Goal: Task Accomplishment & Management: Manage account settings

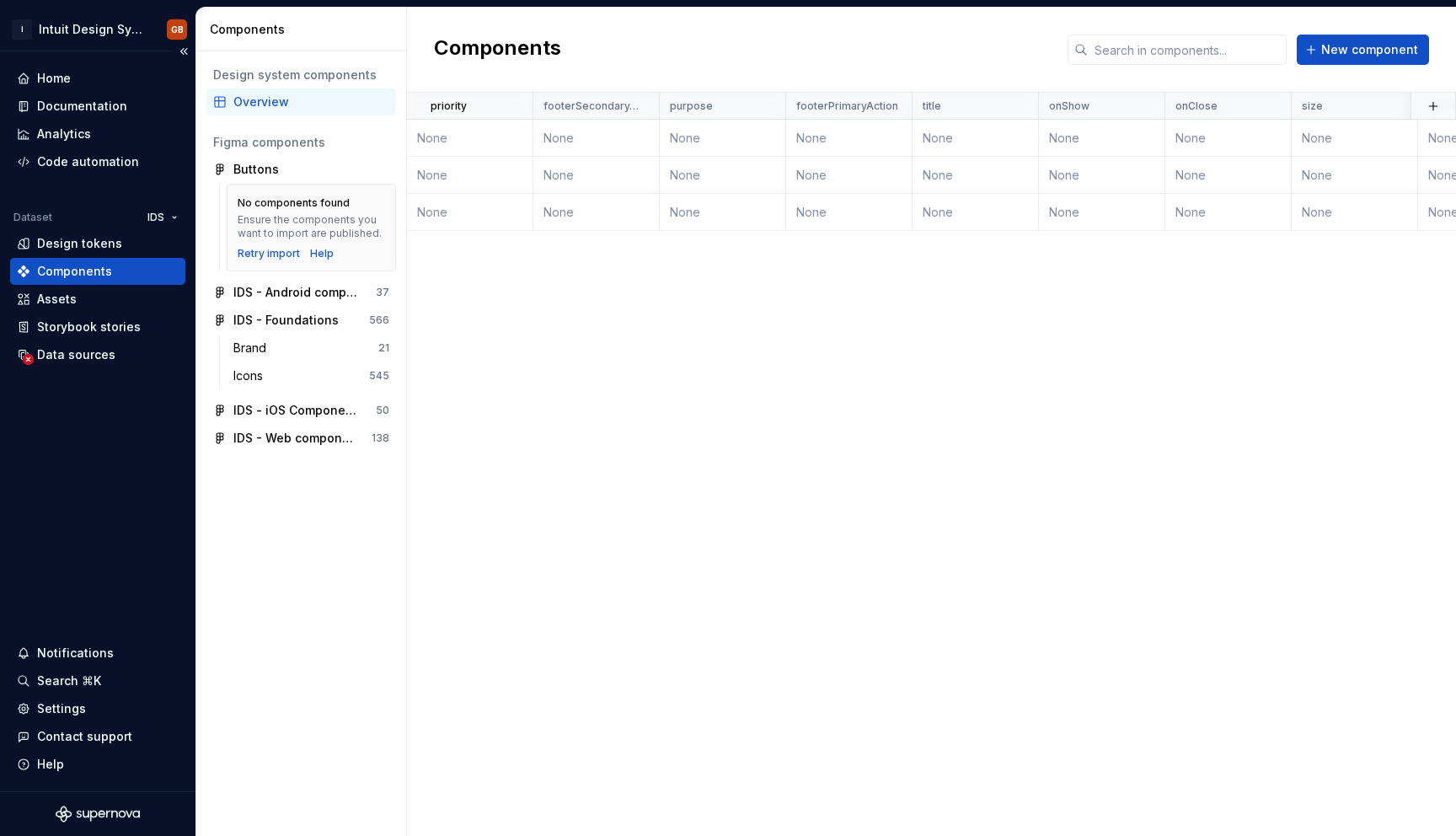
click at [94, 271] on div "Components" at bounding box center [74, 272] width 75 height 17
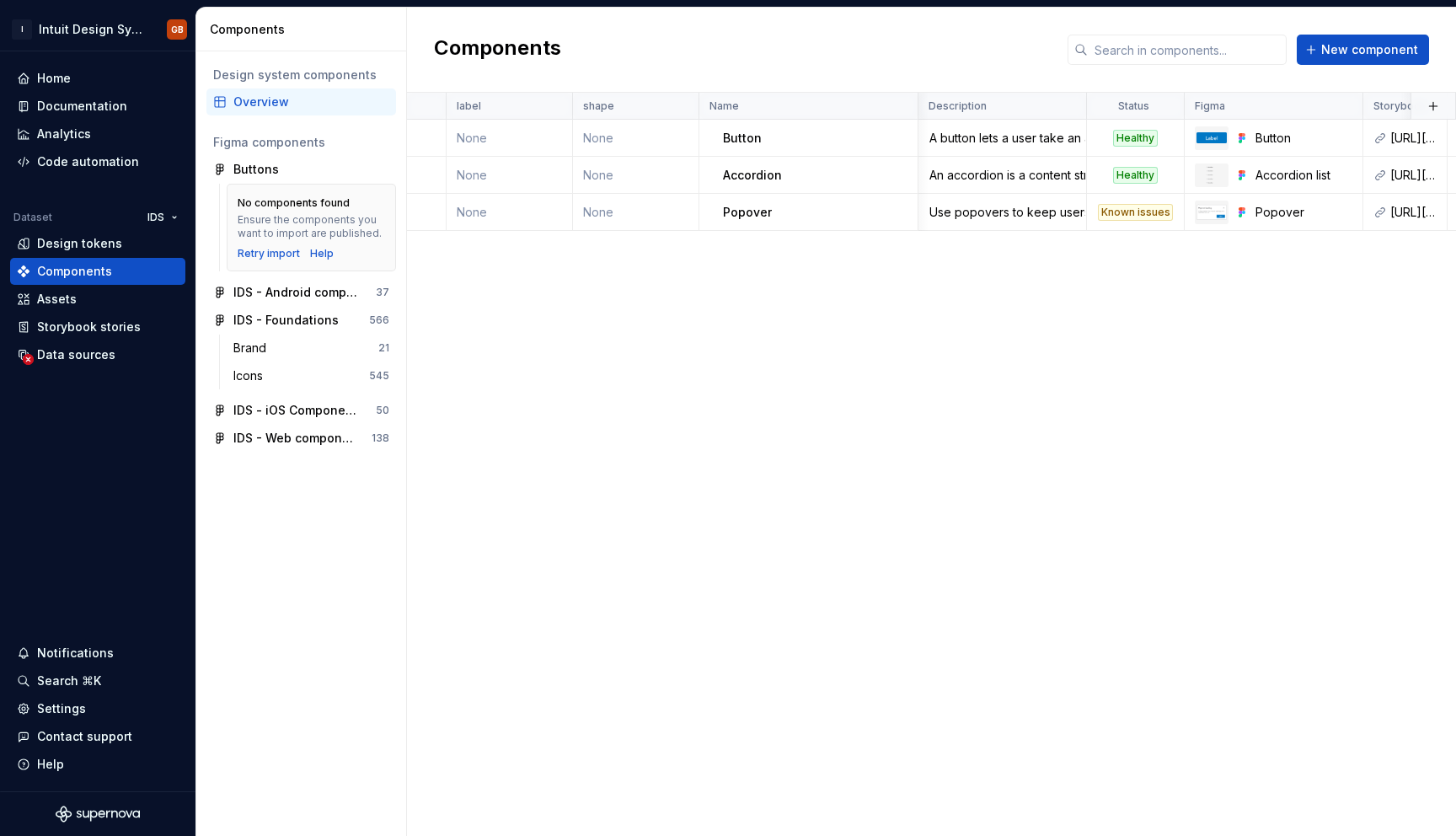
scroll to position [0, 1203]
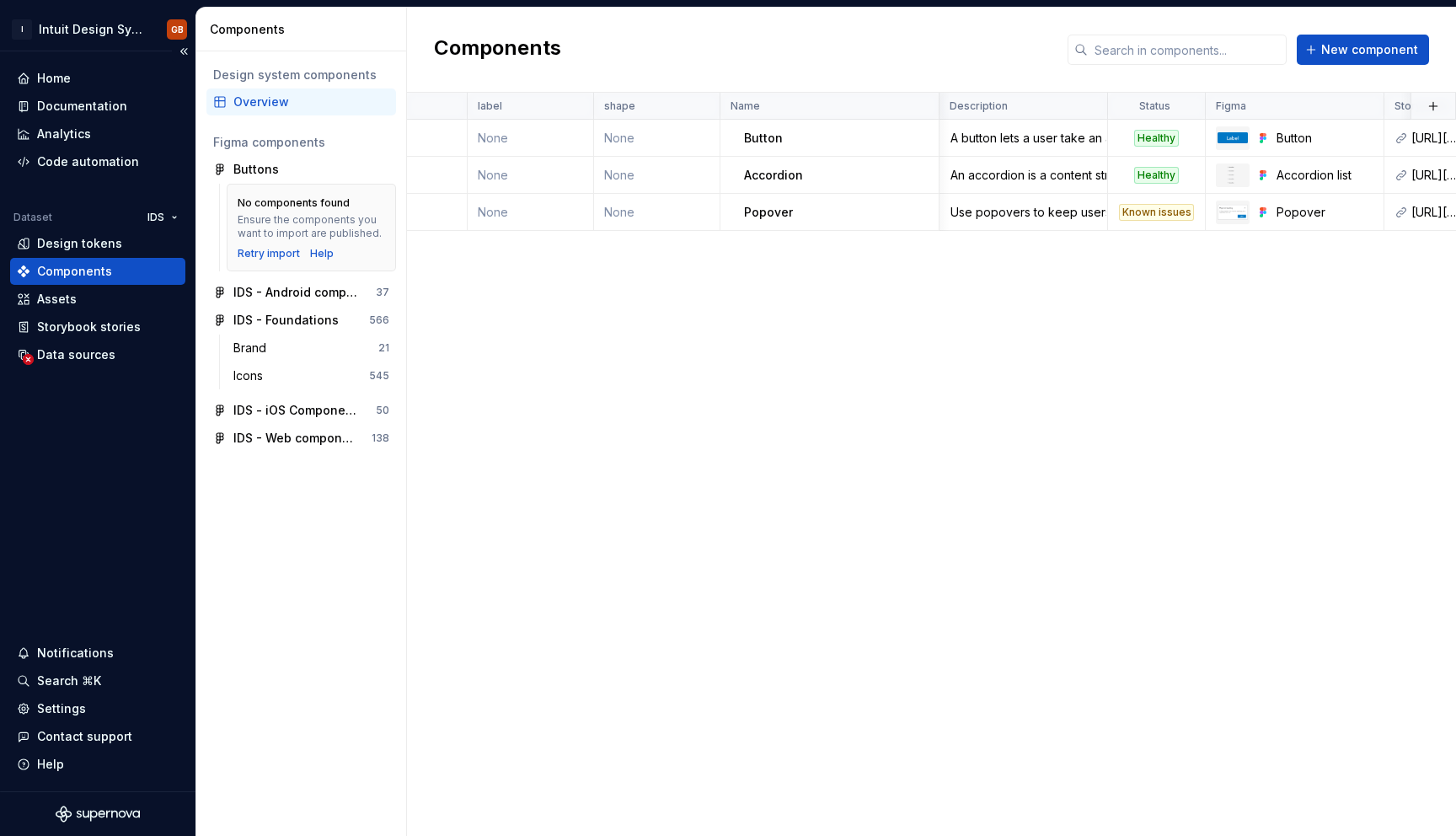
click at [129, 271] on div "Components" at bounding box center [98, 272] width 162 height 17
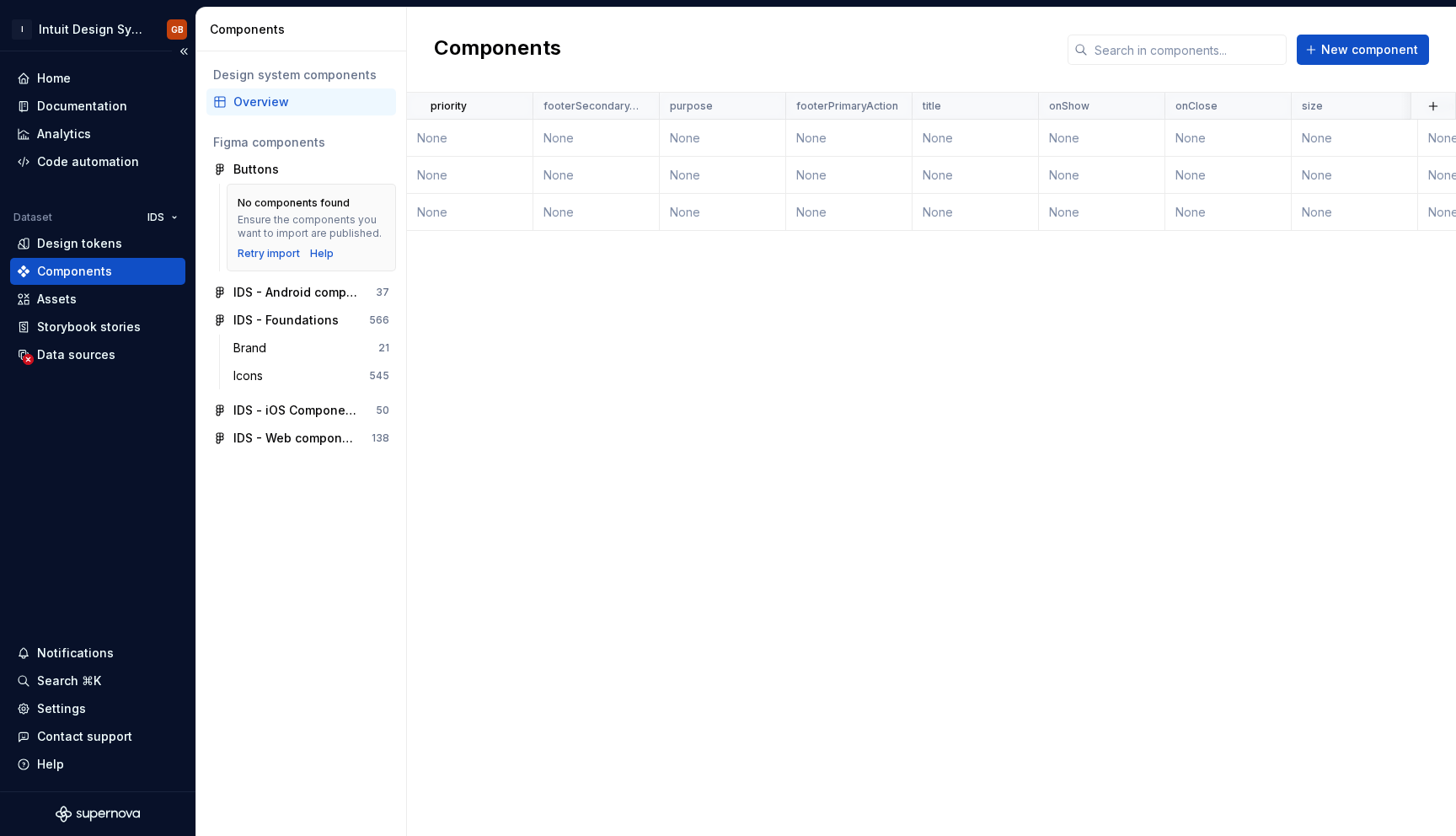
click at [101, 277] on div "Components" at bounding box center [74, 272] width 75 height 17
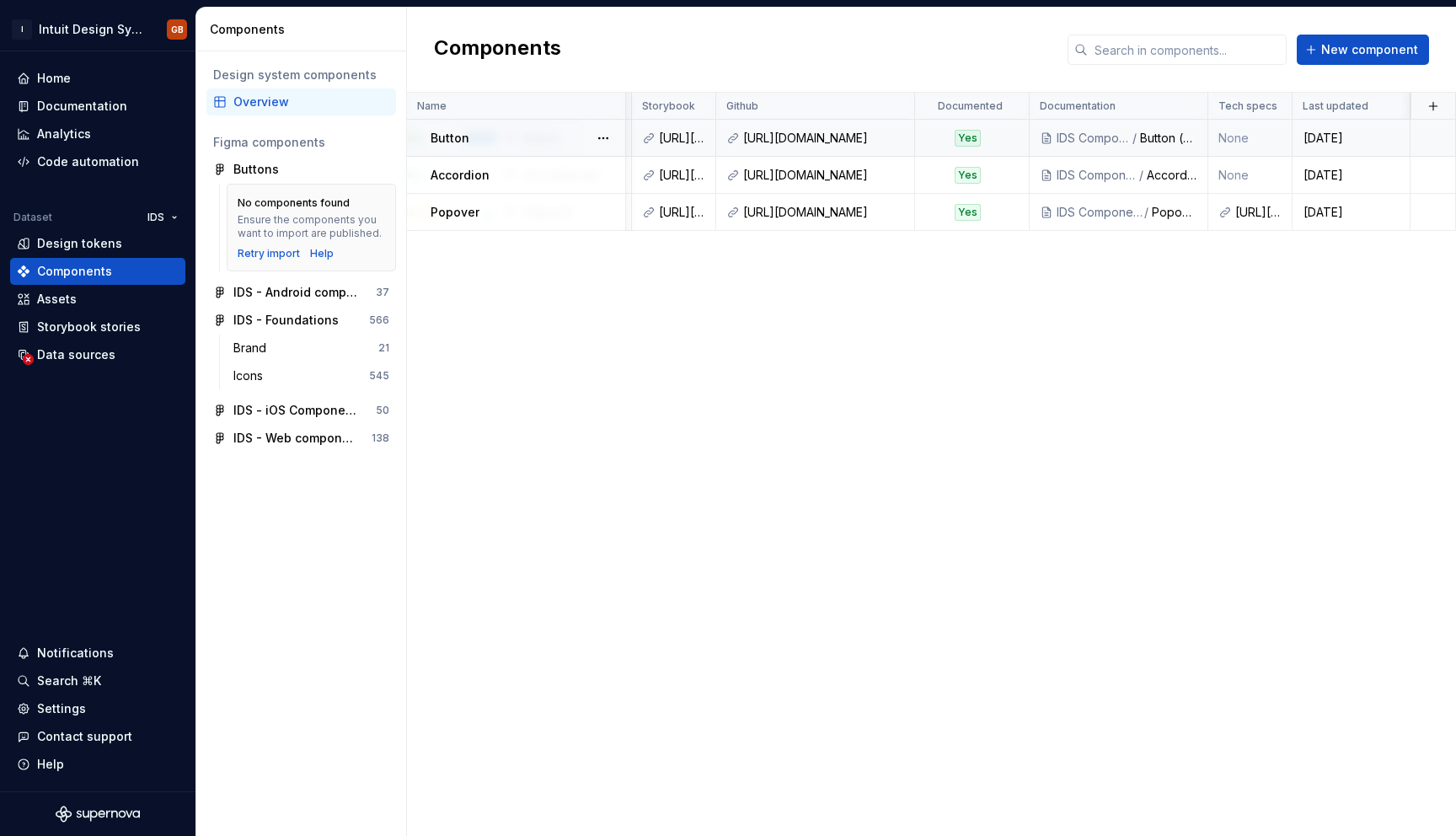
scroll to position [0, 1955]
click at [296, 96] on div "Overview" at bounding box center [311, 102] width 156 height 17
click at [133, 109] on div "Documentation" at bounding box center [98, 106] width 162 height 17
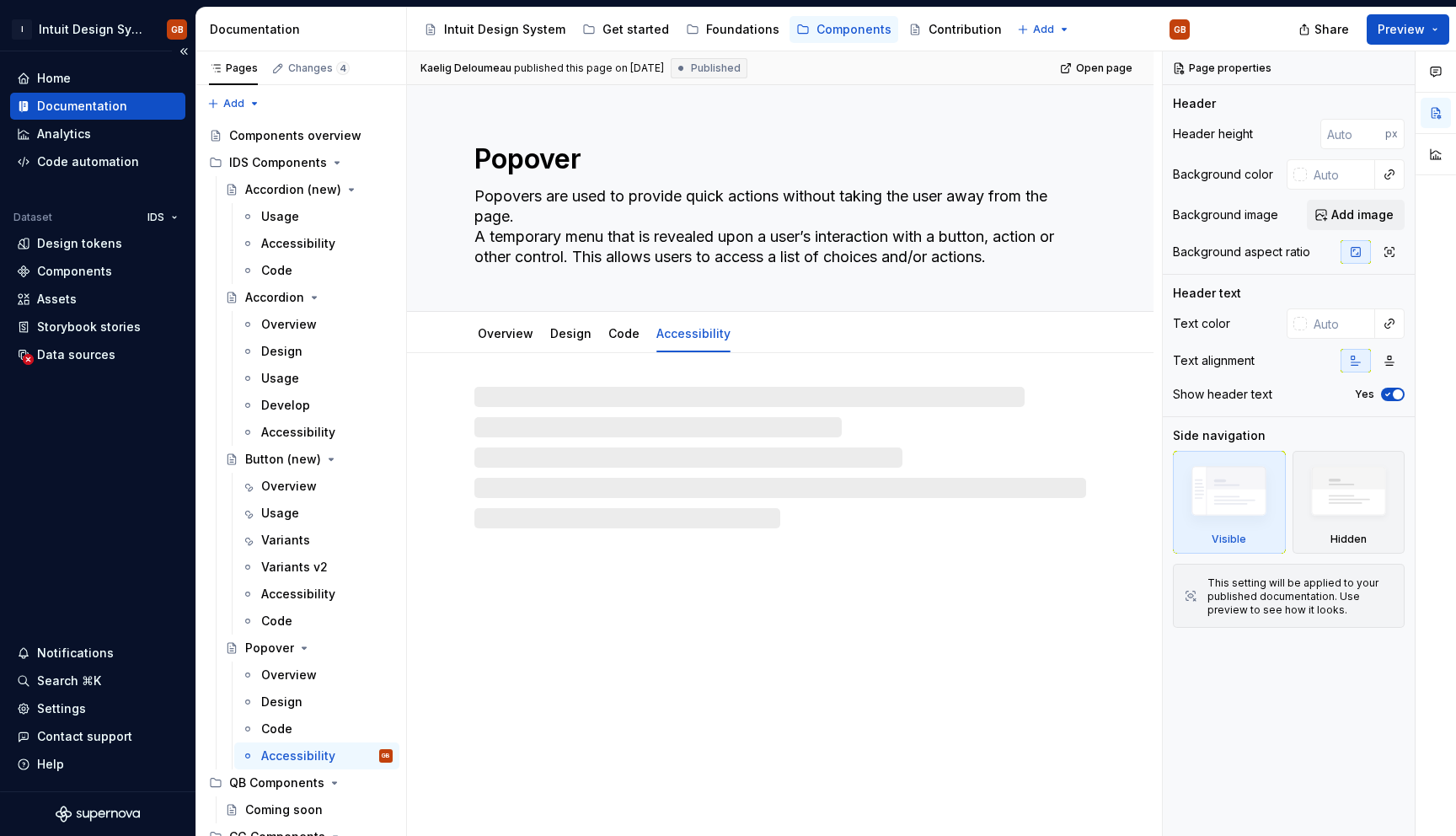
type textarea "*"
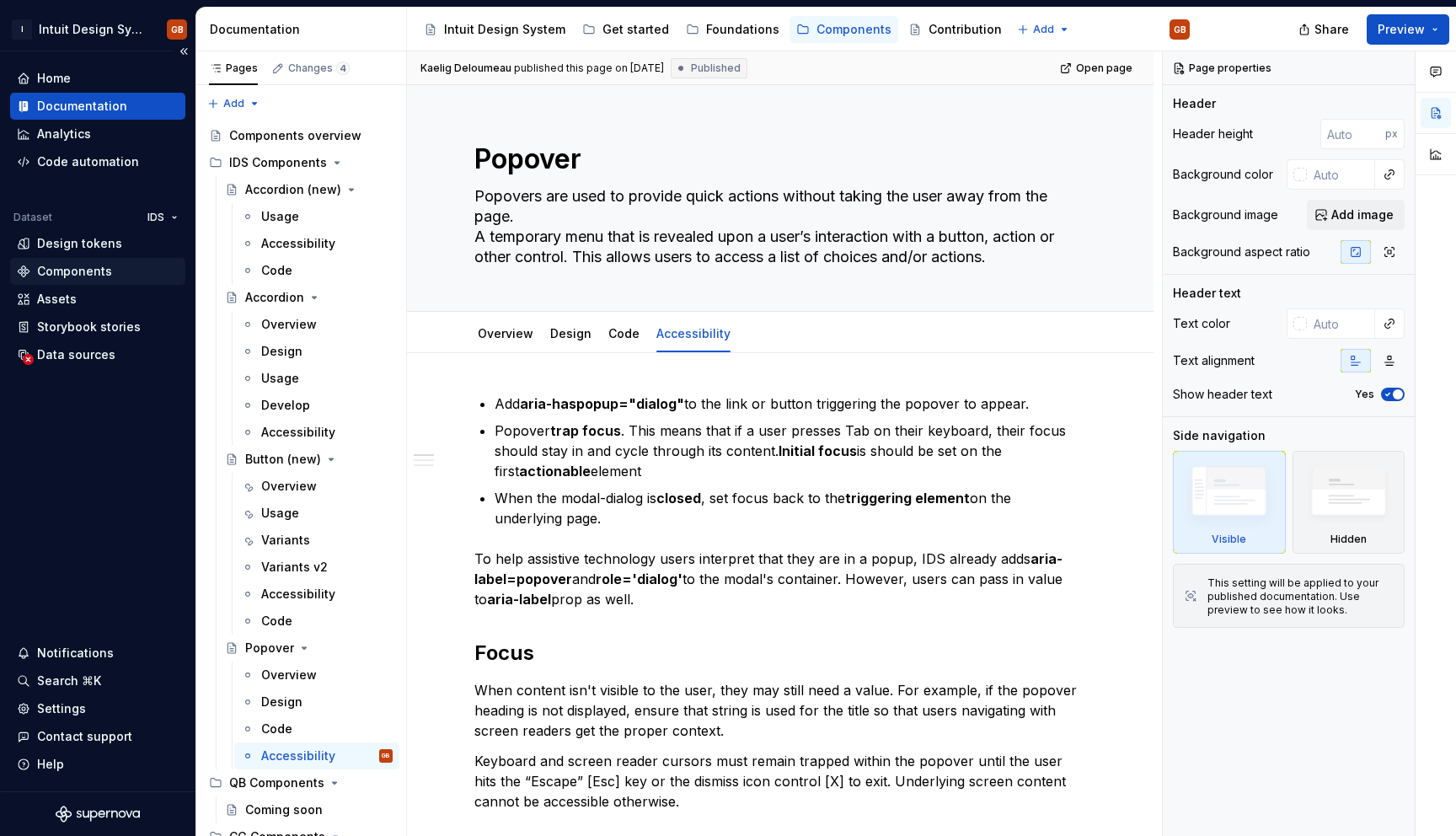
click at [68, 270] on div "Components" at bounding box center [74, 272] width 75 height 17
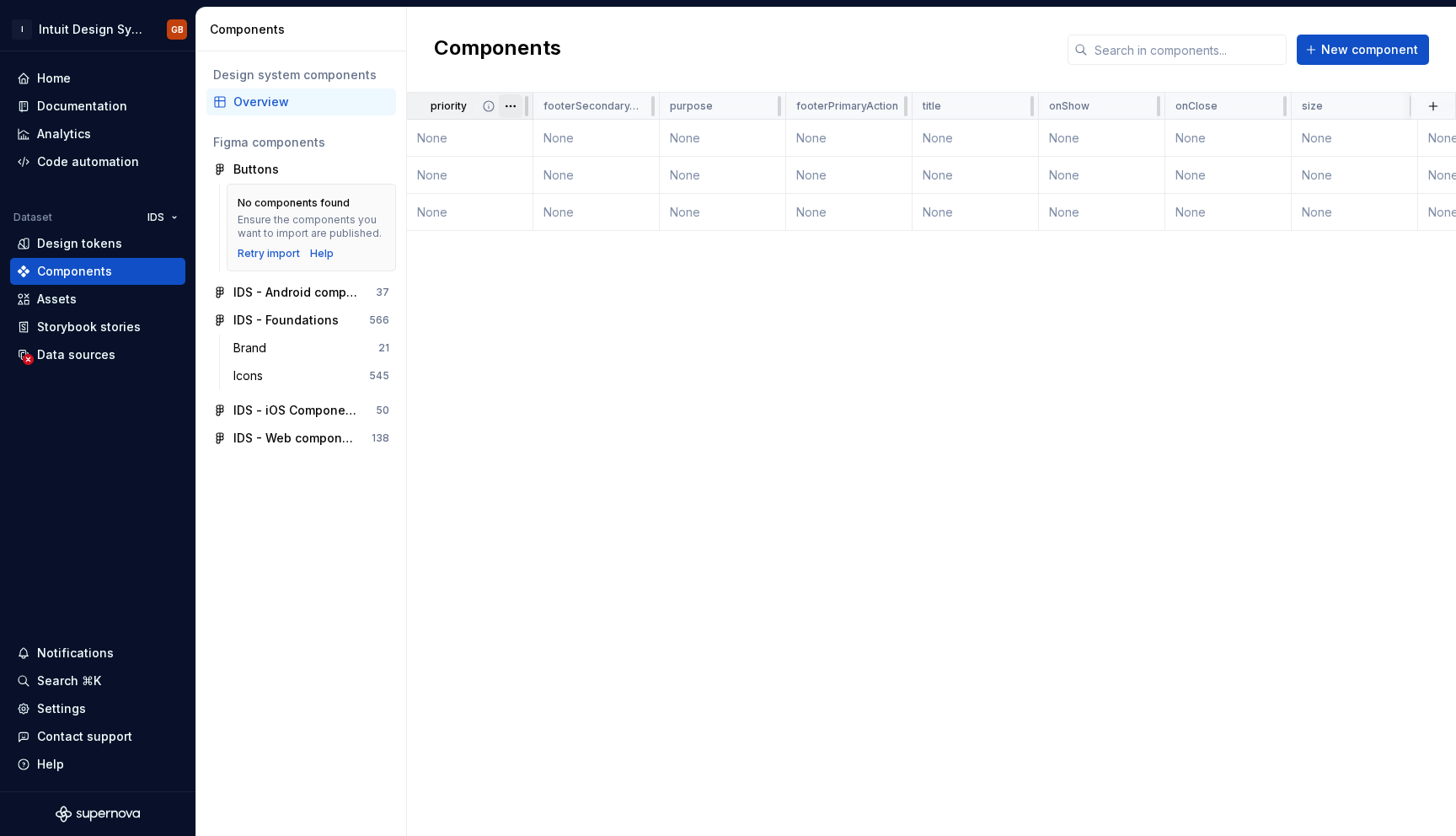
click at [512, 114] on html "I Intuit Design System GB Home Documentation Analytics Code automation Dataset …" at bounding box center [728, 418] width 1456 height 836
click at [846, 298] on html "I Intuit Design System GB Home Documentation Analytics Code automation Dataset …" at bounding box center [728, 418] width 1456 height 836
click at [1194, 45] on input "text" at bounding box center [1187, 50] width 198 height 31
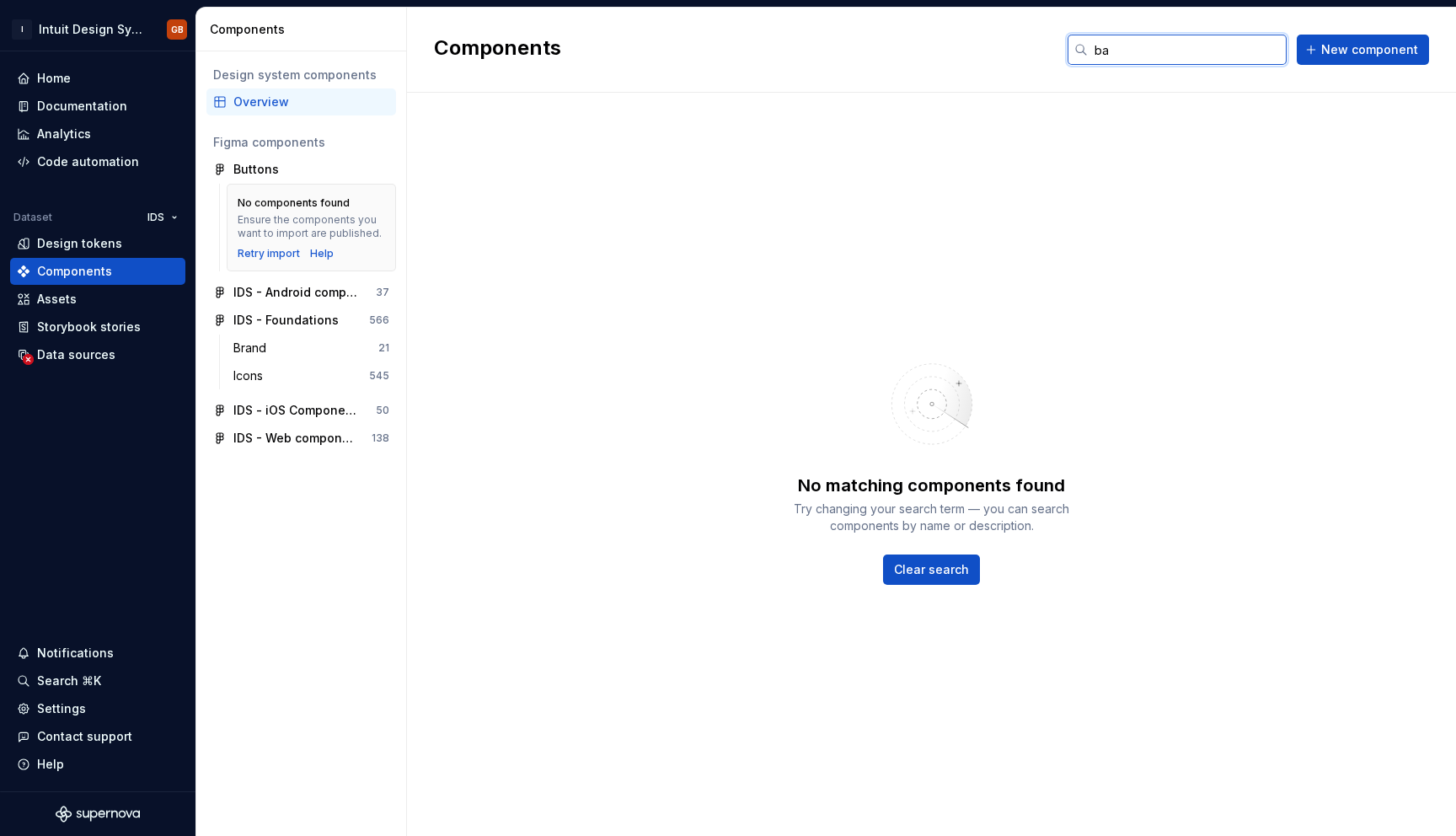
type input "b"
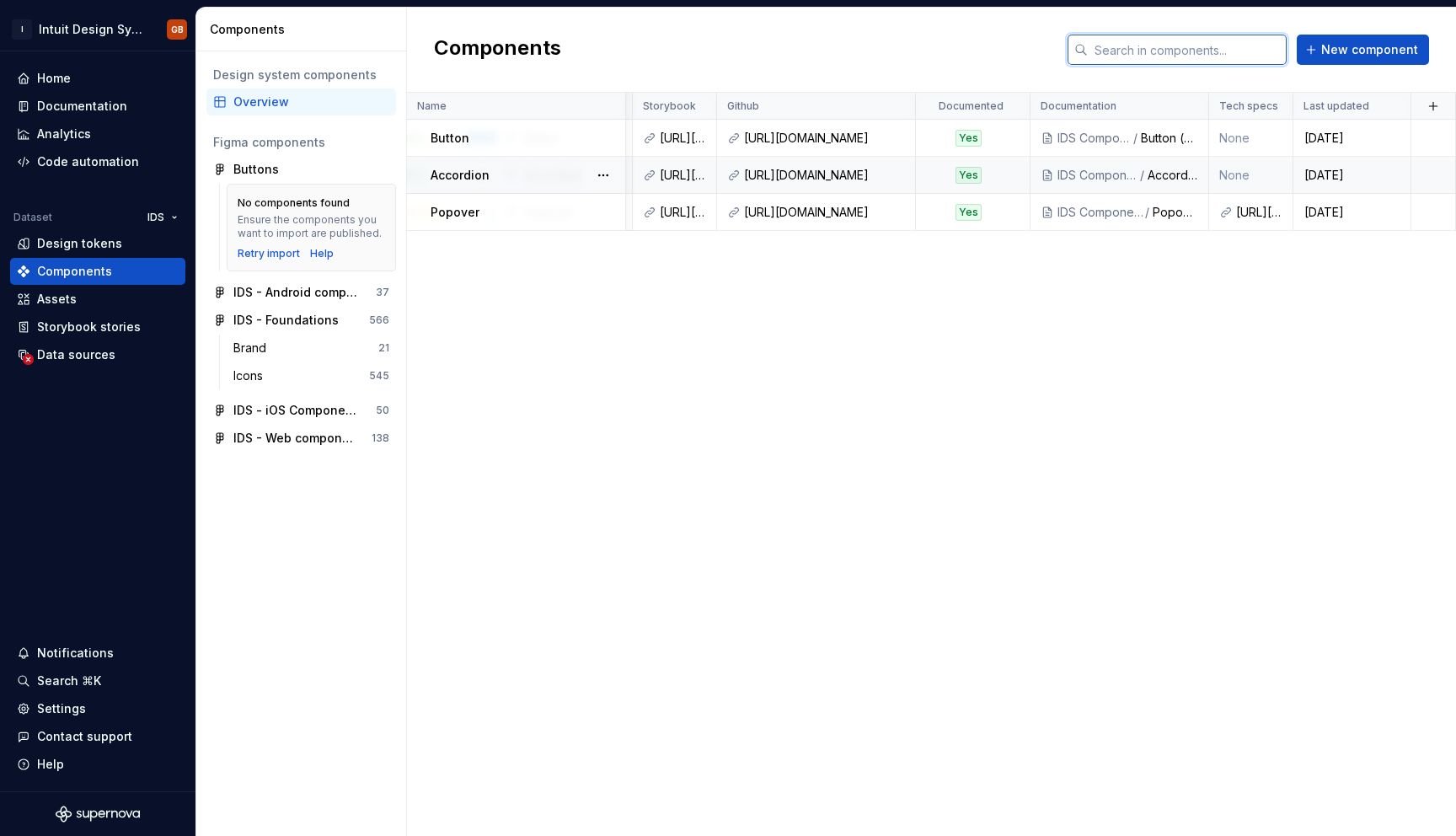
scroll to position [0, 1955]
click at [116, 352] on div "Data sources" at bounding box center [98, 355] width 162 height 17
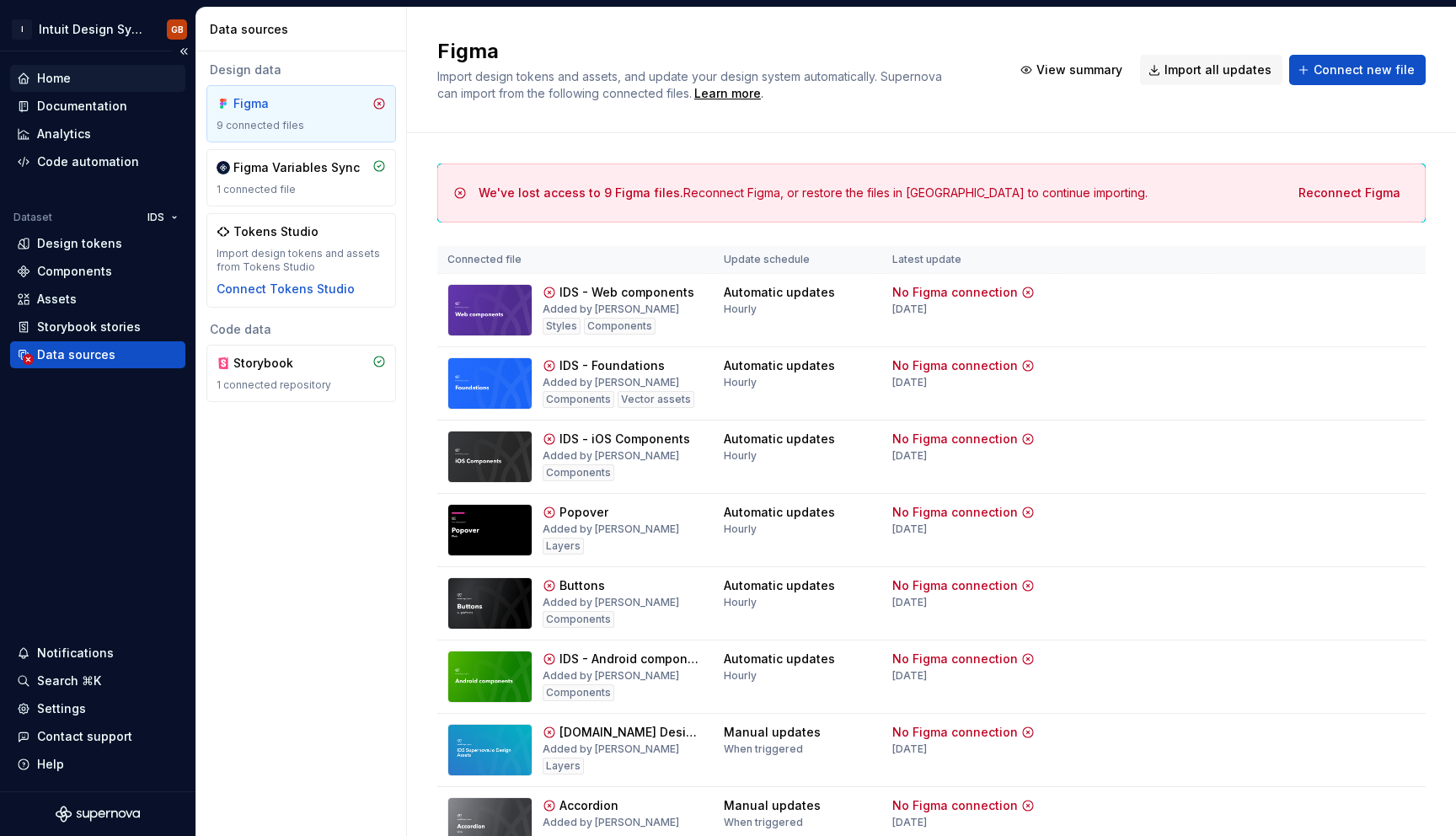
click at [110, 77] on div "Home" at bounding box center [98, 78] width 162 height 17
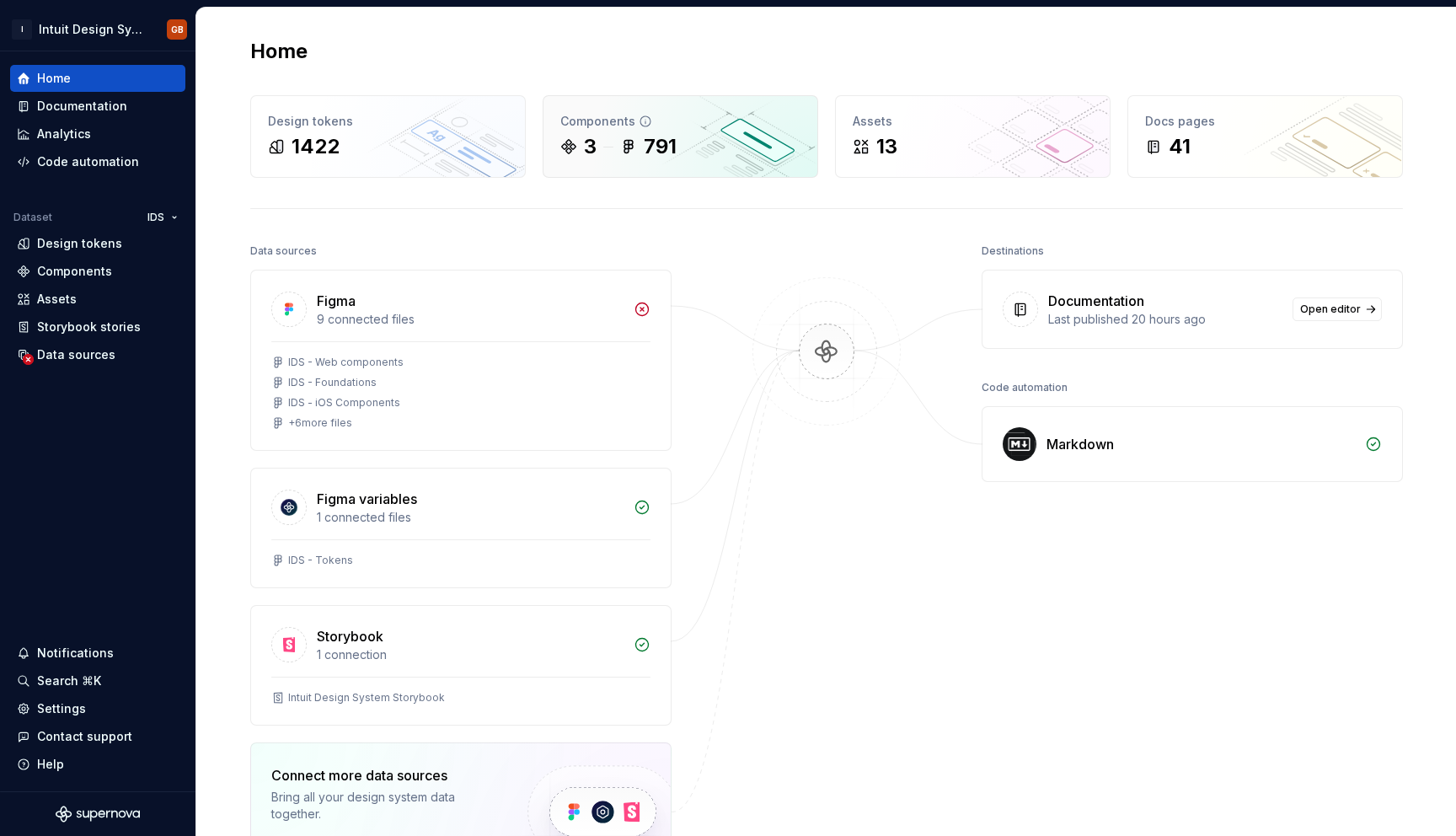
click at [736, 172] on div "Components 3 791" at bounding box center [680, 136] width 274 height 81
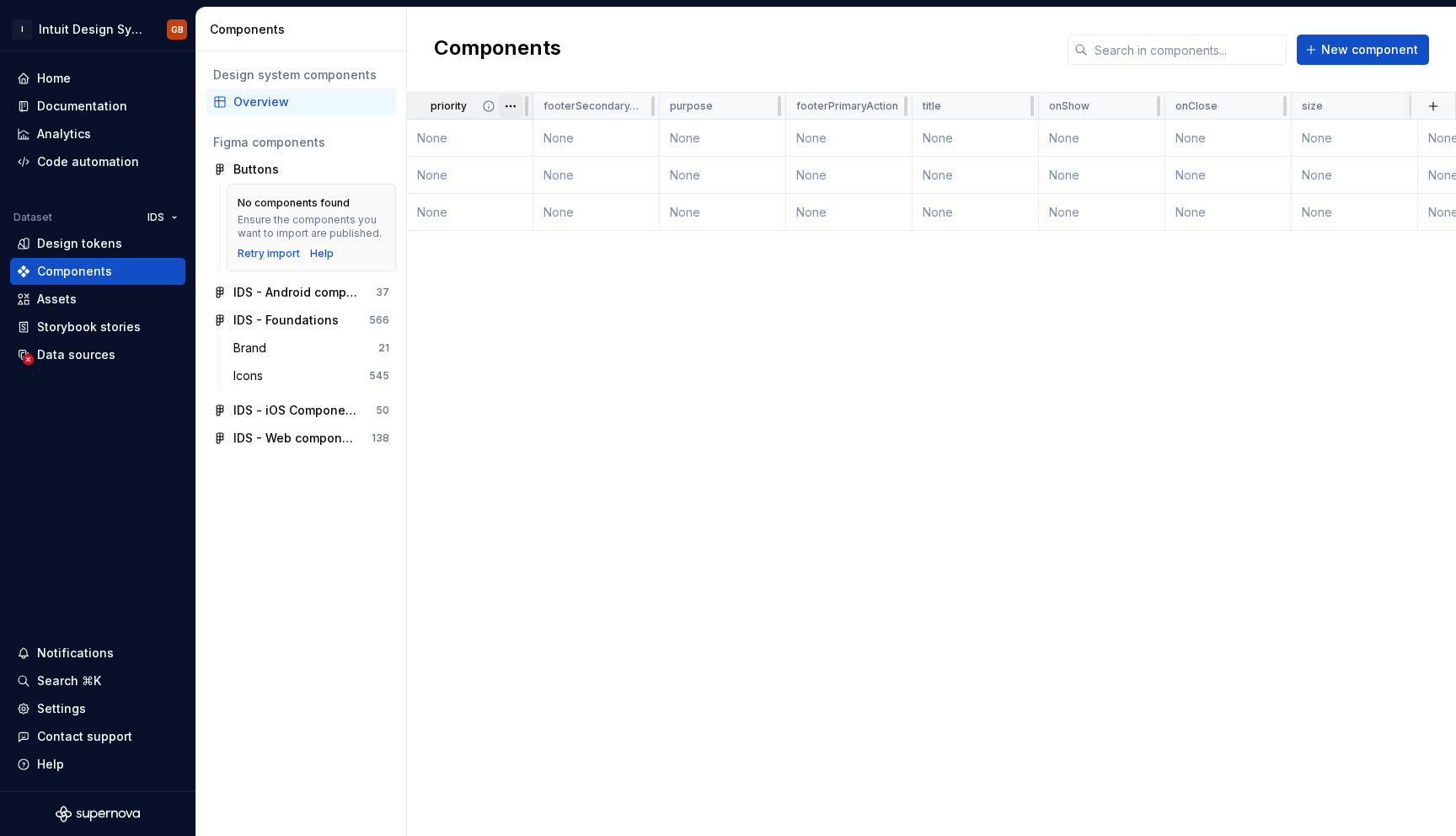
click at [516, 112] on html "I Intuit Design System GB Home Documentation Analytics Code automation Dataset …" at bounding box center [728, 418] width 1456 height 836
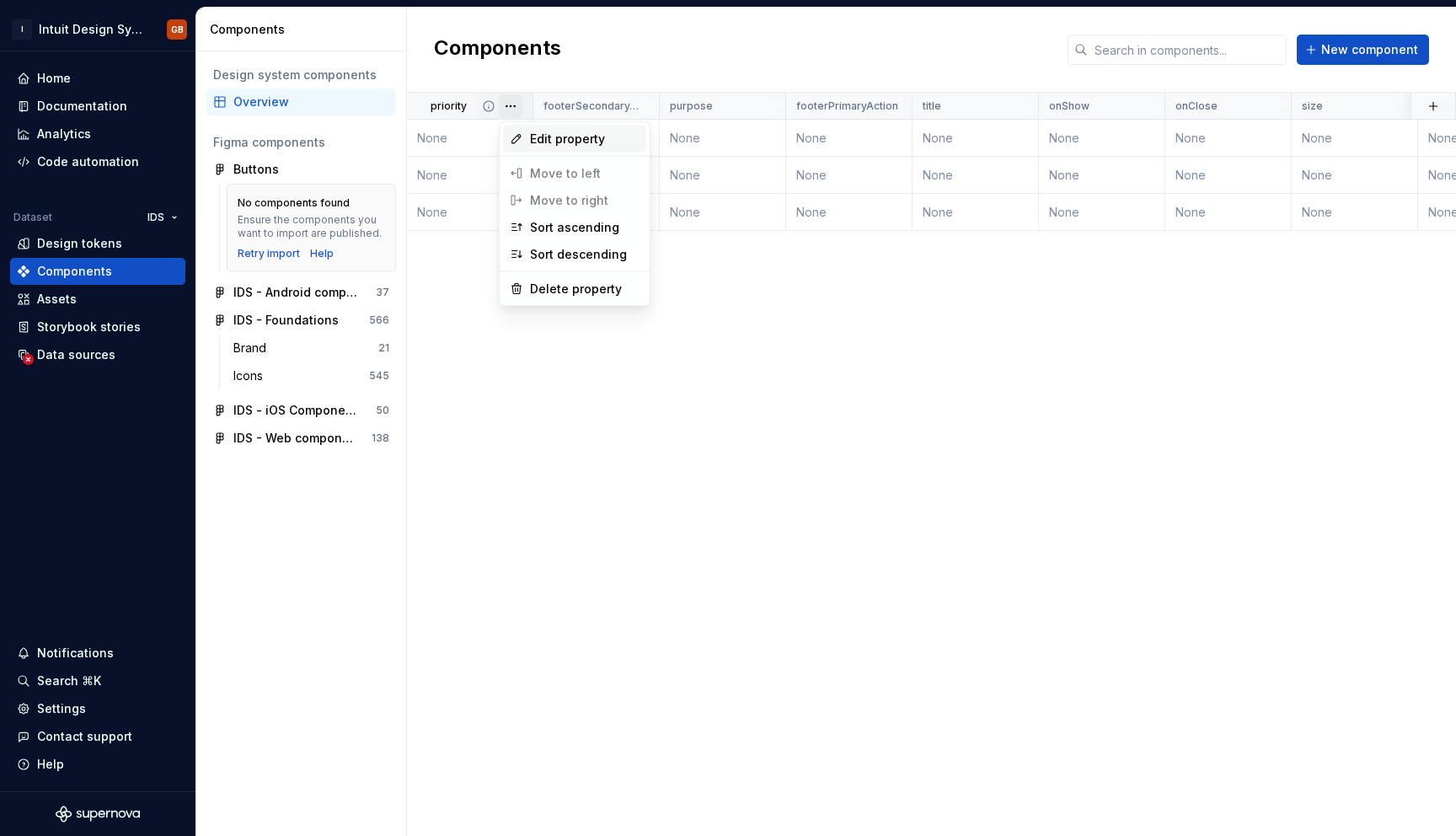
click at [531, 141] on span "Edit property" at bounding box center [585, 139] width 110 height 17
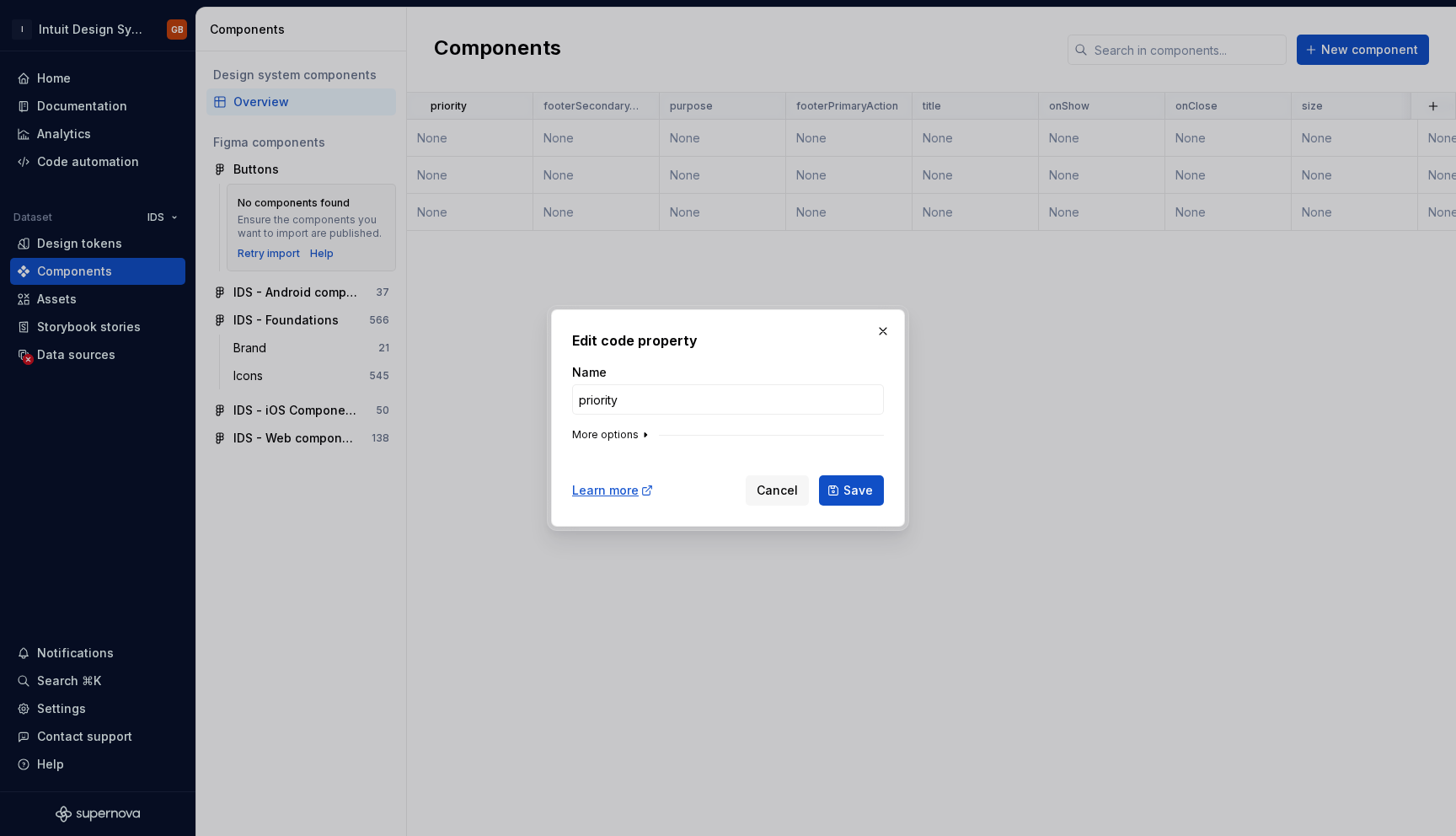
click at [627, 433] on button "More options" at bounding box center [613, 435] width 80 height 13
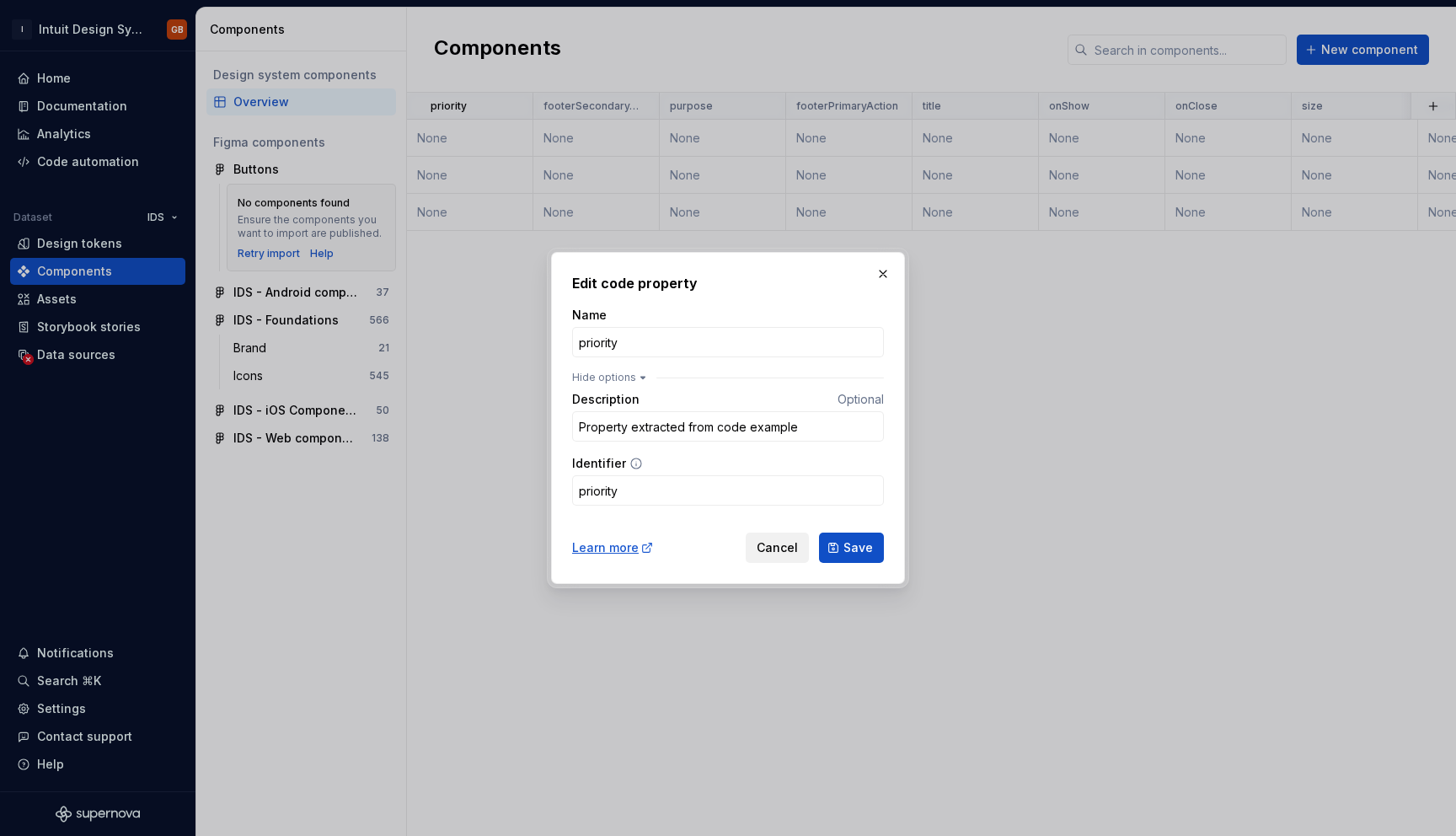
click at [790, 551] on span "Cancel" at bounding box center [777, 548] width 41 height 17
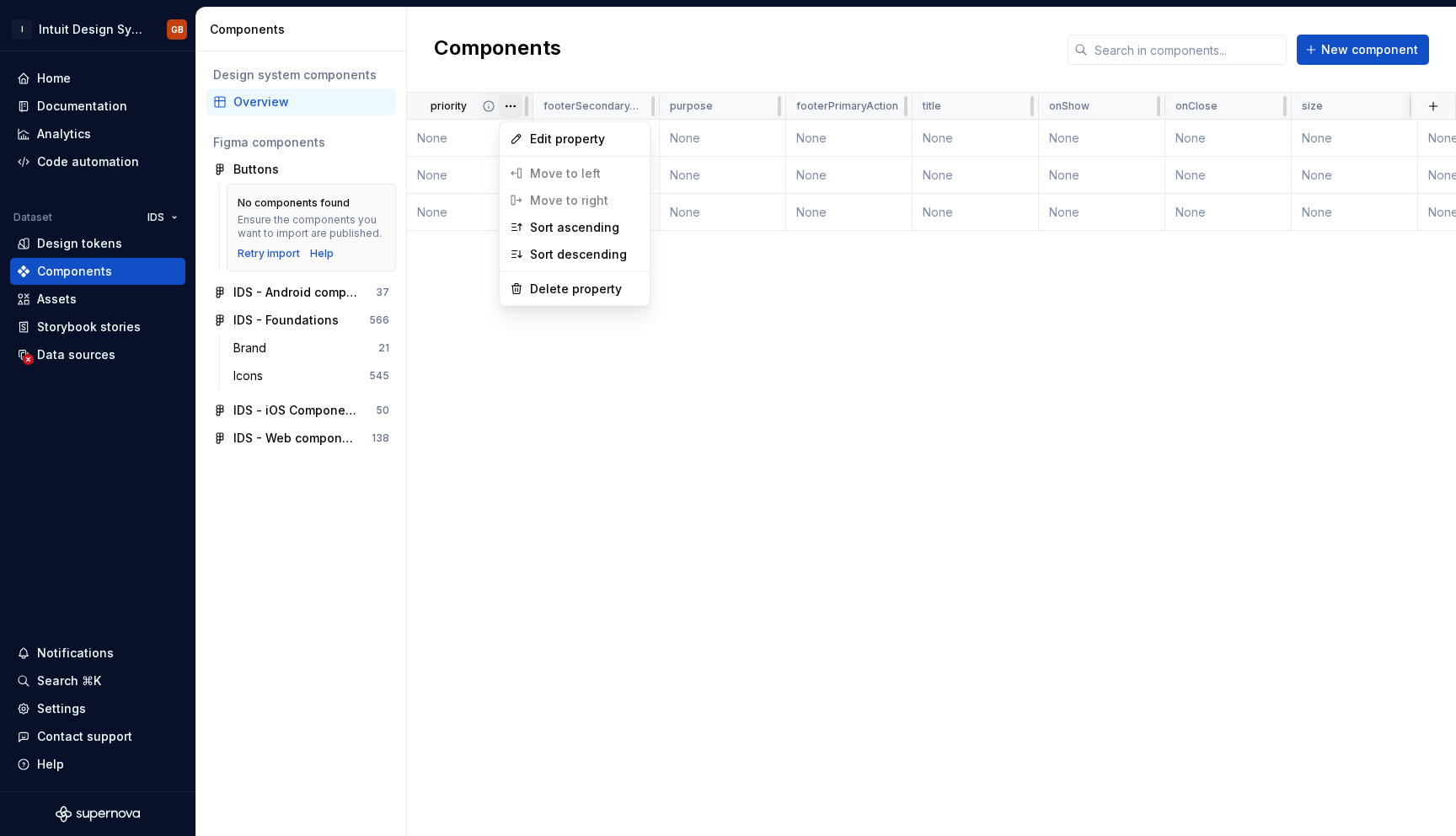
click at [514, 110] on html "I Intuit Design System GB Home Documentation Analytics Code automation Dataset …" at bounding box center [728, 418] width 1456 height 836
click at [662, 349] on html "I Intuit Design System GB Home Documentation Analytics Code automation Dataset …" at bounding box center [728, 418] width 1456 height 836
click at [512, 107] on html "I Intuit Design System GB Home Documentation Analytics Code automation Dataset …" at bounding box center [728, 418] width 1456 height 836
click at [581, 295] on div "Delete property" at bounding box center [585, 289] width 110 height 17
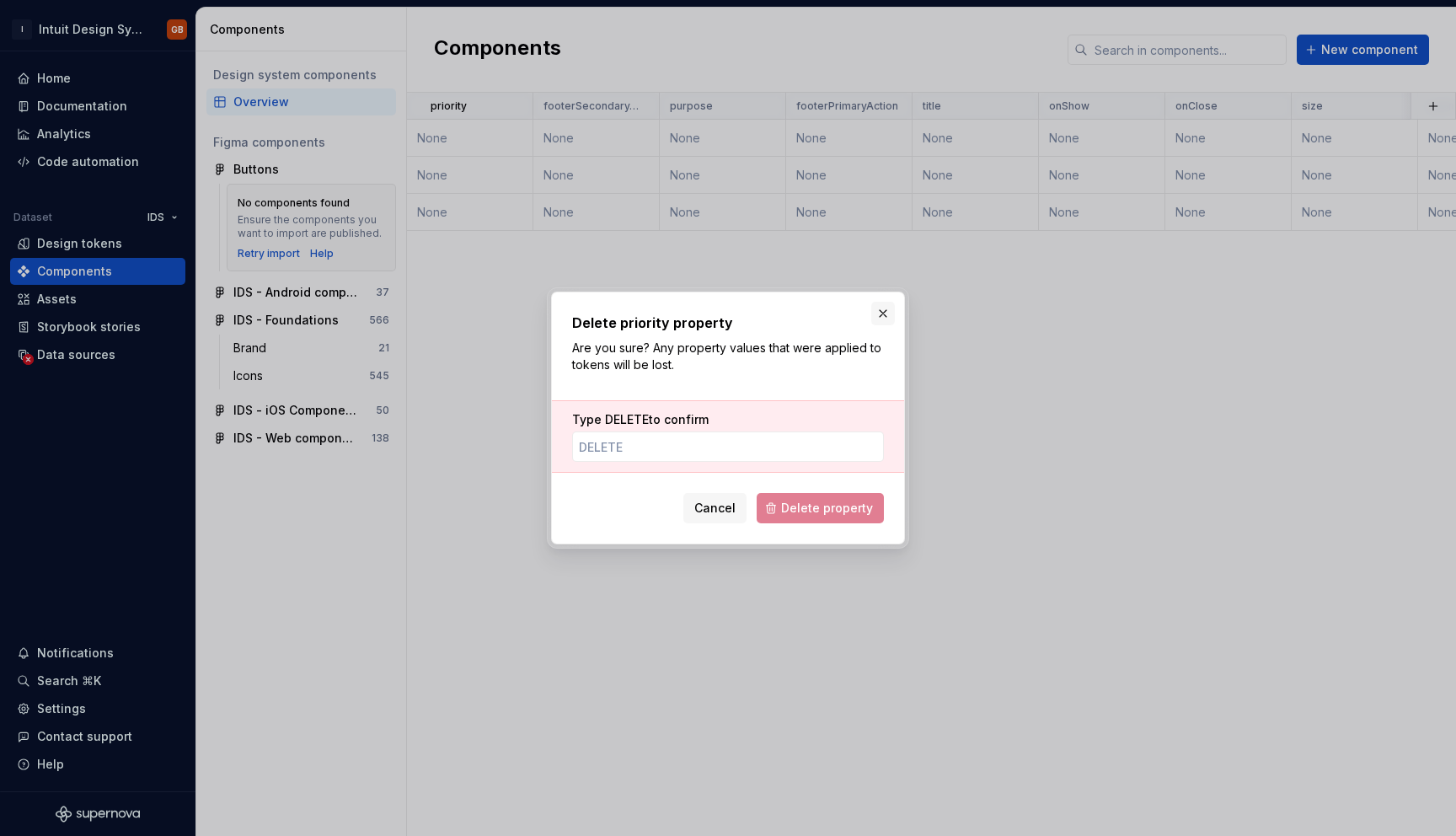
click at [891, 317] on button "button" at bounding box center [883, 313] width 24 height 24
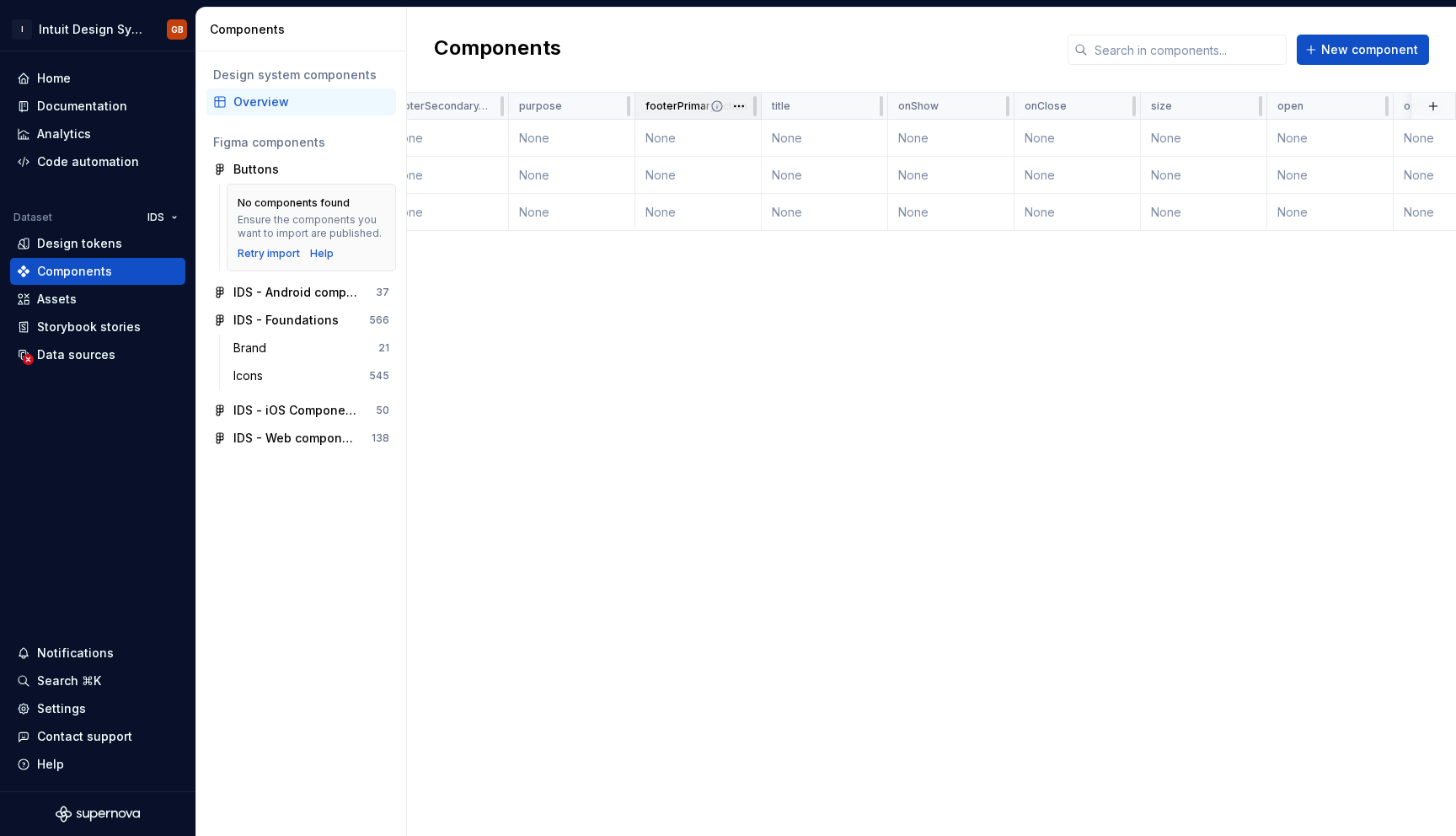
scroll to position [0, 153]
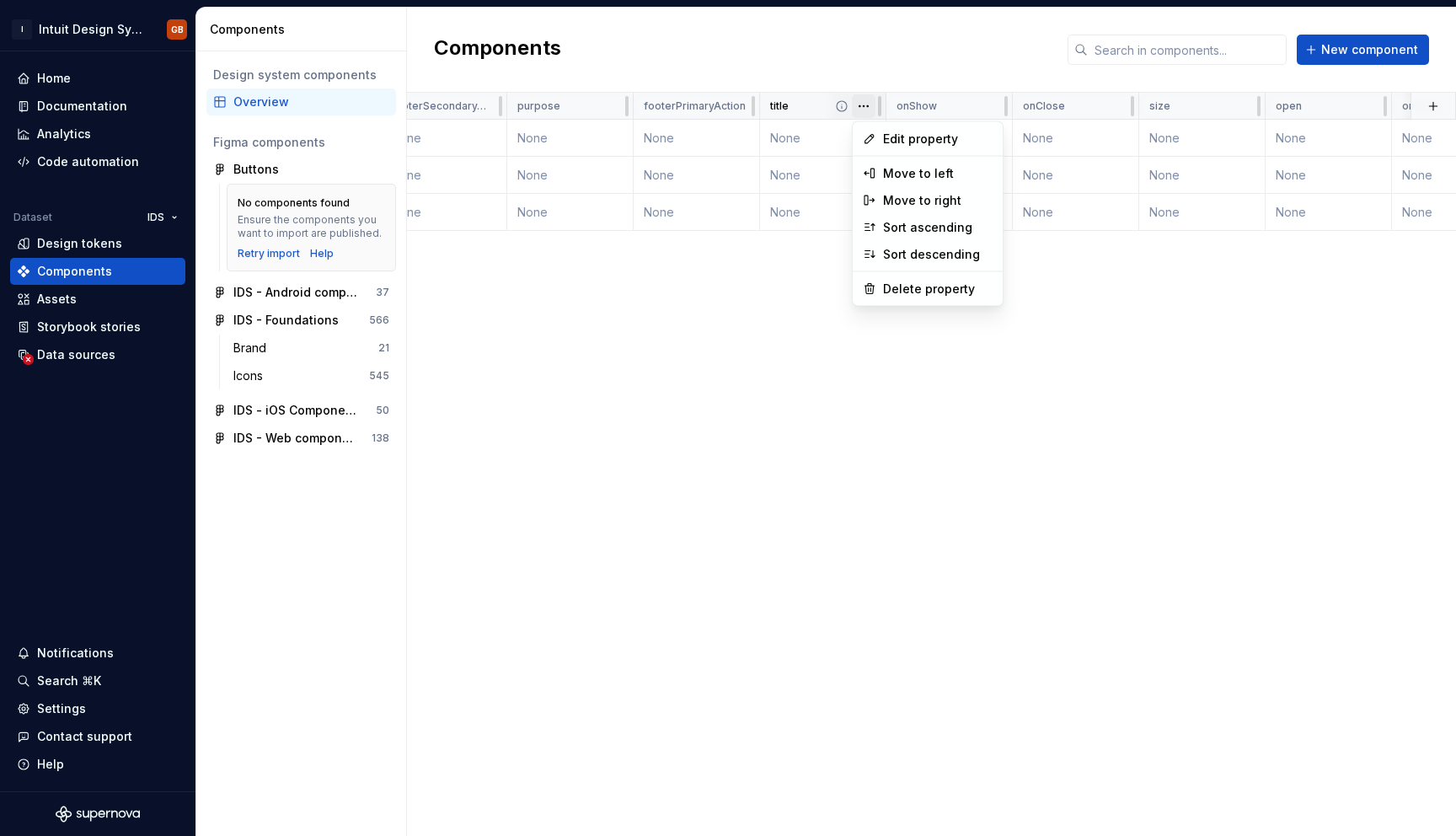
click at [863, 108] on html "I Intuit Design System GB Home Documentation Analytics Code automation Dataset …" at bounding box center [728, 418] width 1456 height 836
click at [747, 340] on html "I Intuit Design System GB Home Documentation Analytics Code automation Dataset …" at bounding box center [728, 418] width 1456 height 836
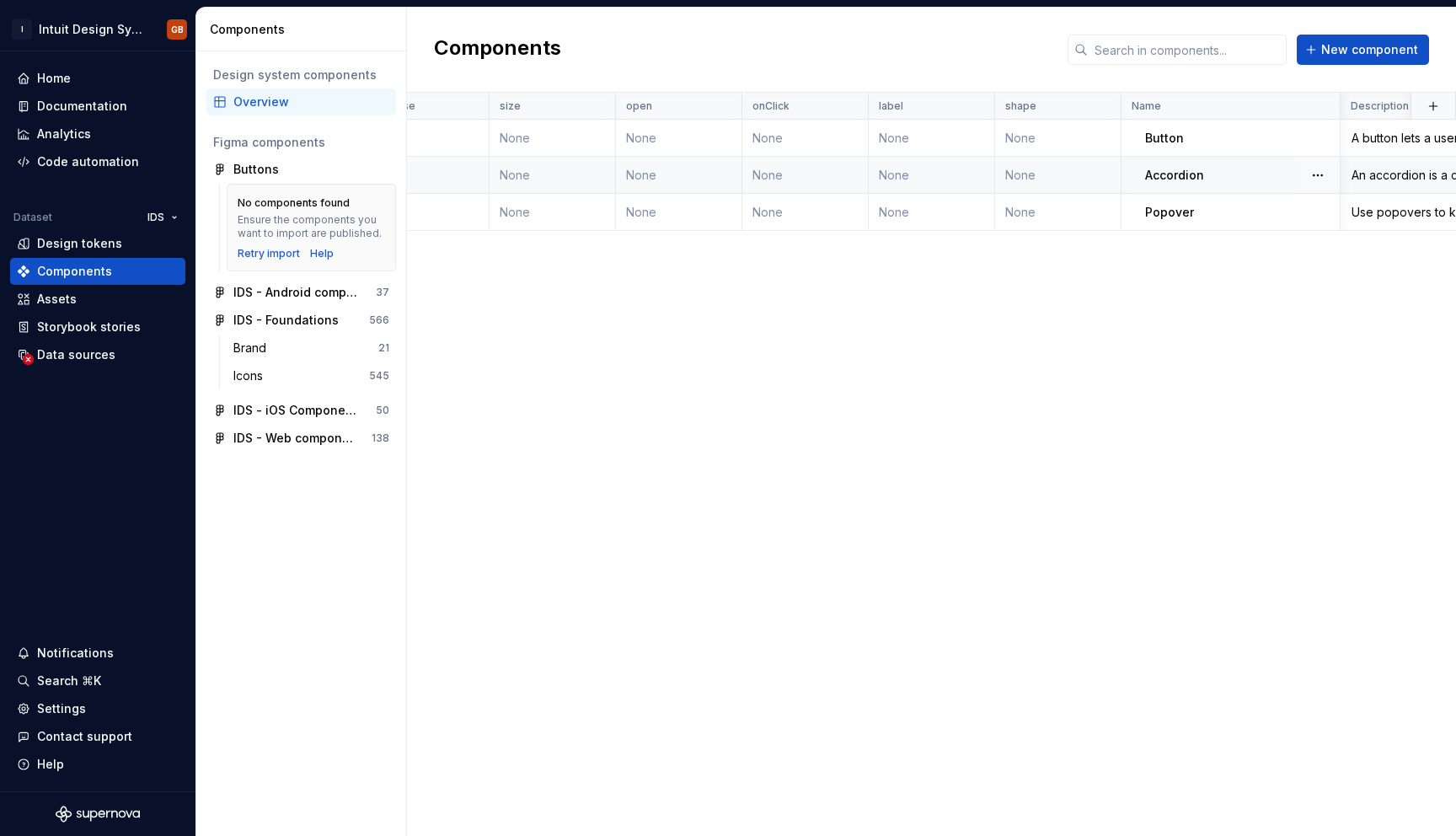
scroll to position [0, 801]
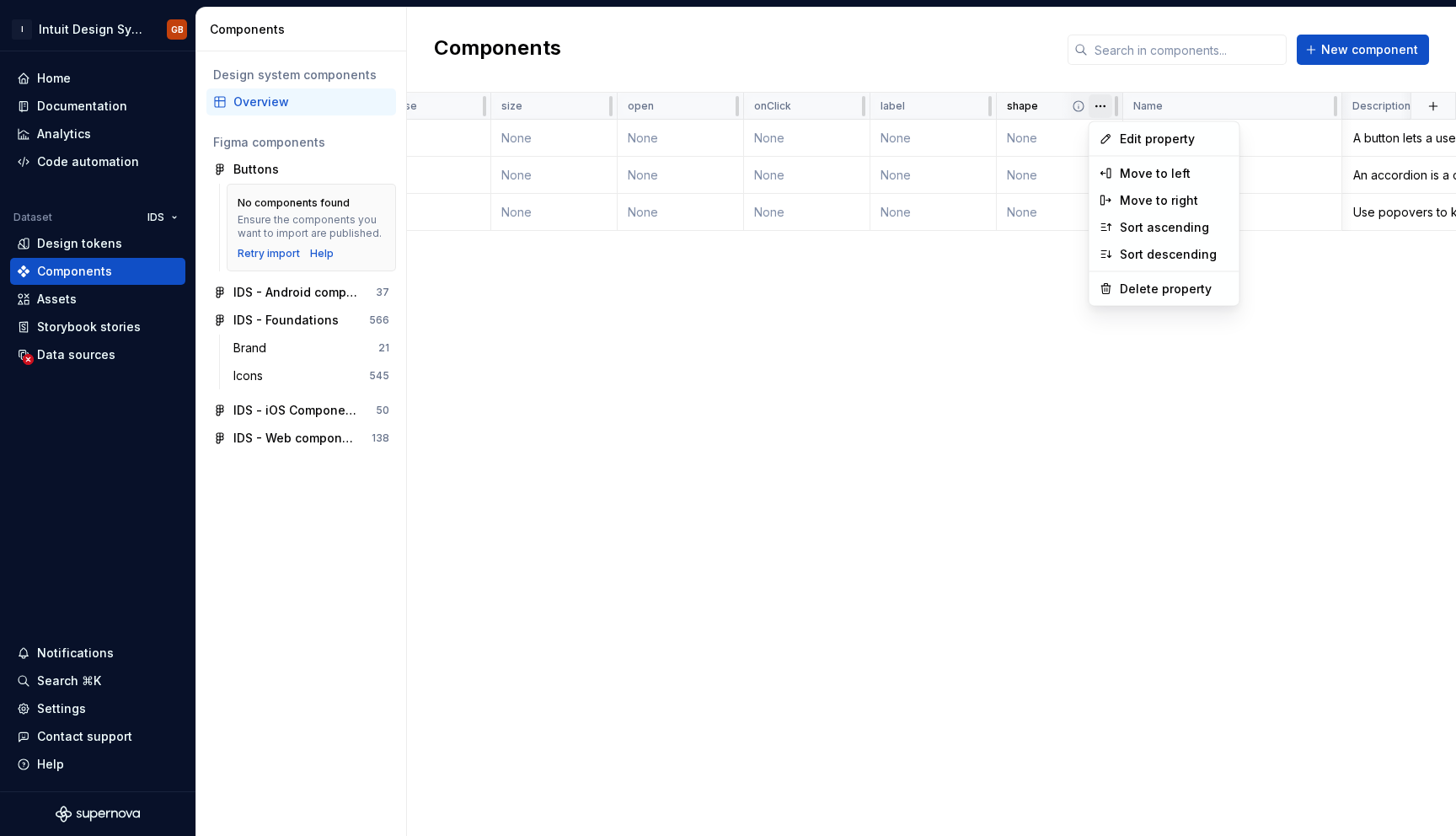
click at [1108, 109] on html "I Intuit Design System GB Home Documentation Analytics Code automation Dataset …" at bounding box center [728, 418] width 1456 height 836
click at [1102, 107] on html "I Intuit Design System GB Home Documentation Analytics Code automation Dataset …" at bounding box center [728, 418] width 1456 height 836
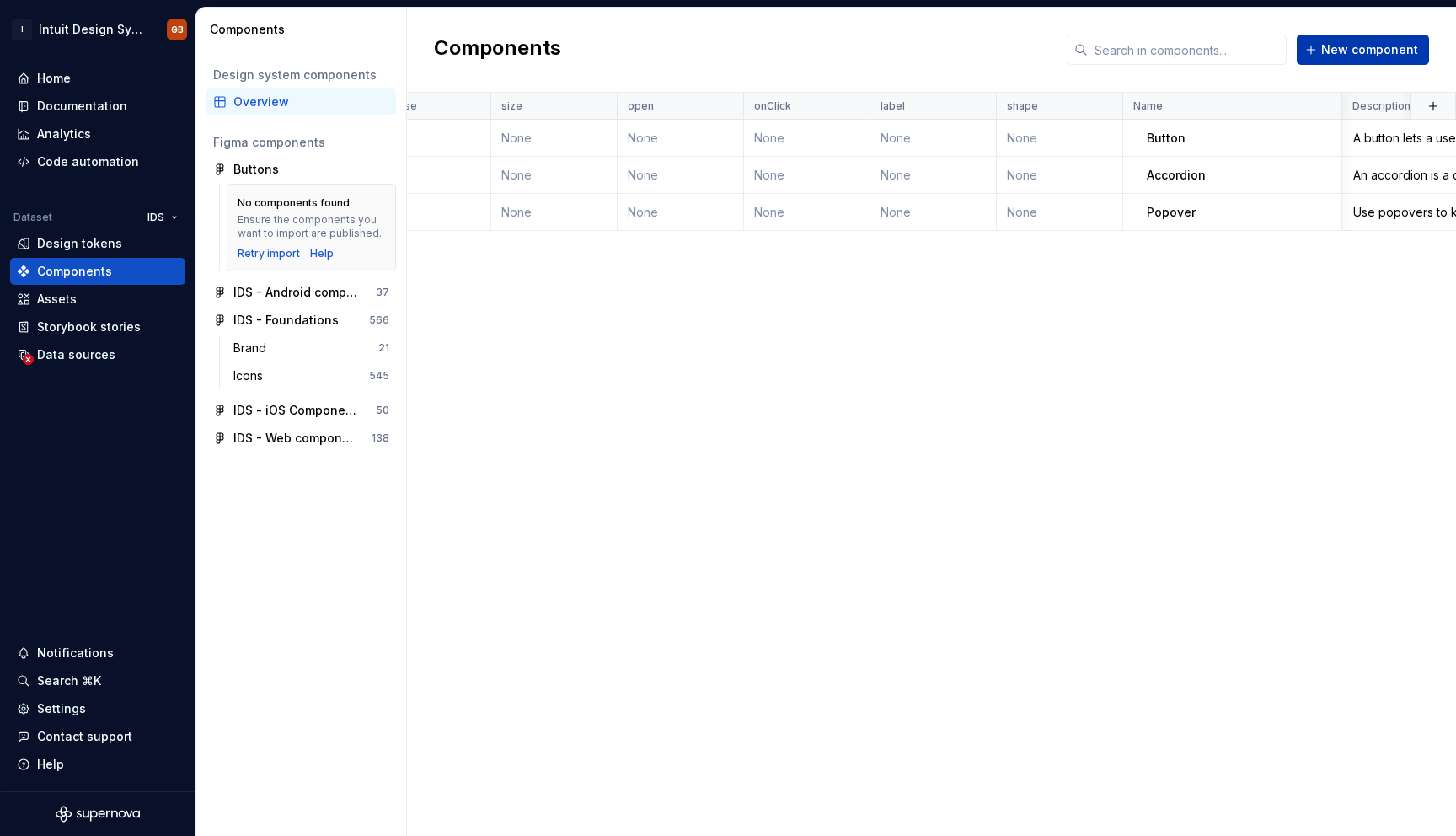
click at [1325, 53] on span "New component" at bounding box center [1370, 50] width 97 height 17
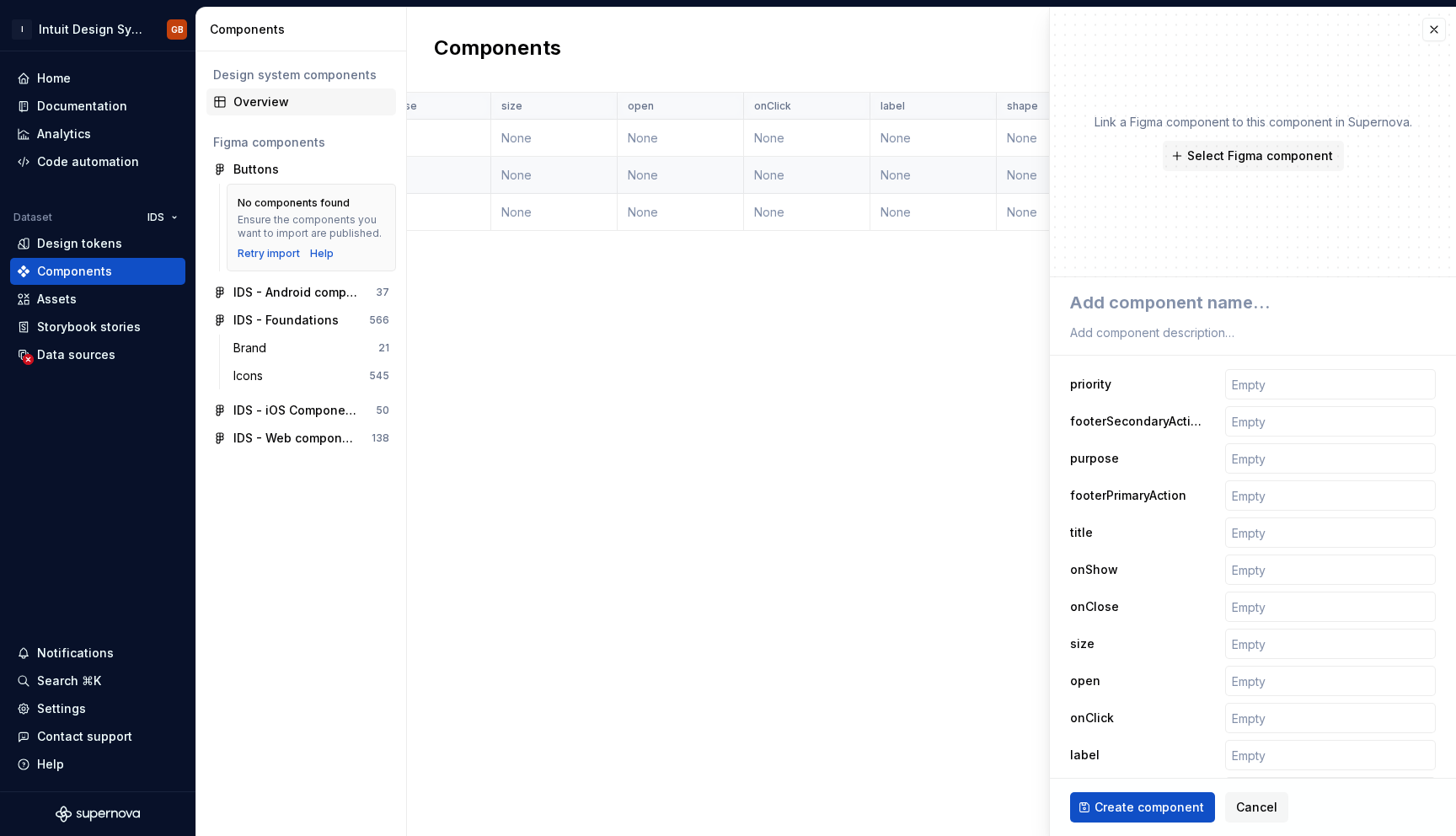
click at [316, 97] on div "Overview" at bounding box center [311, 102] width 156 height 17
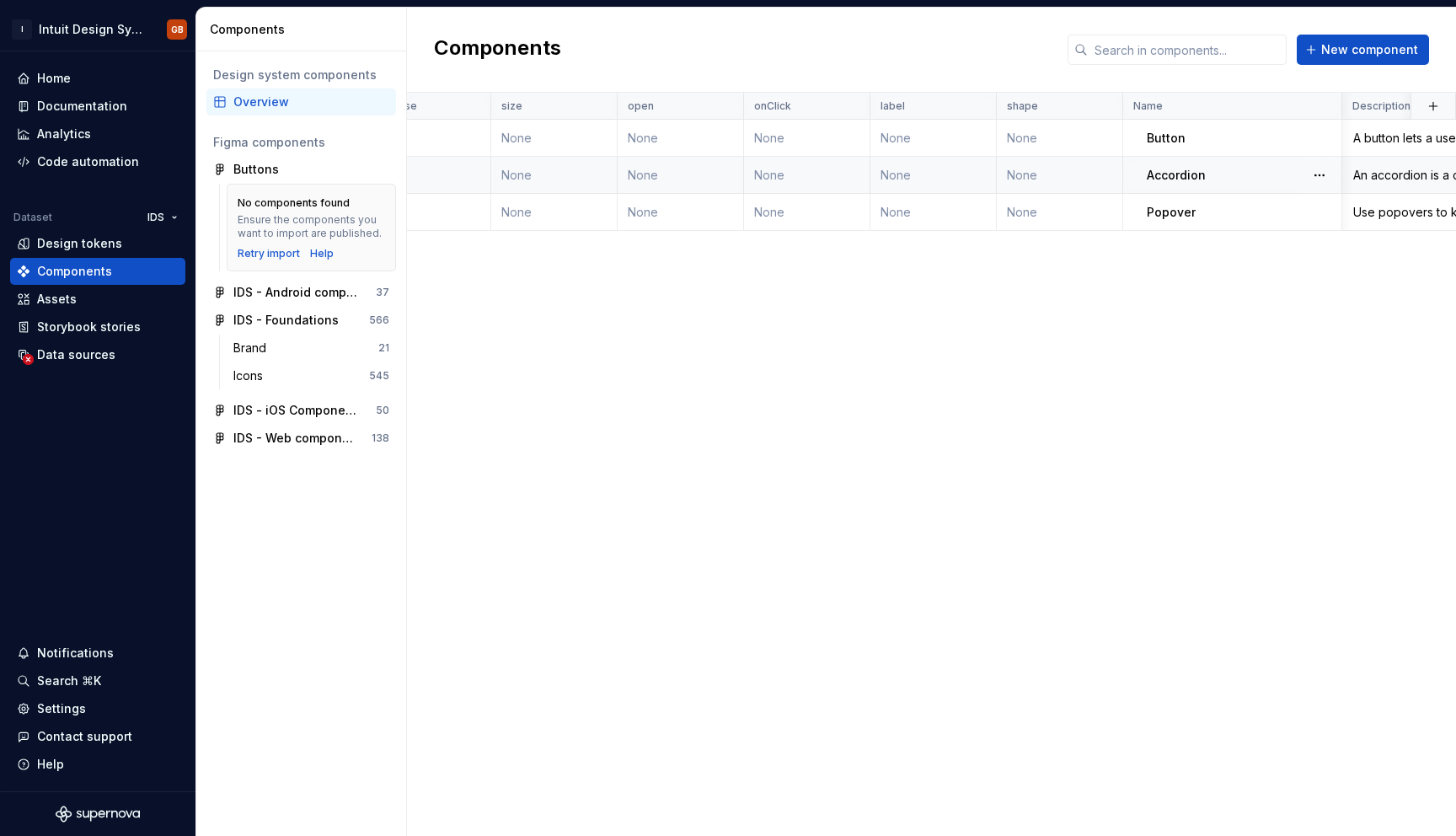
click at [317, 99] on div "Overview" at bounding box center [311, 102] width 156 height 17
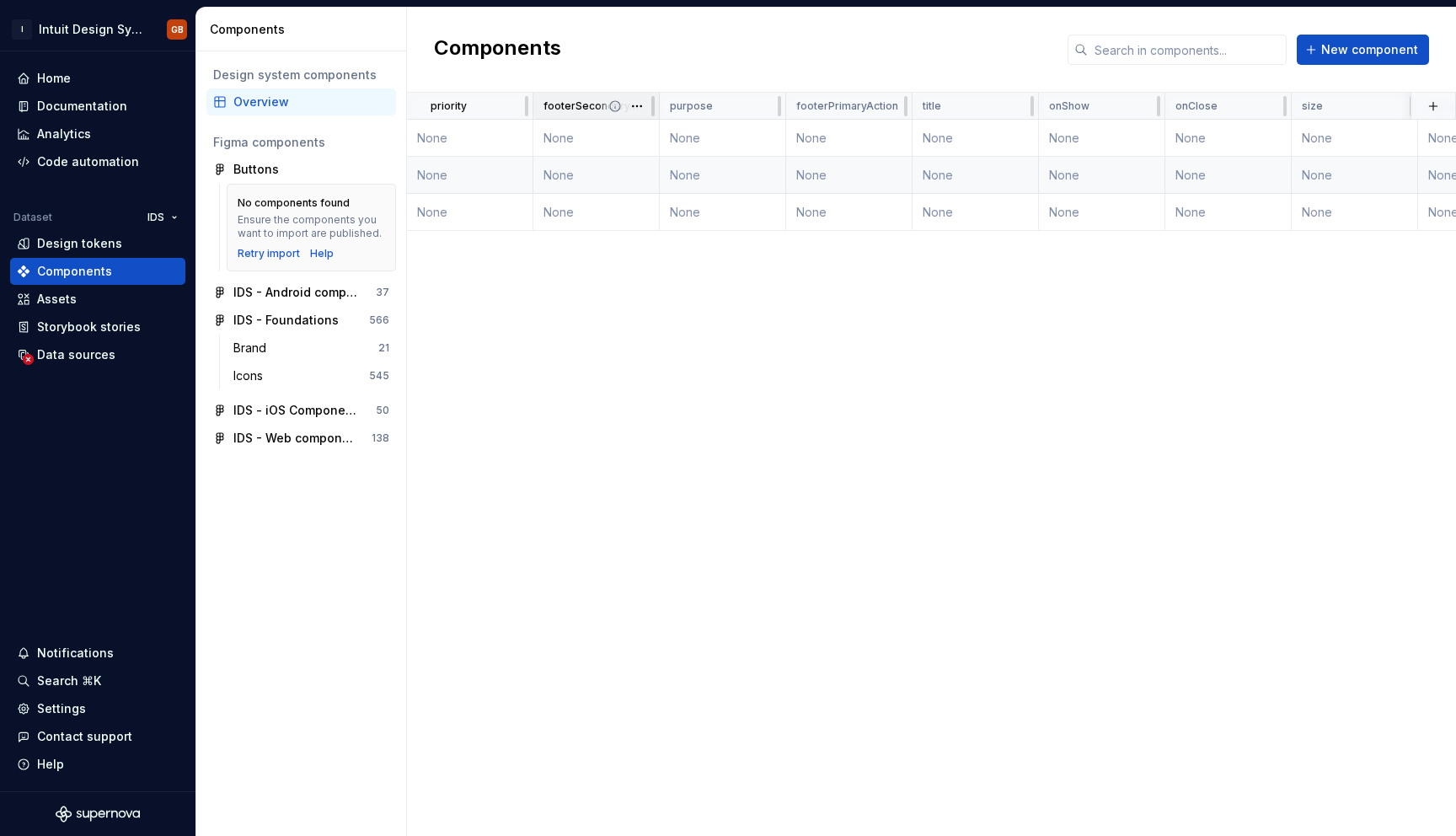
click at [615, 108] on icon at bounding box center [614, 106] width 10 height 10
click at [286, 103] on div "Overview" at bounding box center [311, 102] width 156 height 17
click at [119, 112] on div "Documentation" at bounding box center [82, 106] width 91 height 17
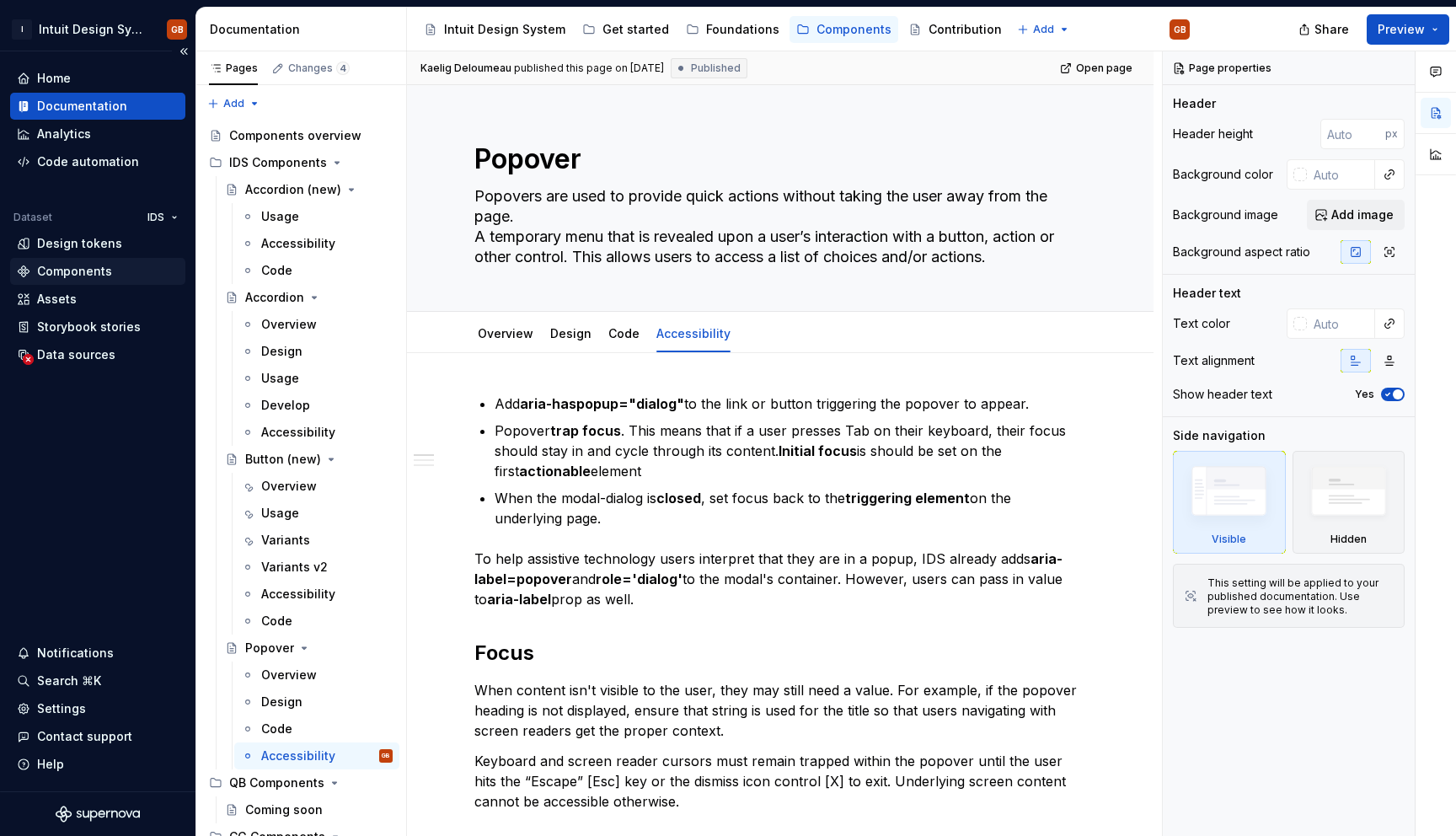
click at [100, 268] on div "Components" at bounding box center [74, 272] width 75 height 17
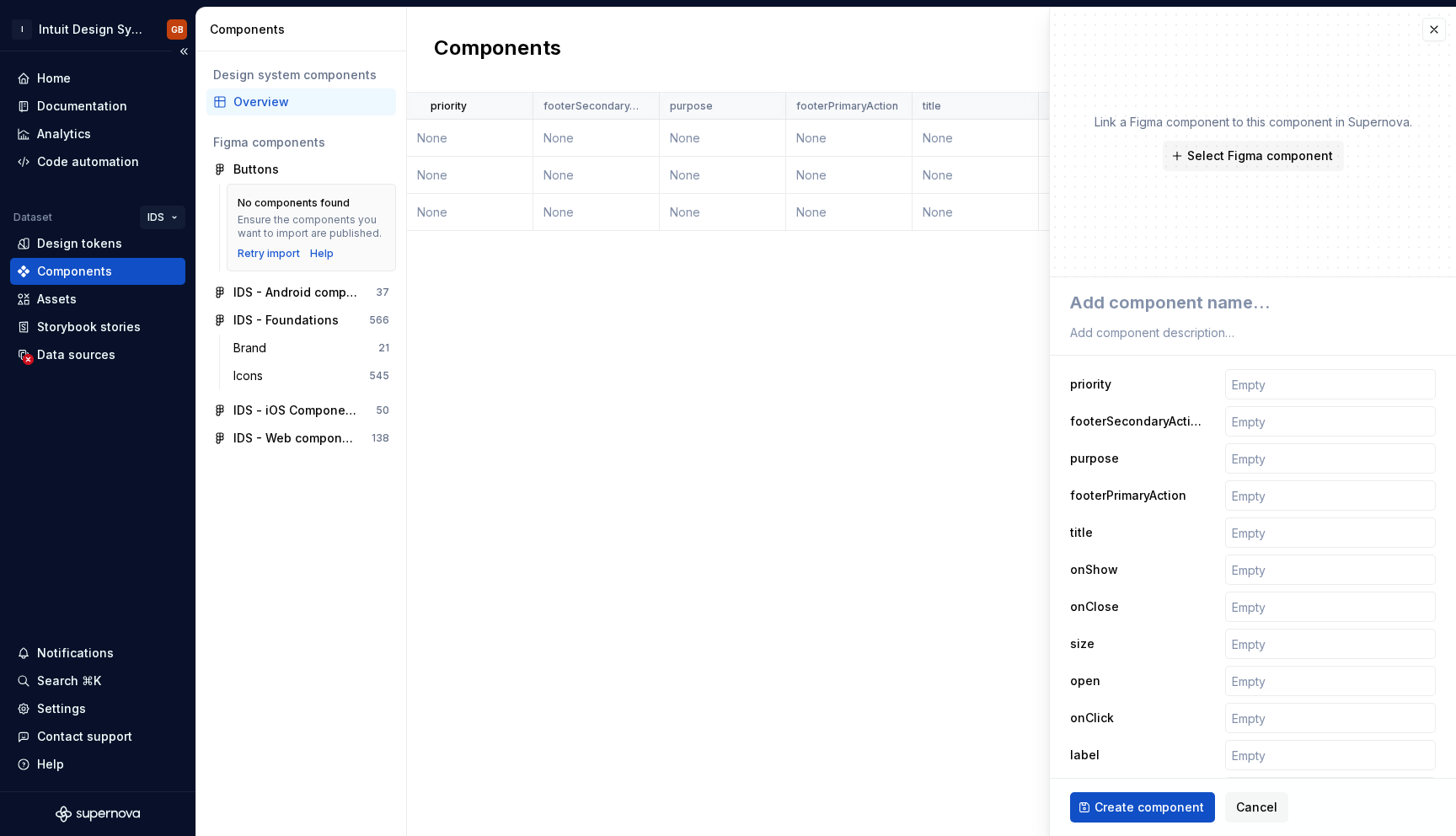
click at [161, 213] on html "I Intuit Design System GB Home Documentation Analytics Code automation Dataset …" at bounding box center [728, 418] width 1456 height 836
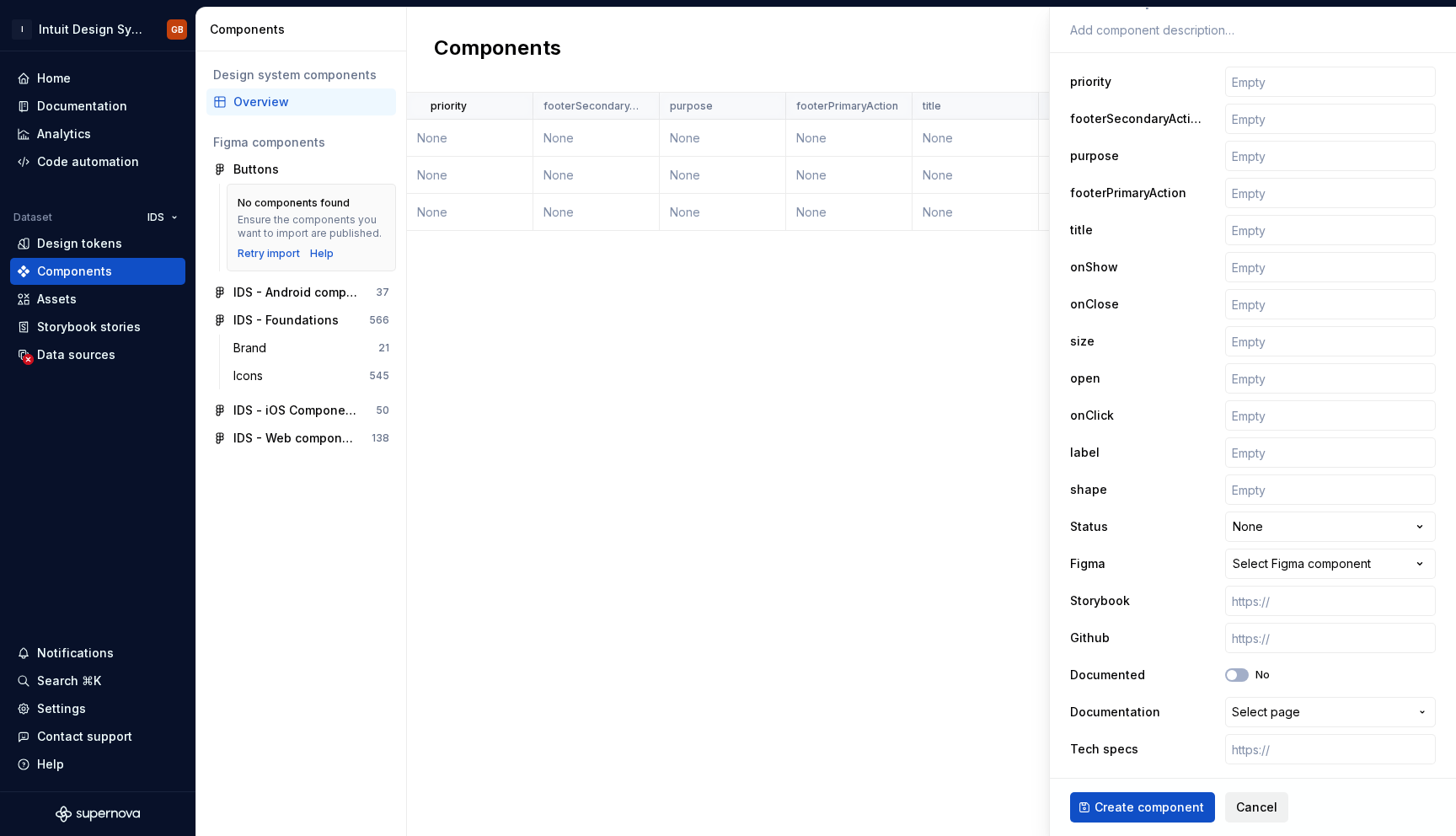
click at [1260, 805] on span "Cancel" at bounding box center [1257, 807] width 41 height 17
click at [1261, 807] on span "Cancel" at bounding box center [1257, 807] width 41 height 17
click at [1248, 805] on span "Cancel" at bounding box center [1257, 807] width 41 height 17
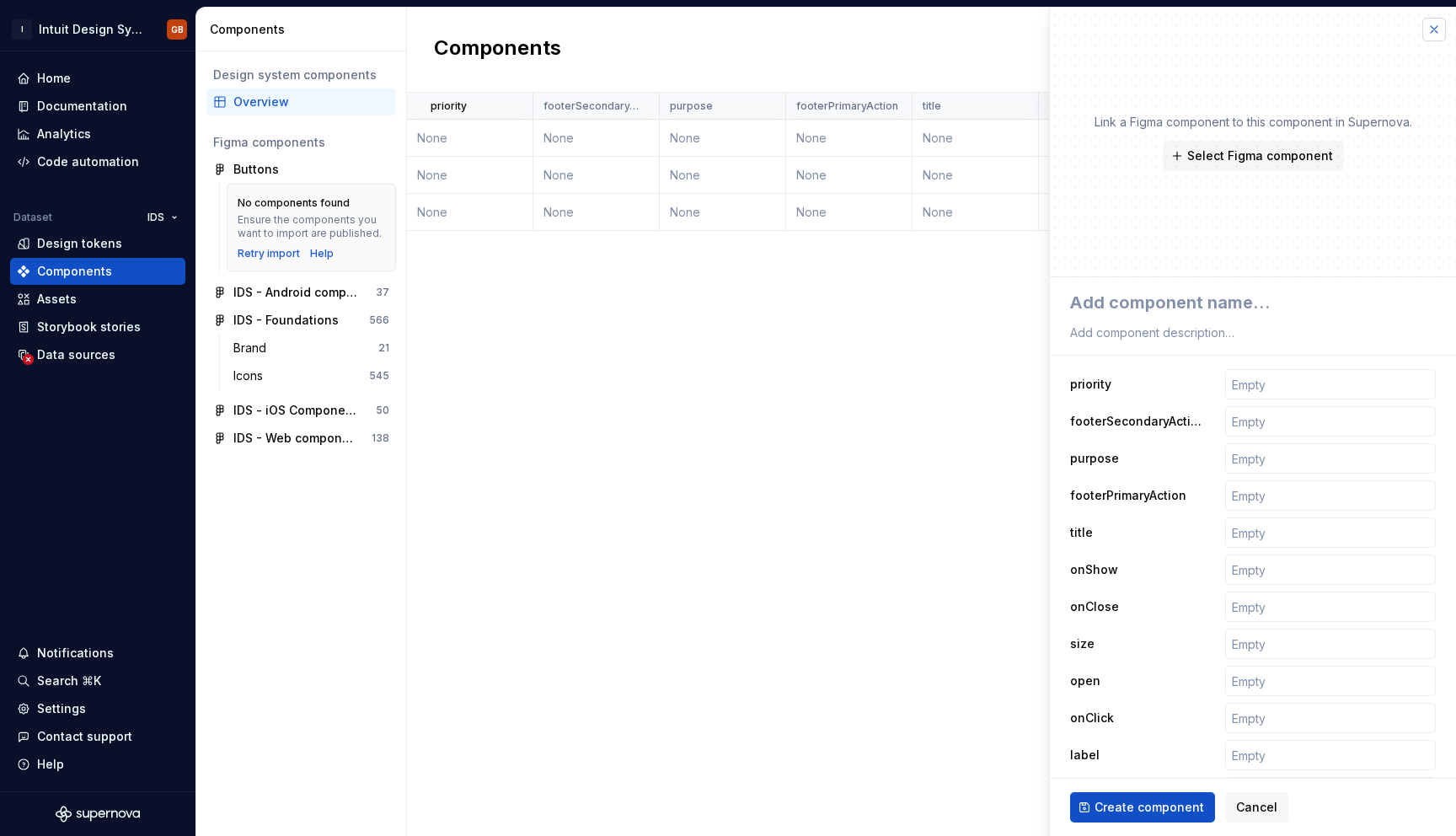
click at [1435, 22] on button "button" at bounding box center [1434, 30] width 24 height 24
type textarea "*"
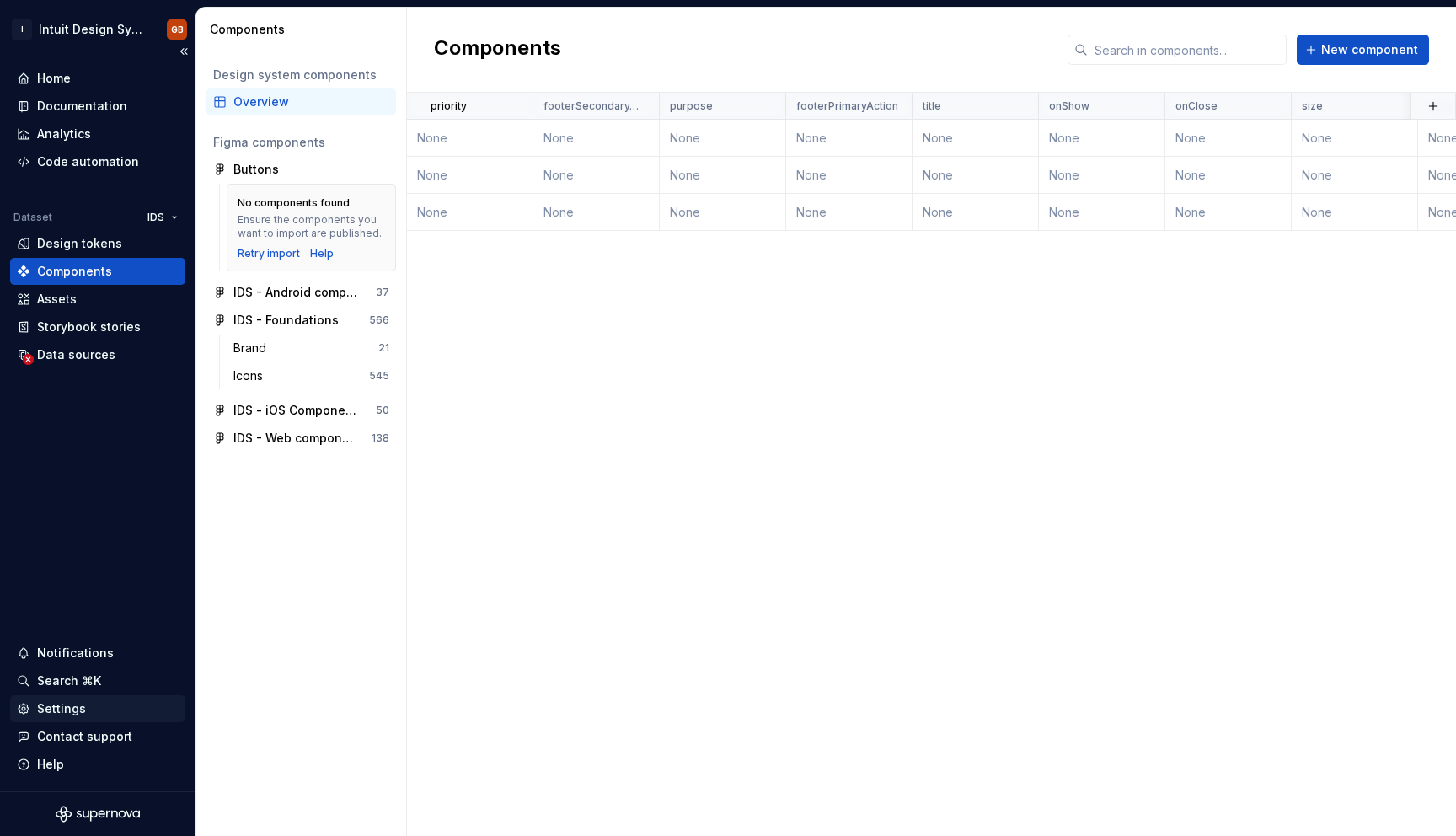
click at [95, 717] on div "Settings" at bounding box center [98, 709] width 162 height 17
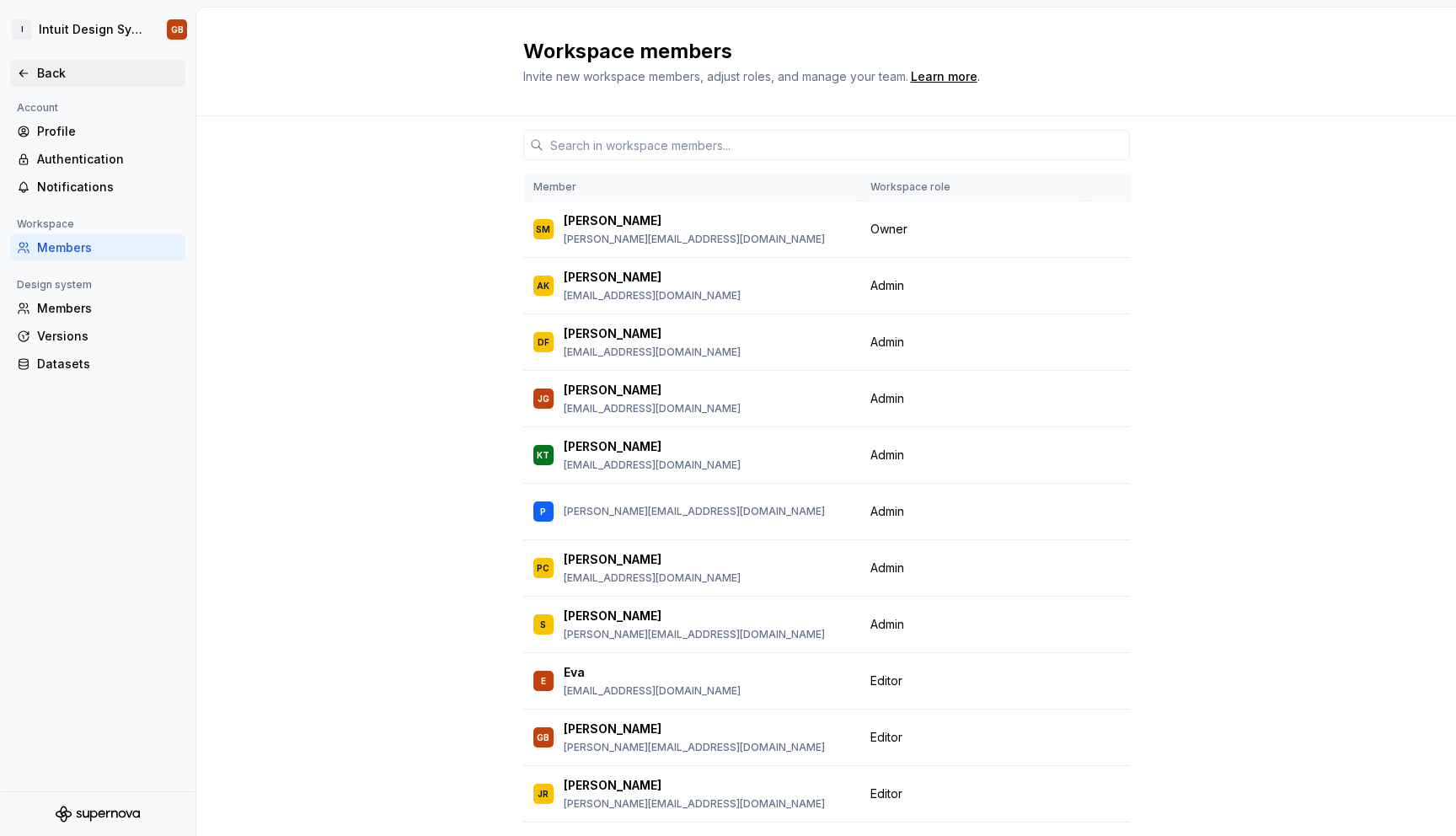
click at [31, 70] on div "Back" at bounding box center [98, 73] width 162 height 17
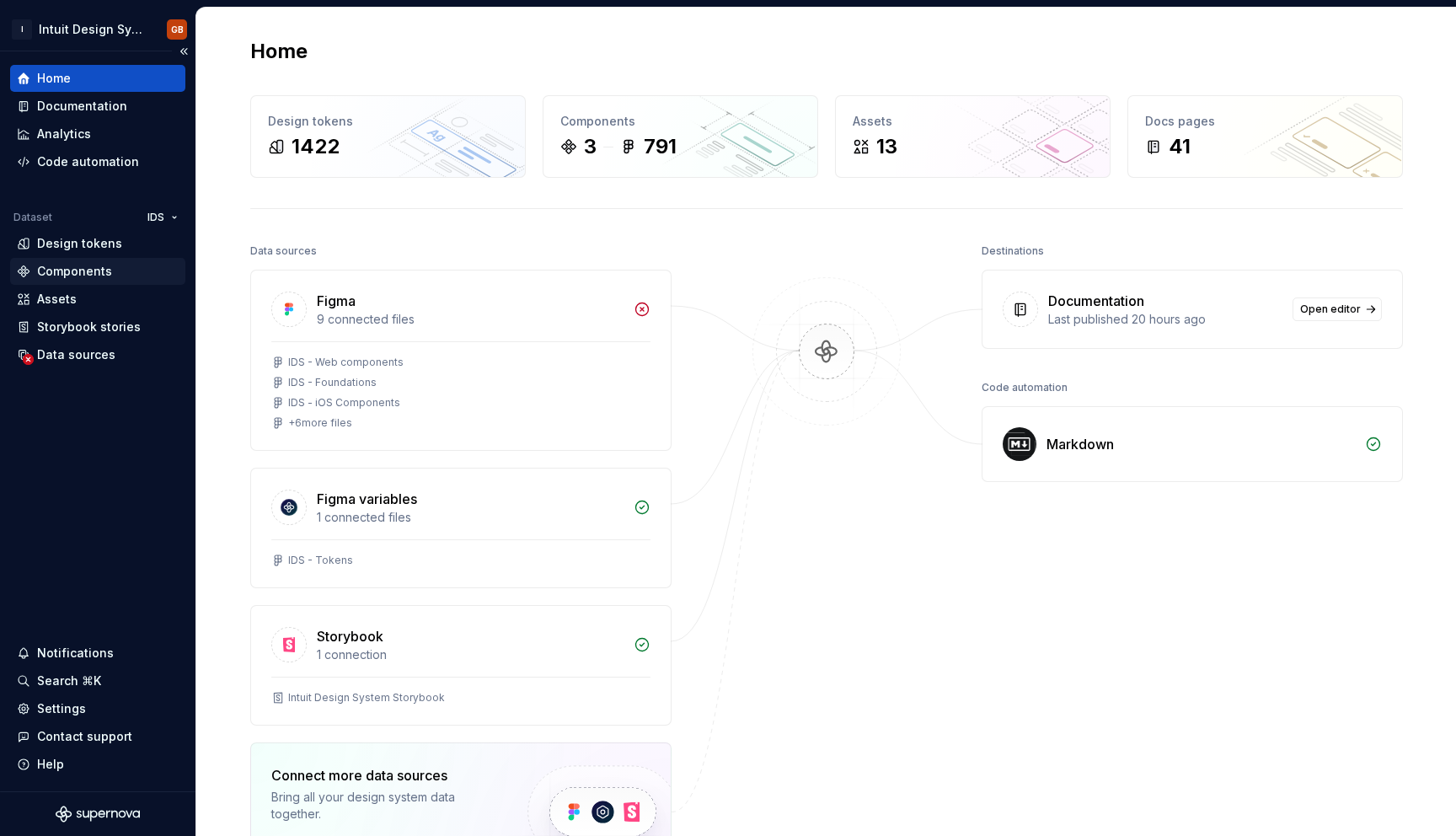
click at [105, 274] on div "Components" at bounding box center [74, 272] width 75 height 17
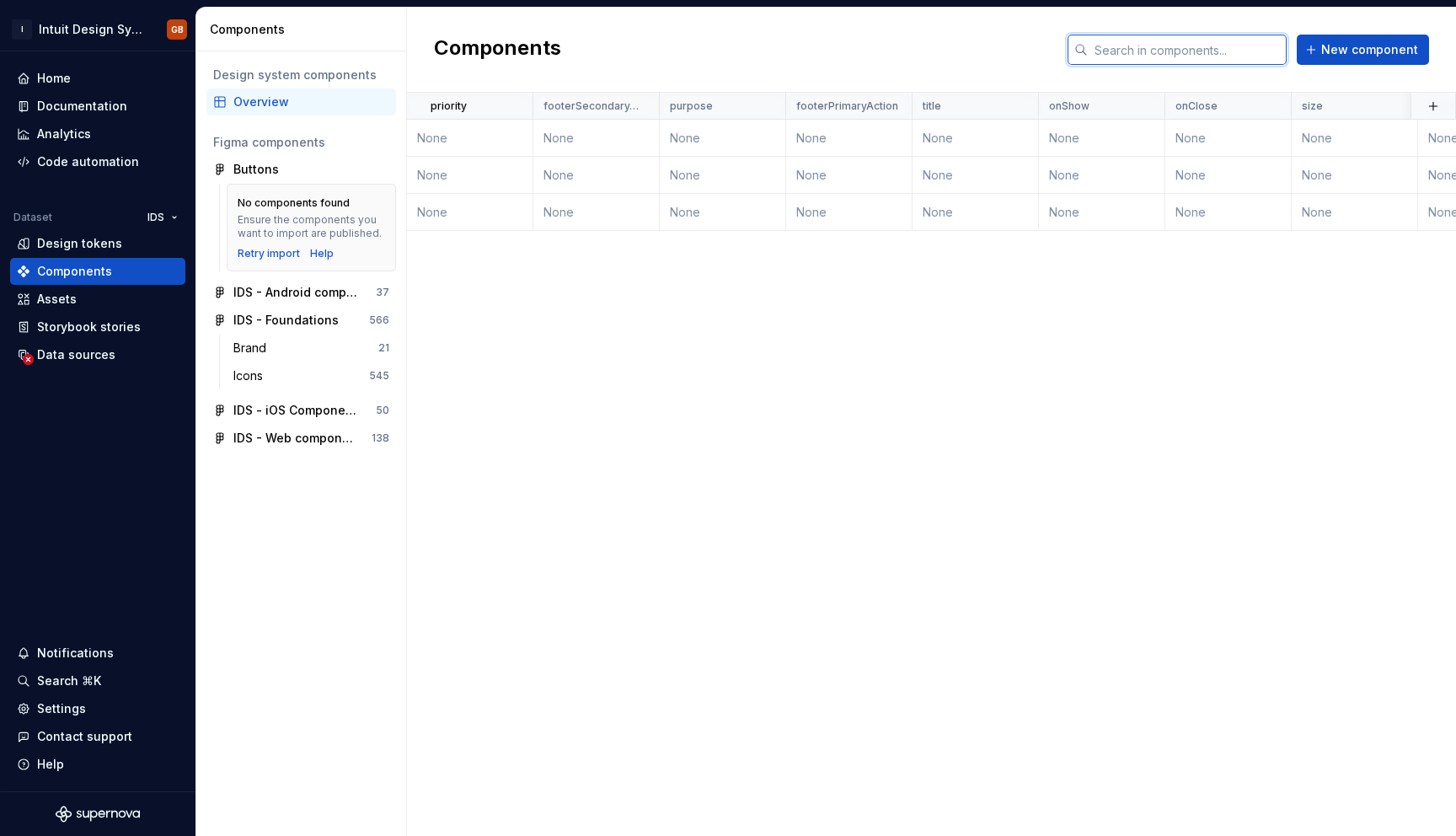
click at [1230, 51] on input "text" at bounding box center [1187, 50] width 198 height 31
click at [79, 79] on div "Home" at bounding box center [98, 78] width 162 height 17
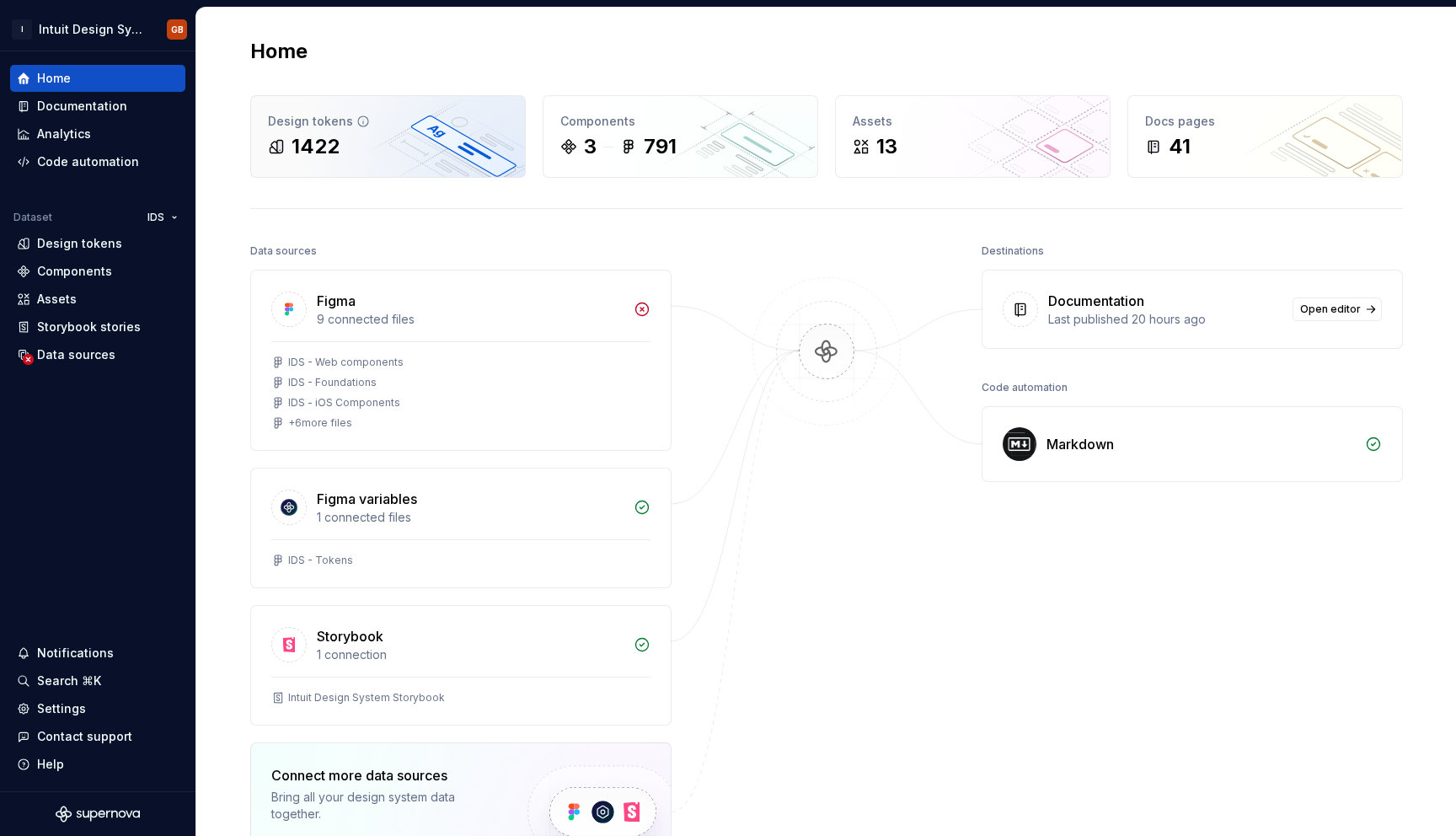
click at [475, 169] on div "Design tokens 1422" at bounding box center [387, 136] width 274 height 81
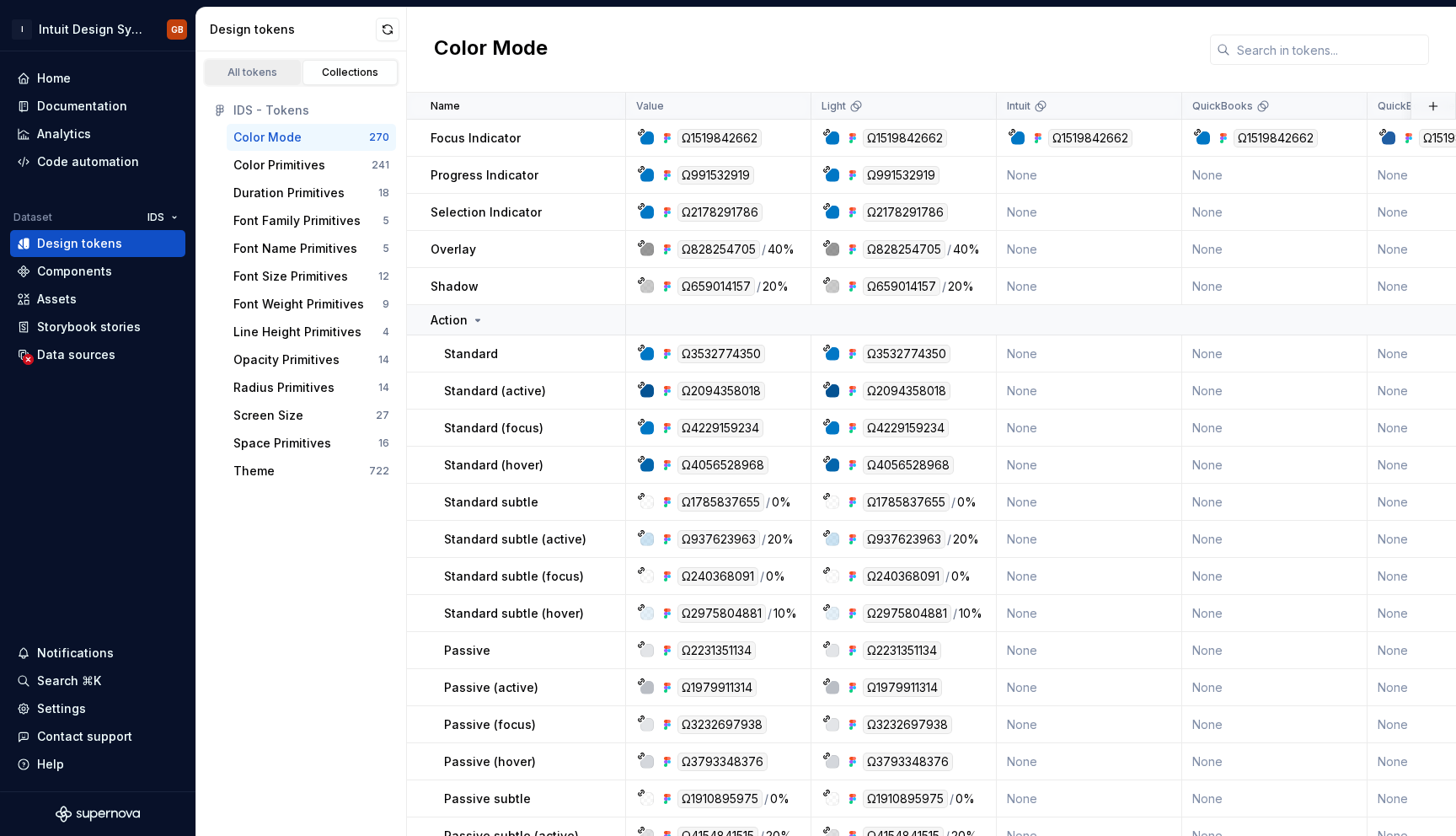
click at [258, 78] on div "All tokens" at bounding box center [253, 73] width 84 height 13
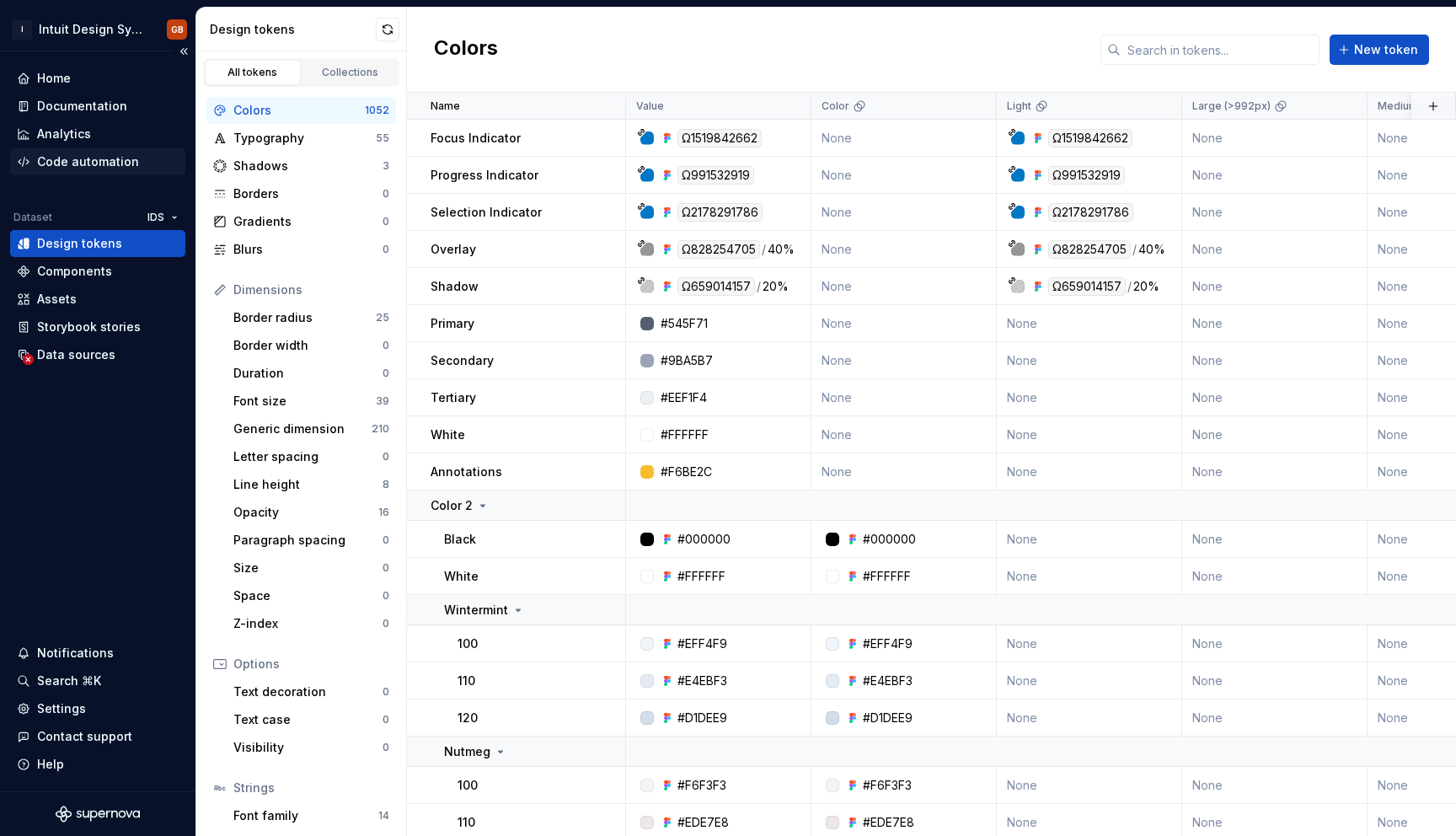
click at [121, 163] on div "Code automation" at bounding box center [88, 162] width 102 height 17
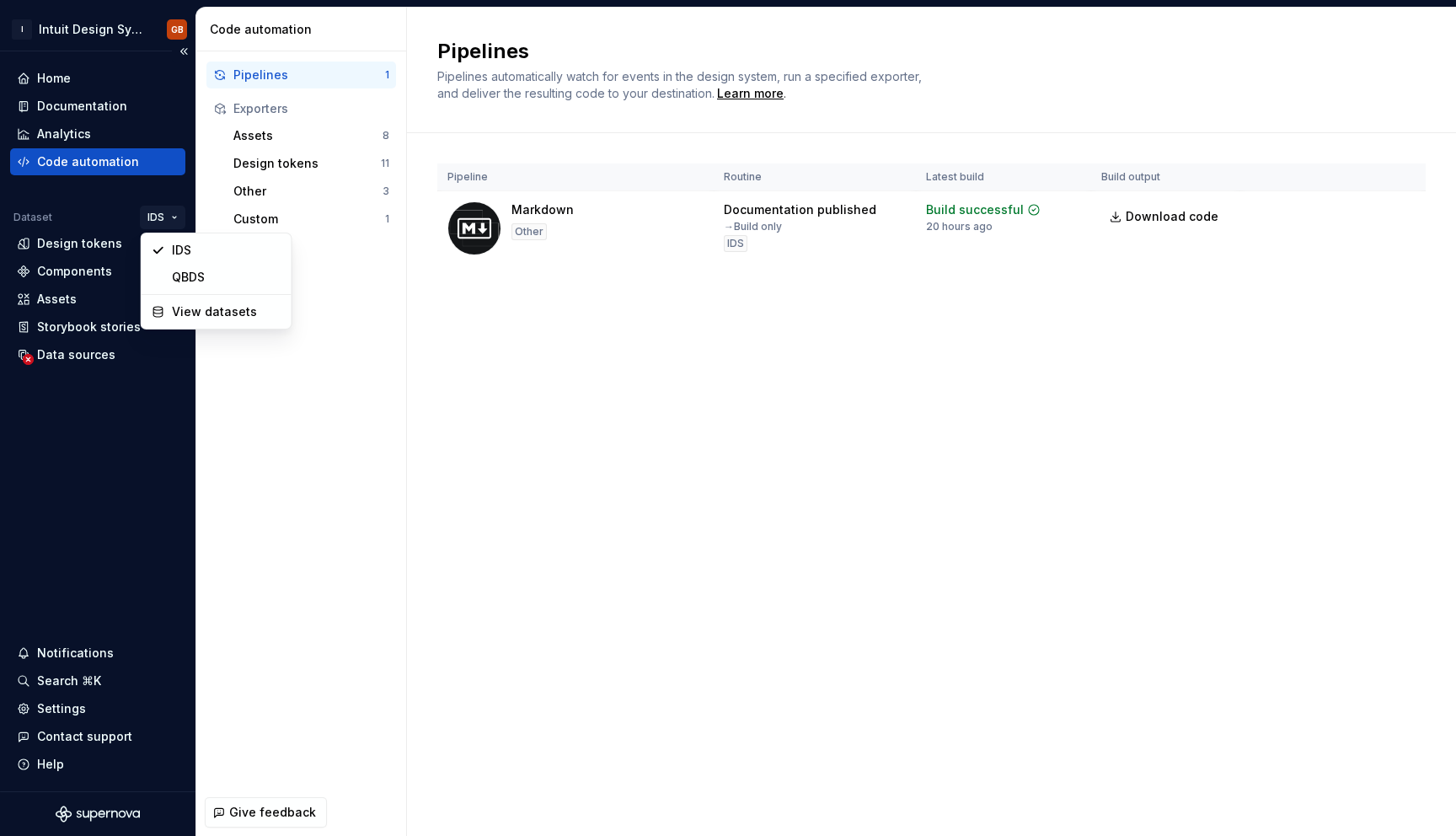
click at [170, 213] on html "I Intuit Design System GB Home Documentation Analytics Code automation Dataset …" at bounding box center [728, 418] width 1456 height 836
click at [200, 314] on div "View datasets" at bounding box center [226, 312] width 110 height 17
click at [127, 275] on div "Components" at bounding box center [98, 272] width 162 height 17
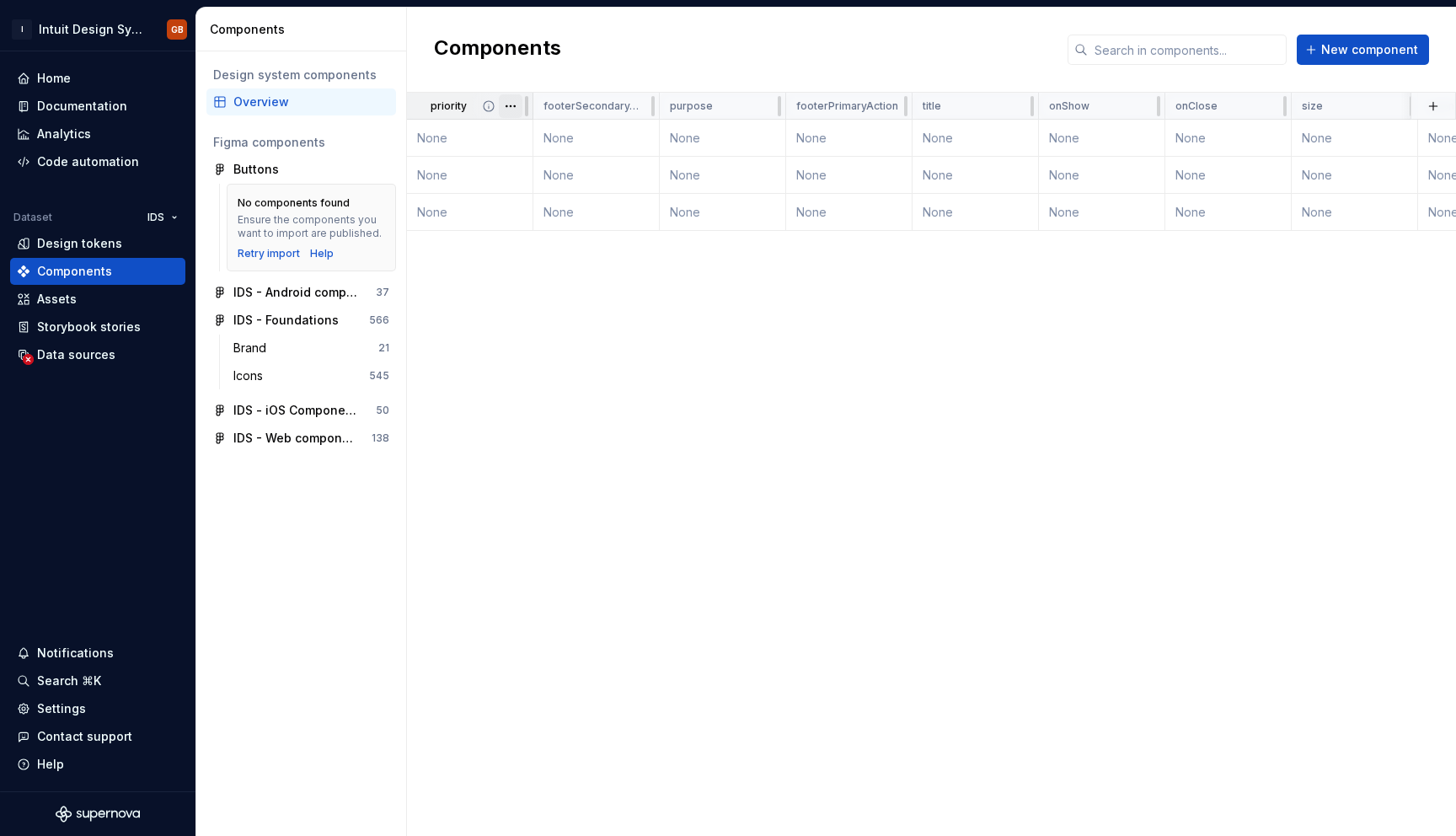
click at [512, 104] on html "I Intuit Design System GB Home Documentation Analytics Code automation Dataset …" at bounding box center [728, 418] width 1456 height 836
click at [687, 300] on html "I Intuit Design System GB Home Documentation Analytics Code automation Dataset …" at bounding box center [728, 418] width 1456 height 836
click at [743, 103] on icon at bounding box center [741, 106] width 13 height 13
click at [740, 108] on icon at bounding box center [741, 106] width 13 height 13
click at [745, 108] on icon at bounding box center [741, 106] width 10 height 10
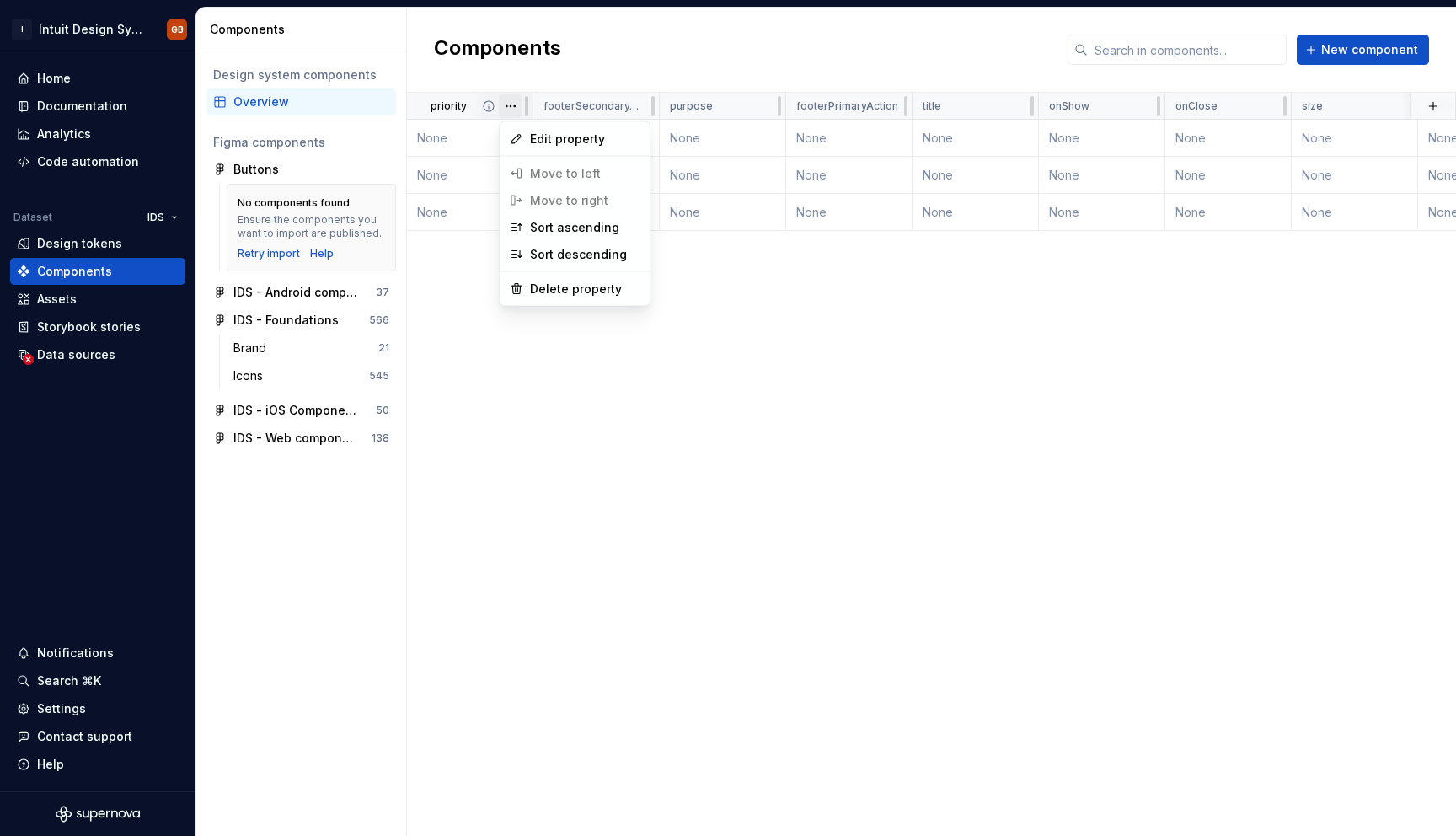
click at [515, 107] on html "I Intuit Design System GB Home Documentation Analytics Code automation Dataset …" at bounding box center [728, 418] width 1456 height 836
click at [554, 291] on div "Delete property" at bounding box center [585, 289] width 110 height 17
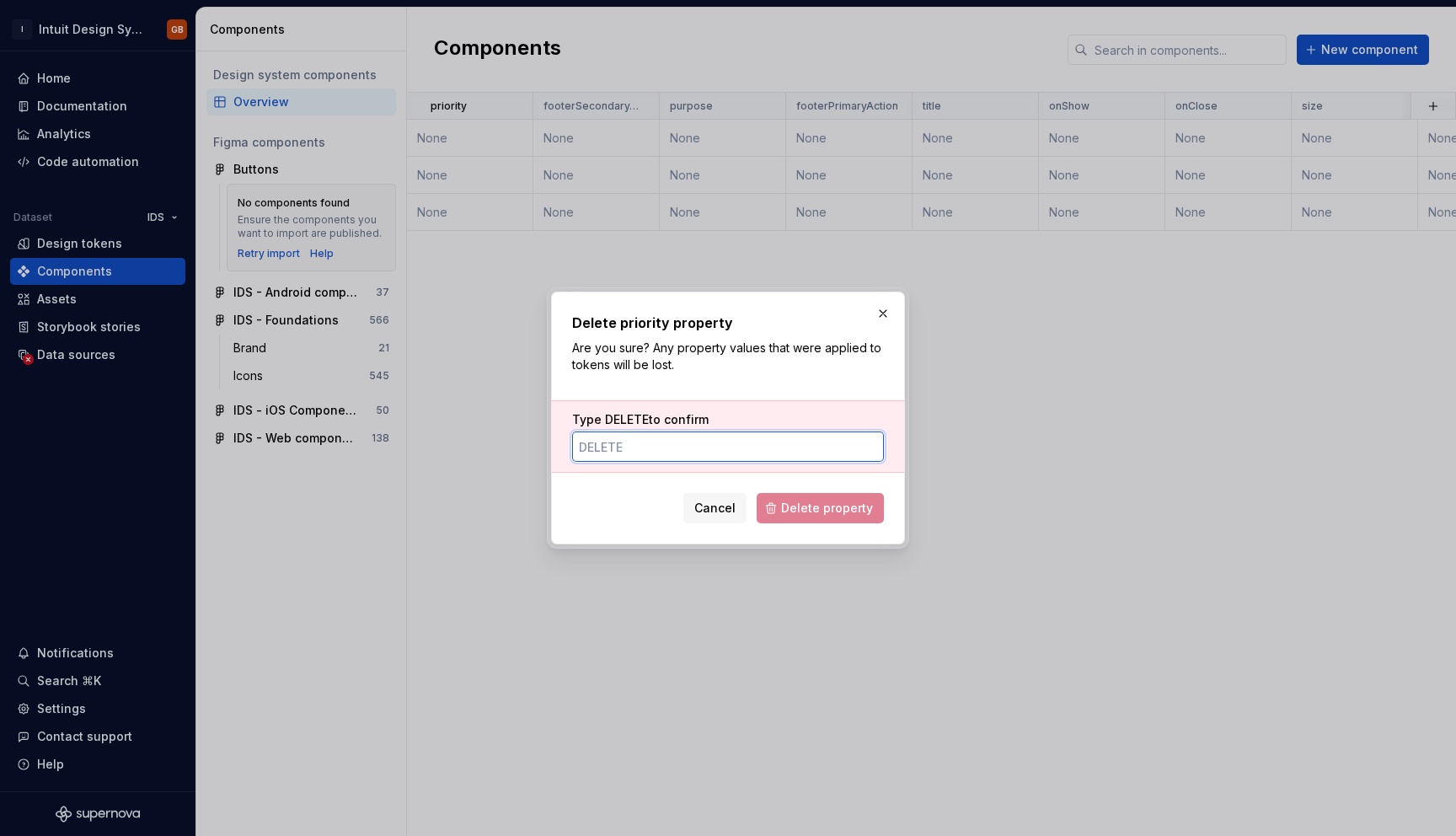
click at [721, 444] on input "Type DELETE to confirm" at bounding box center [728, 447] width 312 height 31
type input "DELETE"
click at [728, 516] on span "Cancel" at bounding box center [715, 509] width 41 height 17
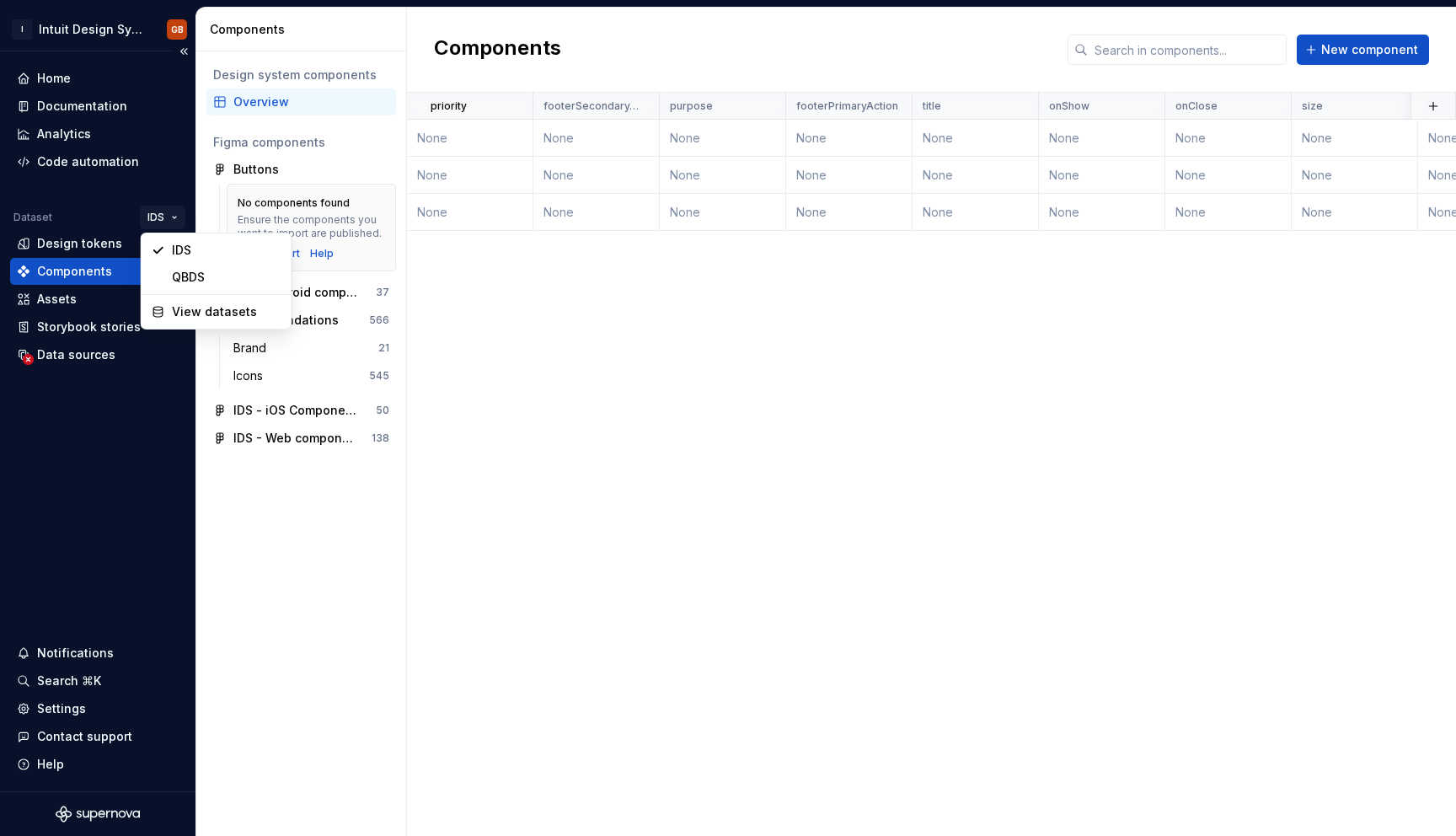
click at [171, 220] on html "I Intuit Design System GB Home Documentation Analytics Code automation Dataset …" at bounding box center [728, 418] width 1456 height 836
click at [179, 264] on div "QBDS" at bounding box center [217, 277] width 143 height 27
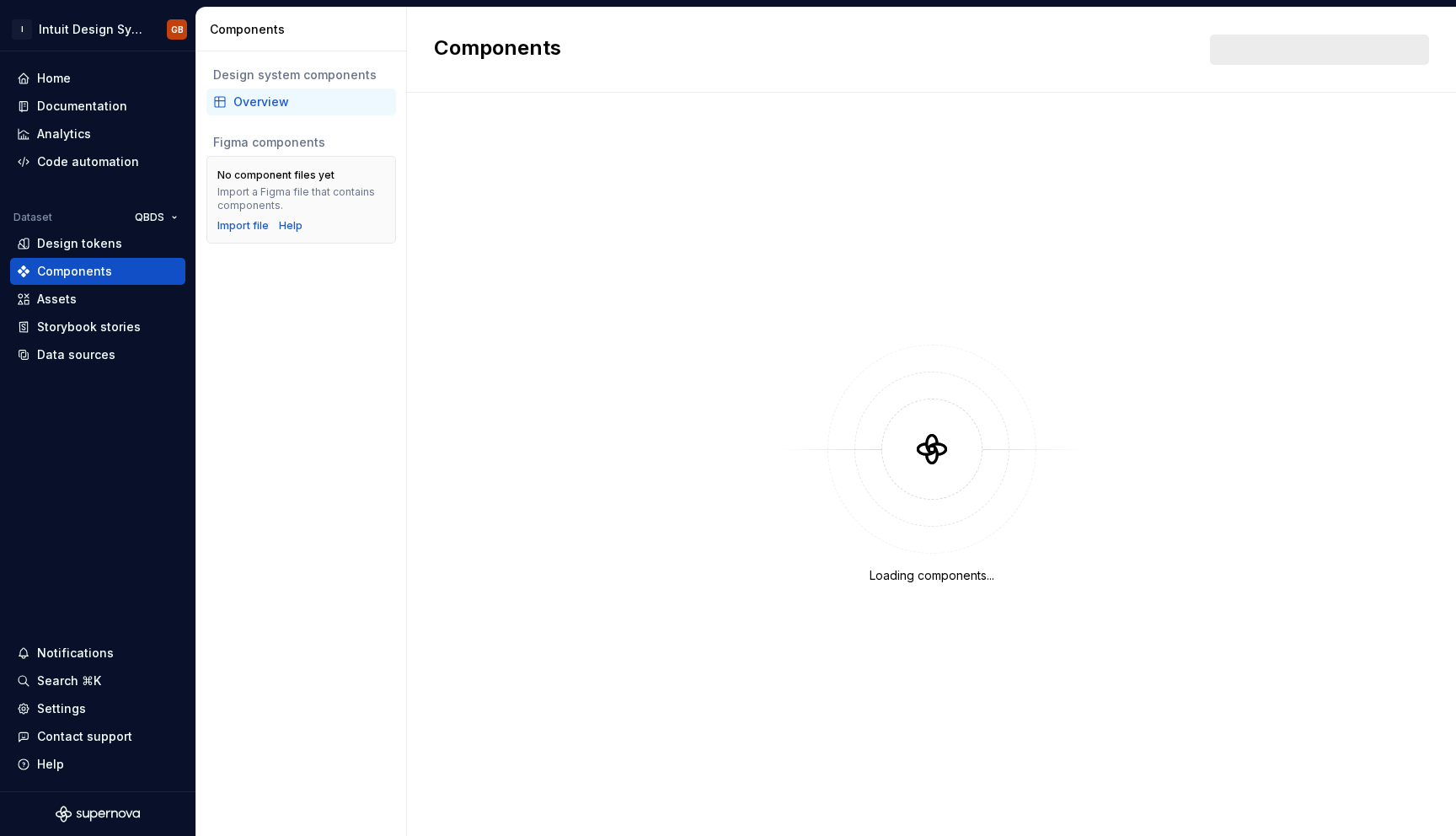
click at [280, 101] on div "Overview" at bounding box center [311, 102] width 156 height 17
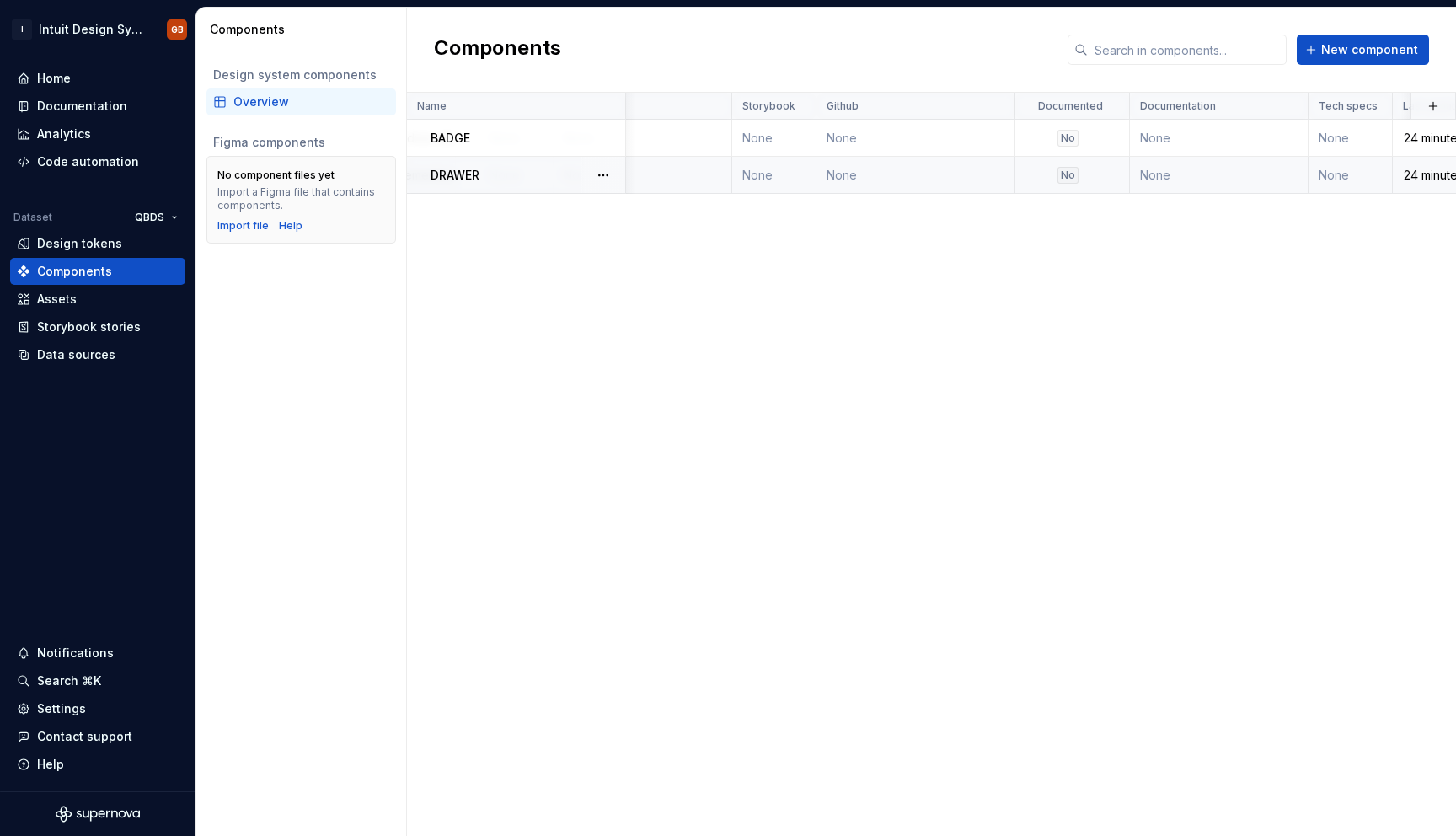
scroll to position [0, 1855]
click at [608, 142] on button "button" at bounding box center [603, 137] width 24 height 24
click at [643, 208] on div "Delete component" at bounding box center [693, 206] width 139 height 17
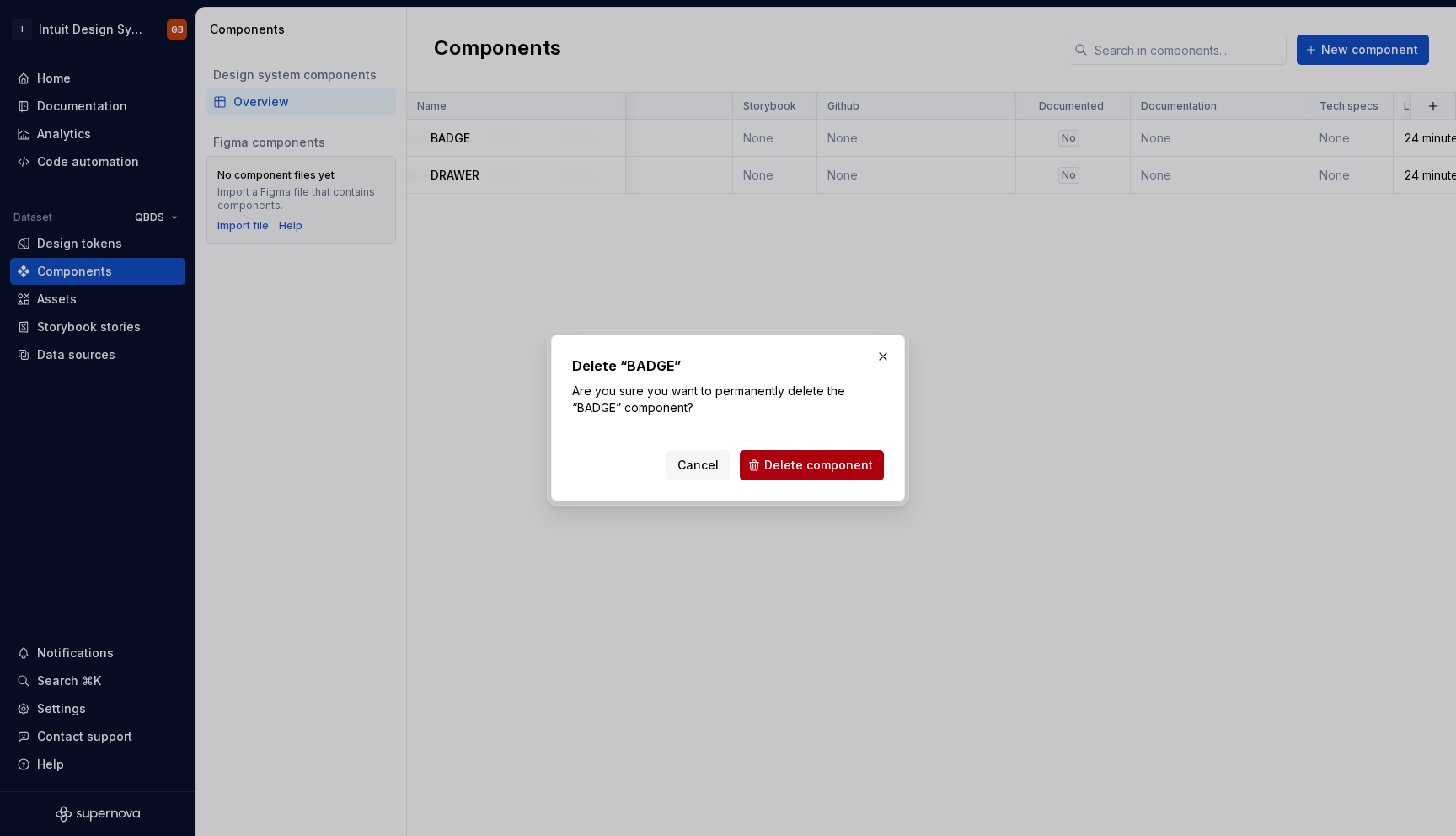
click at [791, 468] on span "Delete component" at bounding box center [819, 466] width 109 height 17
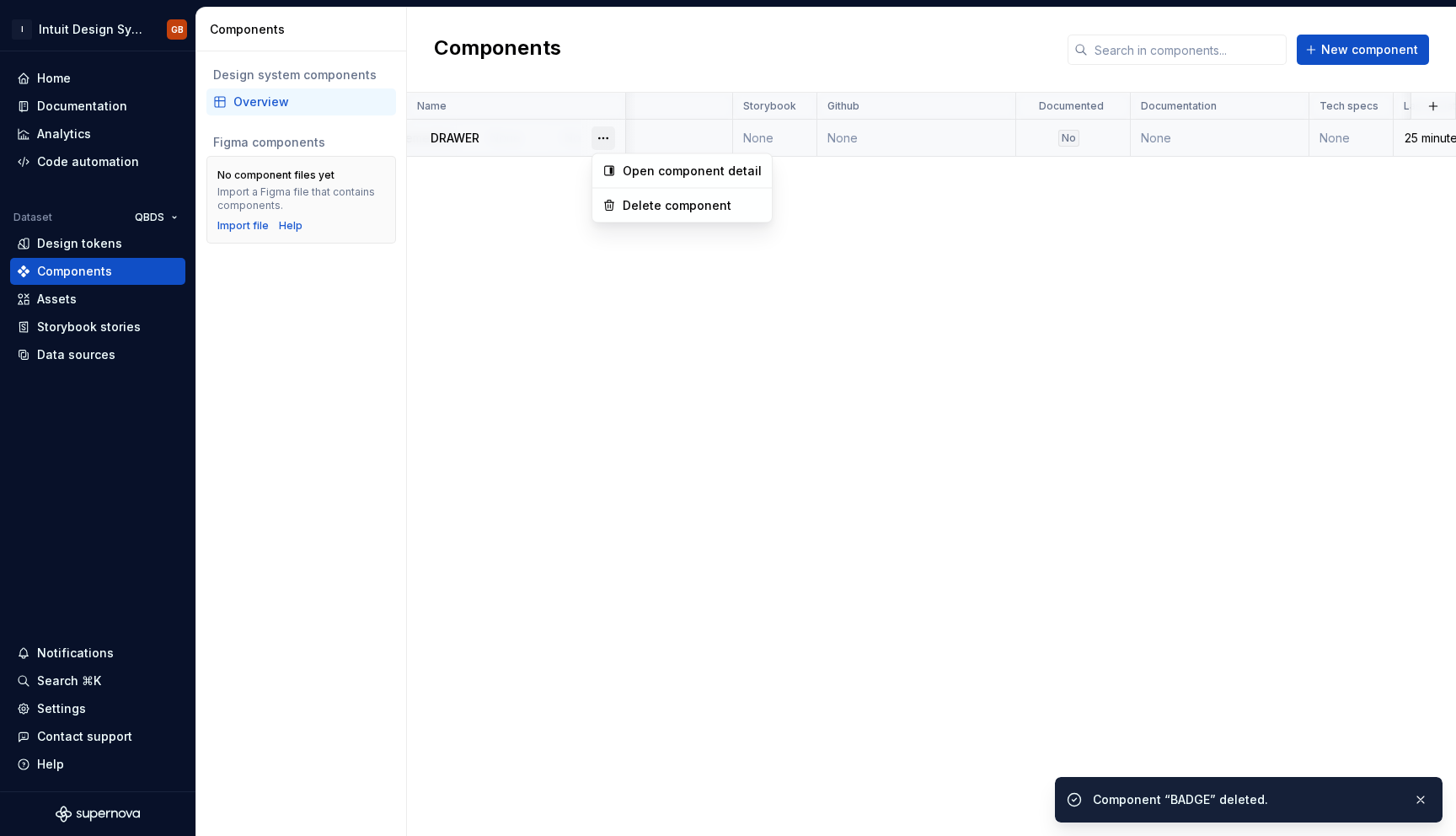
click at [606, 141] on button "button" at bounding box center [603, 137] width 24 height 24
click at [643, 210] on div "Delete component" at bounding box center [693, 206] width 139 height 17
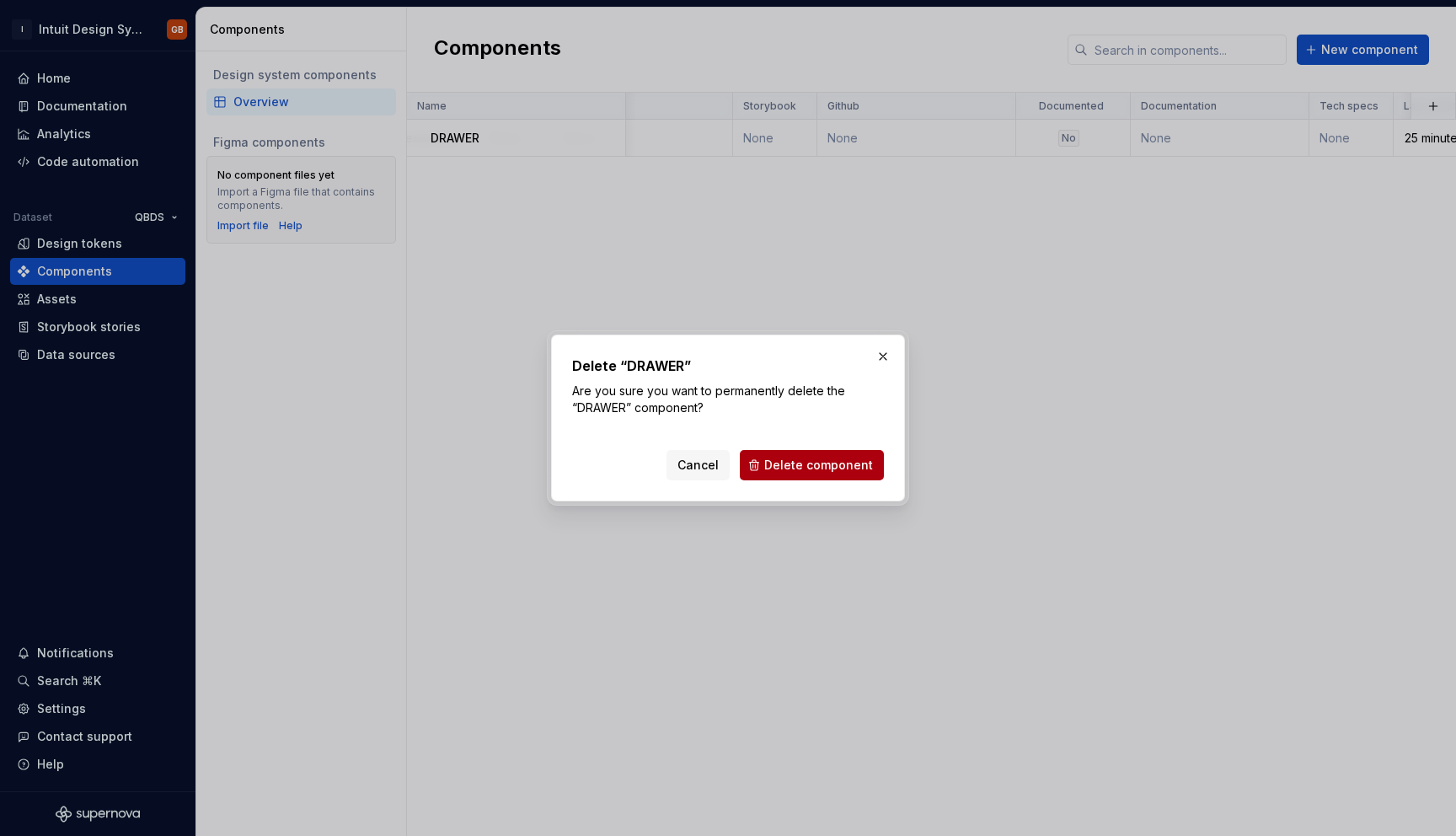
click at [800, 468] on span "Delete component" at bounding box center [819, 466] width 109 height 17
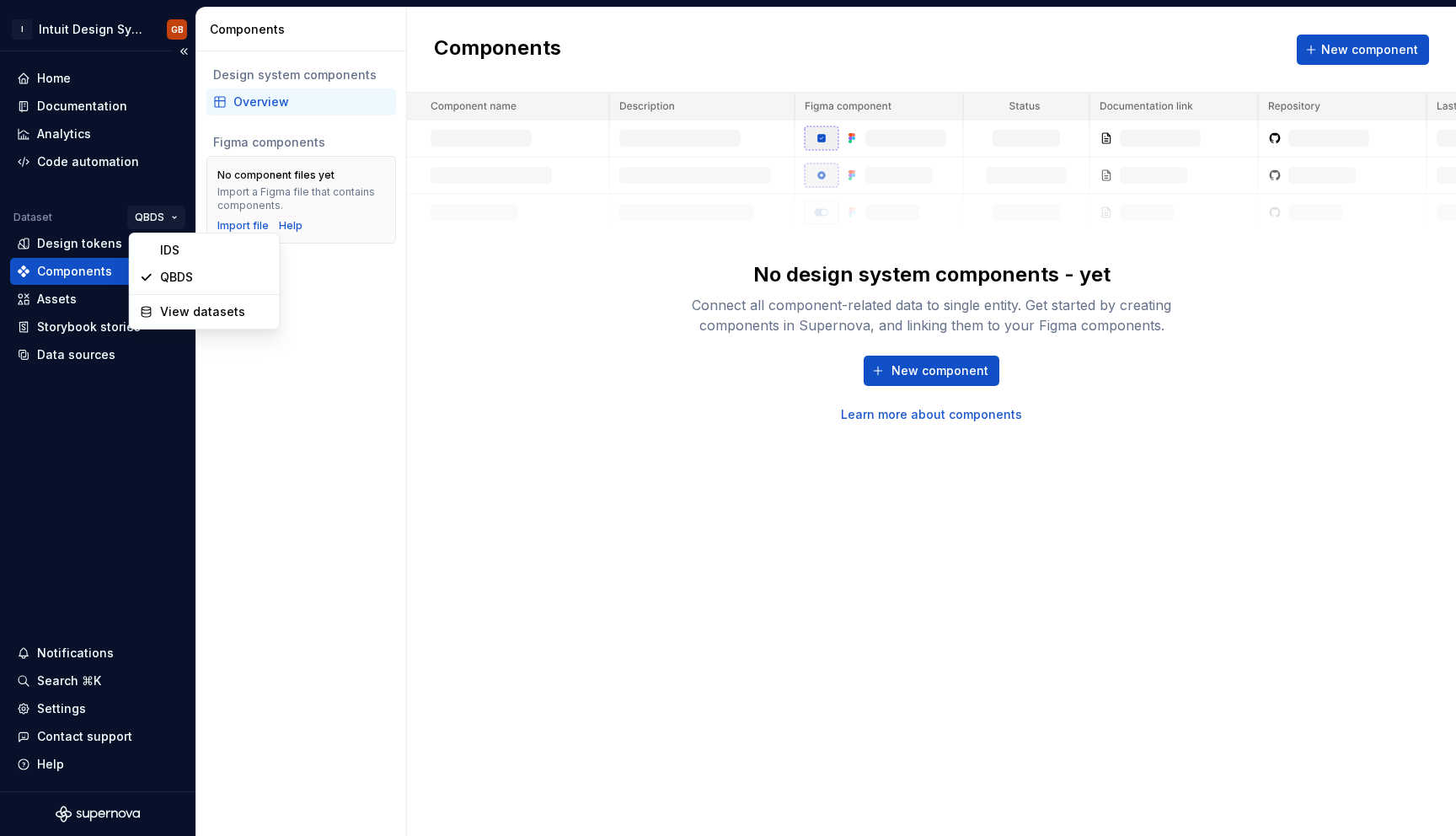
click at [154, 212] on html "I Intuit Design System GB Home Documentation Analytics Code automation Dataset …" at bounding box center [728, 418] width 1456 height 836
click at [180, 258] on div "IDS" at bounding box center [215, 250] width 110 height 17
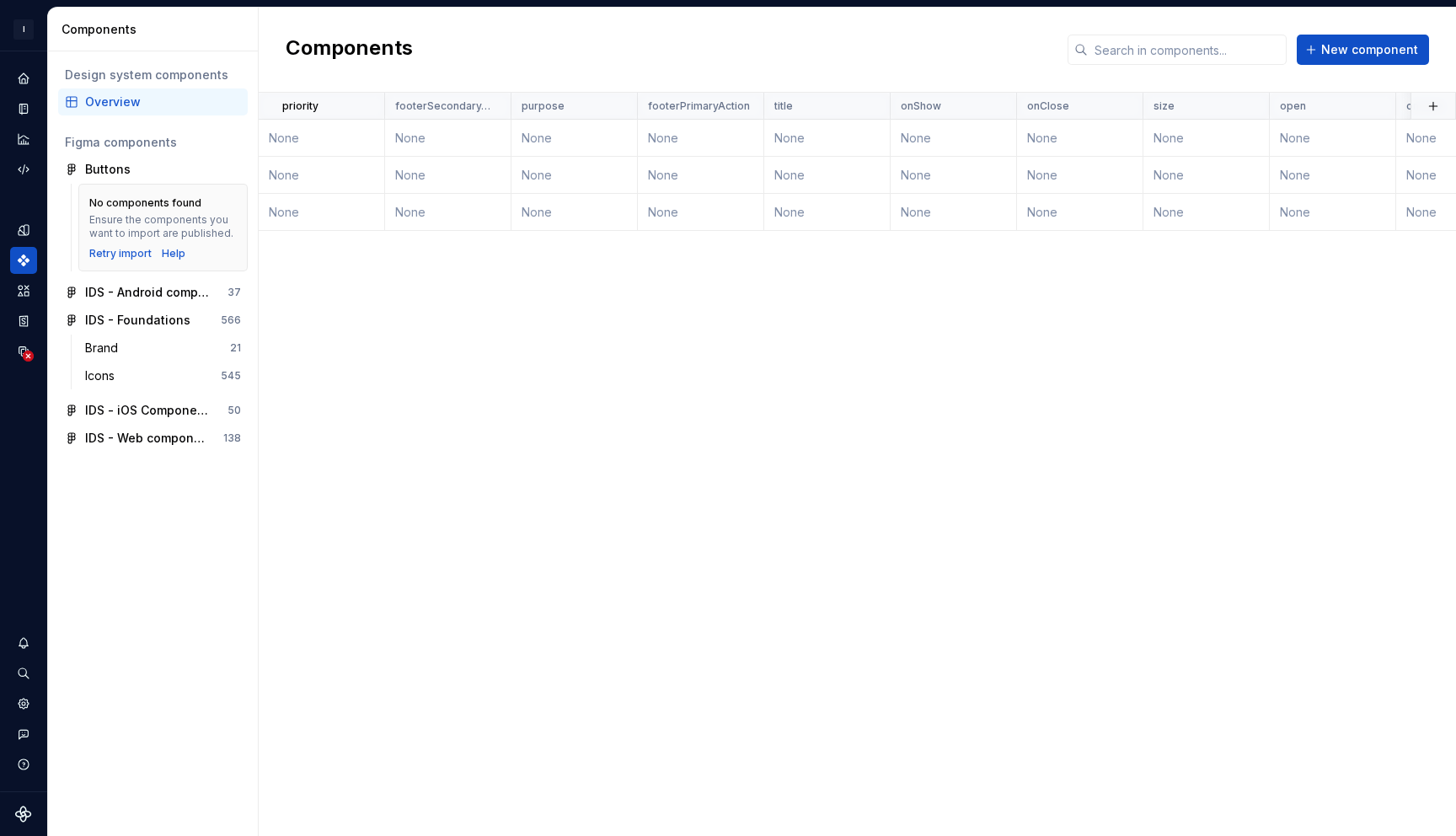
click at [678, 337] on div "priority footerSecondaryAction purpose footerPrimaryAction title onShow onClose…" at bounding box center [857, 464] width 1197 height 743
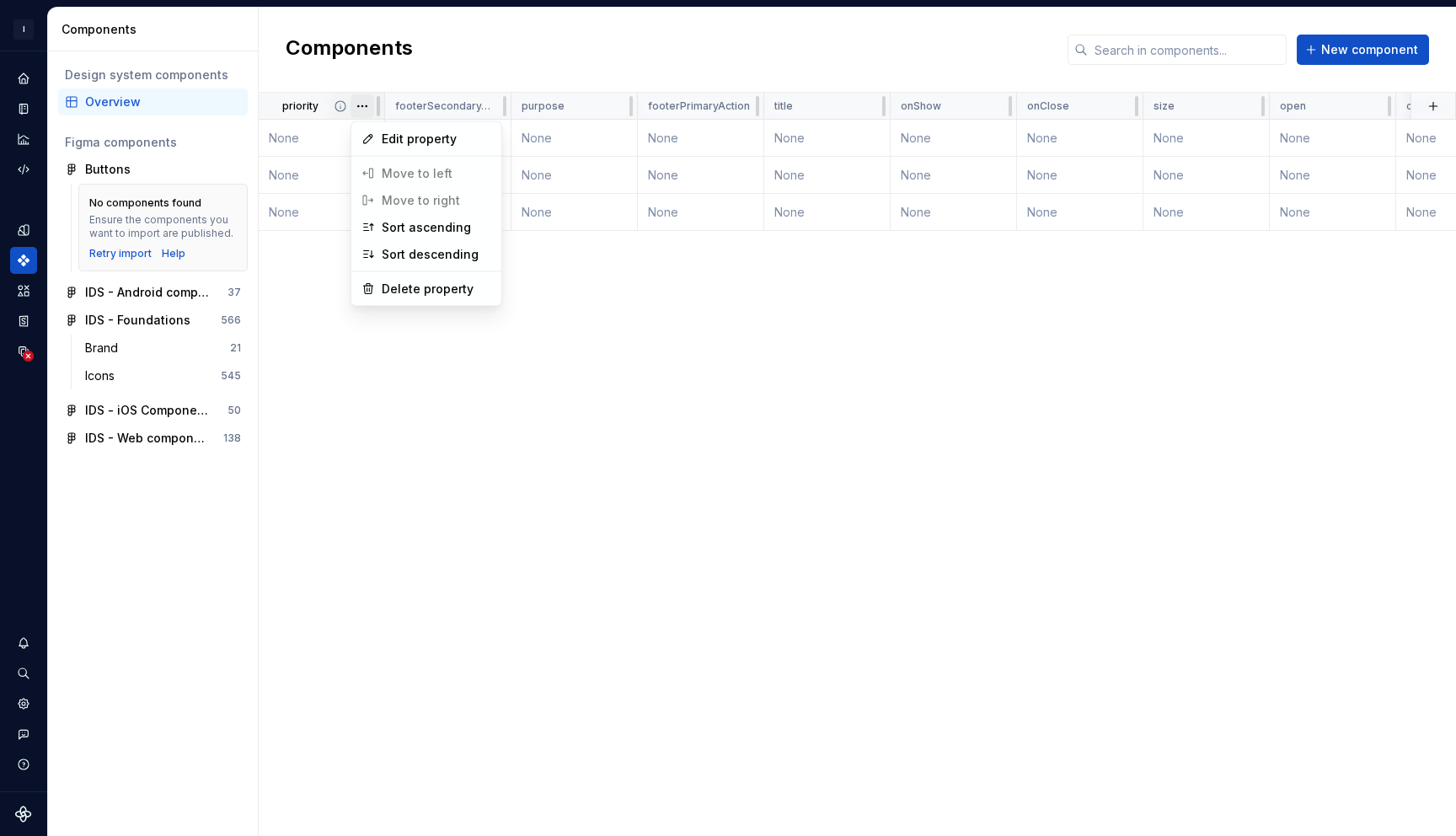
click at [363, 108] on html "I Intuit Design System GB Dataset IDS Components Design system components Overv…" at bounding box center [728, 418] width 1456 height 836
click at [721, 237] on html "I Intuit Design System GB Dataset IDS Components Design system components Overv…" at bounding box center [728, 418] width 1456 height 836
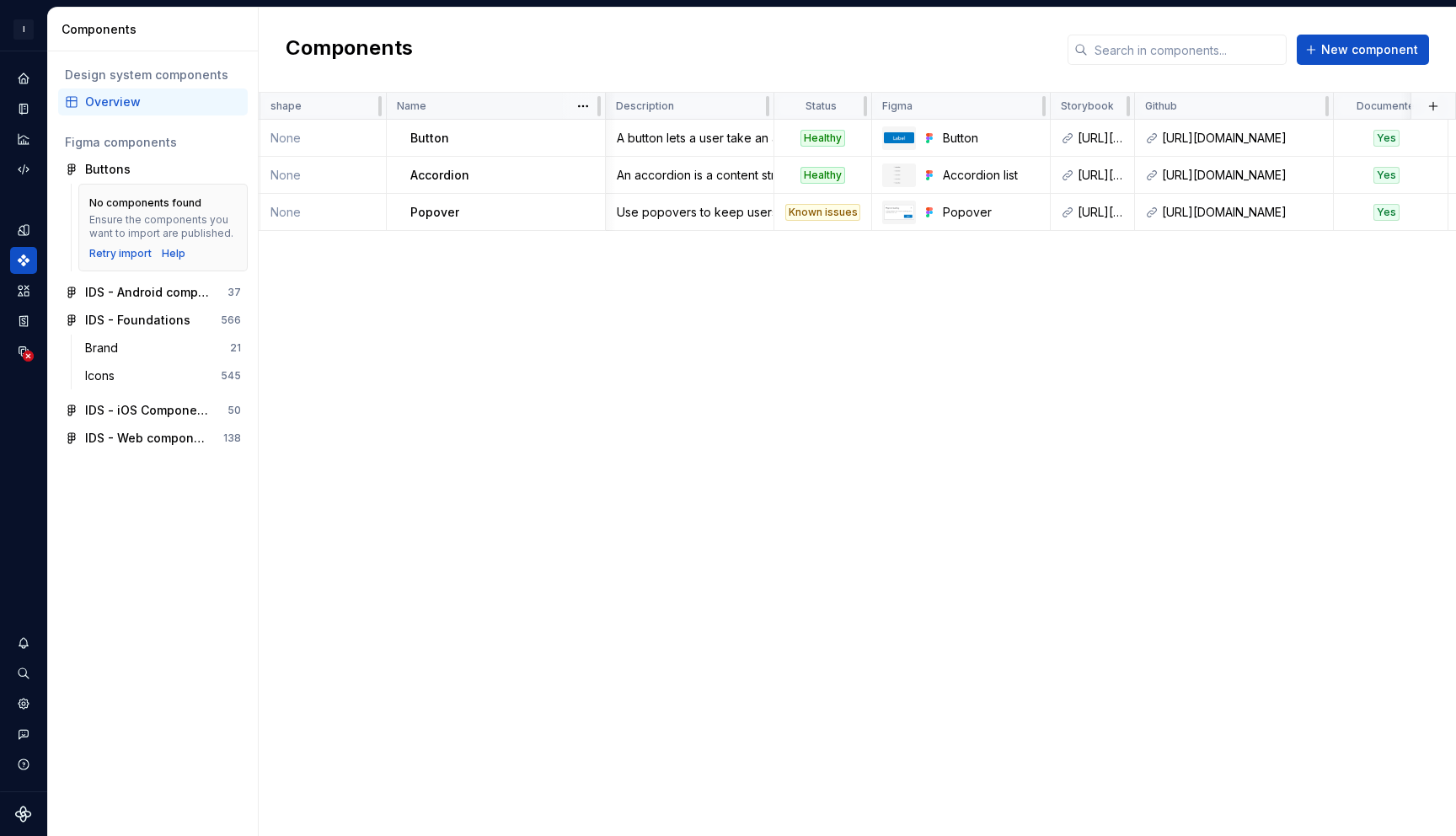
scroll to position [0, 1376]
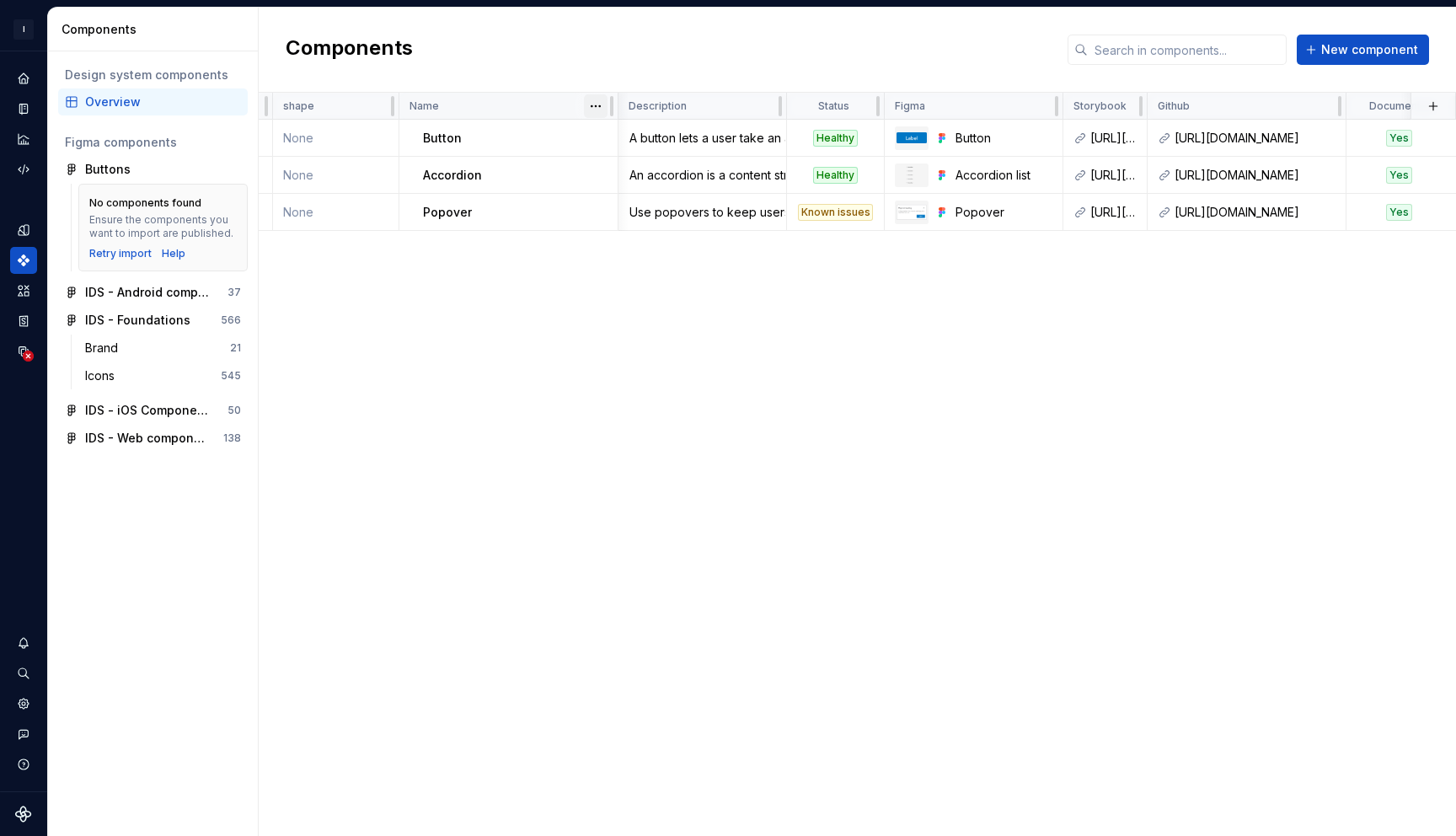
click at [593, 109] on html "I Intuit Design System GB Dataset IDS Components Design system components Overv…" at bounding box center [728, 418] width 1456 height 836
drag, startPoint x: 508, startPoint y: 106, endPoint x: 444, endPoint y: 112, distance: 64.3
click at [444, 112] on div "Name" at bounding box center [509, 106] width 198 height 13
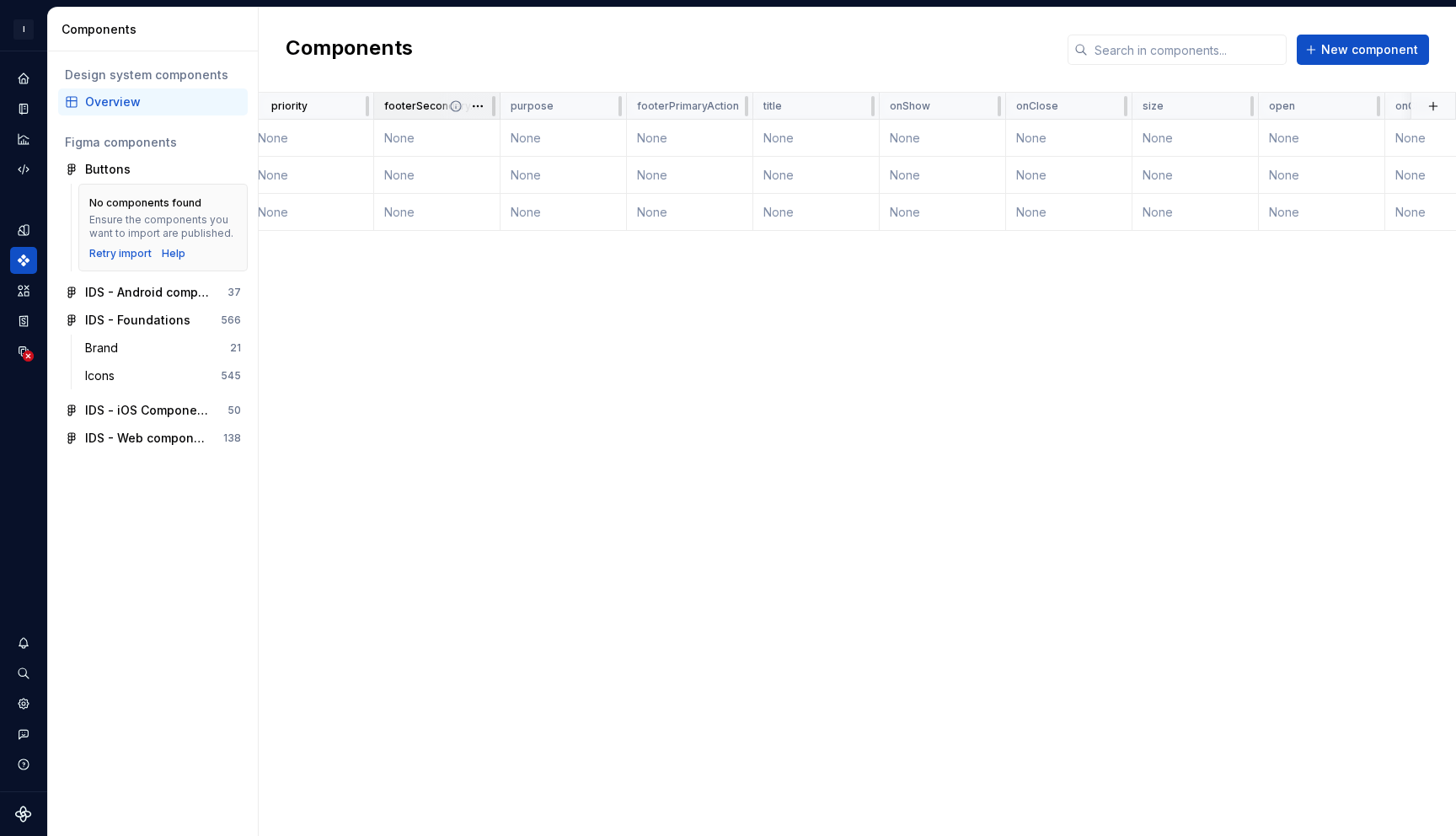
scroll to position [0, 0]
click at [340, 110] on icon at bounding box center [341, 106] width 13 height 13
click at [344, 110] on icon at bounding box center [341, 106] width 13 height 13
click at [340, 112] on icon at bounding box center [341, 106] width 13 height 13
click at [360, 105] on html "I Intuit Design System GB Dataset IDS Components Design system components Overv…" at bounding box center [728, 418] width 1456 height 836
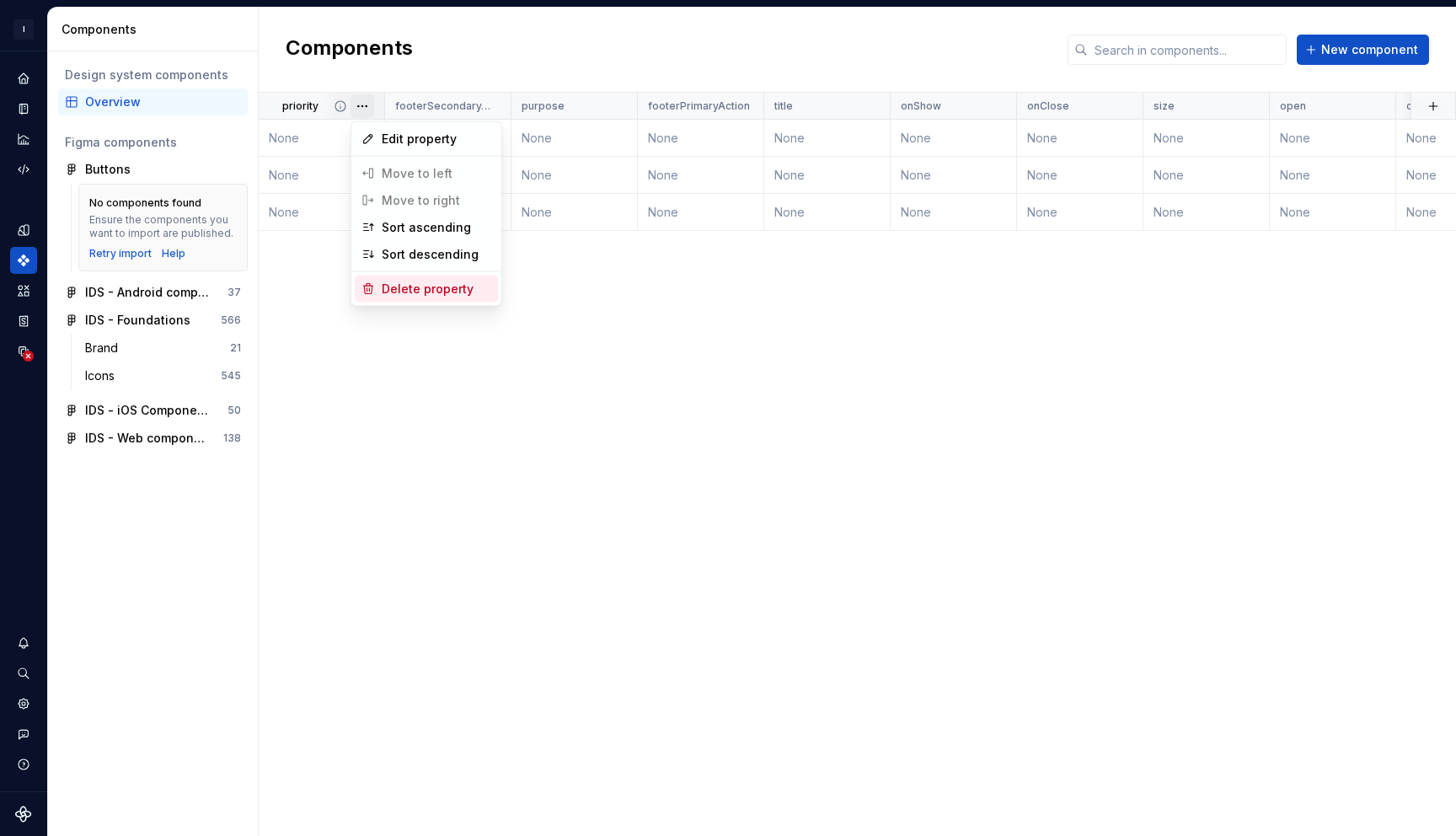
click at [437, 292] on div "Delete property" at bounding box center [436, 289] width 110 height 17
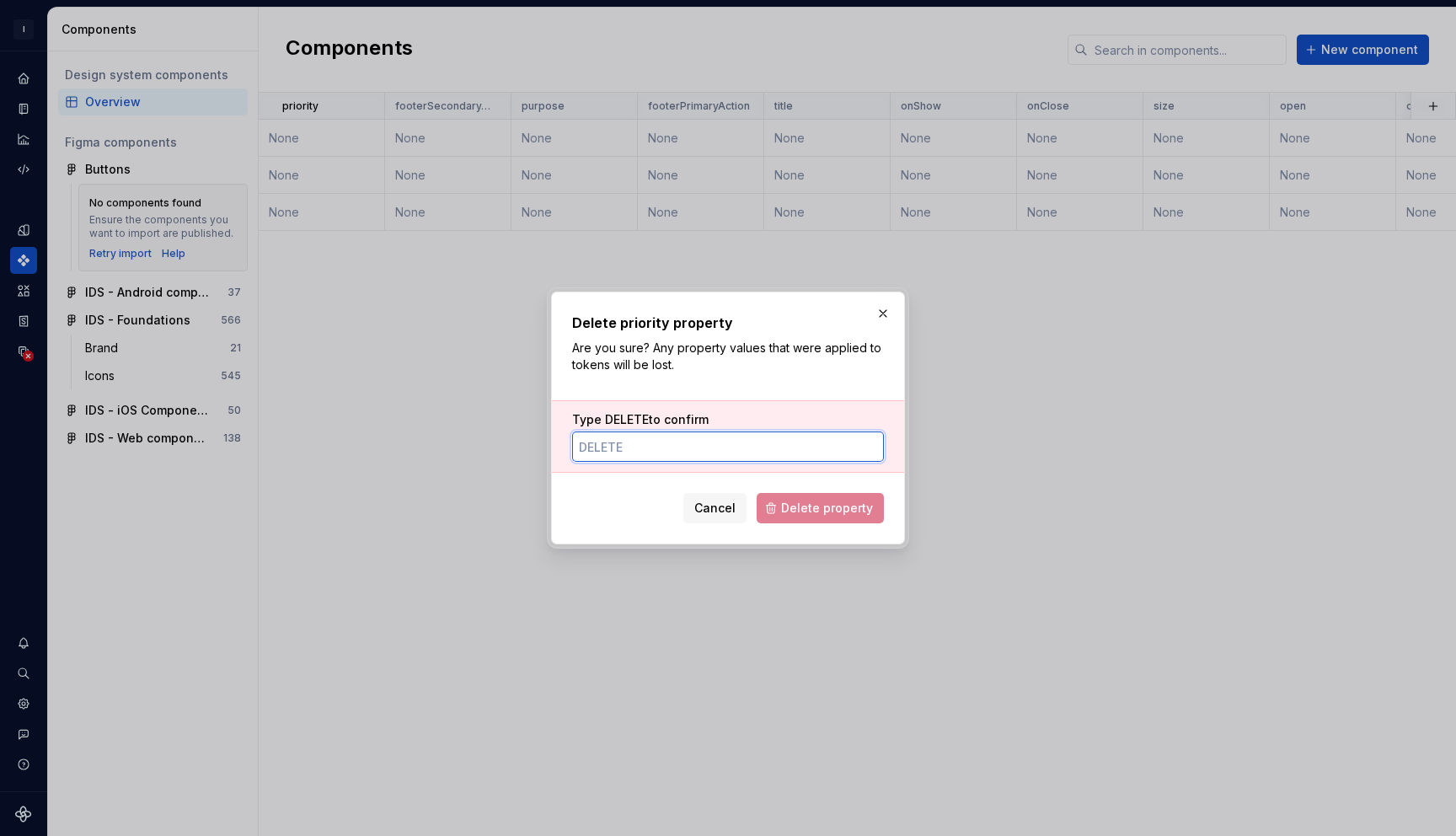
click at [653, 451] on input "Type DELETE to confirm" at bounding box center [728, 447] width 312 height 31
type input "DELETE"
click at [847, 512] on span "Delete property" at bounding box center [827, 509] width 92 height 17
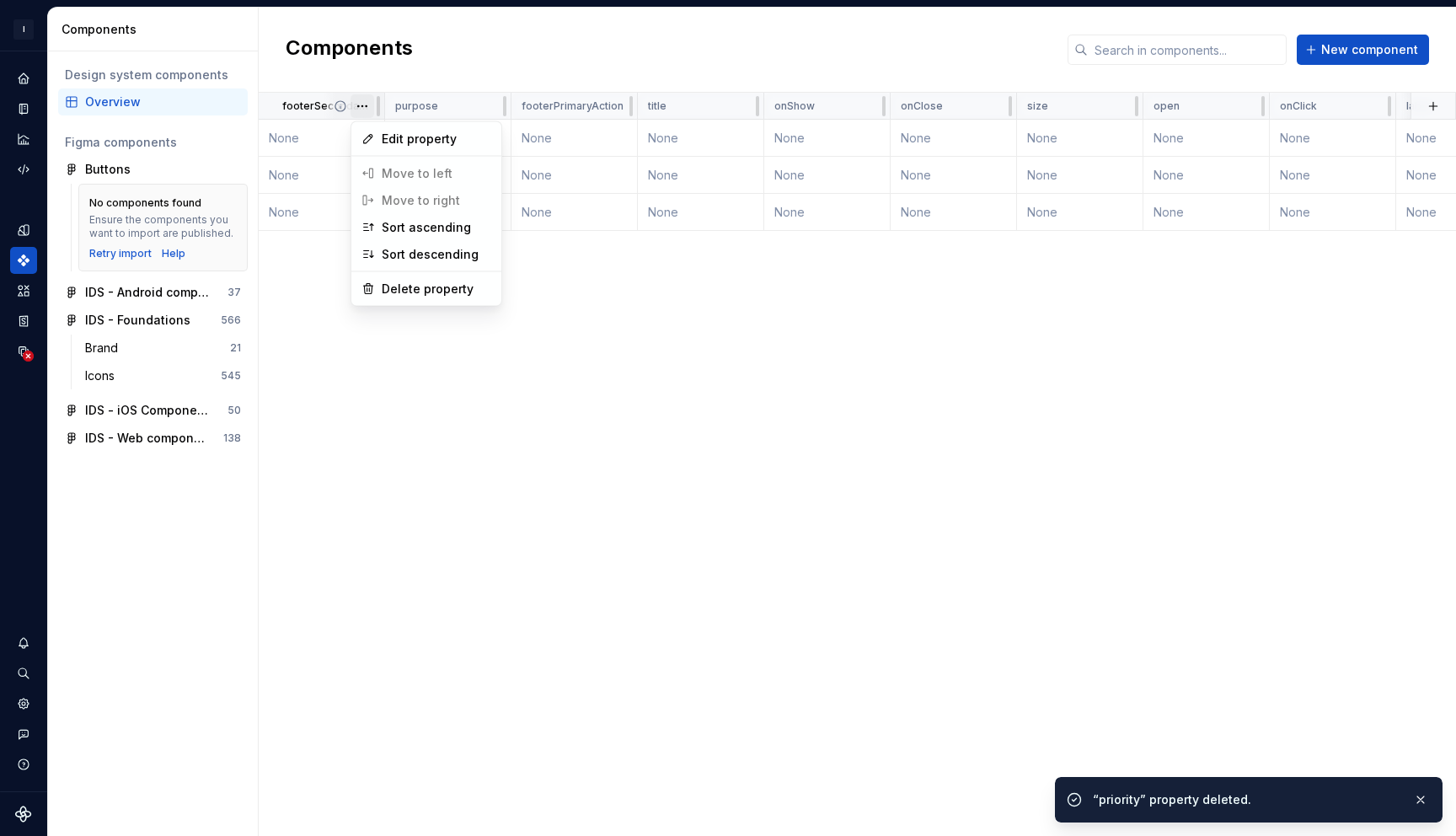
click at [364, 103] on html "I Intuit Design System GB Dataset IDS Components Design system components Overv…" at bounding box center [728, 418] width 1456 height 836
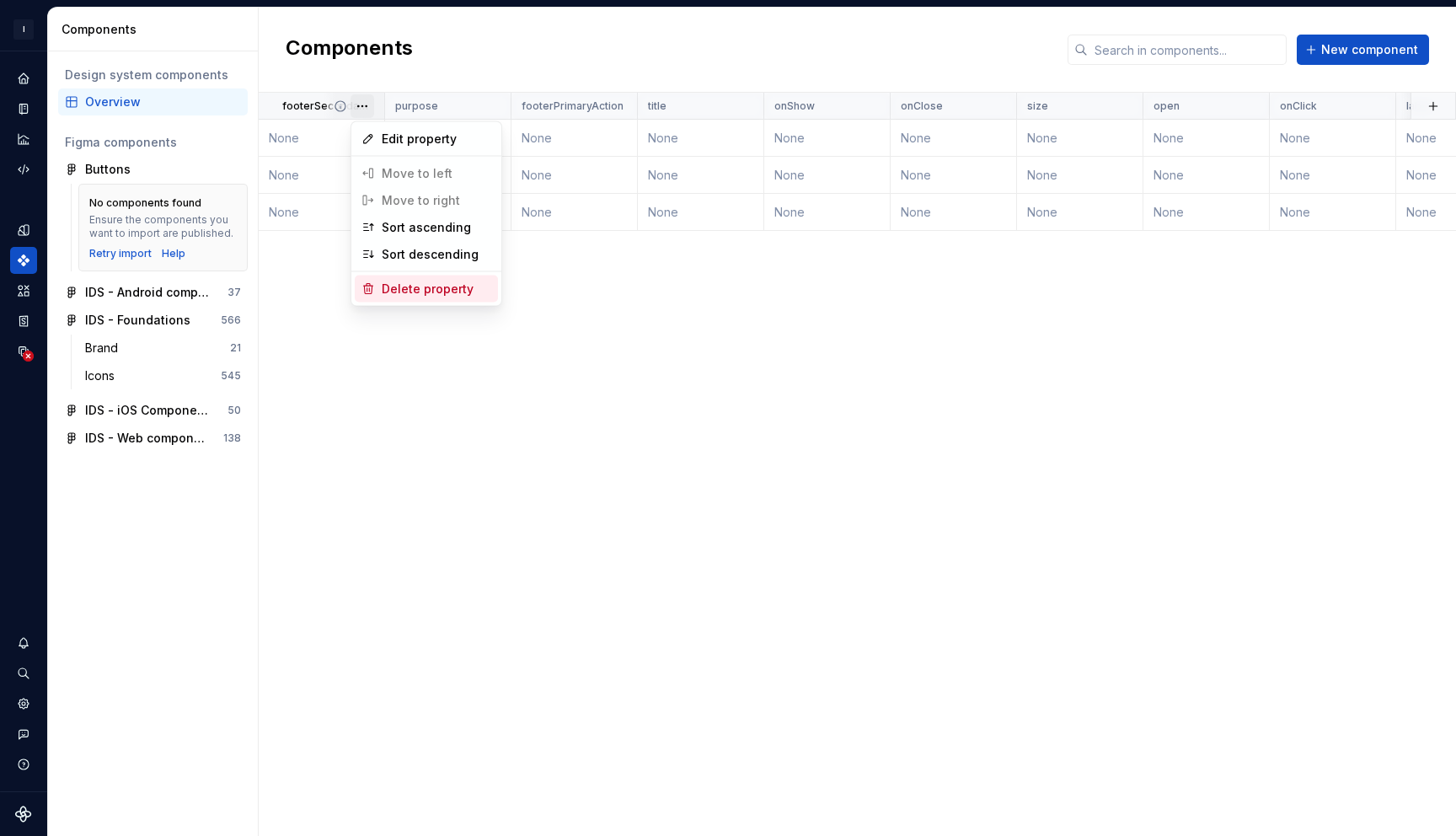
click at [407, 285] on div "Delete property" at bounding box center [436, 289] width 110 height 17
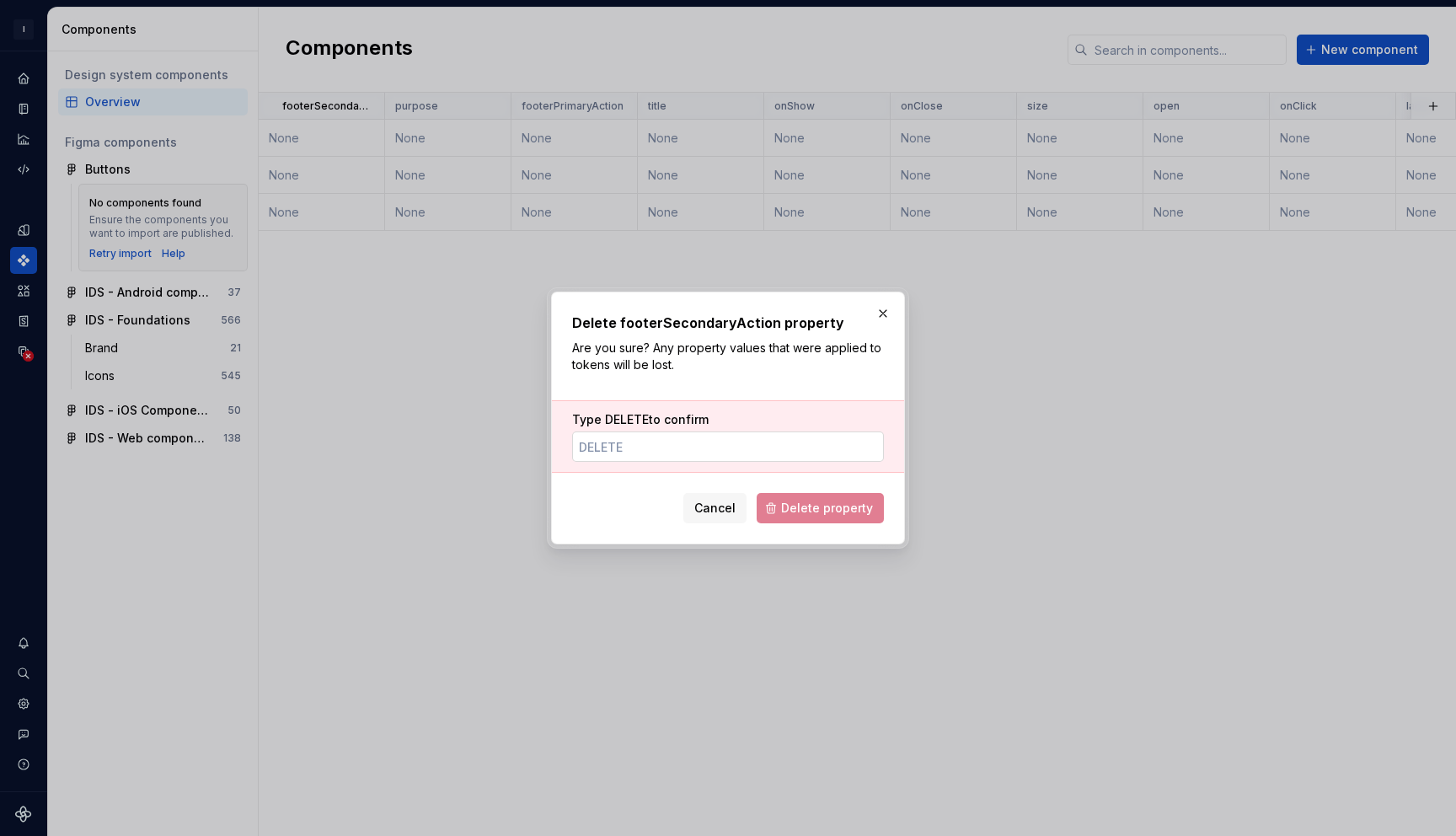
click at [661, 458] on input "Type DELETE to confirm" at bounding box center [728, 447] width 312 height 31
type input "DELETE"
click at [838, 508] on span "Delete property" at bounding box center [827, 509] width 92 height 17
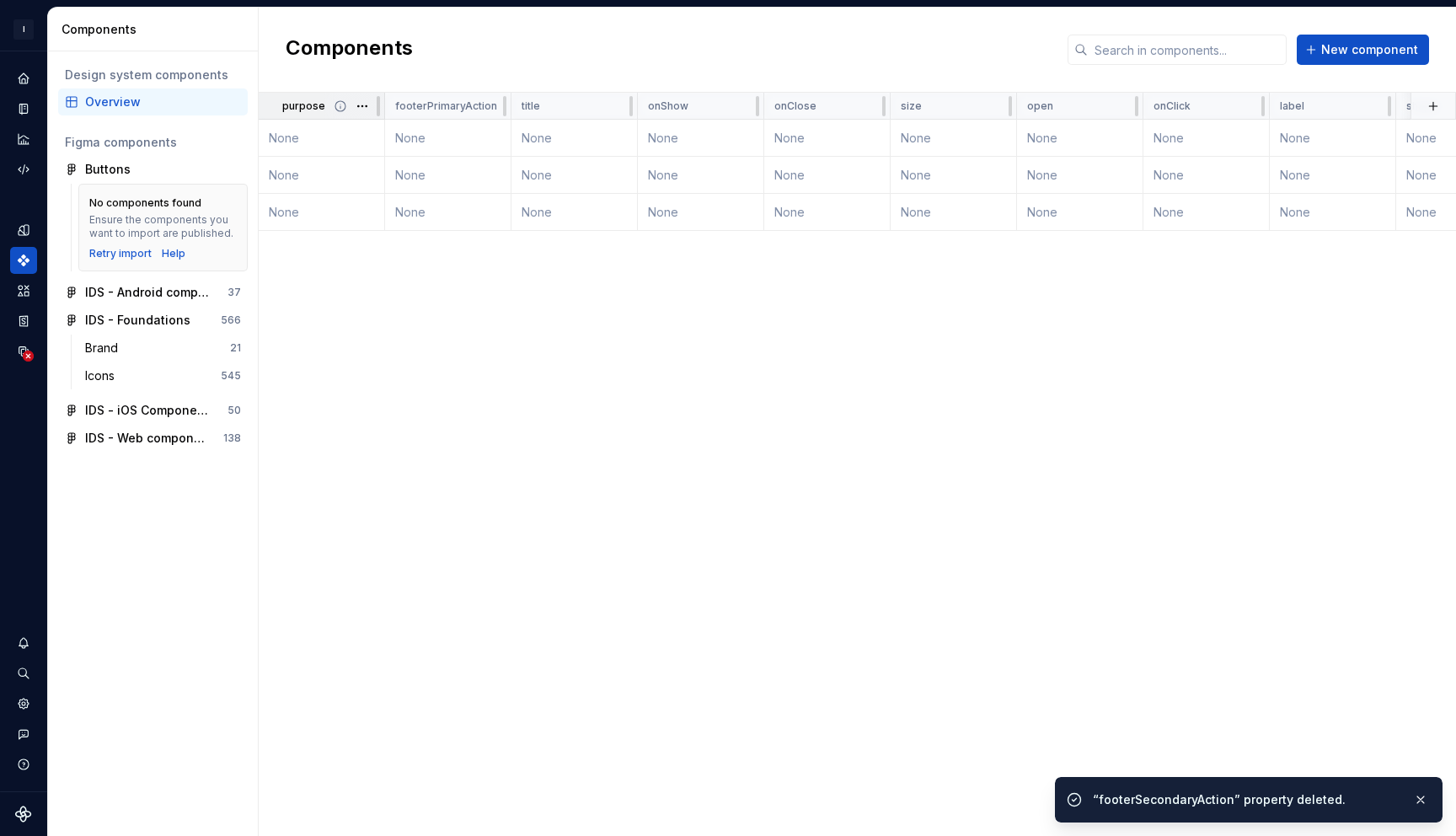
click at [341, 110] on icon at bounding box center [341, 106] width 13 height 13
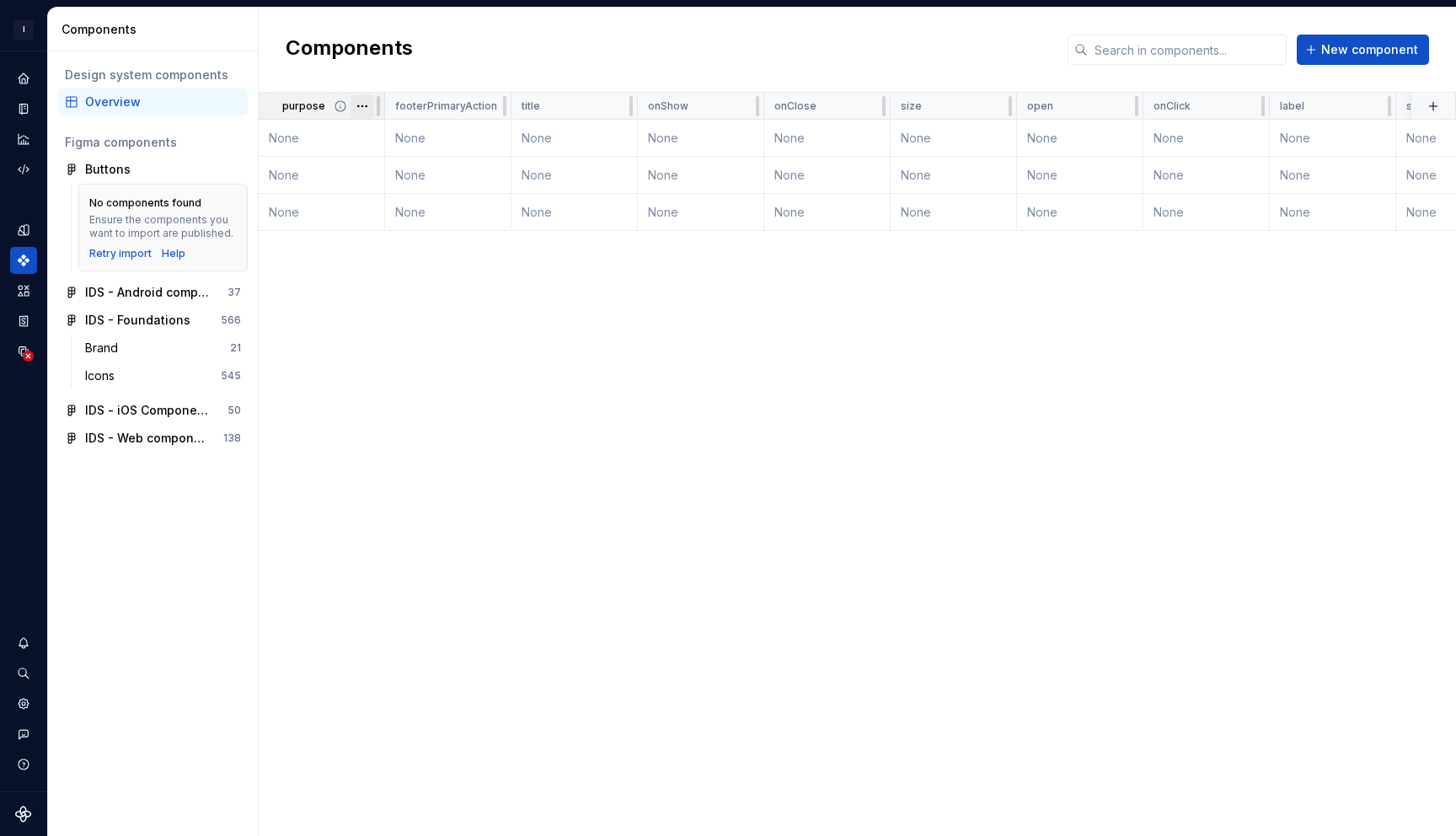
click at [364, 109] on html "I Intuit Design System GB Dataset IDS Components Design system components Overv…" at bounding box center [728, 418] width 1456 height 836
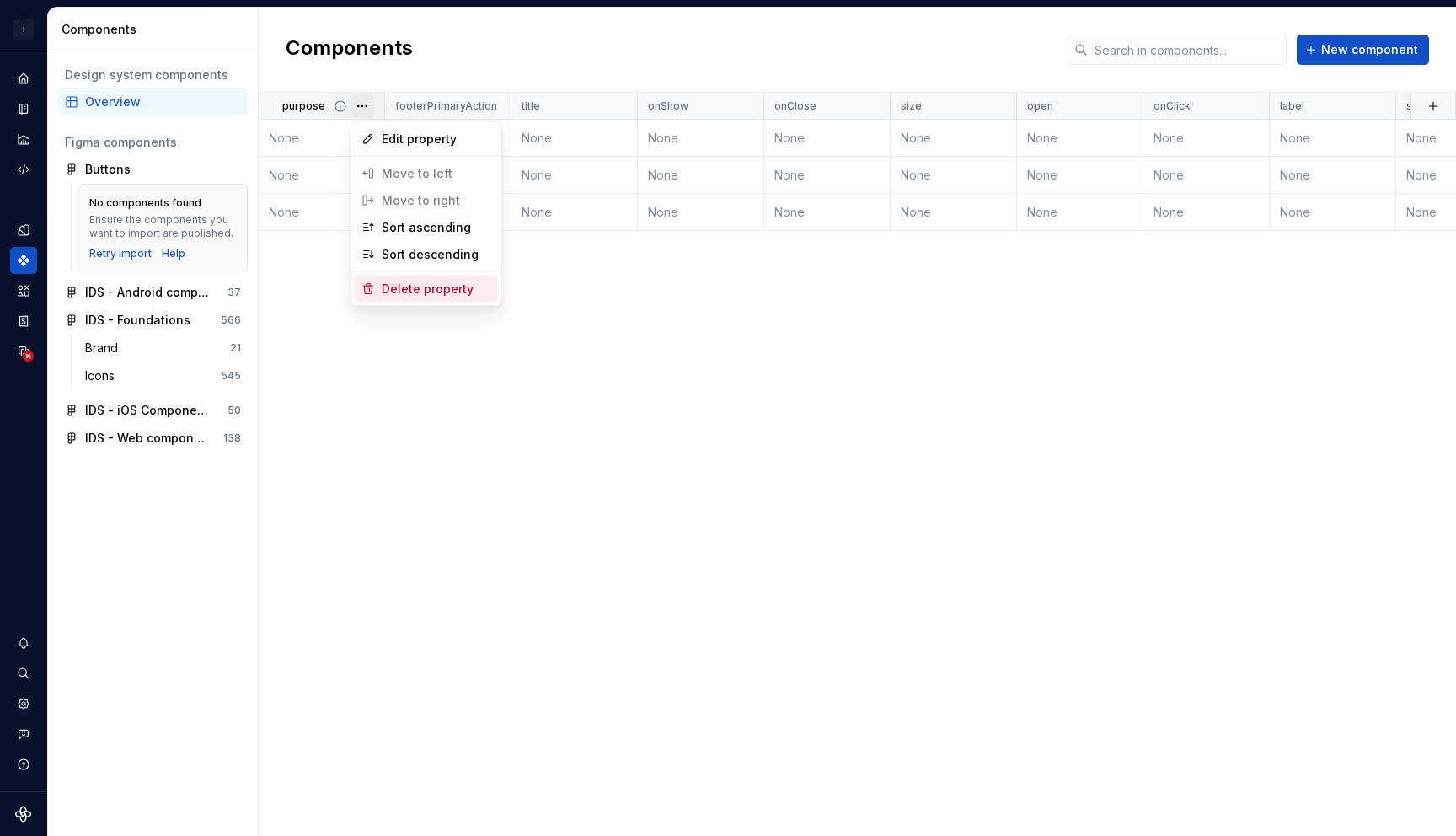
click at [413, 285] on div "Delete property" at bounding box center [436, 289] width 110 height 17
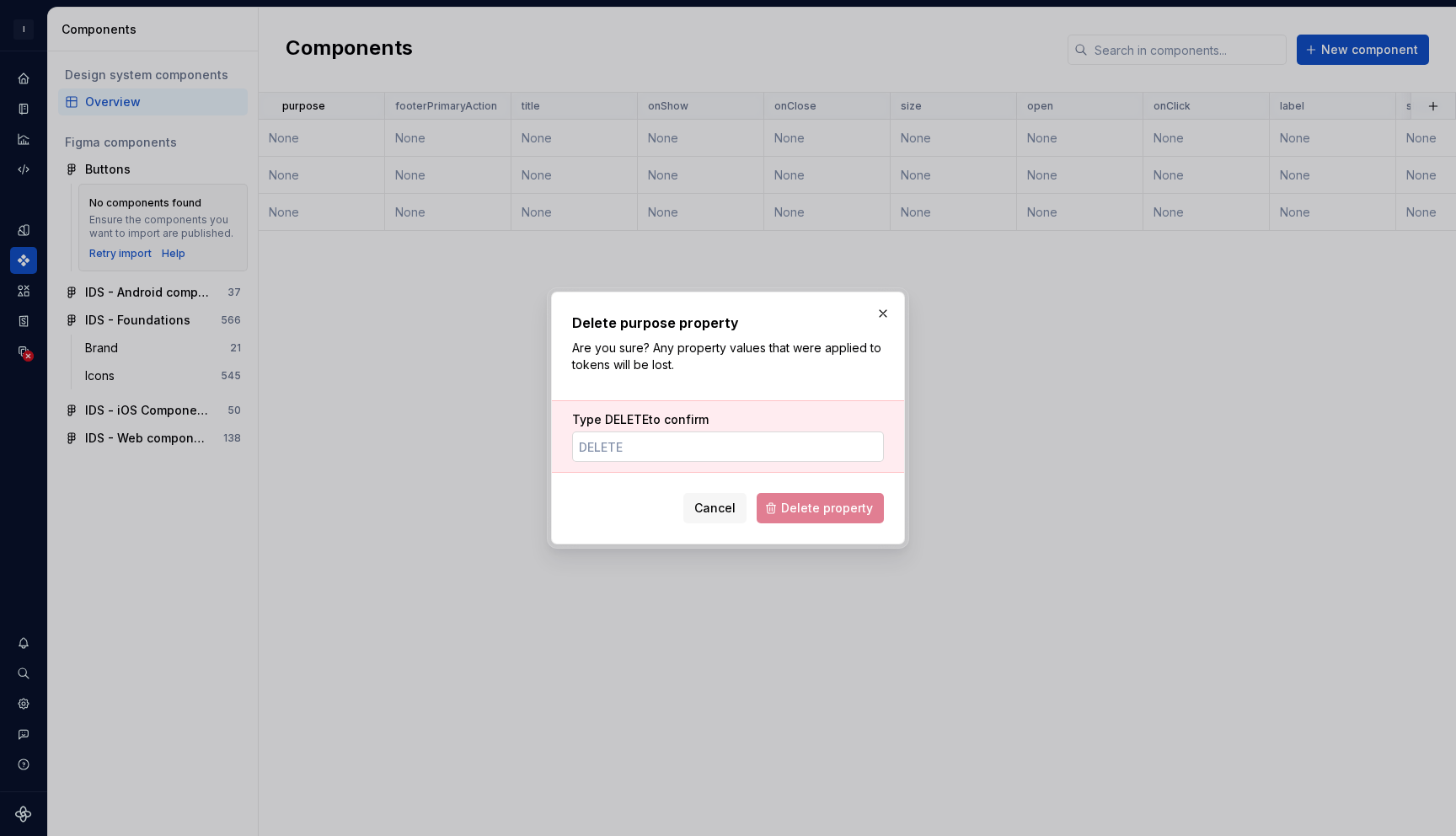
click at [661, 438] on input "Type DELETE to confirm" at bounding box center [728, 447] width 312 height 31
type input "DELETE"
click at [803, 510] on span "Delete property" at bounding box center [827, 509] width 92 height 17
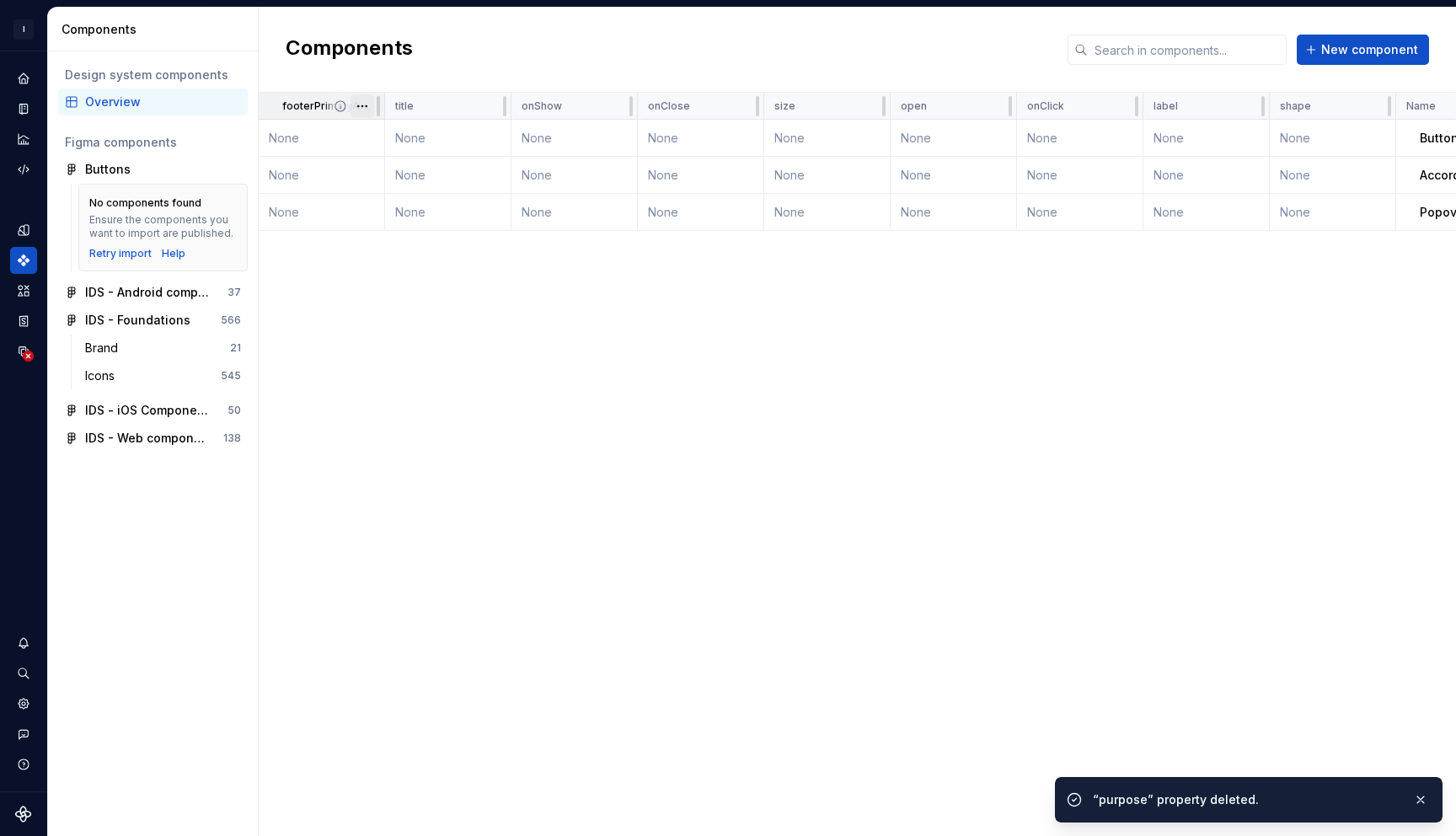
click at [368, 106] on html "I Intuit Design System GB Dataset IDS Components Design system components Overv…" at bounding box center [728, 418] width 1456 height 836
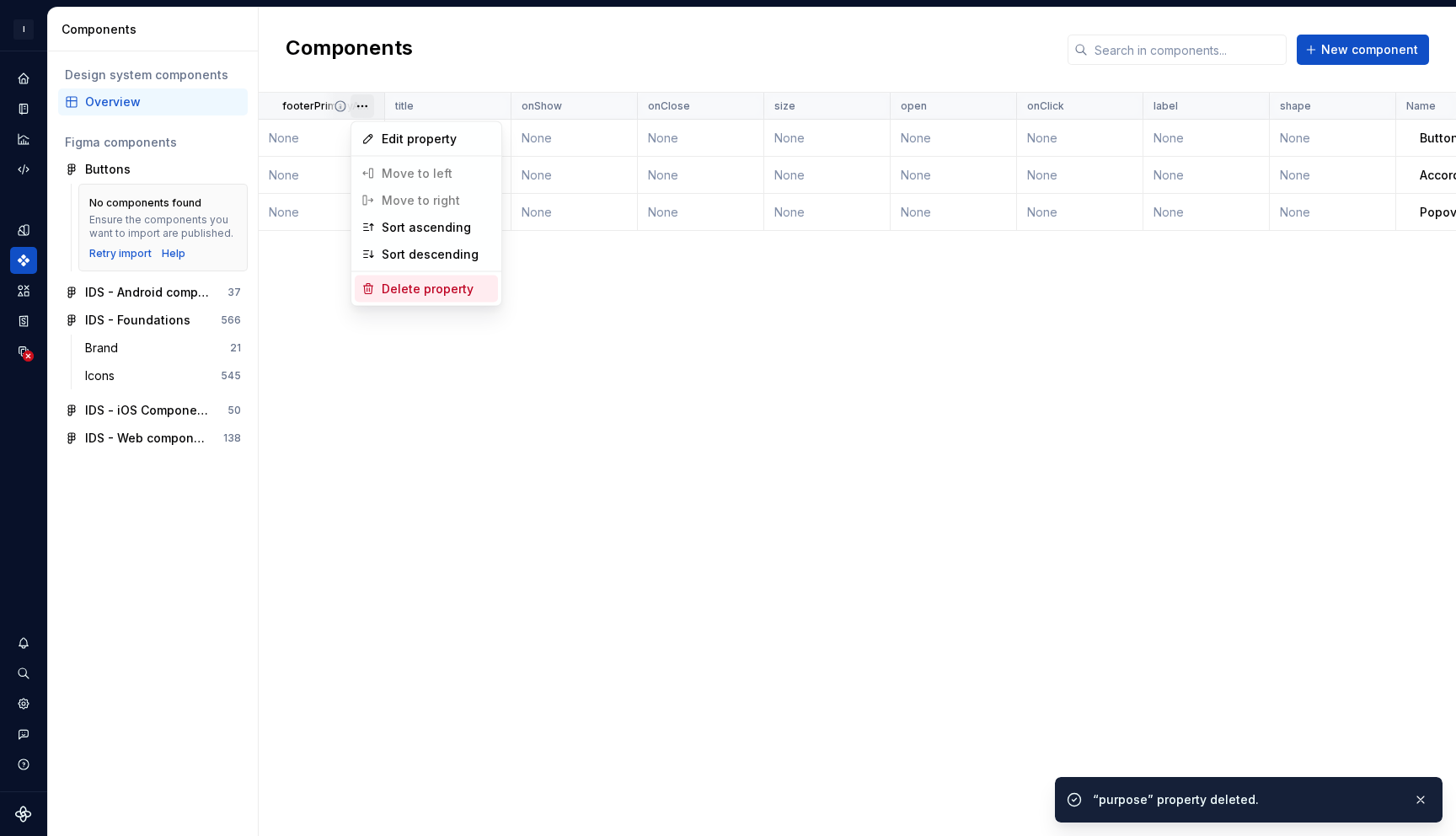
click at [443, 287] on div "Delete property" at bounding box center [436, 289] width 110 height 17
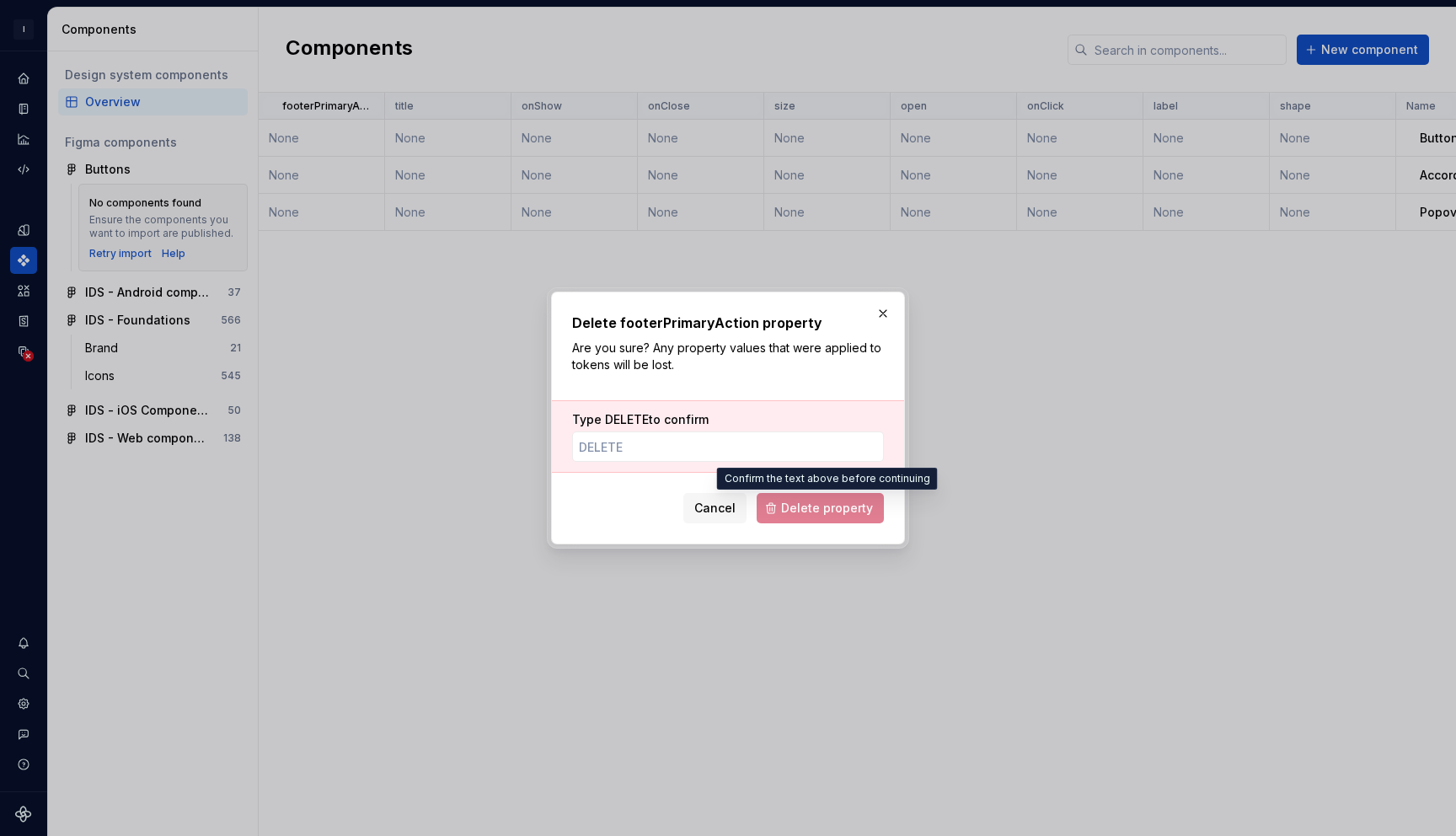
click at [792, 495] on span "Delete property" at bounding box center [820, 509] width 127 height 31
click at [680, 445] on input "Type DELETE to confirm" at bounding box center [728, 447] width 312 height 31
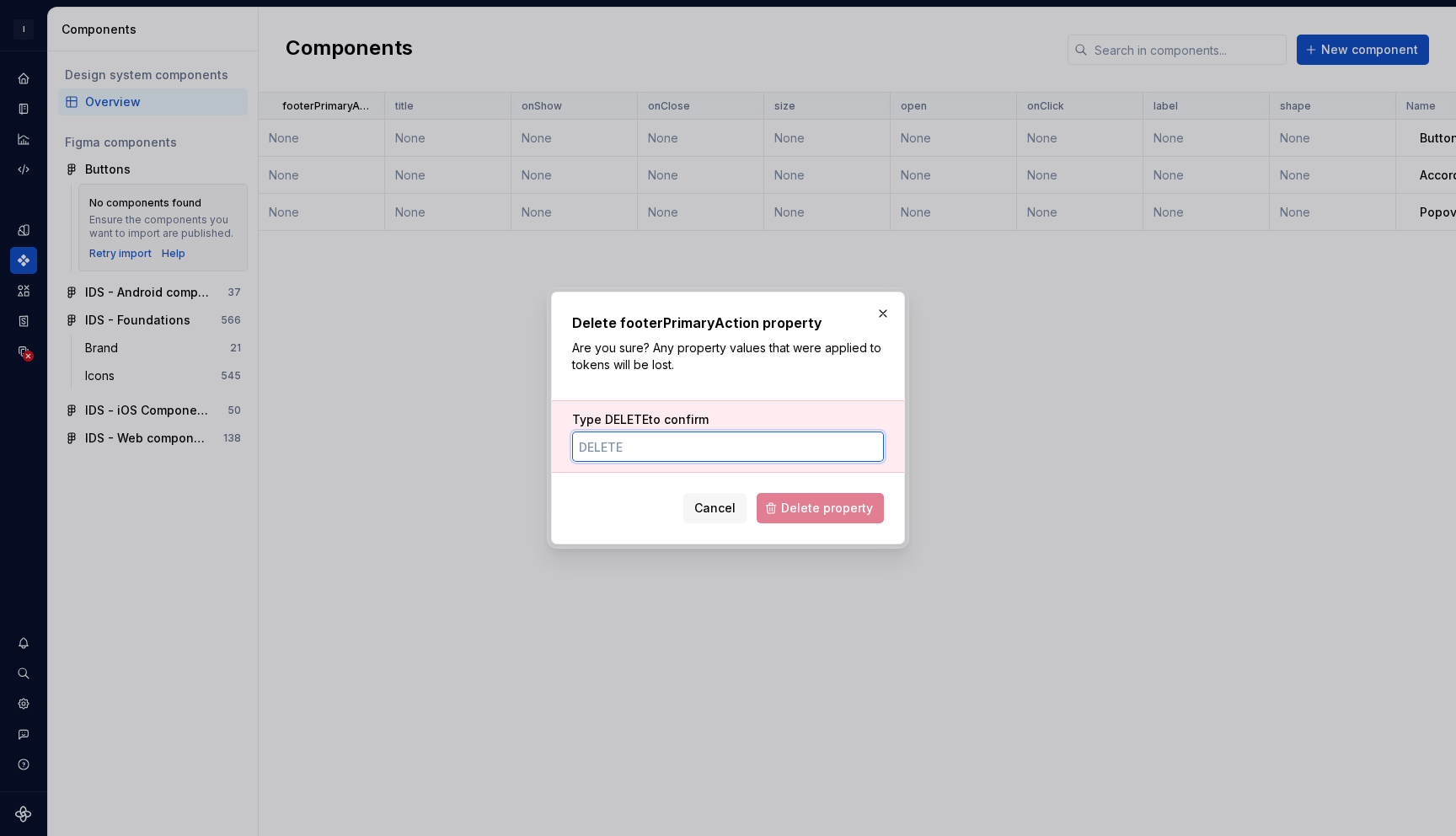
type input "DELETE"
click at [803, 510] on span "Delete property" at bounding box center [827, 509] width 92 height 17
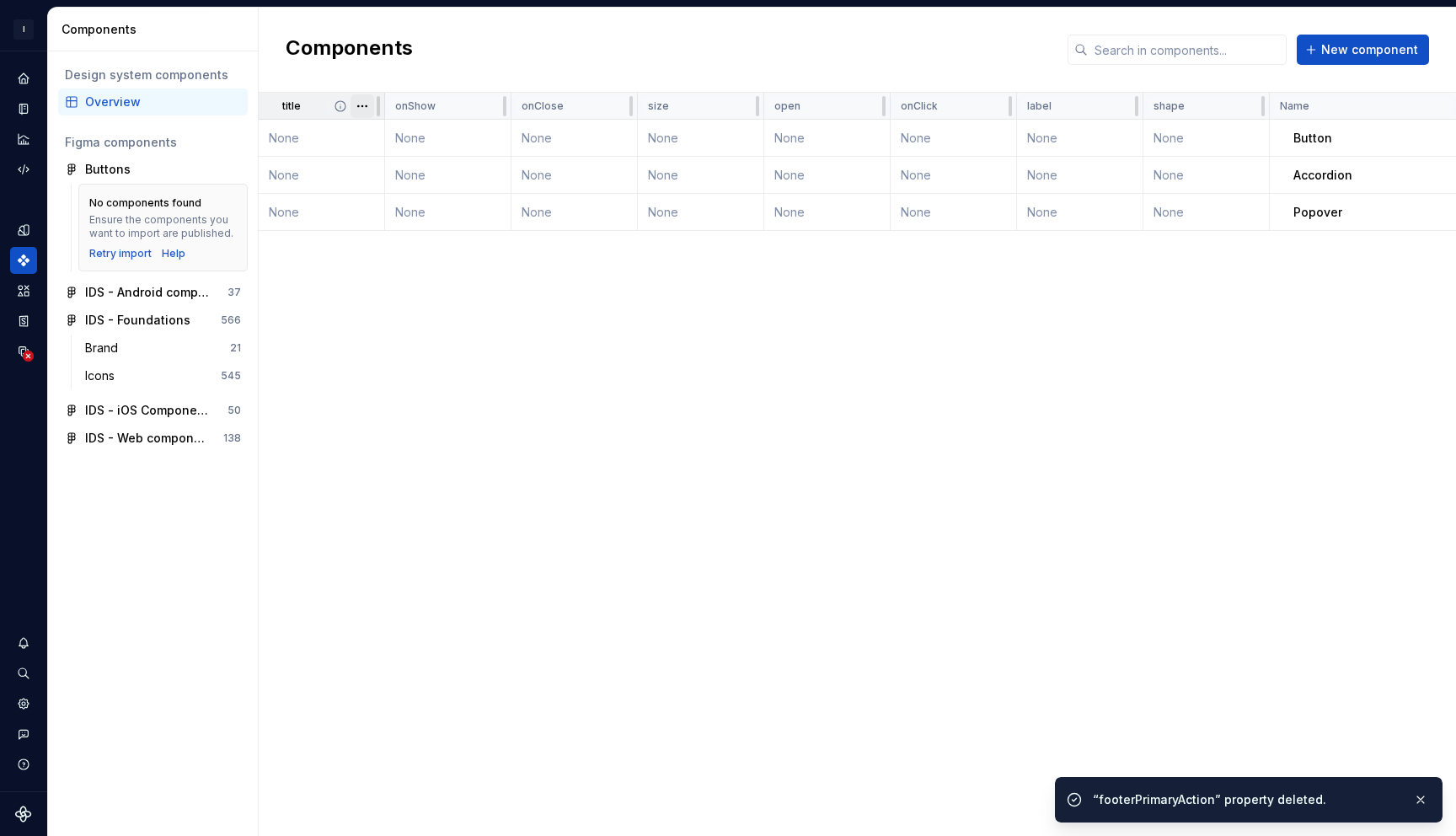
click at [364, 105] on html "I Intuit Design System GB Dataset IDS Components Design system components Overv…" at bounding box center [728, 418] width 1456 height 836
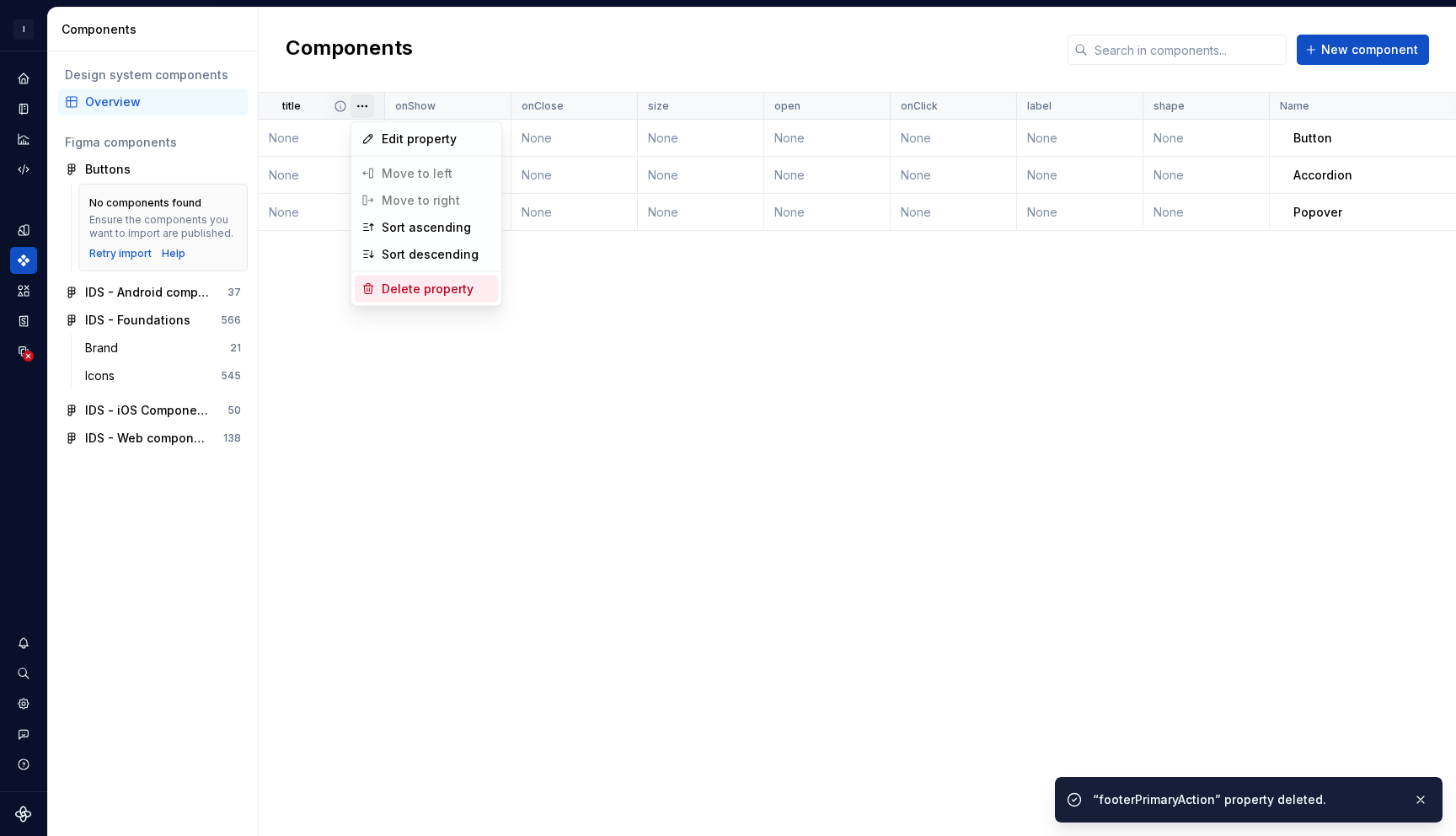
click at [444, 295] on div "Delete property" at bounding box center [436, 289] width 110 height 17
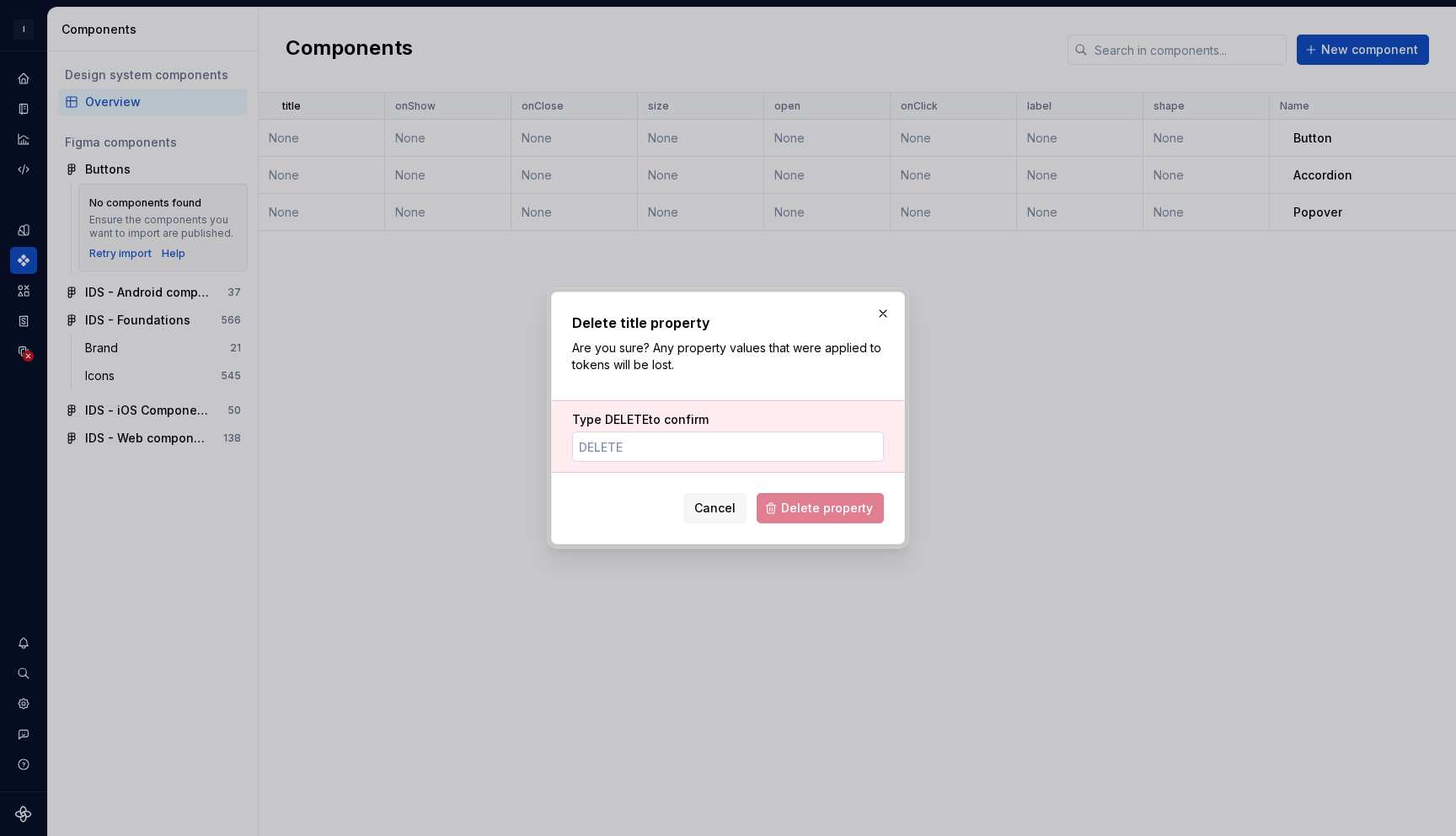
click at [606, 444] on input "Type DELETE to confirm" at bounding box center [728, 447] width 312 height 31
type input "DELETE"
click at [788, 501] on span "Delete property" at bounding box center [827, 509] width 92 height 17
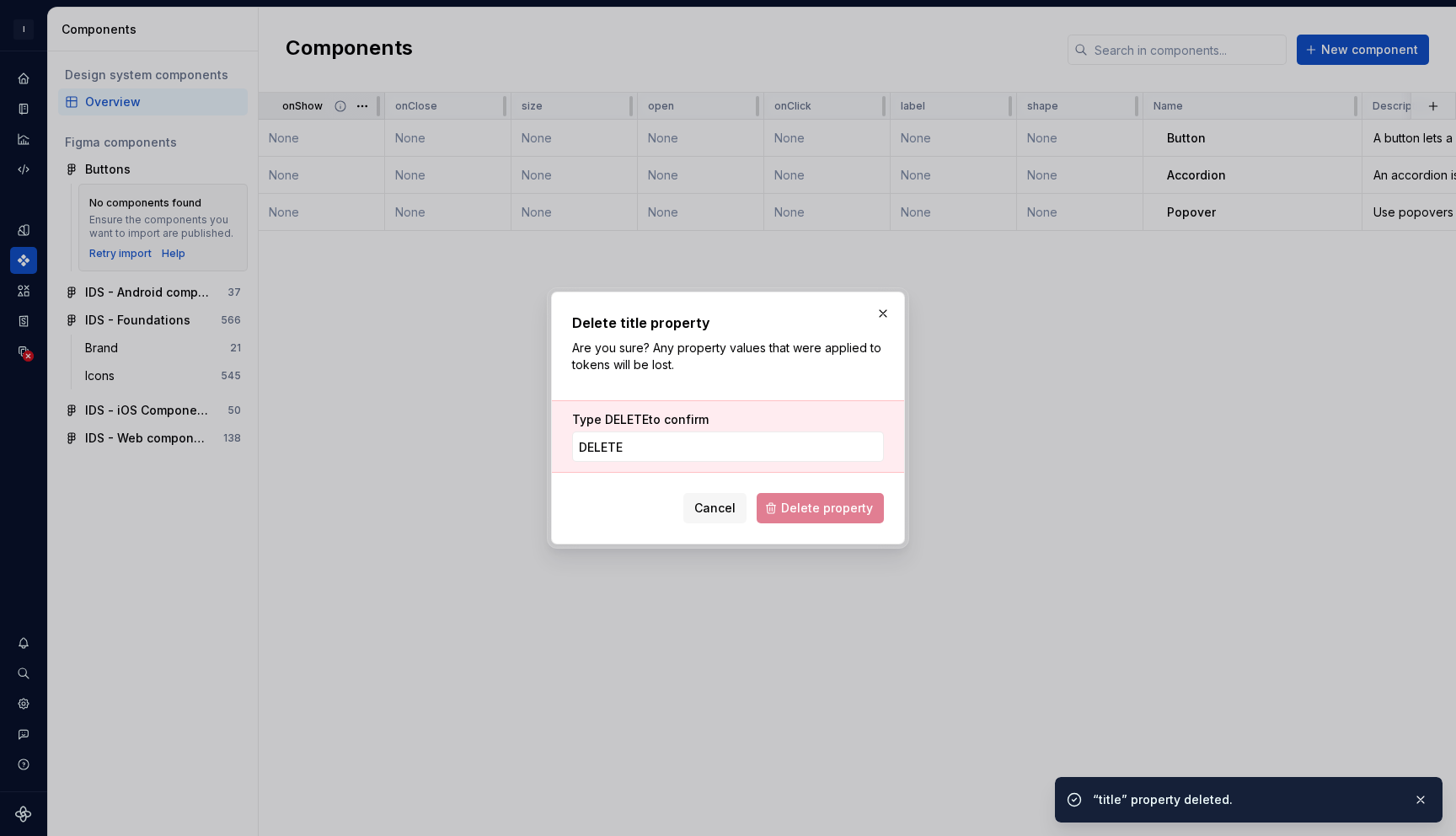
click at [369, 105] on html "I Intuit Design System GB Dataset IDS Components Design system components Overv…" at bounding box center [728, 418] width 1456 height 836
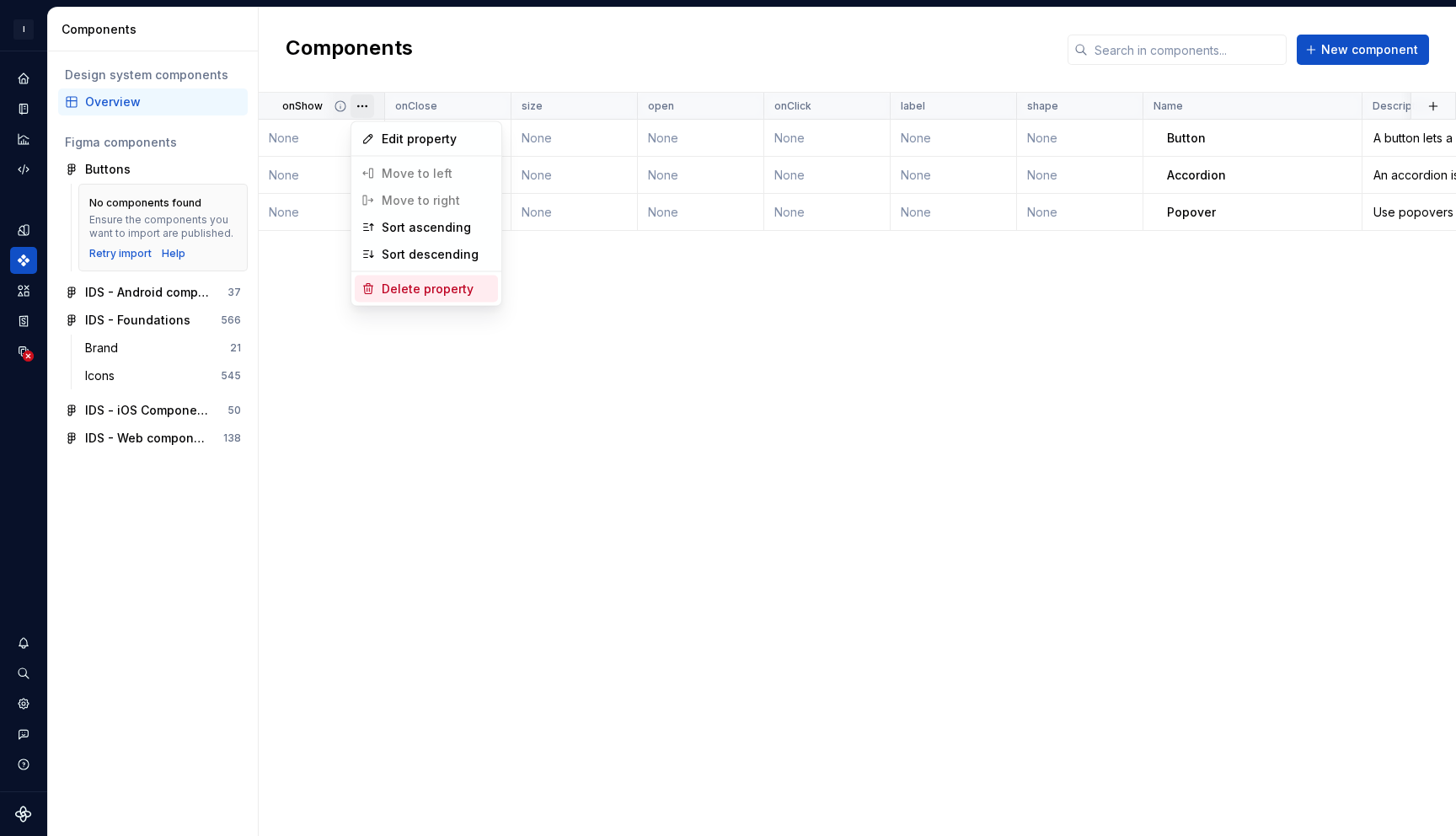
click at [422, 291] on div "Delete property" at bounding box center [436, 289] width 110 height 17
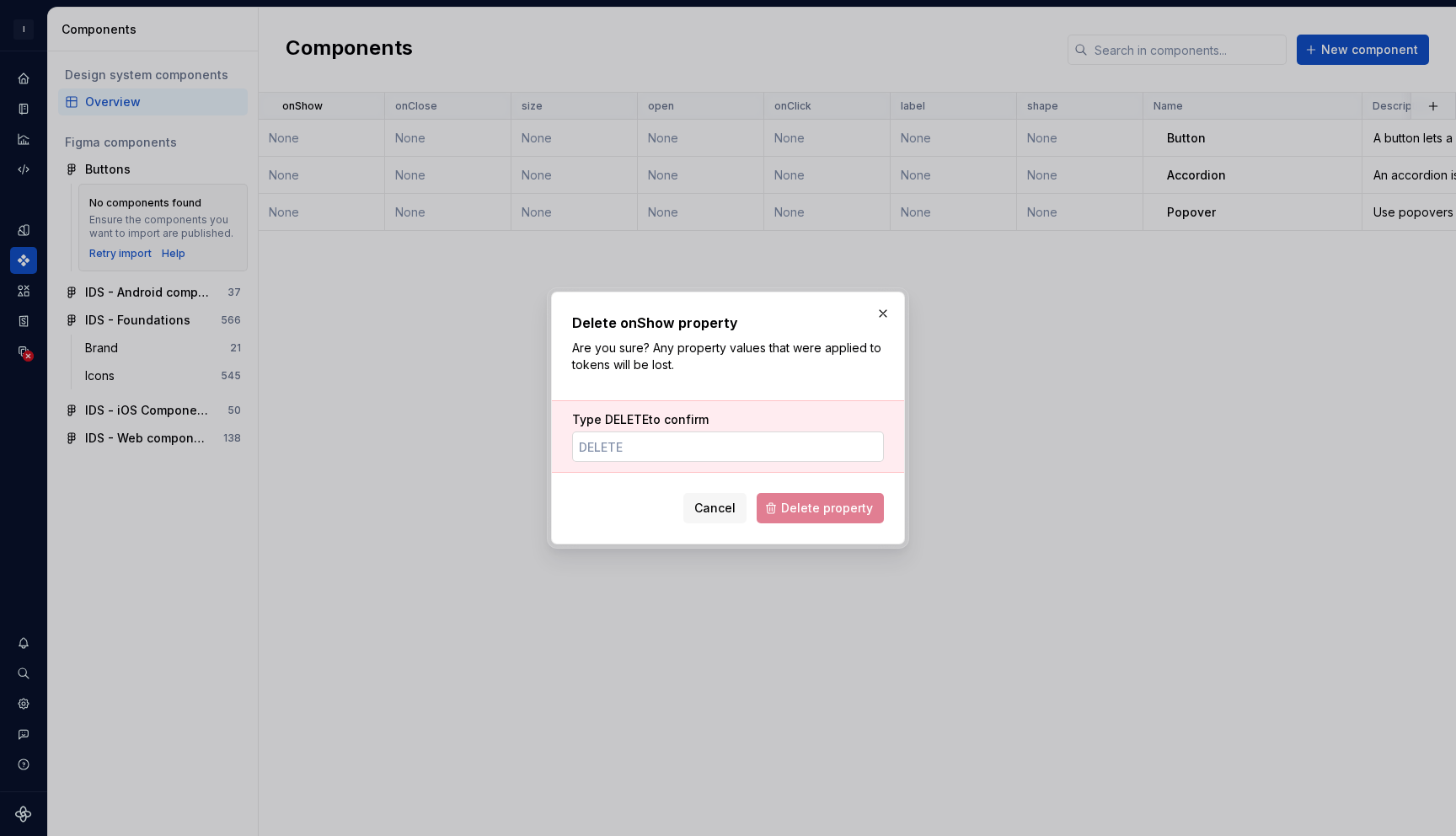
click at [722, 450] on input "Type DELETE to confirm" at bounding box center [728, 447] width 312 height 31
type input "DELETE"
click at [803, 502] on span "Delete property" at bounding box center [827, 509] width 92 height 17
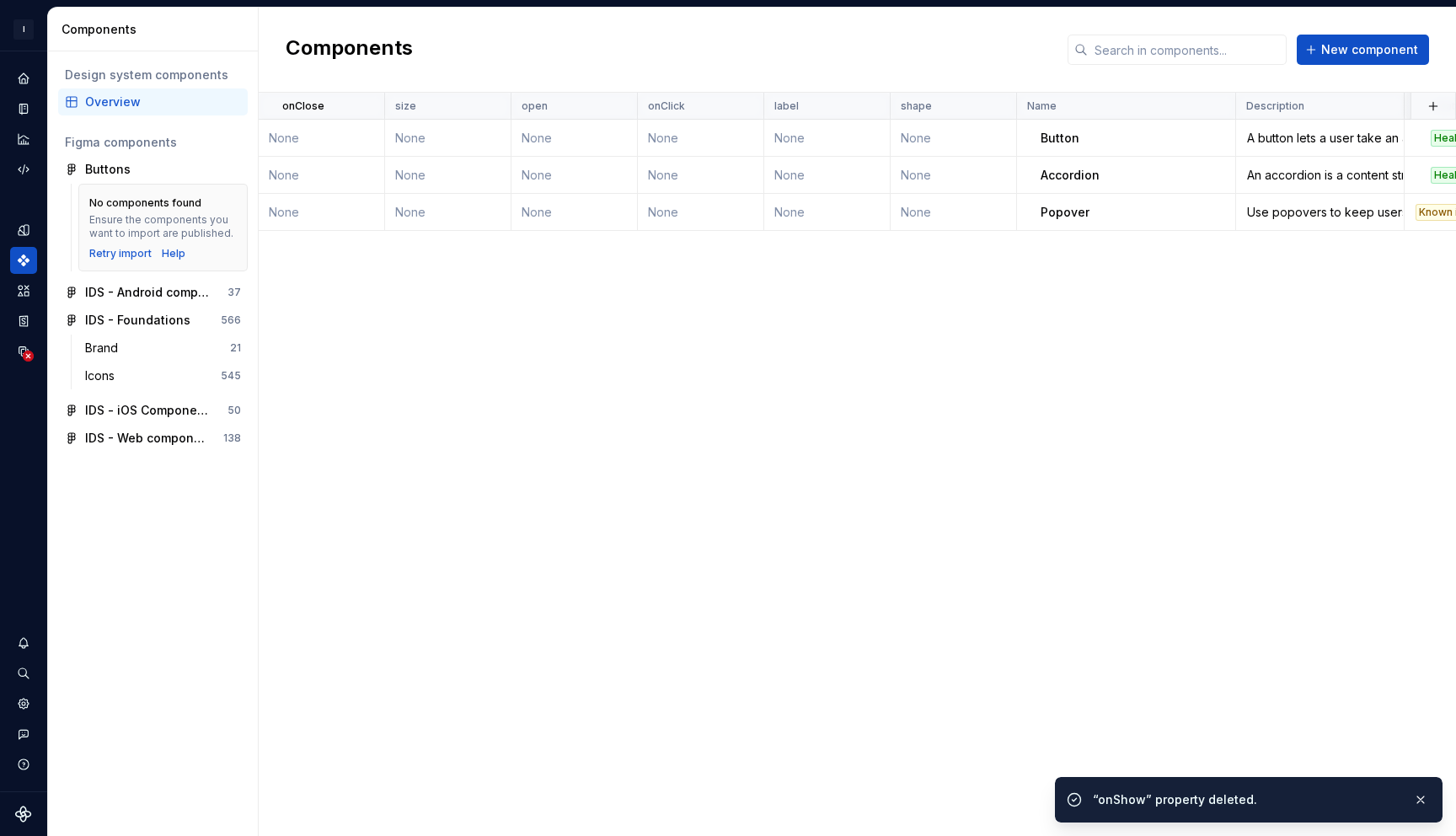
click at [367, 112] on span at bounding box center [354, 105] width 61 height 26
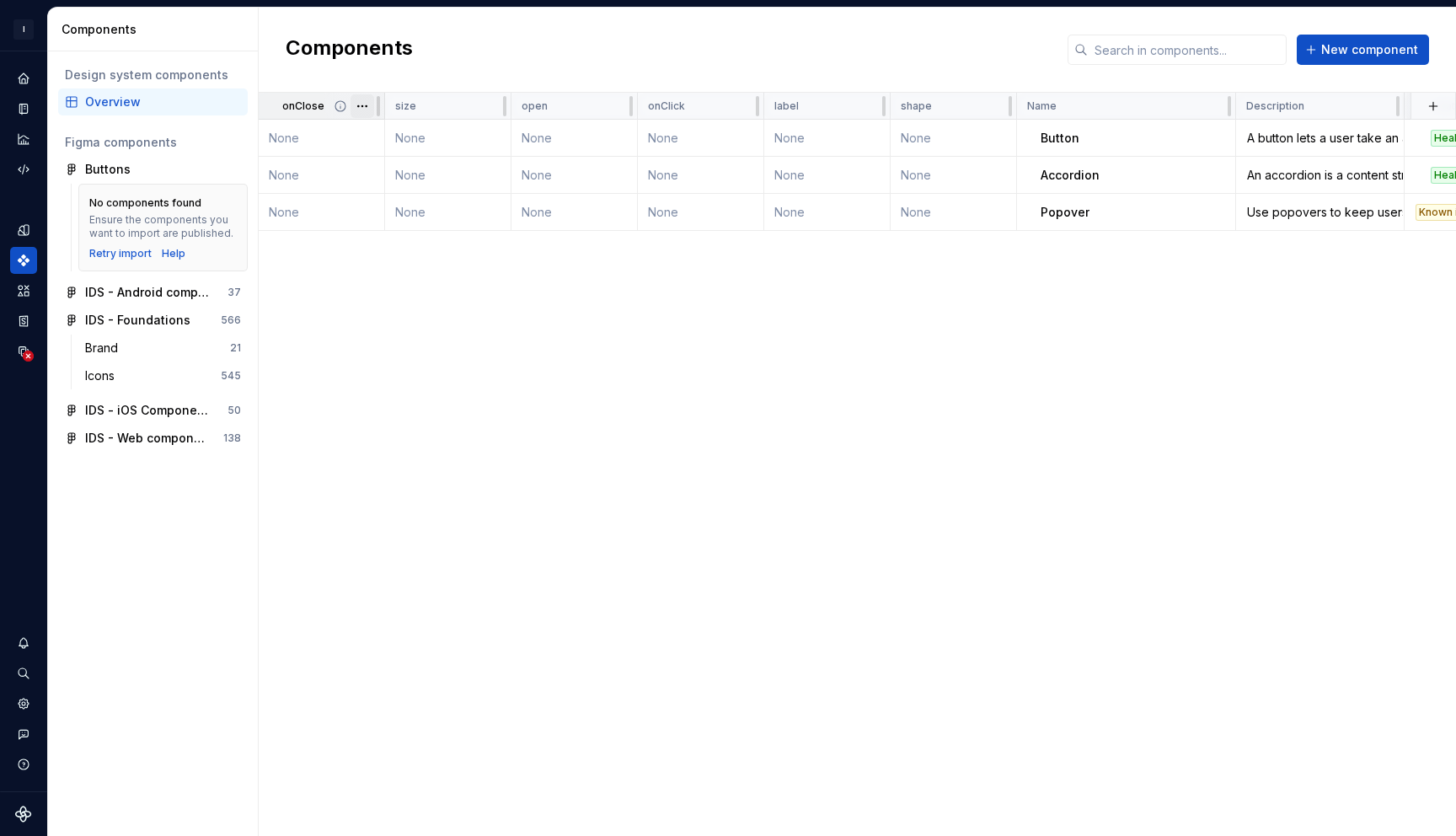
click at [365, 110] on html "I Intuit Design System GB Dataset IDS Components Design system components Overv…" at bounding box center [728, 418] width 1456 height 836
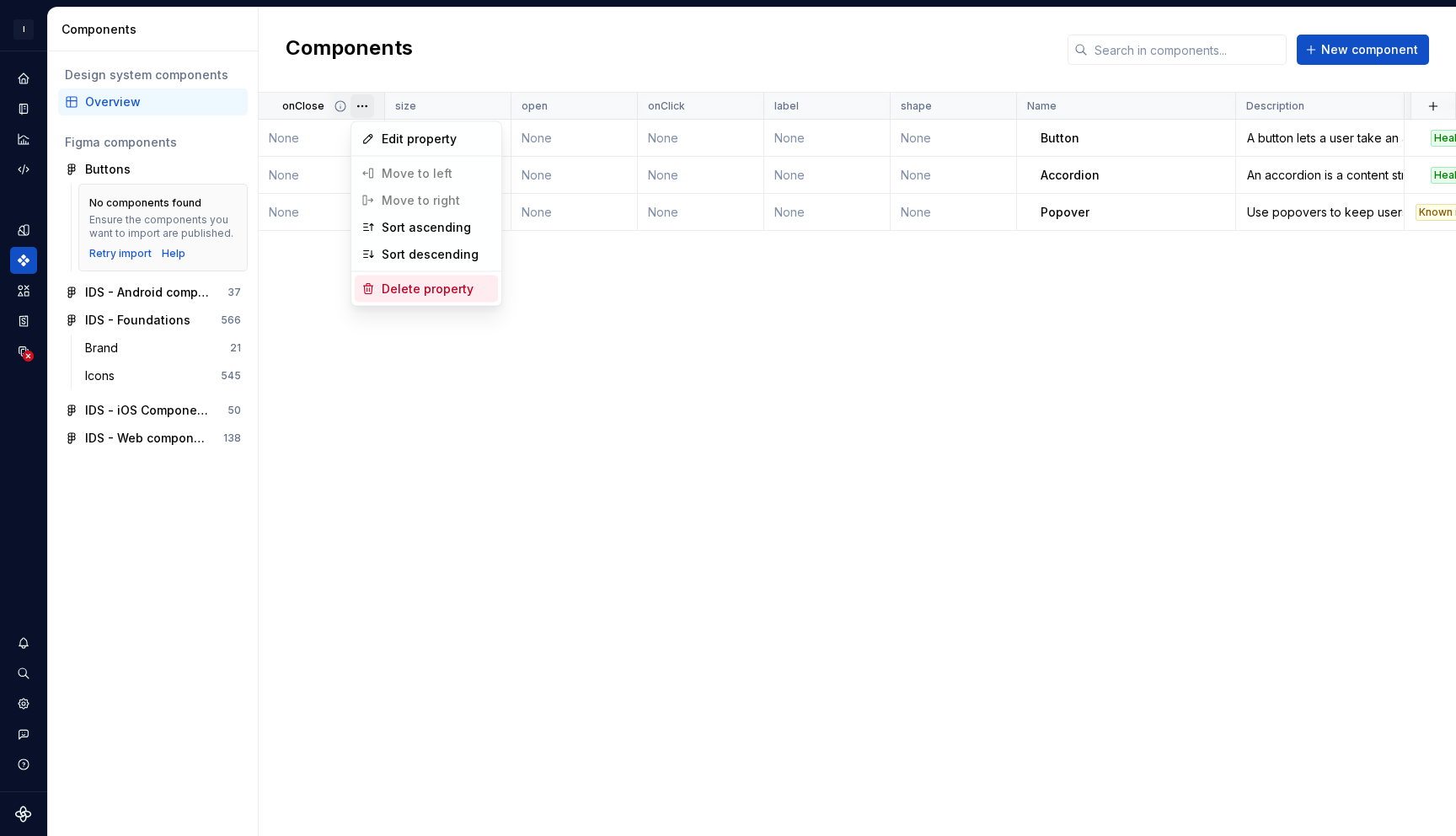
click at [431, 295] on div "Delete property" at bounding box center [436, 289] width 110 height 17
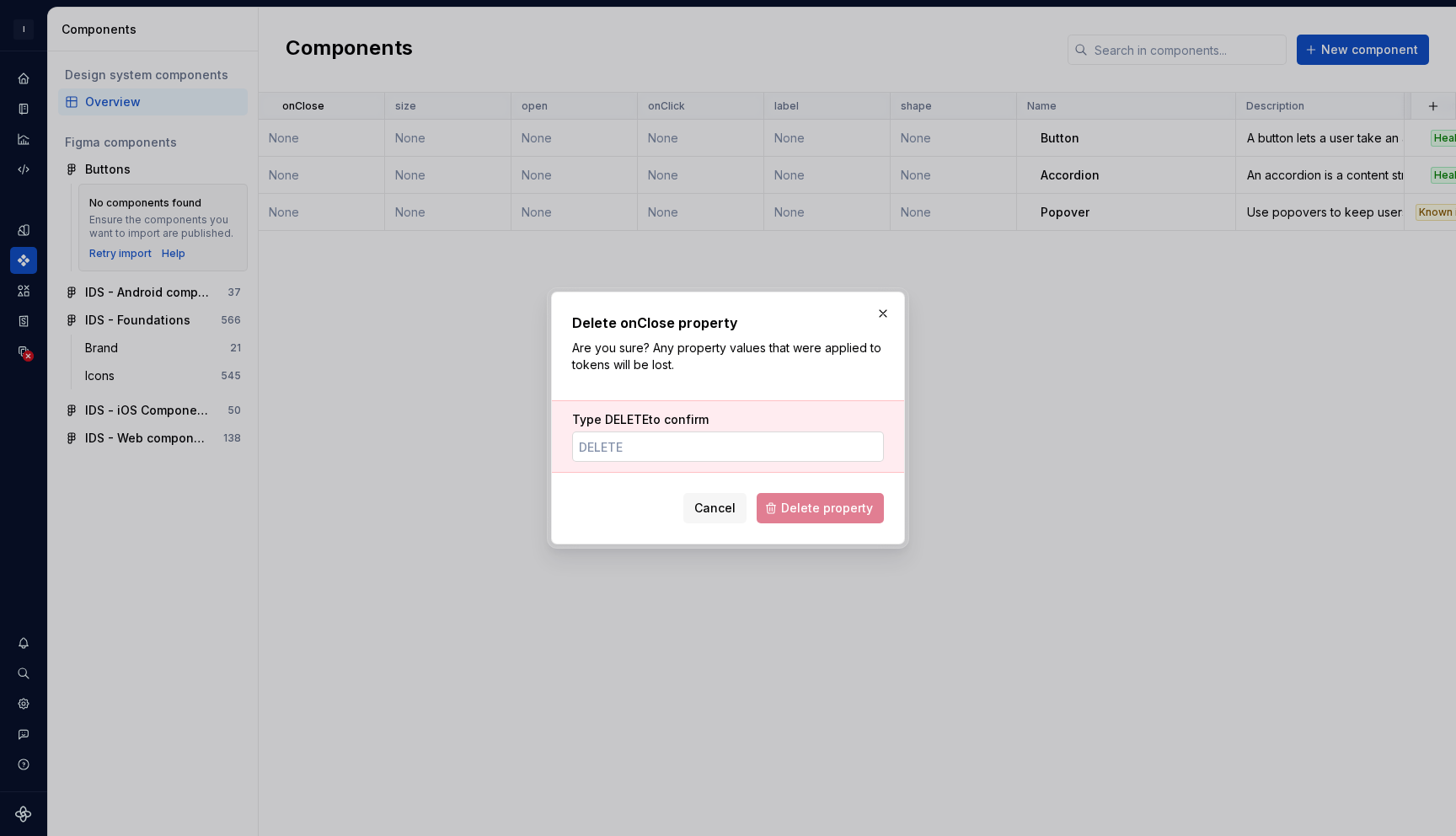
click at [708, 444] on input "Type DELETE to confirm" at bounding box center [728, 447] width 312 height 31
type input "DELETE"
click at [813, 511] on span "Delete property" at bounding box center [827, 509] width 92 height 17
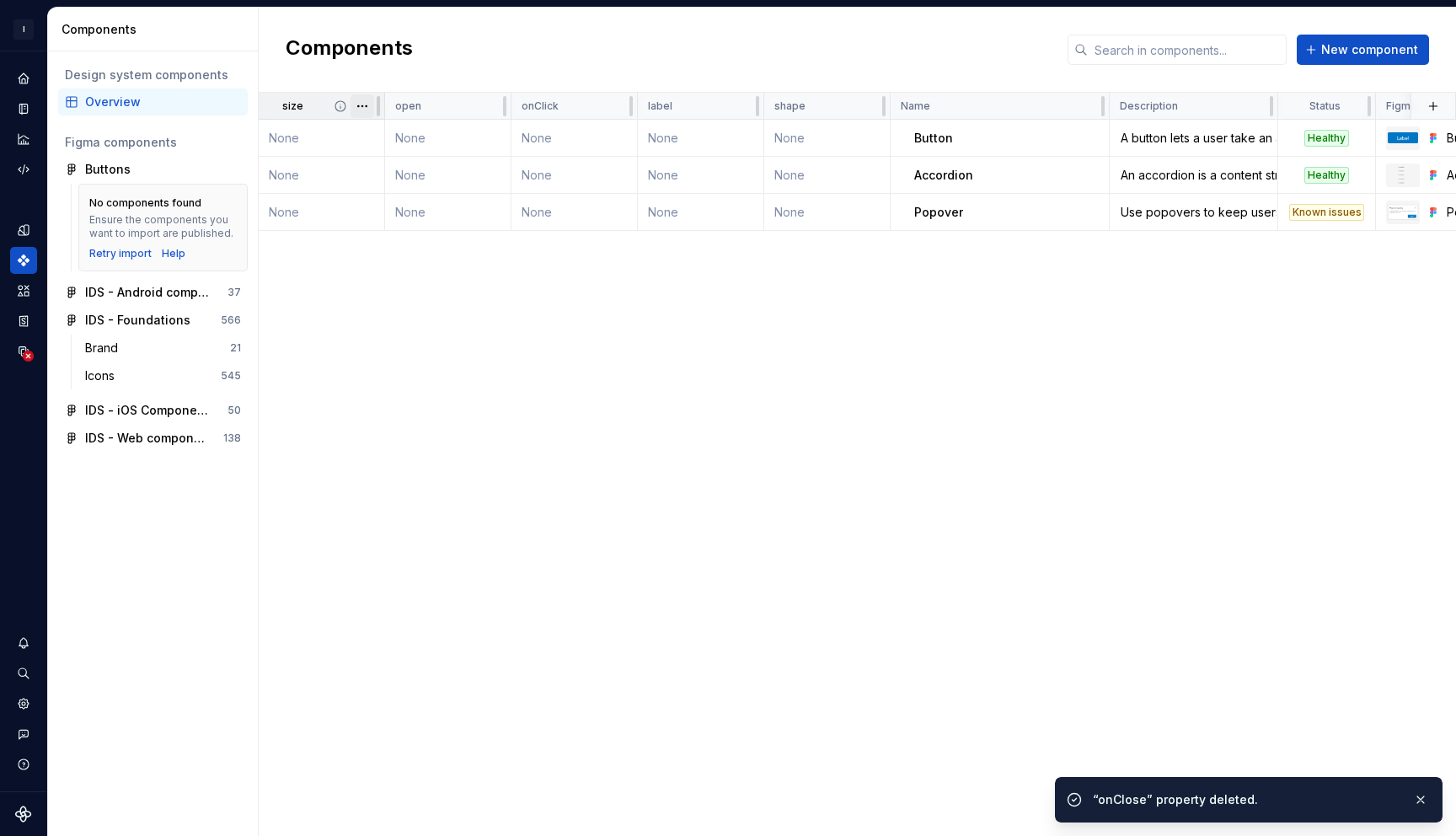
click at [363, 108] on html "I Intuit Design System GB Dataset IDS Components Design system components Overv…" at bounding box center [728, 418] width 1456 height 836
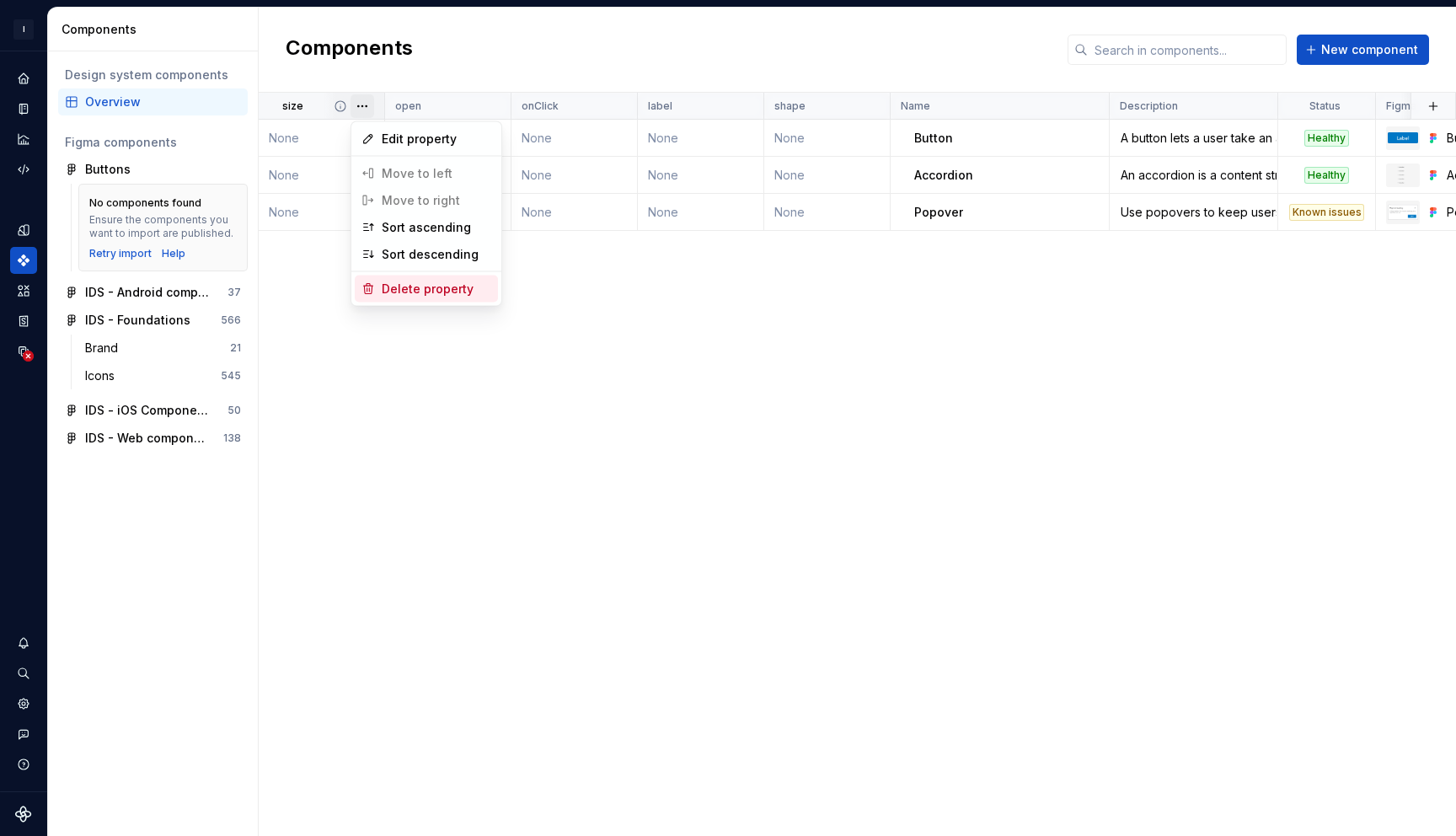
click at [436, 287] on div "Delete property" at bounding box center [436, 289] width 110 height 17
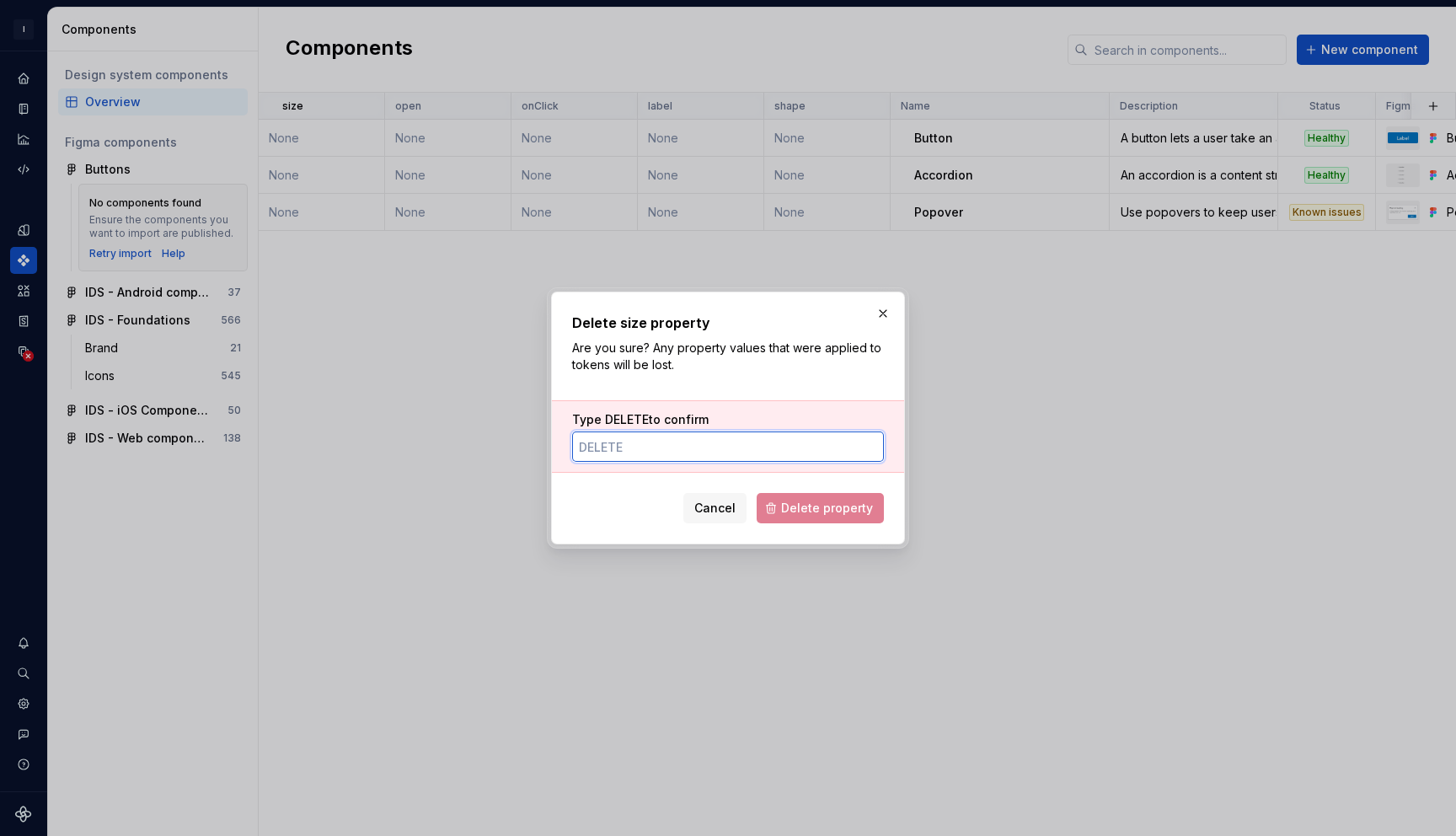
click at [653, 435] on input "Type DELETE to confirm" at bounding box center [728, 447] width 312 height 31
type input "DELETE"
click at [792, 502] on span "Delete property" at bounding box center [827, 509] width 92 height 17
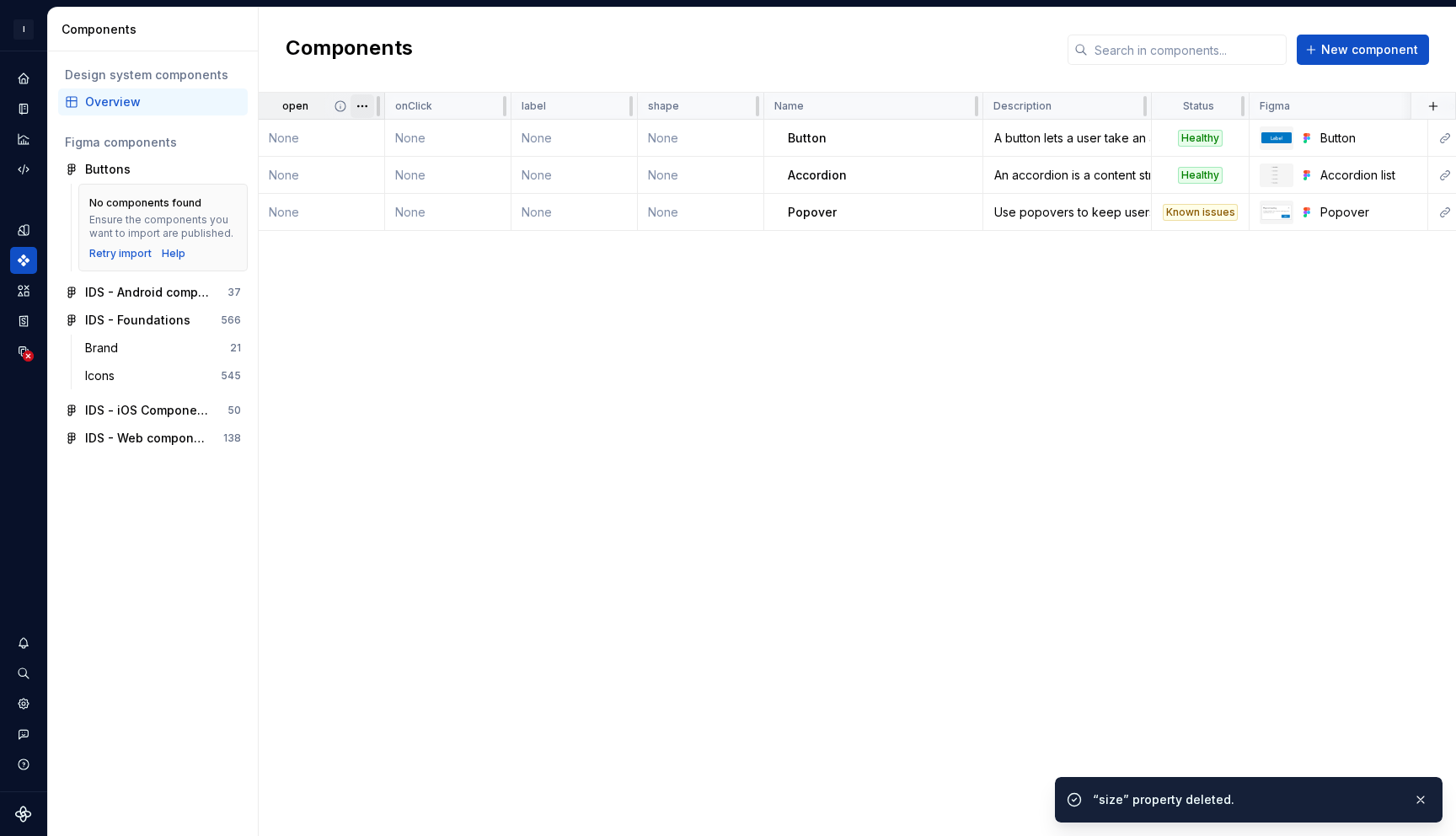
click at [358, 108] on html "I Intuit Design System GB Dataset IDS Components Design system components Overv…" at bounding box center [728, 418] width 1456 height 836
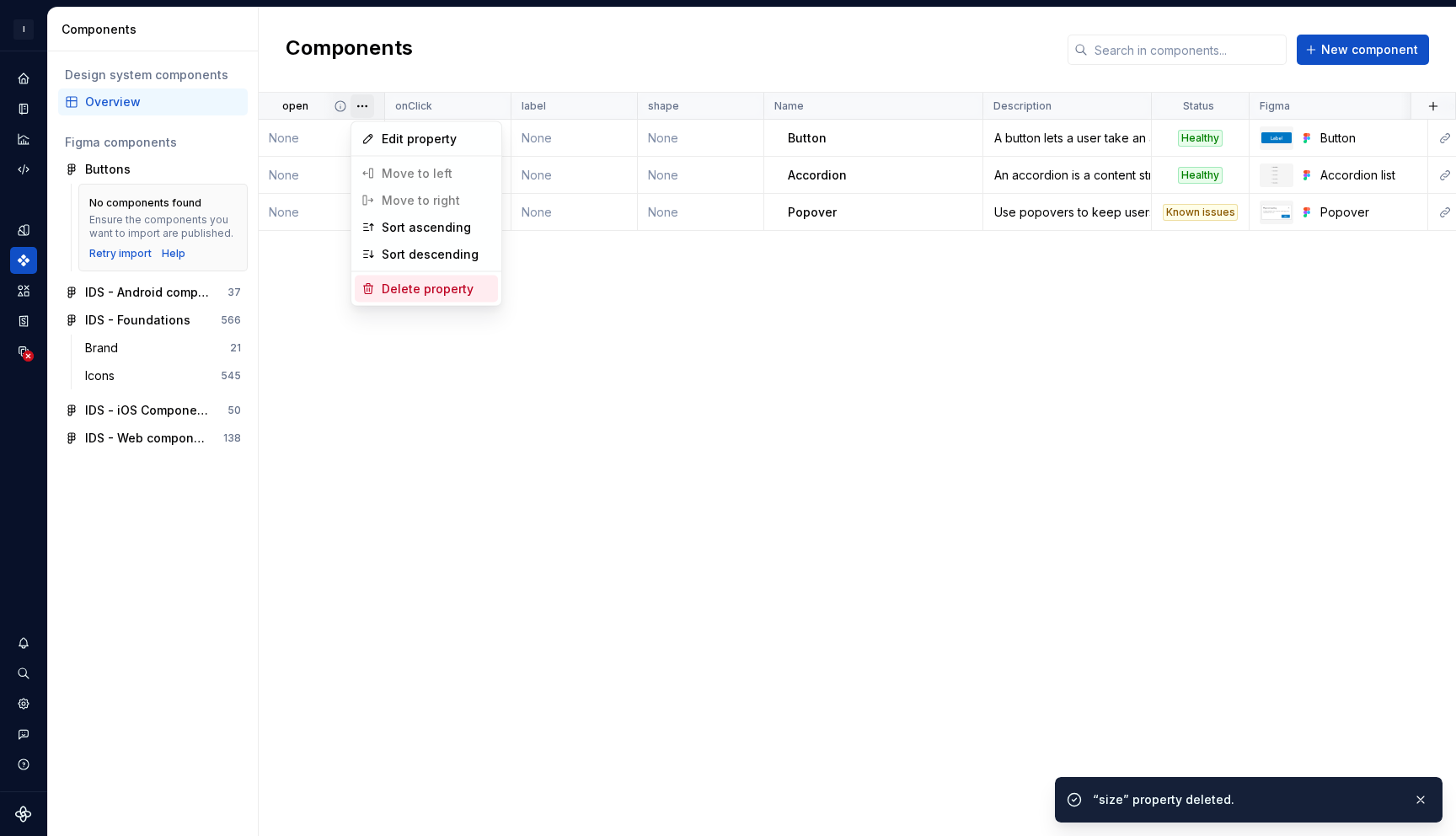
click at [427, 292] on div "Delete property" at bounding box center [436, 289] width 110 height 17
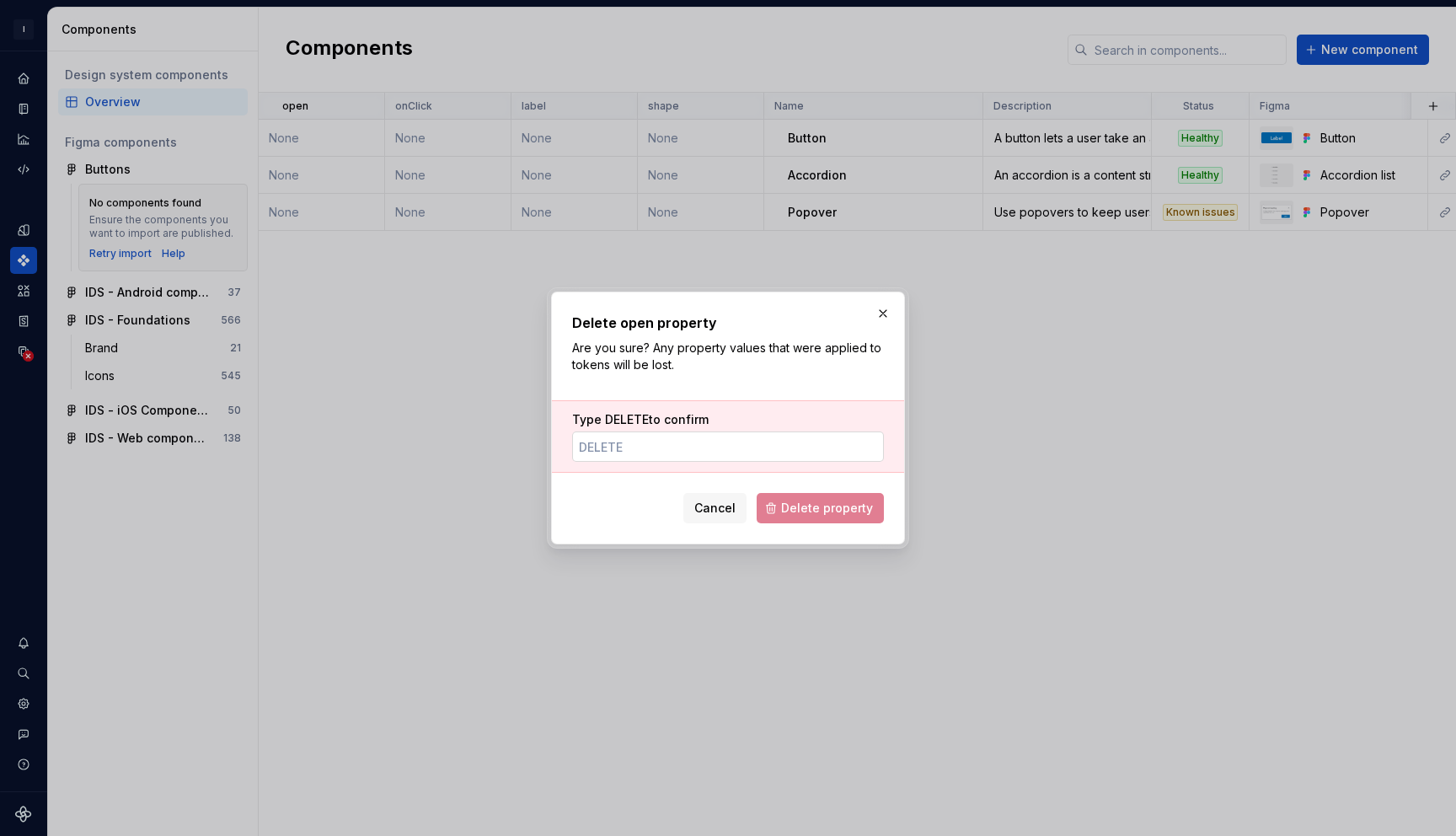
click at [684, 451] on input "Type DELETE to confirm" at bounding box center [728, 447] width 312 height 31
type input "DELETE"
click at [798, 509] on span "Delete property" at bounding box center [827, 509] width 92 height 17
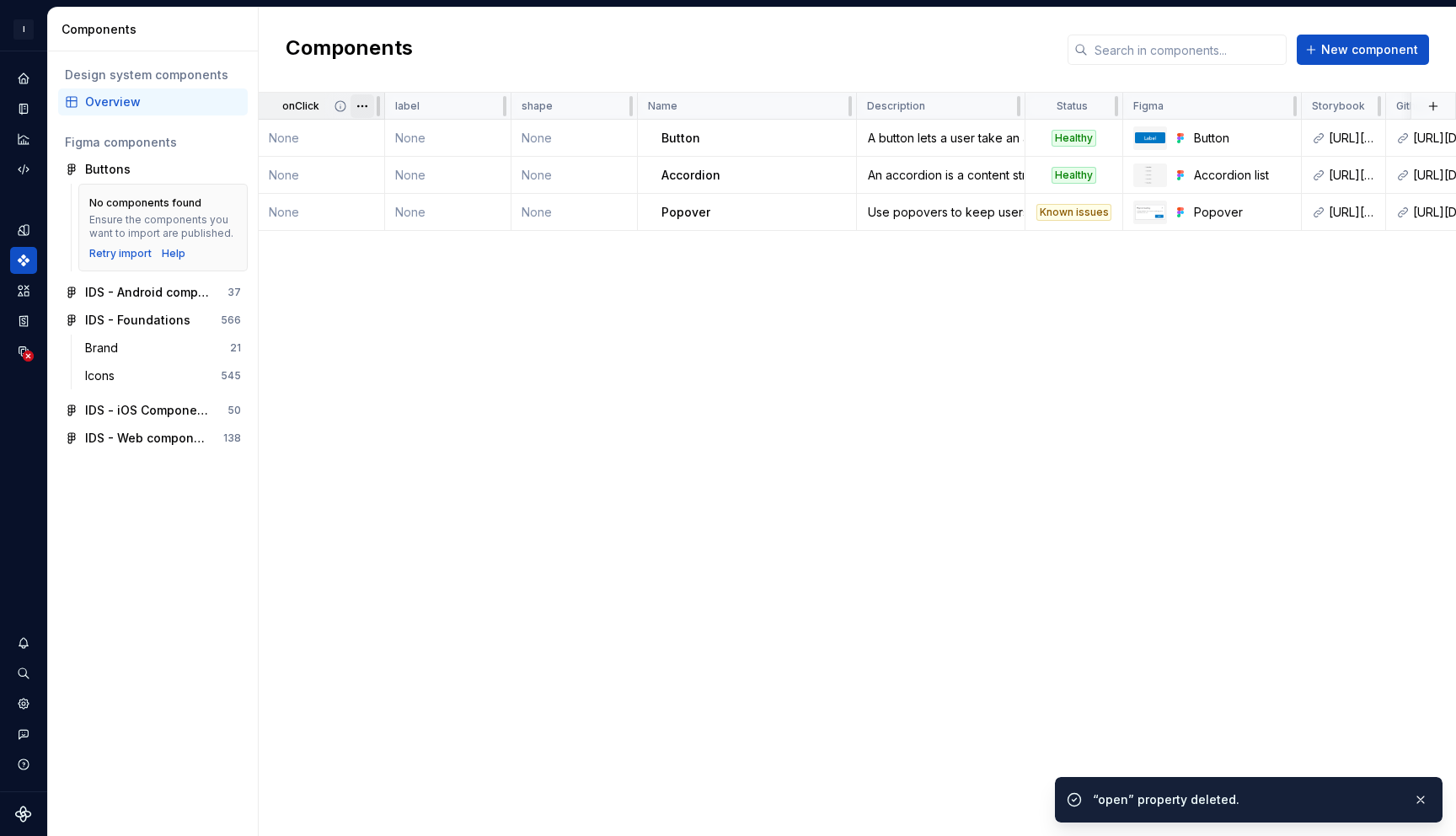
click at [354, 109] on html "I Intuit Design System GB Dataset IDS Components Design system components Overv…" at bounding box center [728, 418] width 1456 height 836
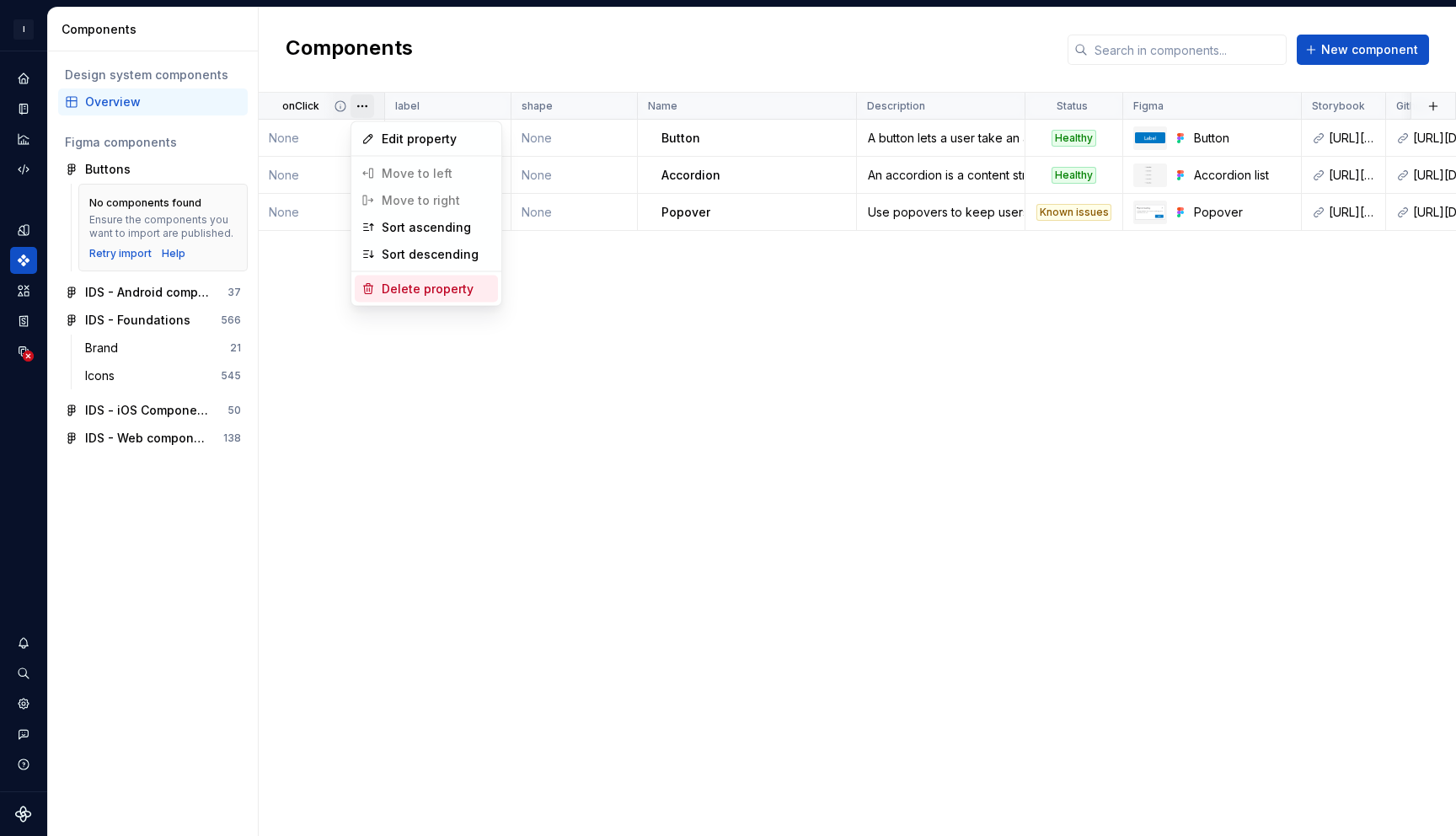
click at [406, 292] on div "Delete property" at bounding box center [436, 289] width 110 height 17
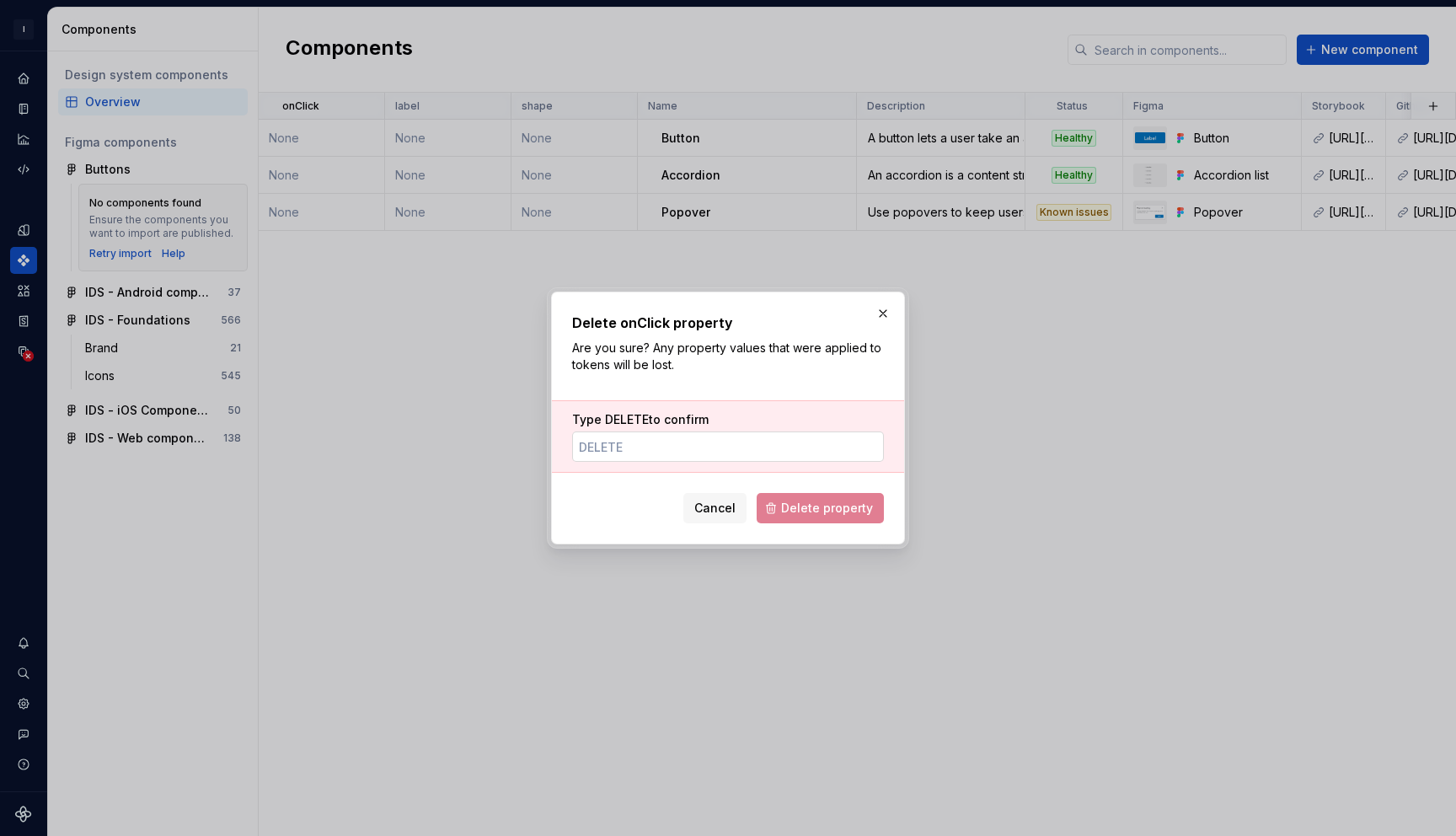
click at [664, 449] on input "Type DELETE to confirm" at bounding box center [728, 447] width 312 height 31
type input "DELETE"
click at [799, 509] on span "Delete property" at bounding box center [827, 509] width 92 height 17
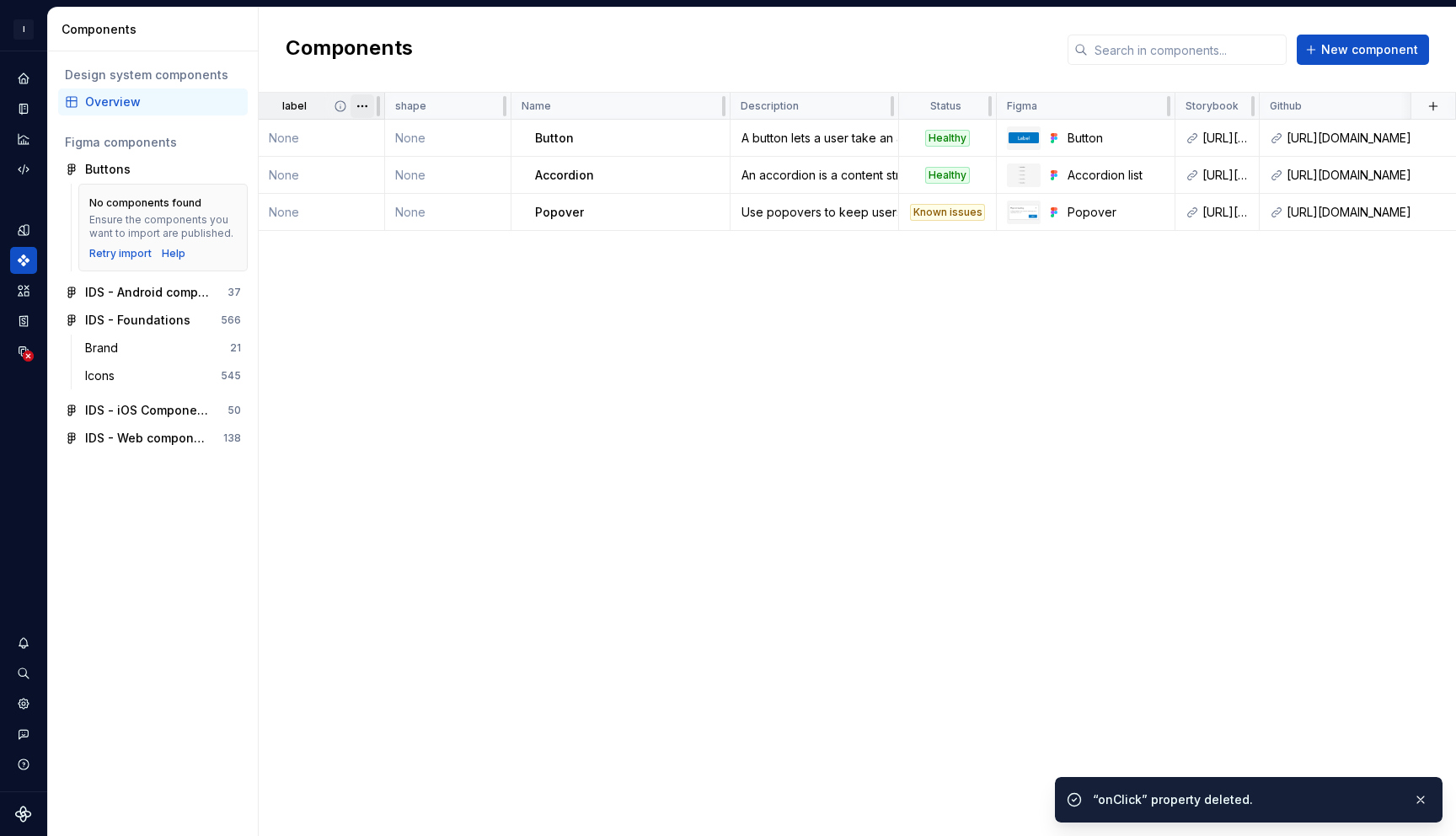
click at [365, 104] on html "I Intuit Design System GB Dataset IDS Components Design system components Overv…" at bounding box center [728, 418] width 1456 height 836
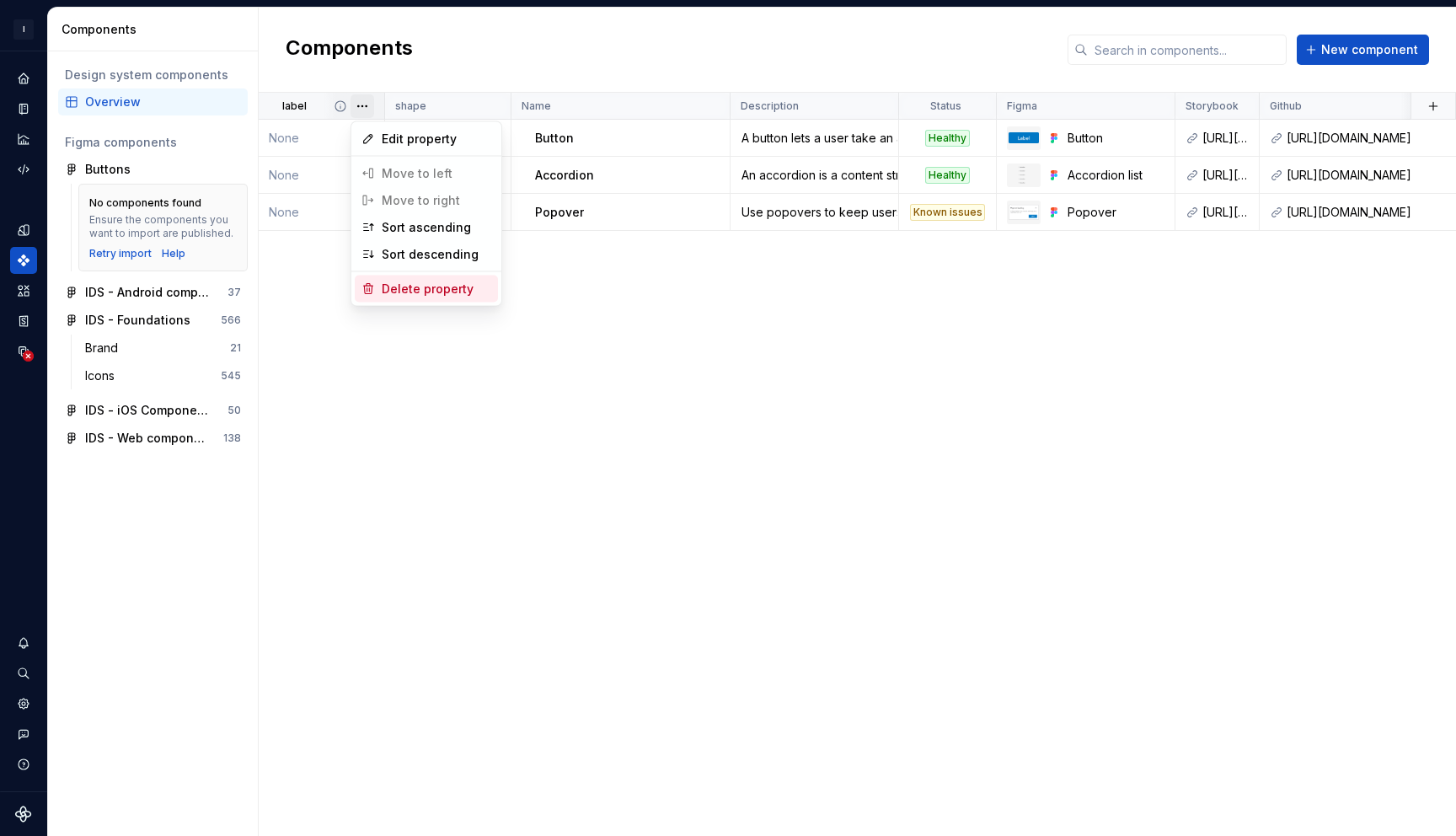
click at [446, 286] on div "Delete property" at bounding box center [436, 289] width 110 height 17
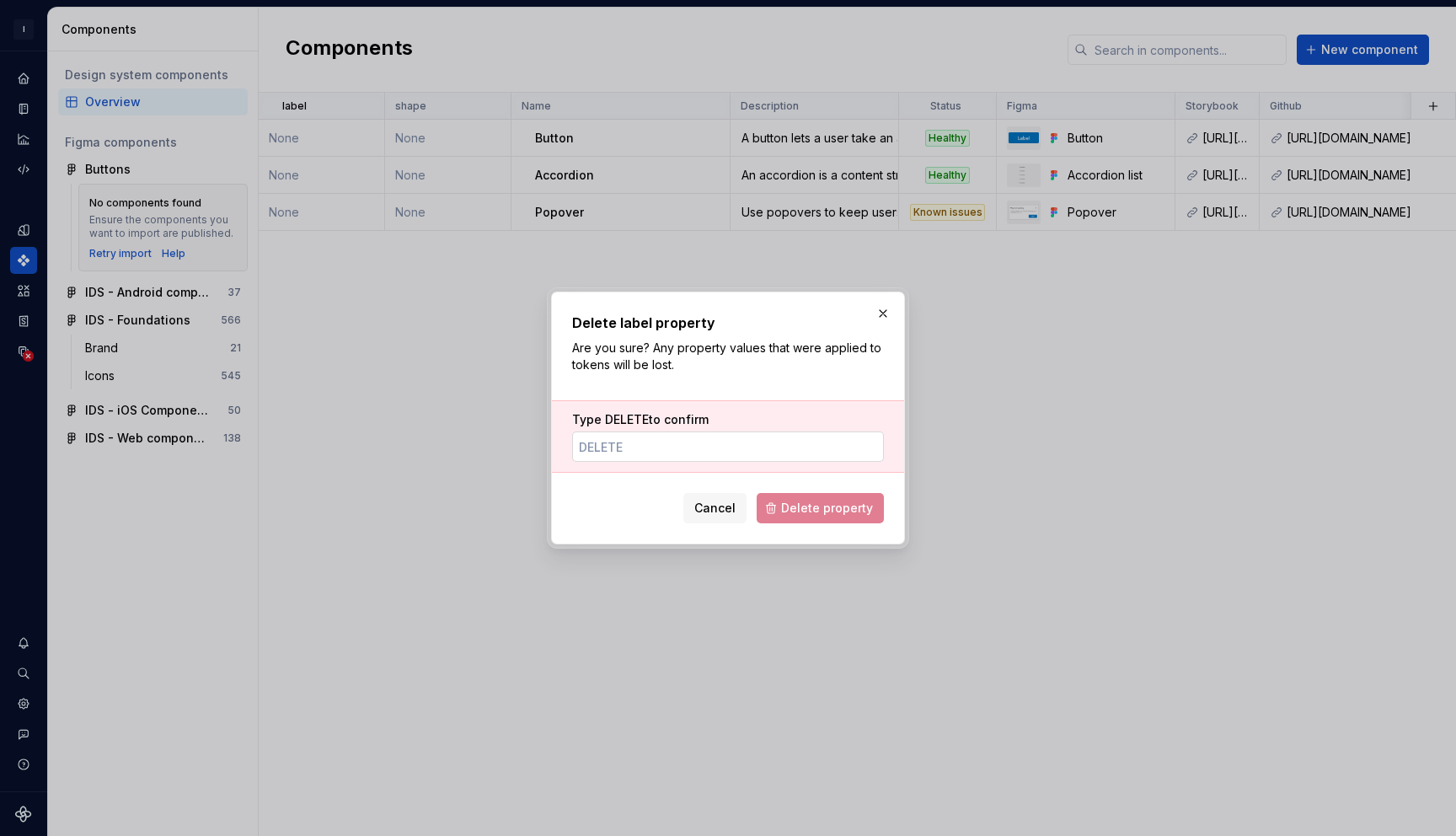
click at [617, 444] on input "Type DELETE to confirm" at bounding box center [728, 447] width 312 height 31
type input "DELETE"
click at [804, 514] on span "Delete property" at bounding box center [827, 509] width 92 height 17
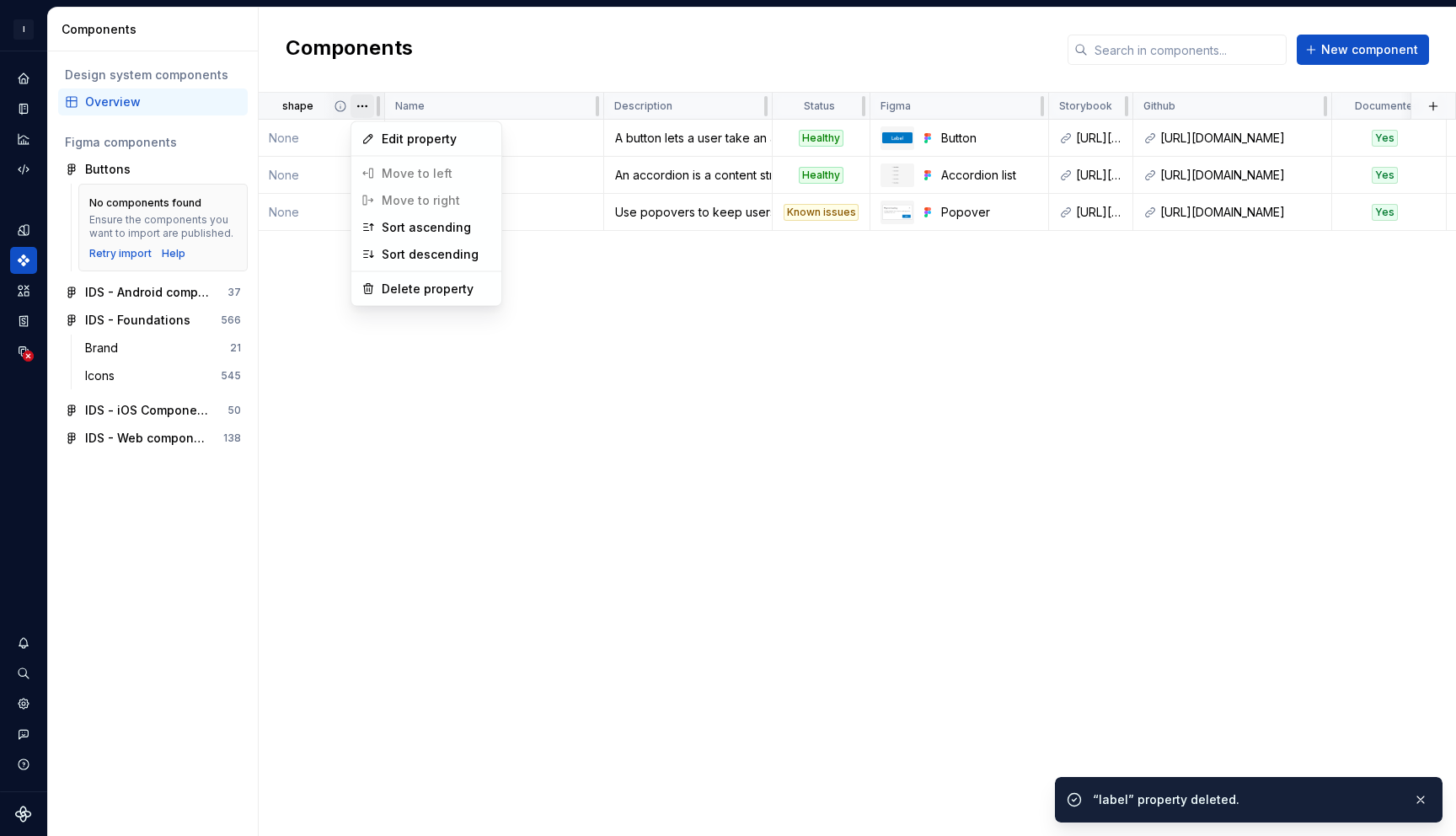
click at [363, 109] on html "I Intuit Design System GB Dataset IDS Components Design system components Overv…" at bounding box center [728, 418] width 1456 height 836
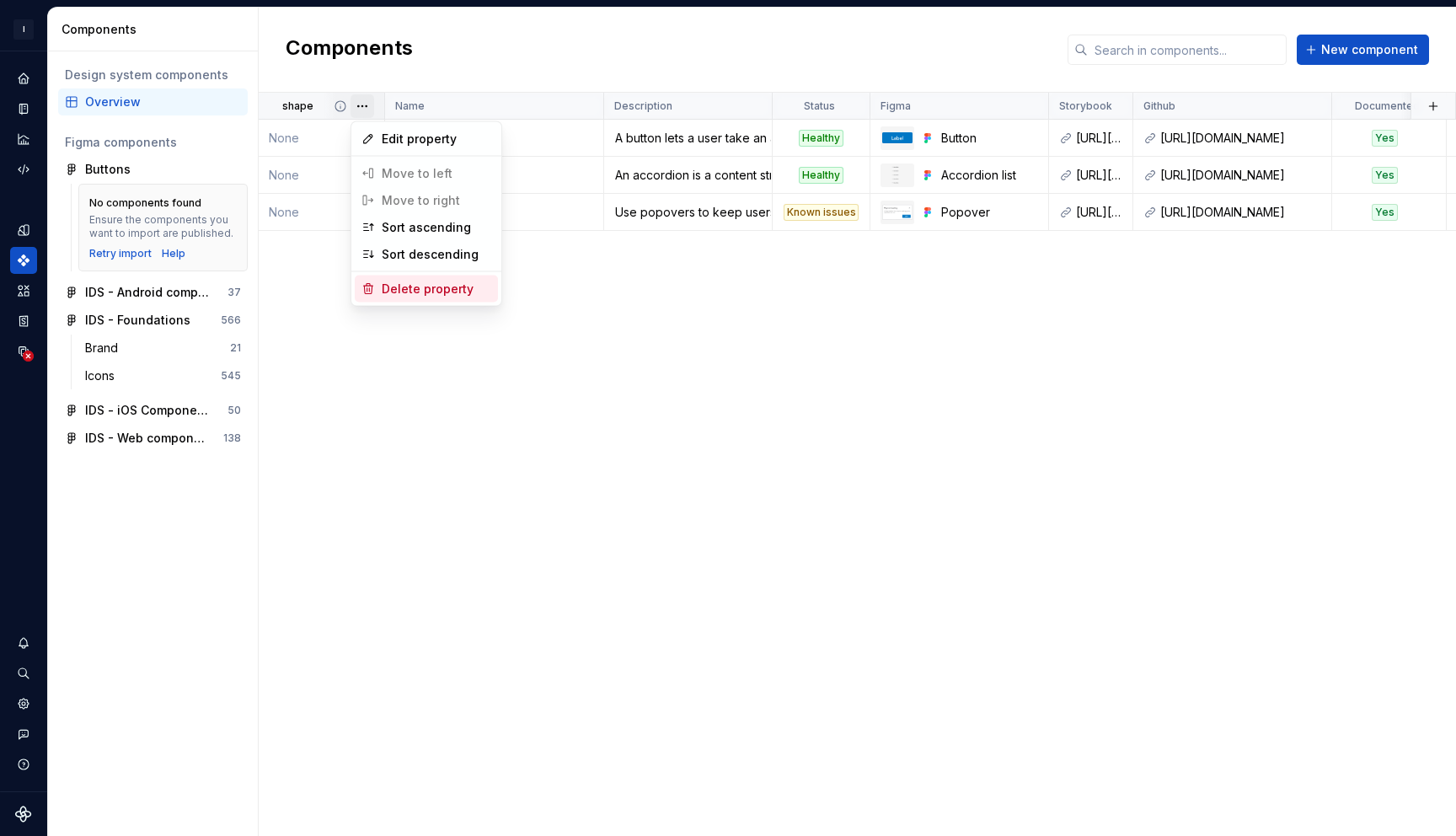
click at [420, 292] on div "Delete property" at bounding box center [436, 289] width 110 height 17
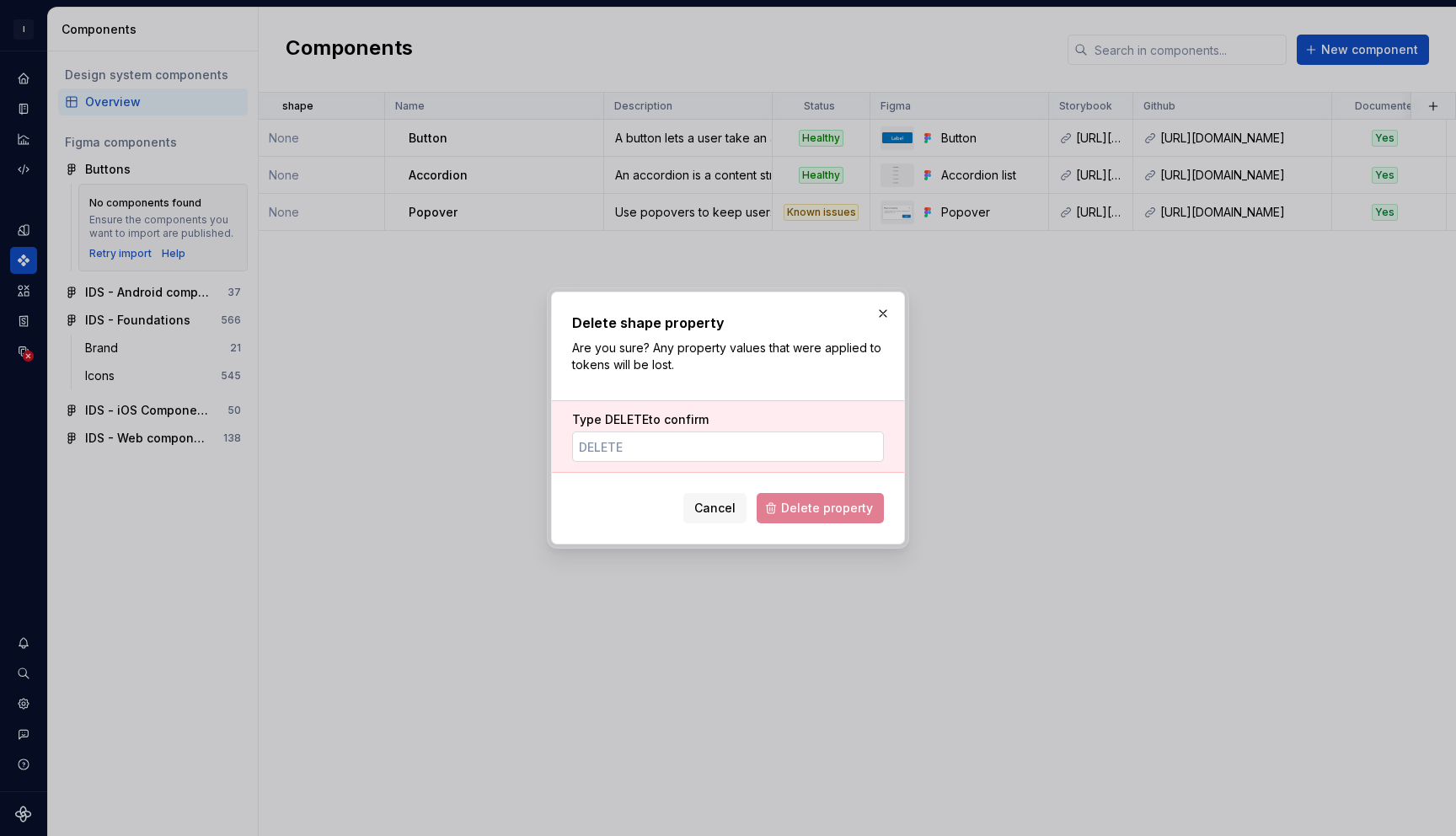
click at [675, 438] on input "Type DELETE to confirm" at bounding box center [728, 447] width 312 height 31
type input "DELETE"
click at [804, 502] on span "Delete property" at bounding box center [827, 509] width 92 height 17
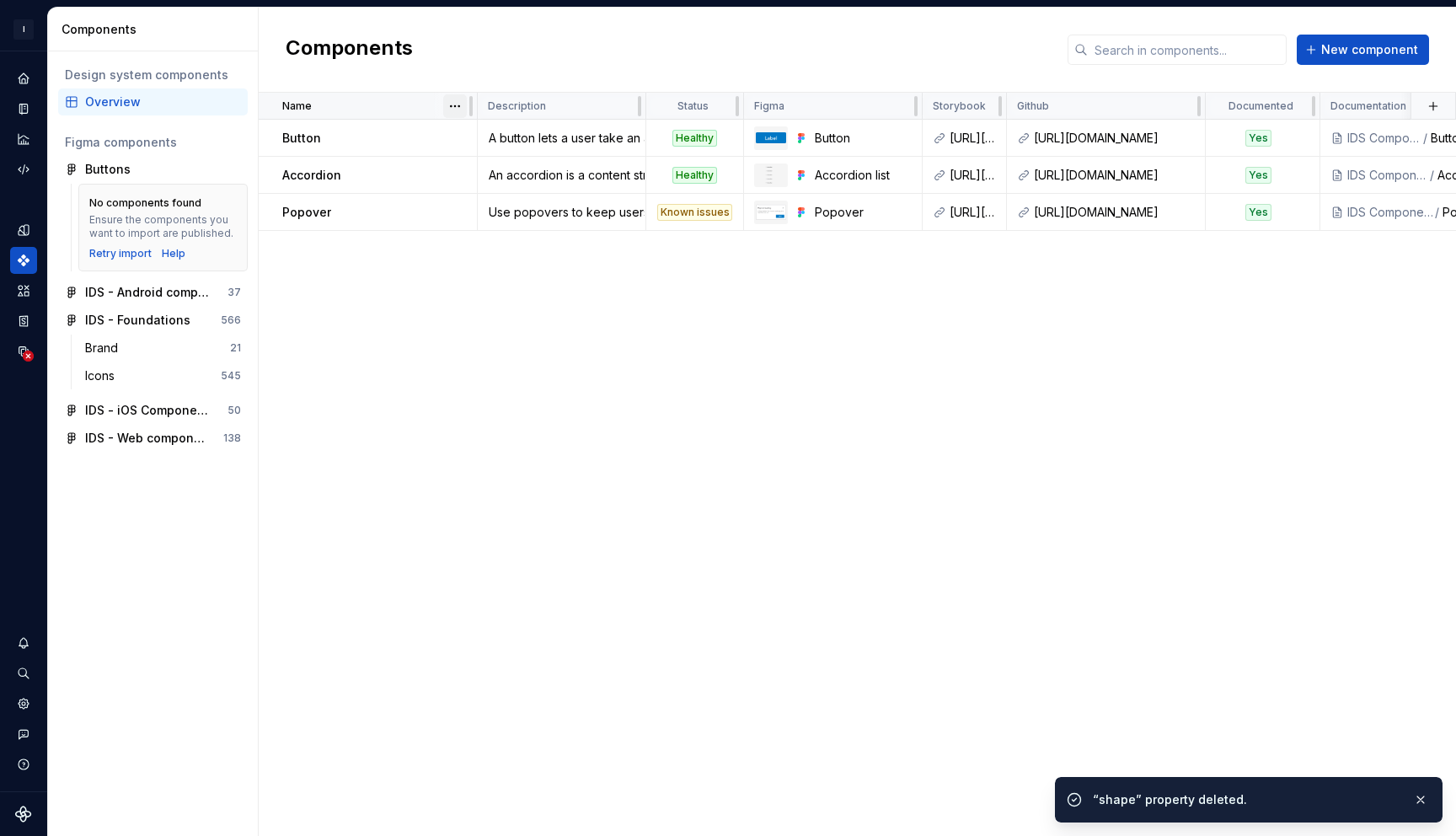
click at [451, 107] on html "I Intuit Design System GB Dataset IDS Components Design system components Overv…" at bounding box center [728, 418] width 1456 height 836
click at [452, 66] on html "I Intuit Design System GB Dataset IDS Components Design system components Overv…" at bounding box center [728, 418] width 1456 height 836
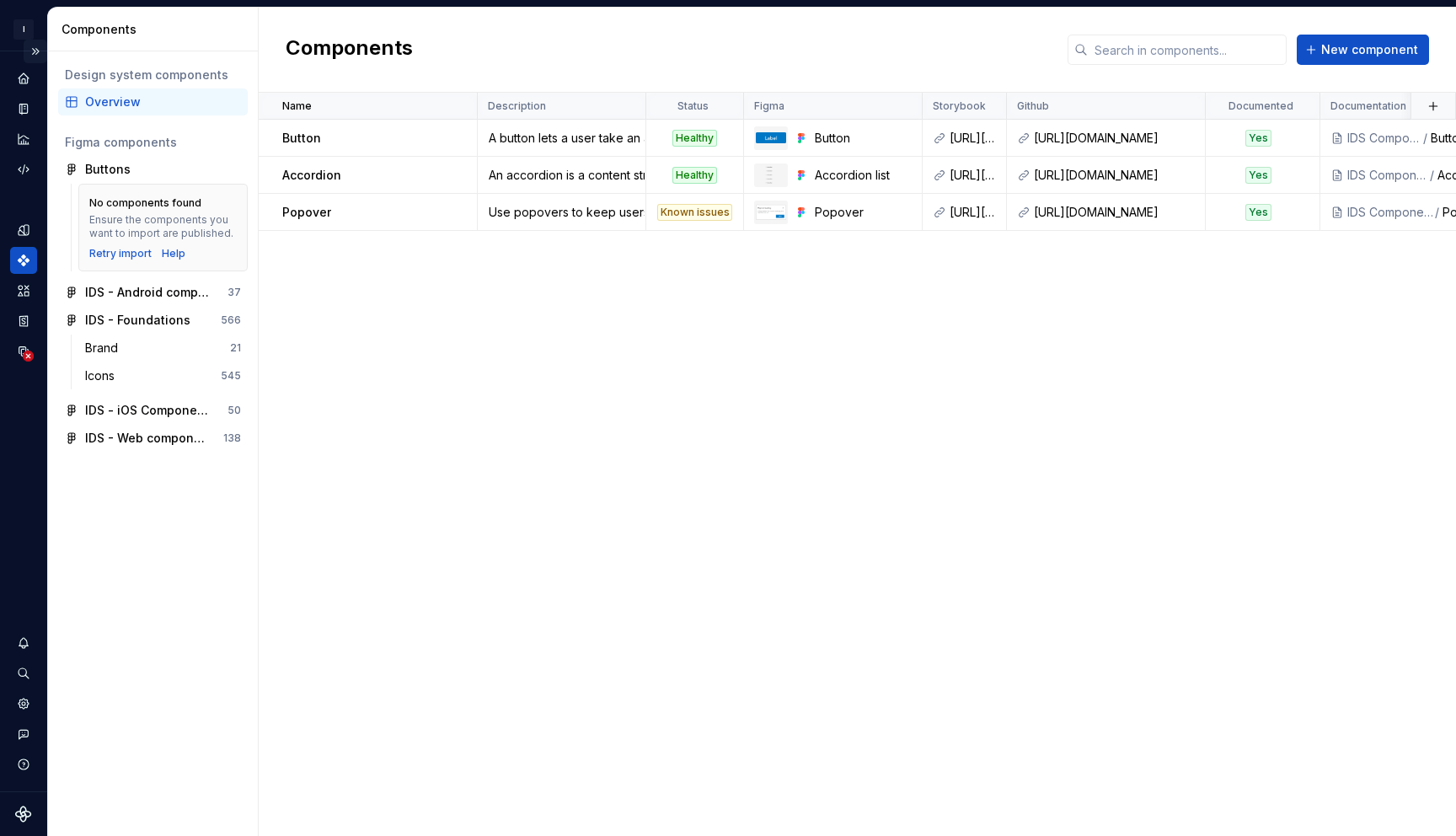
click at [39, 52] on button "Expand sidebar" at bounding box center [35, 52] width 24 height 24
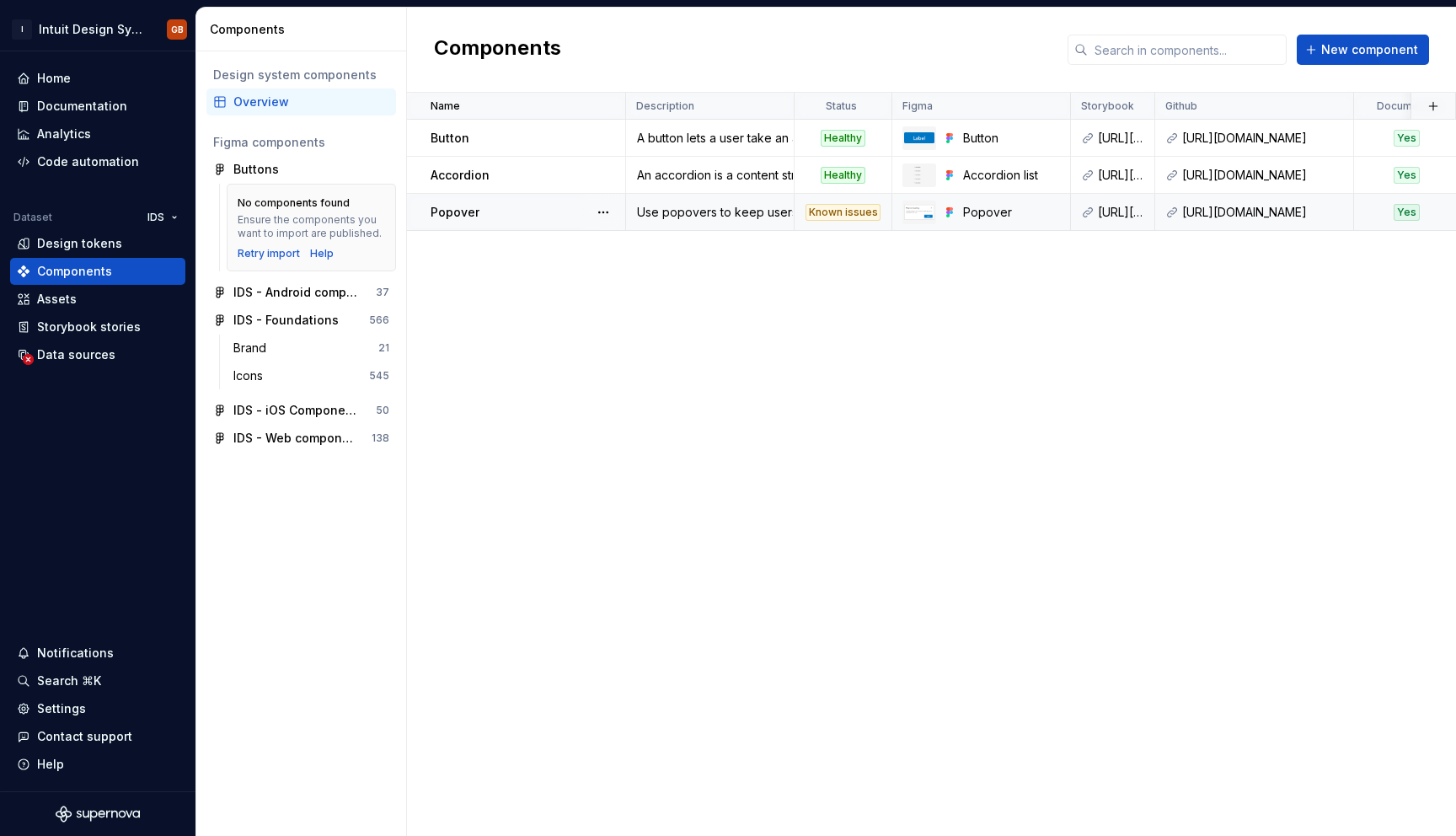
click at [845, 214] on div "Known issues" at bounding box center [842, 213] width 75 height 17
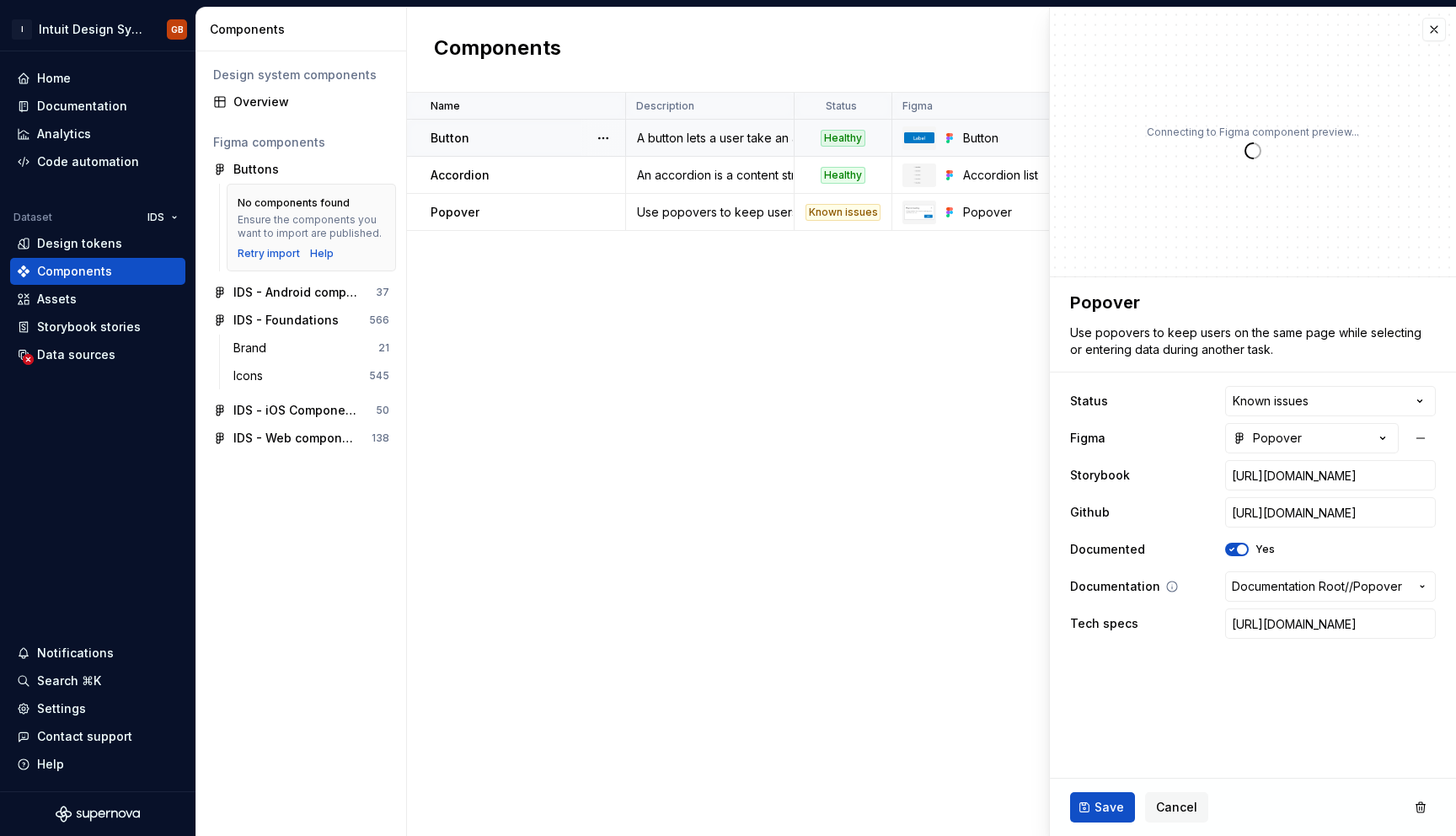
type textarea "*"
click at [1438, 33] on button "button" at bounding box center [1434, 30] width 24 height 24
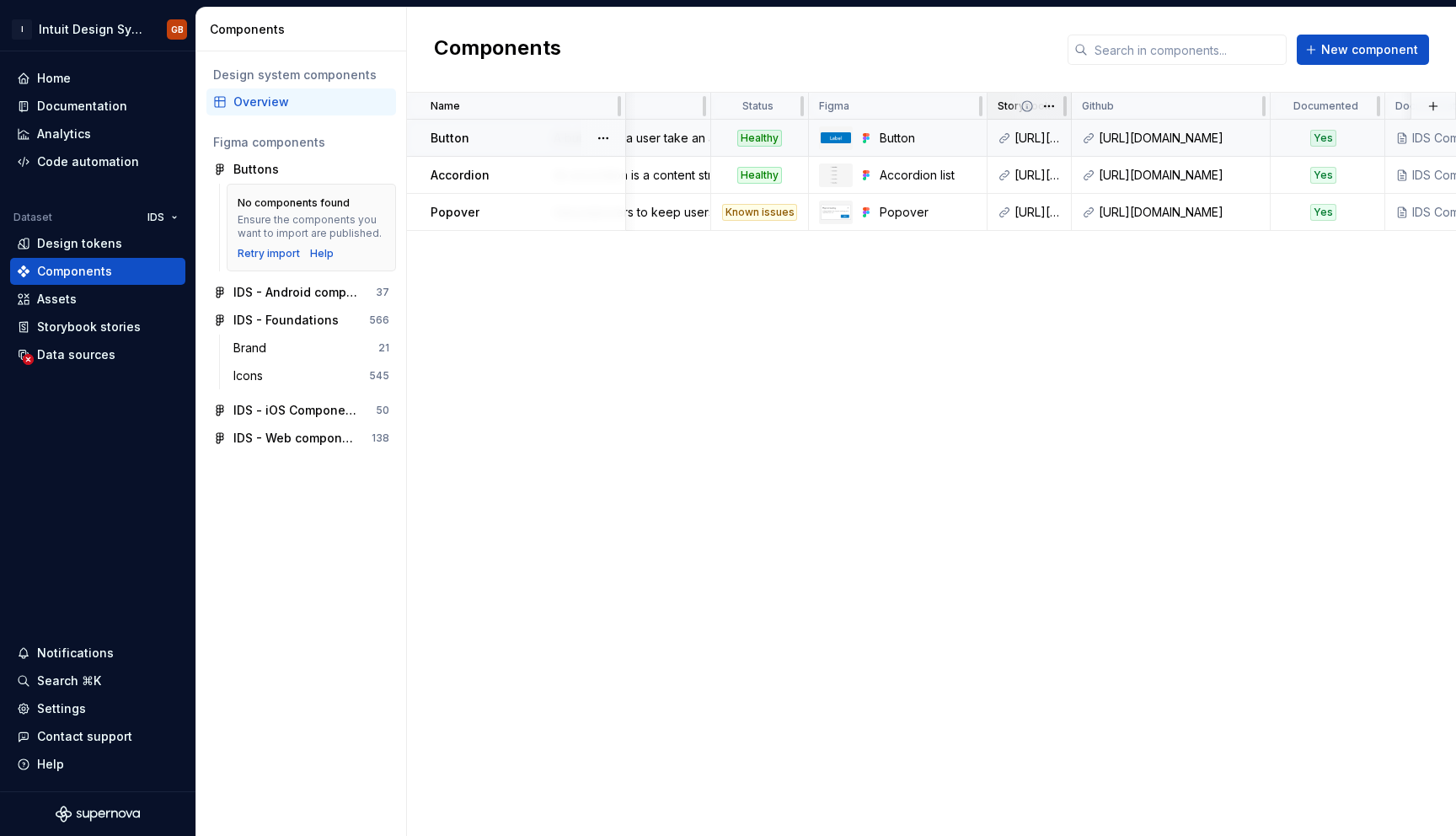
scroll to position [0, 84]
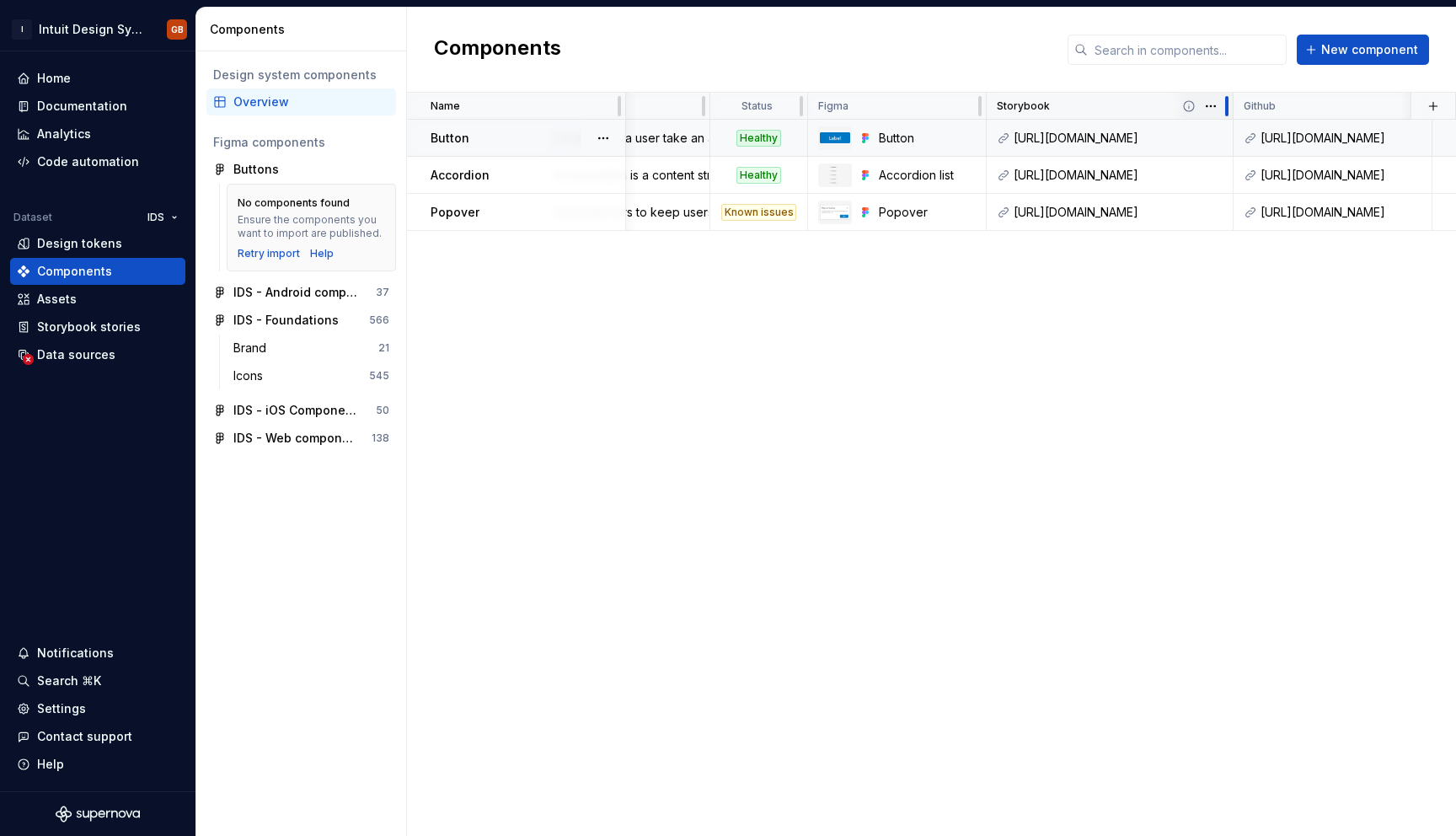
drag, startPoint x: 1067, startPoint y: 107, endPoint x: 1242, endPoint y: 105, distance: 175.0
click at [1234, 105] on div at bounding box center [1227, 106] width 13 height 27
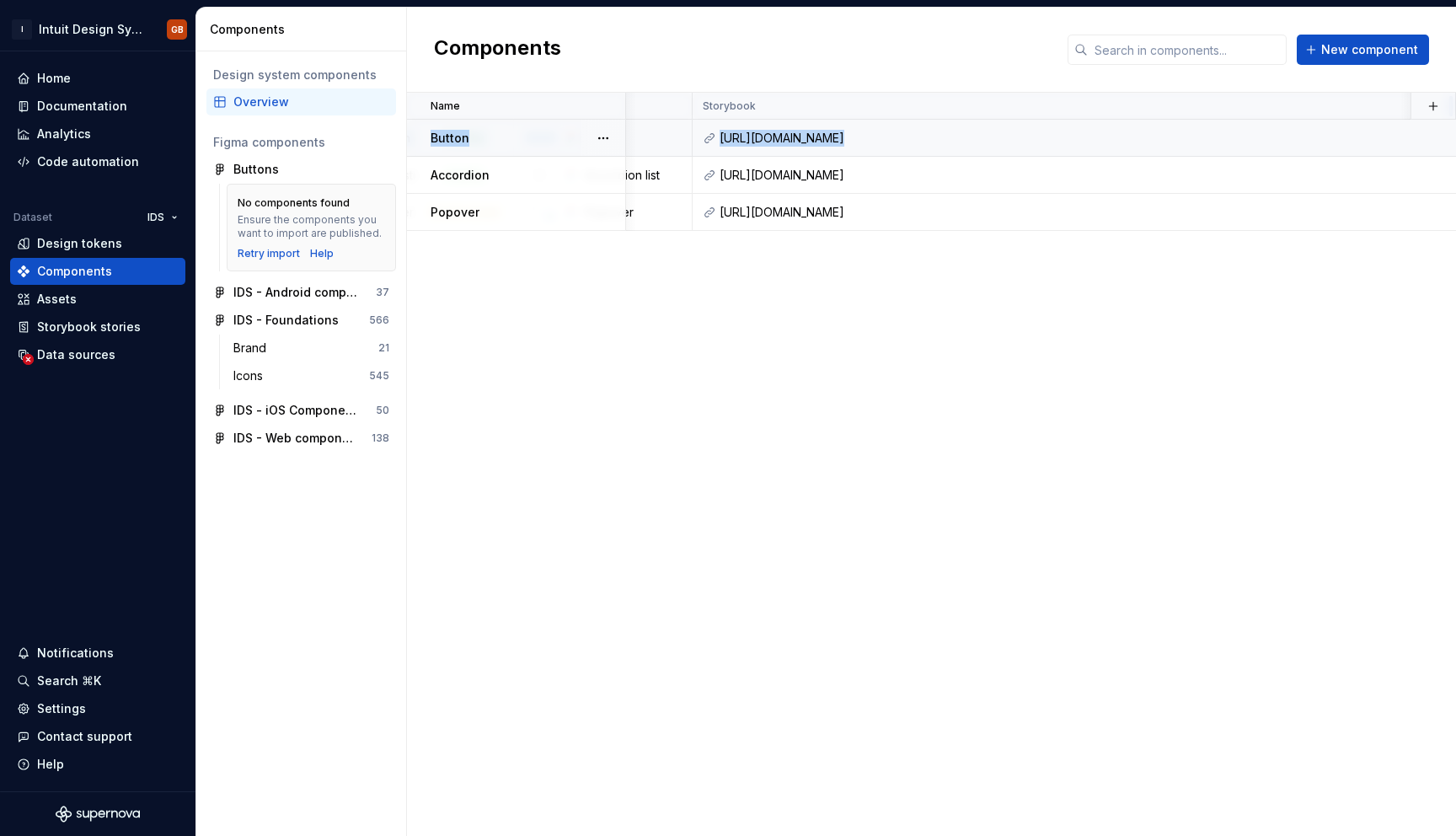
scroll to position [0, 533]
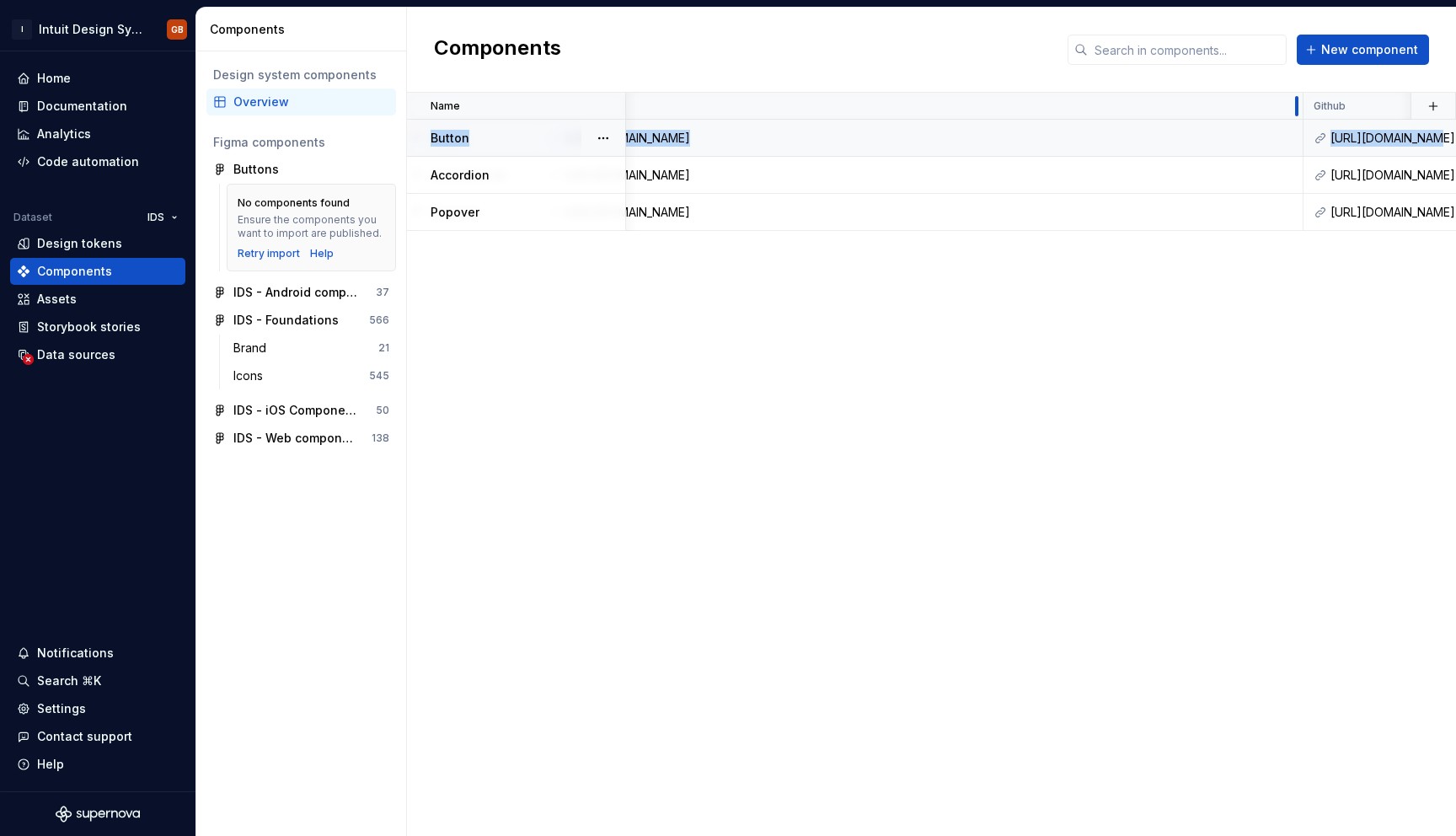
drag, startPoint x: 949, startPoint y: 107, endPoint x: 1455, endPoint y: 132, distance: 506.6
click at [1455, 131] on table "Name Description Status Figma Storybook Github Documented Documentation Tech sp…" at bounding box center [958, 161] width 2169 height 138
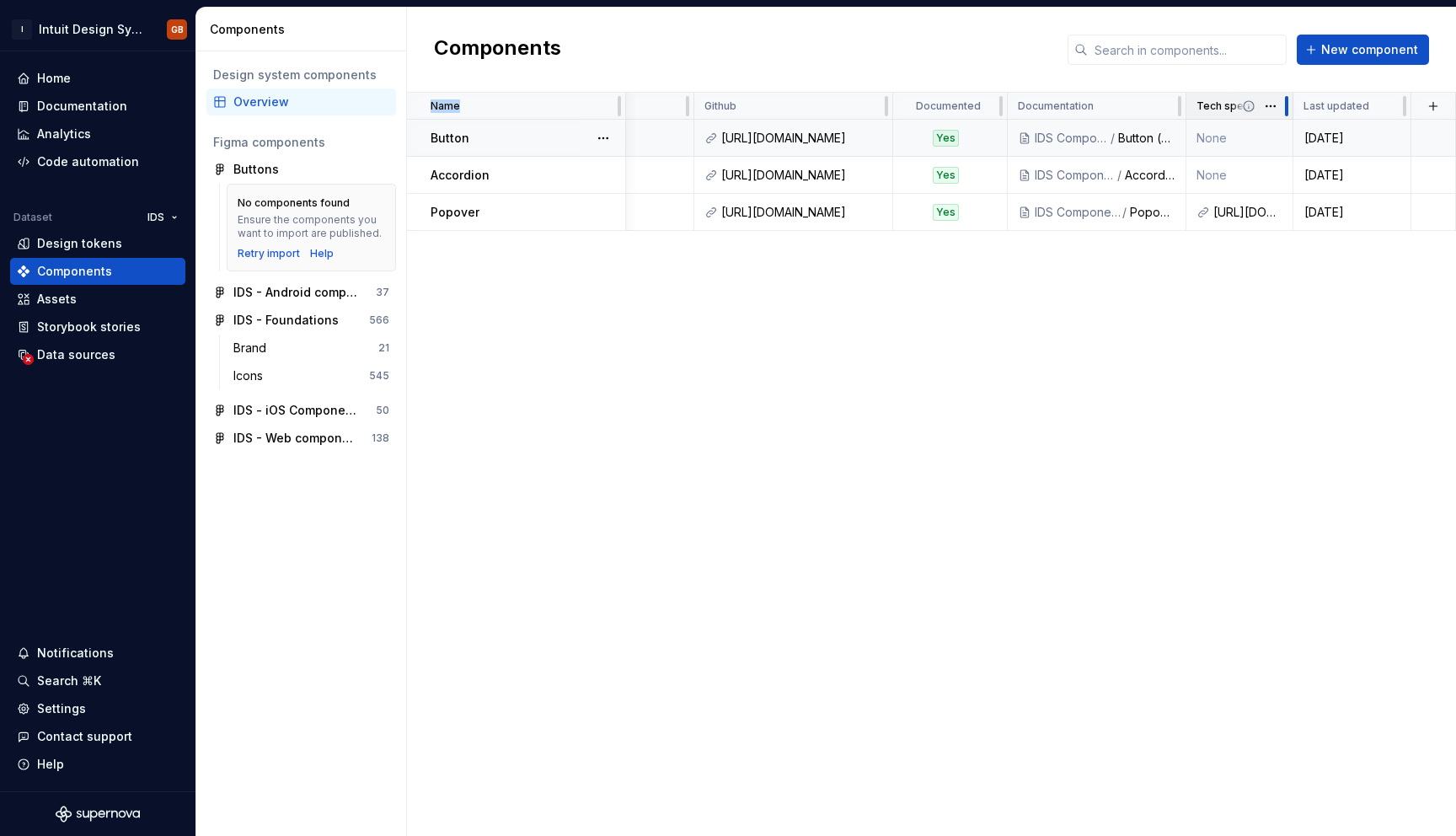
scroll to position [0, 1124]
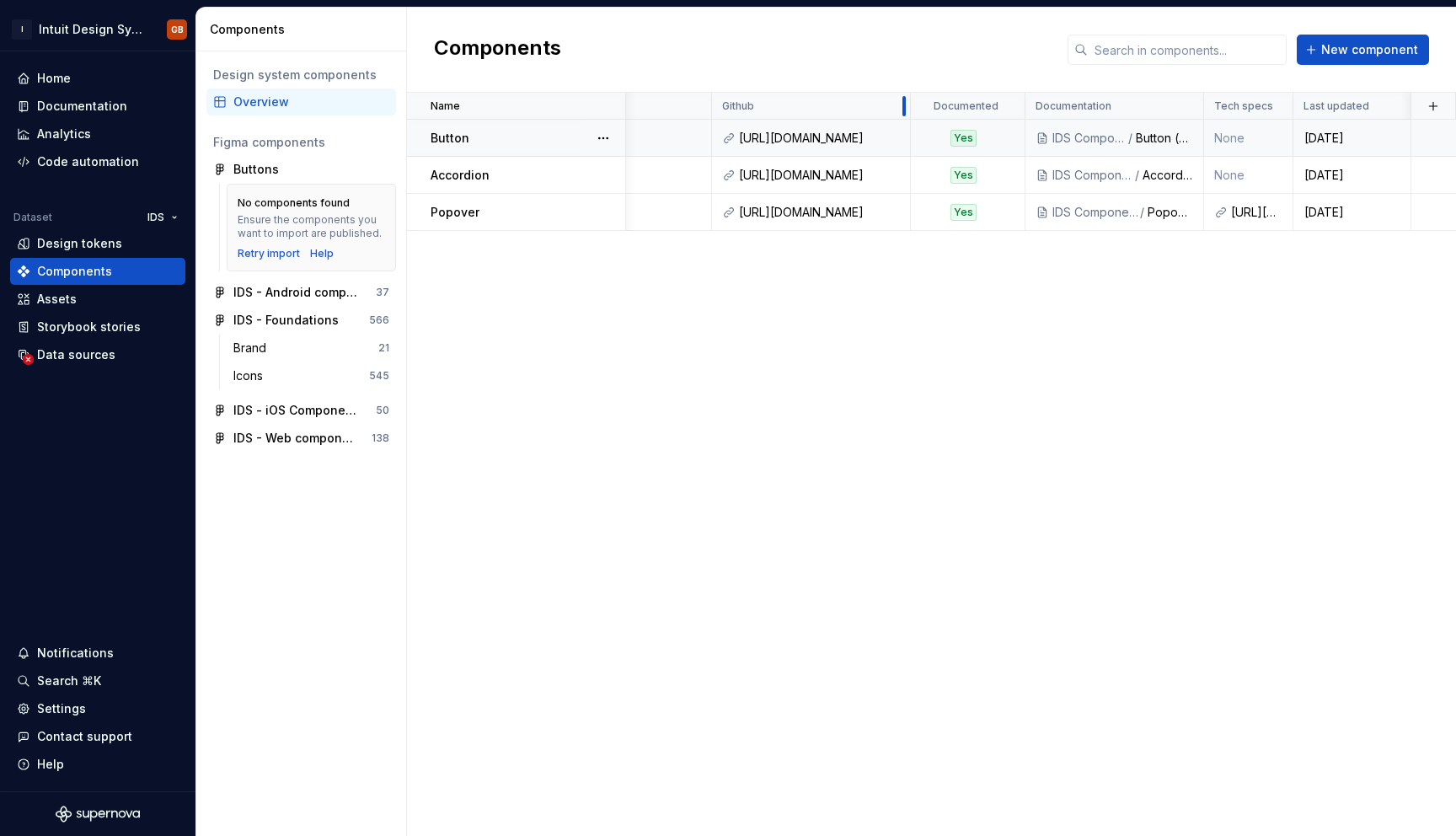
click at [812, 67] on div "Components New component" at bounding box center [932, 50] width 1050 height 85
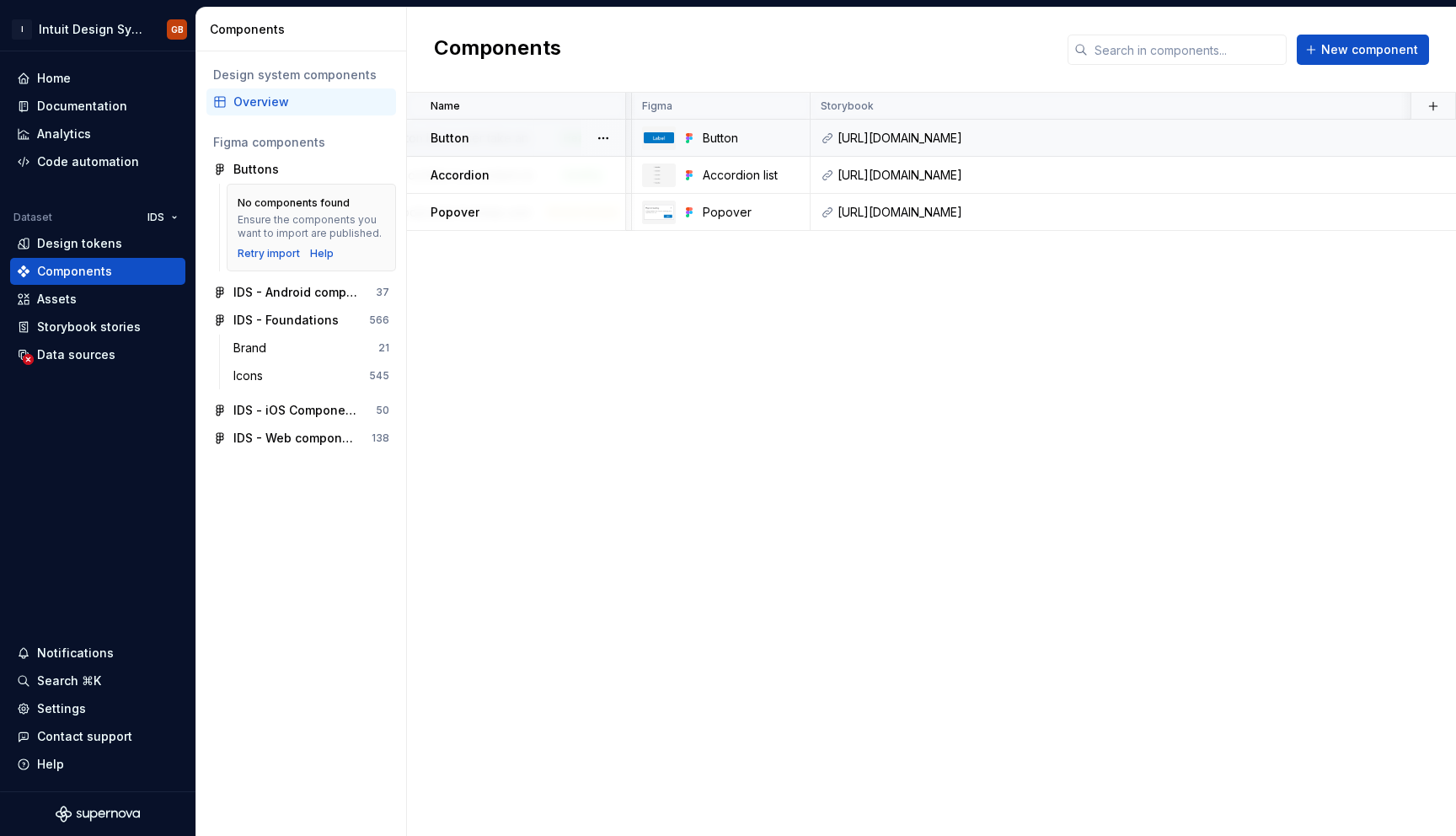
scroll to position [0, 631]
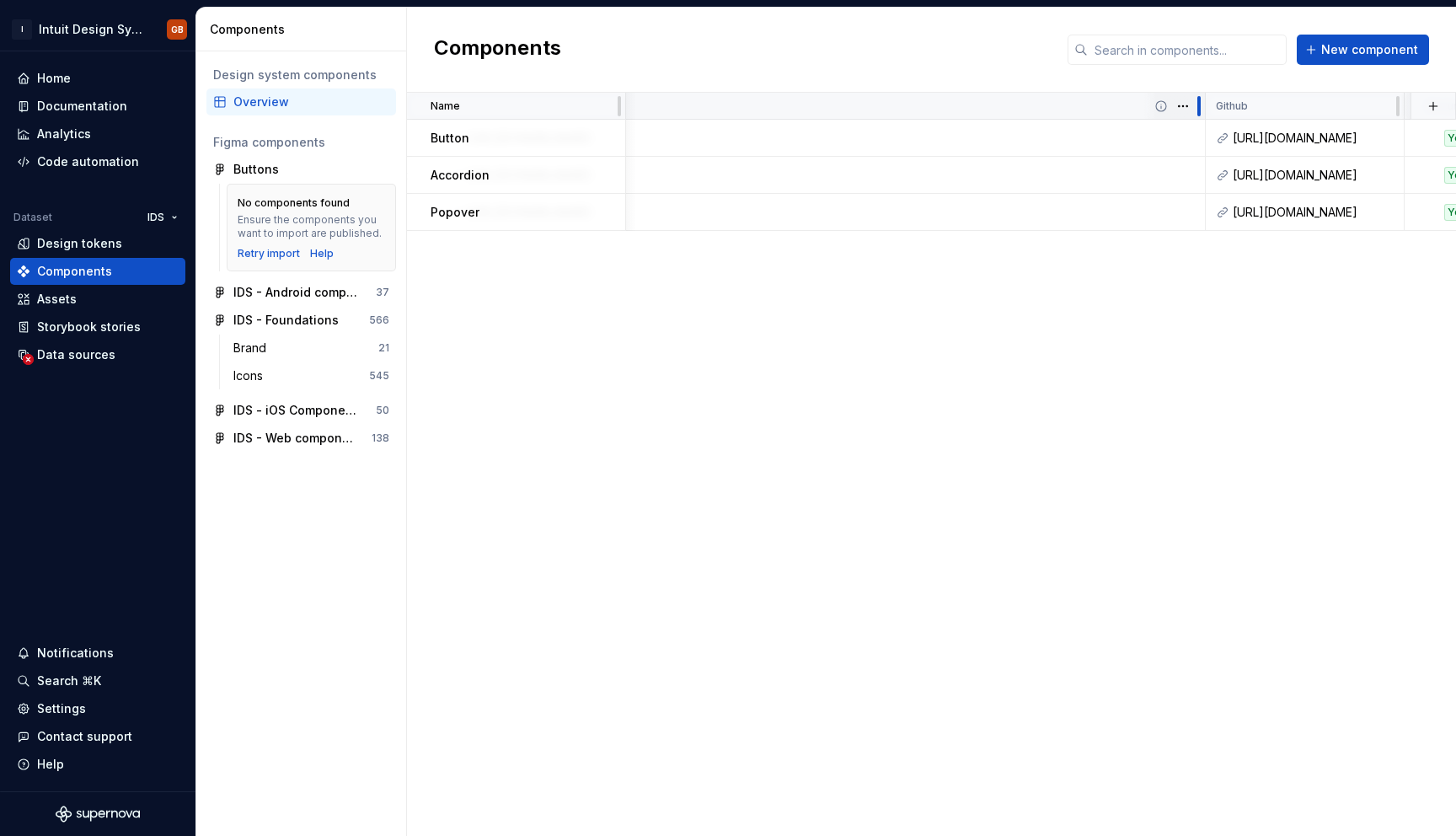
click at [1196, 104] on div at bounding box center [1199, 106] width 13 height 27
drag, startPoint x: 1201, startPoint y: 105, endPoint x: 1119, endPoint y: 101, distance: 82.1
click at [1119, 101] on div "Storybook" at bounding box center [823, 106] width 765 height 27
click at [1200, 108] on div at bounding box center [1199, 106] width 4 height 20
drag, startPoint x: 1198, startPoint y: 108, endPoint x: 1142, endPoint y: 67, distance: 69.4
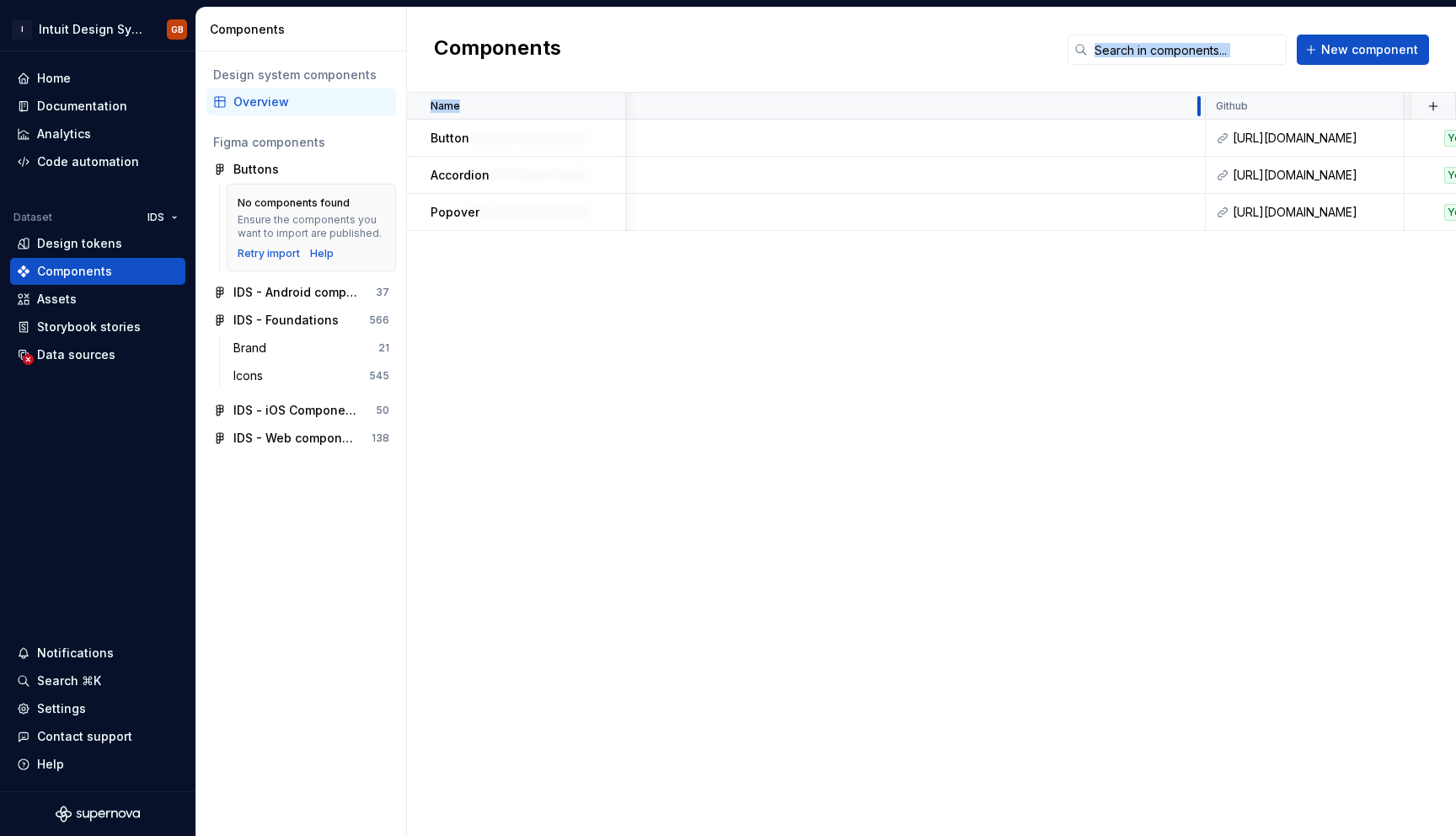
click at [1142, 67] on div "Components New component Name Description Status Figma Storybook Github Documen…" at bounding box center [932, 422] width 1050 height 828
click at [1136, 297] on div "Name Description Status Figma Storybook Github Documented Documentation Tech sp…" at bounding box center [932, 464] width 1050 height 743
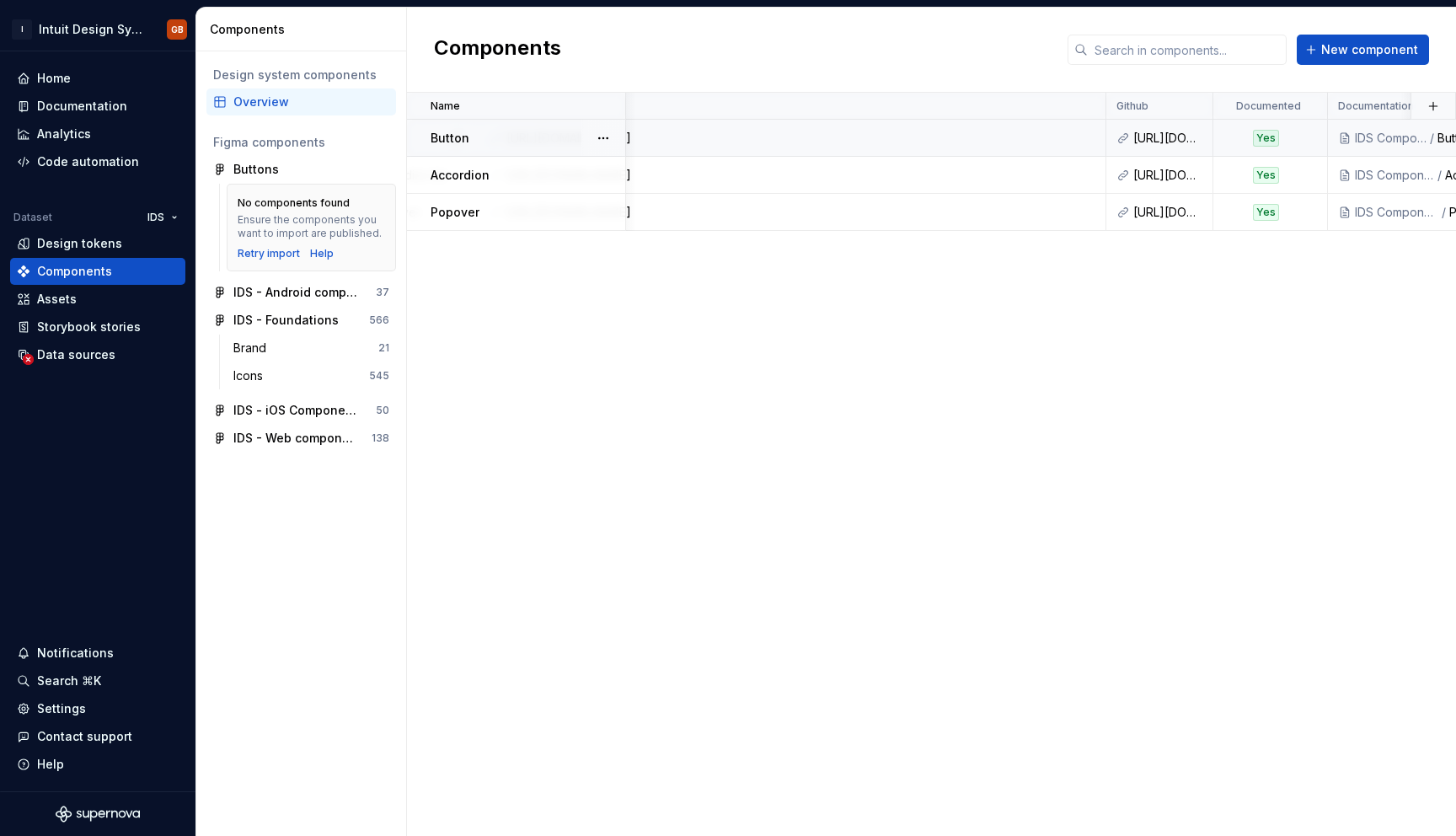
scroll to position [0, 573]
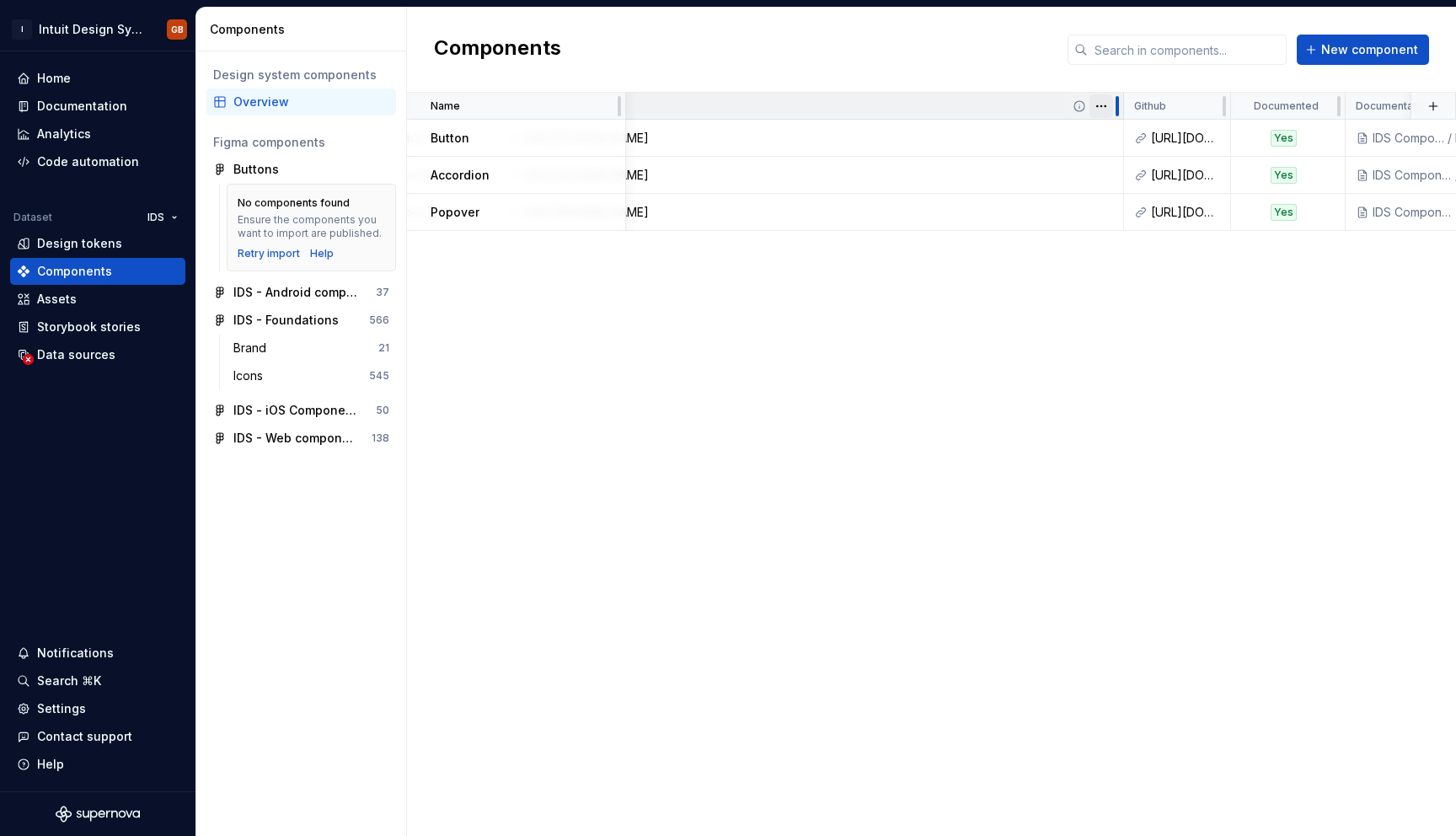
drag, startPoint x: 1116, startPoint y: 109, endPoint x: 1096, endPoint y: 104, distance: 20.6
click at [1096, 105] on div "Storybook" at bounding box center [810, 106] width 627 height 27
drag, startPoint x: 1119, startPoint y: 103, endPoint x: 1081, endPoint y: 97, distance: 38.5
click at [1081, 97] on div "Storybook" at bounding box center [810, 106] width 627 height 27
click at [1119, 110] on div at bounding box center [1117, 106] width 13 height 27
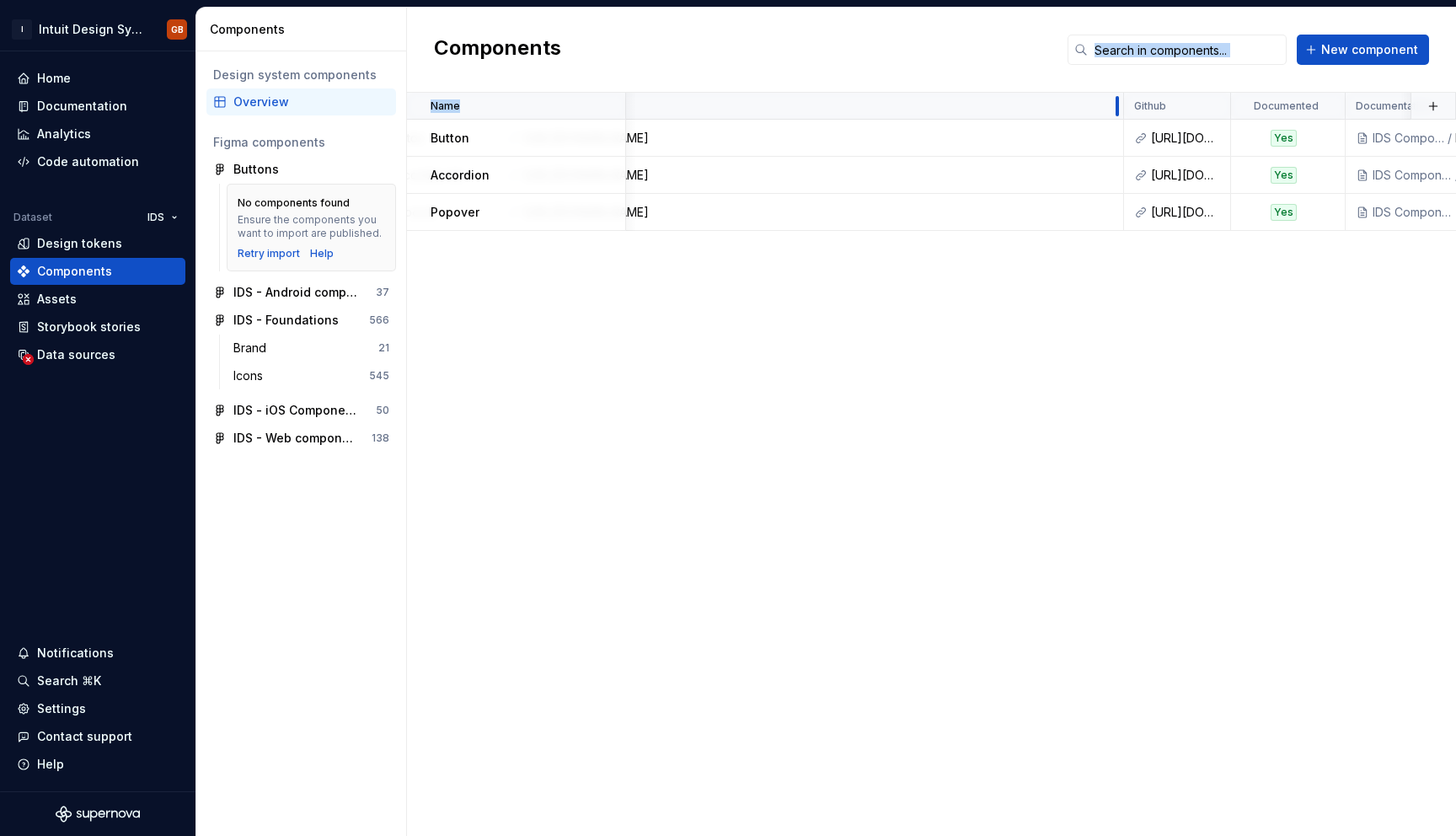
drag, startPoint x: 1117, startPoint y: 105, endPoint x: 1103, endPoint y: 91, distance: 19.8
click at [1103, 91] on div "Components New component Name Description Status Figma Storybook Github Documen…" at bounding box center [932, 422] width 1050 height 828
click at [1115, 104] on div at bounding box center [1117, 106] width 4 height 20
drag, startPoint x: 1225, startPoint y: 110, endPoint x: 1205, endPoint y: 117, distance: 21.2
click at [1205, 117] on div "Github" at bounding box center [1177, 106] width 107 height 27
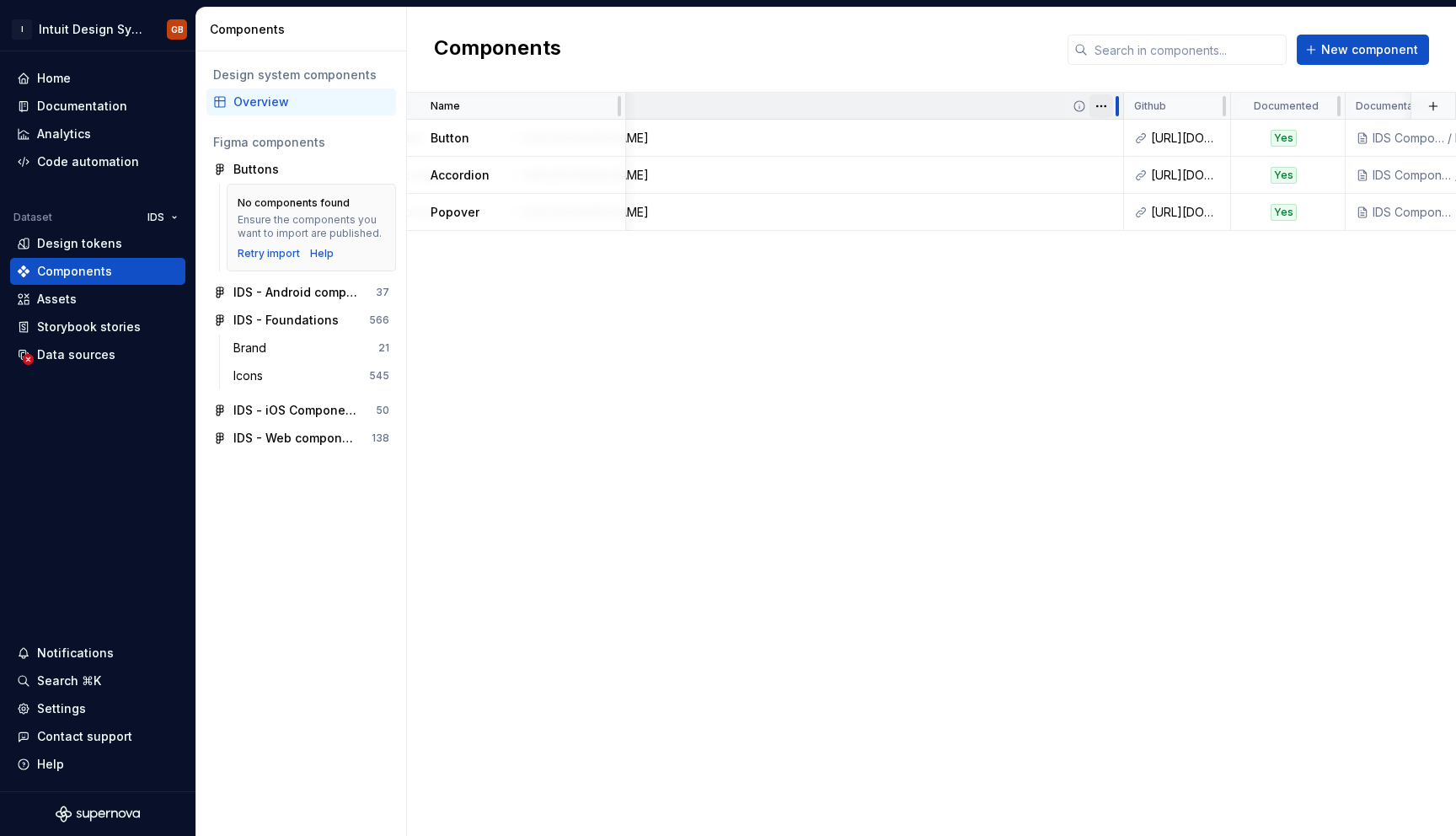
drag, startPoint x: 1119, startPoint y: 109, endPoint x: 1107, endPoint y: 97, distance: 17.0
click at [1106, 97] on div "Storybook" at bounding box center [810, 106] width 627 height 27
click at [1119, 103] on div at bounding box center [1117, 106] width 13 height 27
drag, startPoint x: 1118, startPoint y: 106, endPoint x: 1086, endPoint y: 106, distance: 32.0
click at [1086, 106] on div "Storybook" at bounding box center [810, 106] width 627 height 27
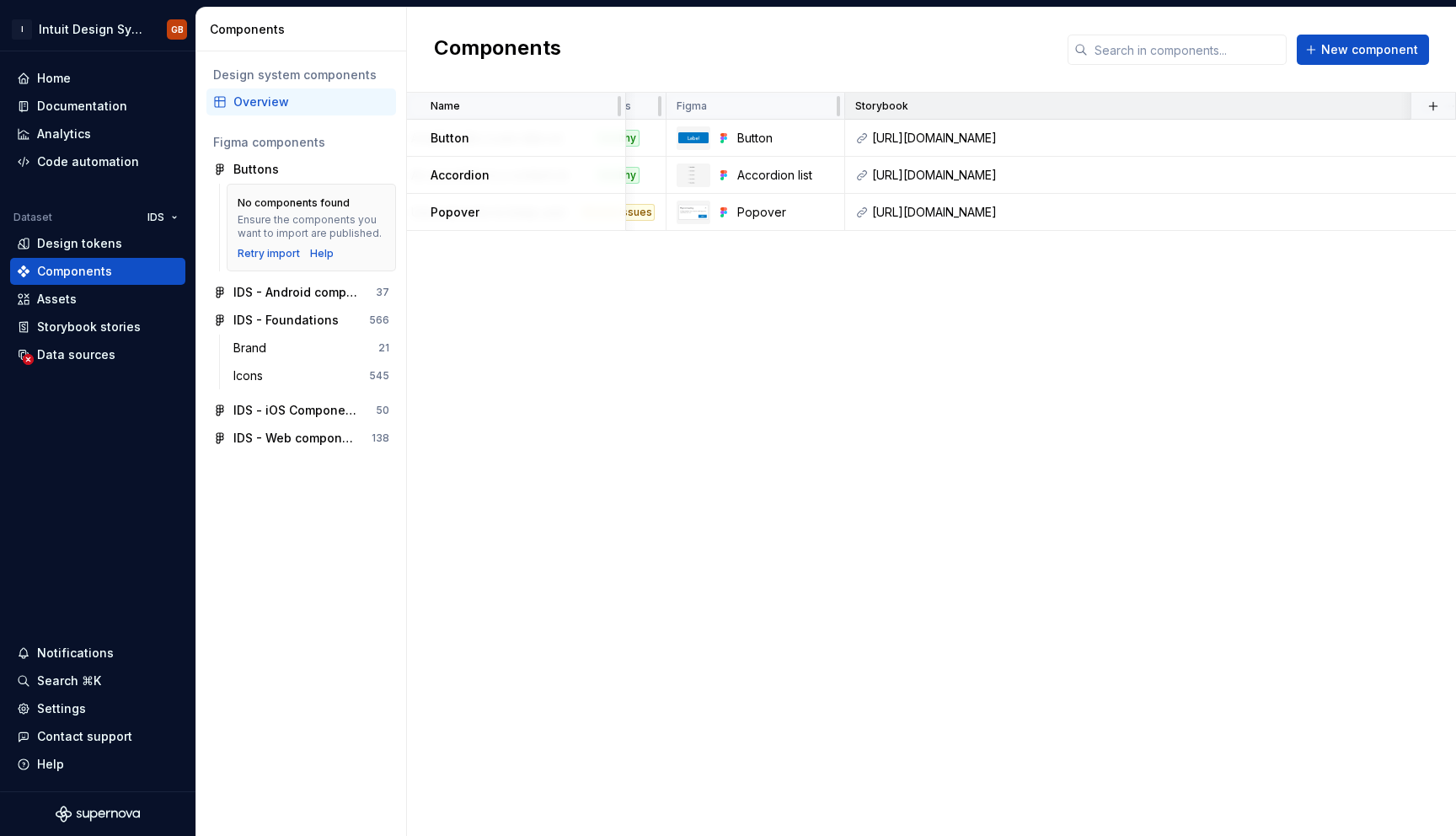
scroll to position [0, 163]
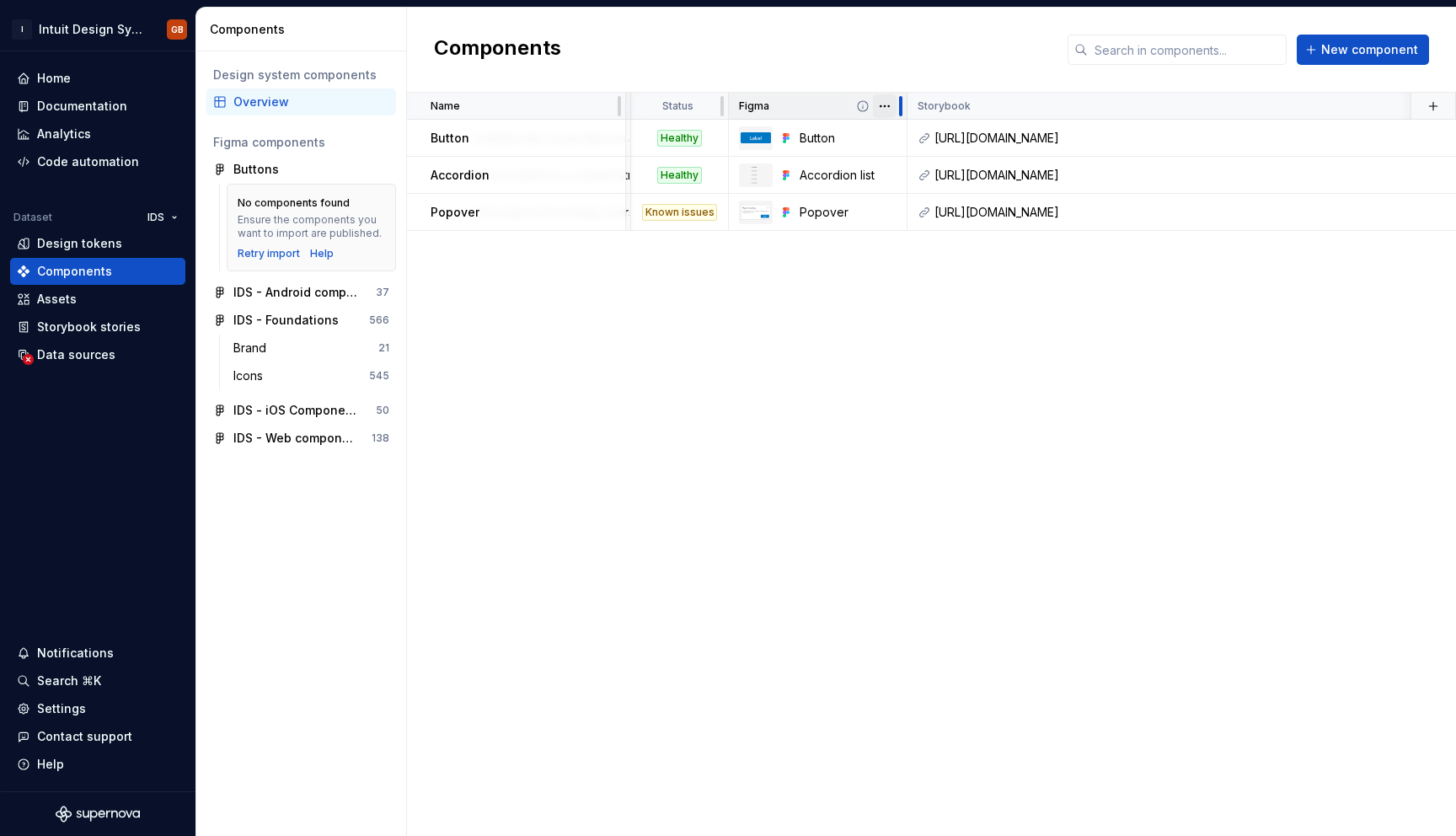
drag, startPoint x: 904, startPoint y: 107, endPoint x: 884, endPoint y: 111, distance: 20.4
click at [884, 110] on div "Figma" at bounding box center [818, 106] width 178 height 27
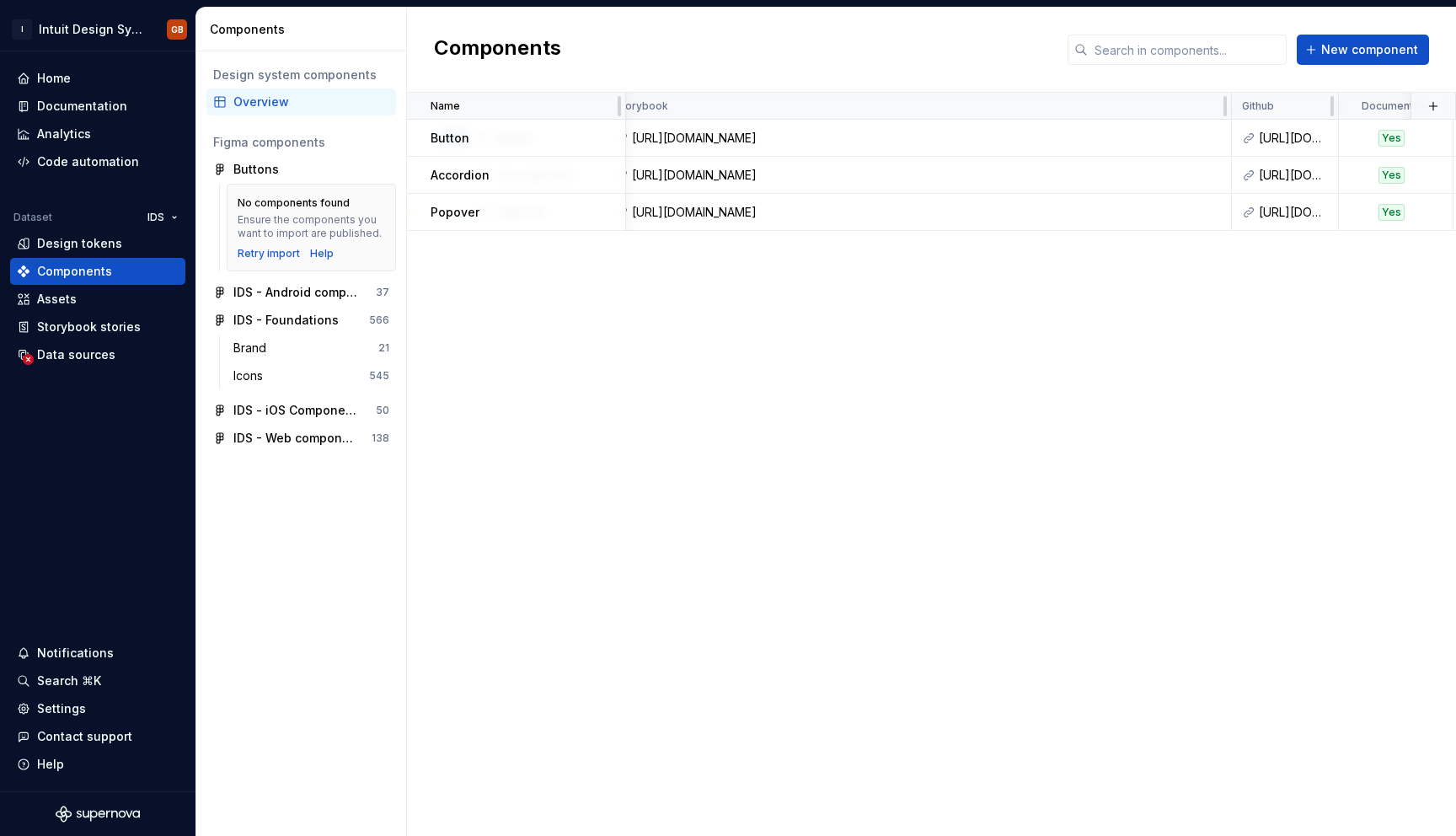
scroll to position [0, 469]
click at [1201, 106] on html "I Intuit Design System GB Home Documentation Analytics Code automation Dataset …" at bounding box center [728, 418] width 1456 height 836
click at [1120, 294] on html "I Intuit Design System GB Home Documentation Analytics Code automation Dataset …" at bounding box center [728, 418] width 1456 height 836
drag, startPoint x: 1225, startPoint y: 108, endPoint x: 1208, endPoint y: 109, distance: 17.0
click at [1208, 109] on div "Storybook" at bounding box center [915, 106] width 627 height 27
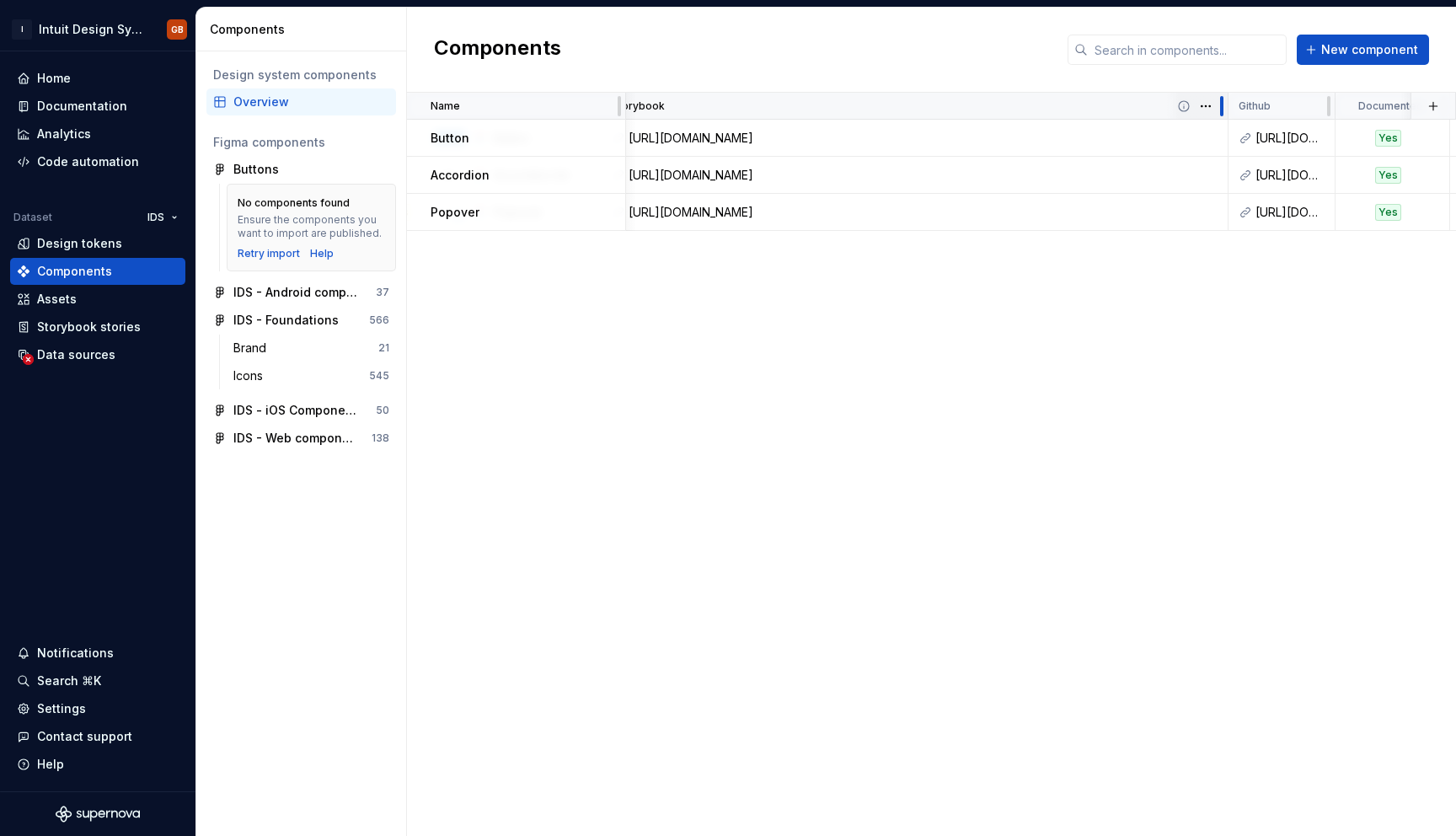
click at [1217, 101] on div at bounding box center [1222, 106] width 13 height 27
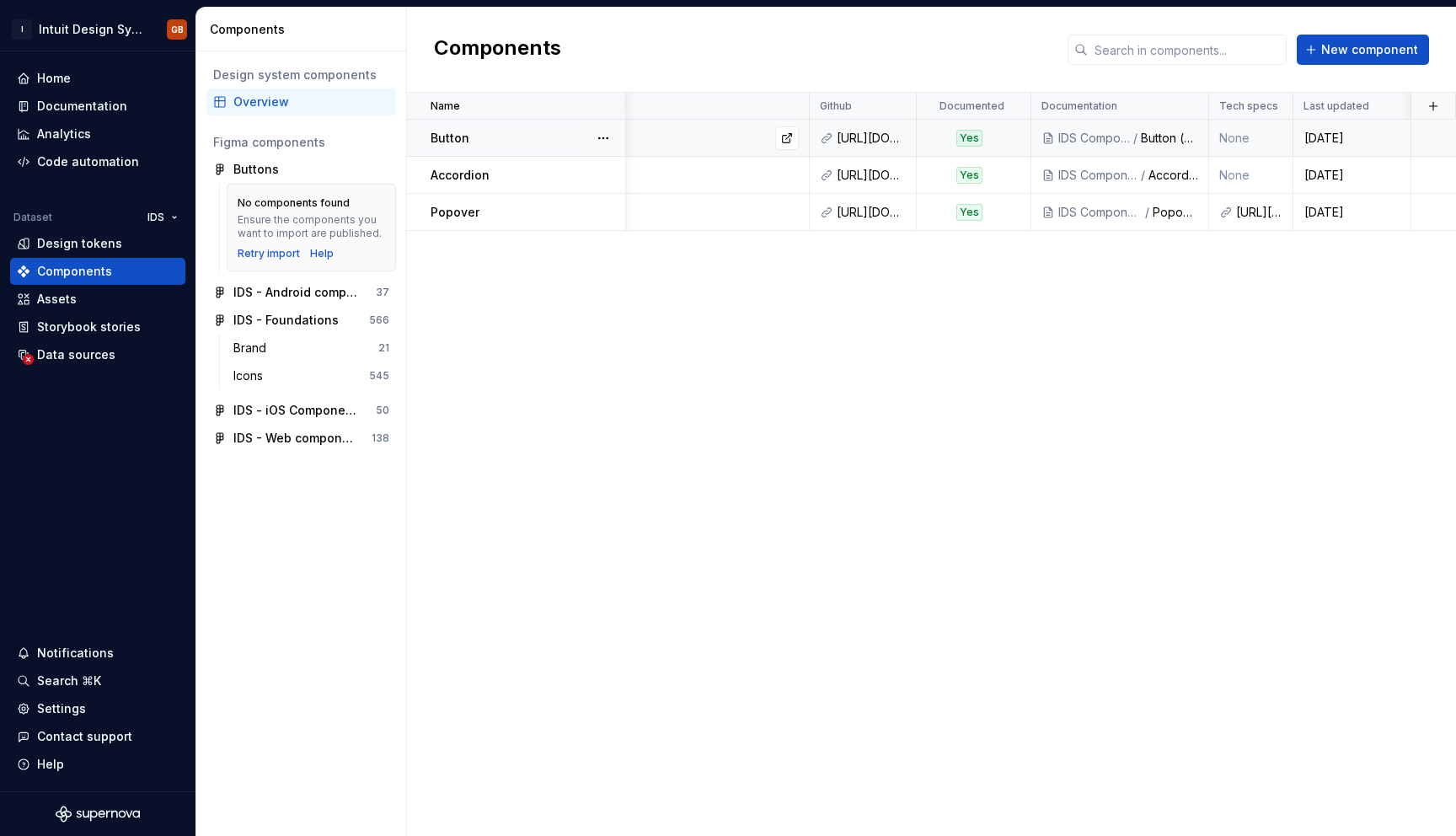
scroll to position [0, 888]
drag, startPoint x: 801, startPoint y: 104, endPoint x: 722, endPoint y: 93, distance: 79.8
click at [722, 93] on div "Storybook" at bounding box center [496, 106] width 627 height 27
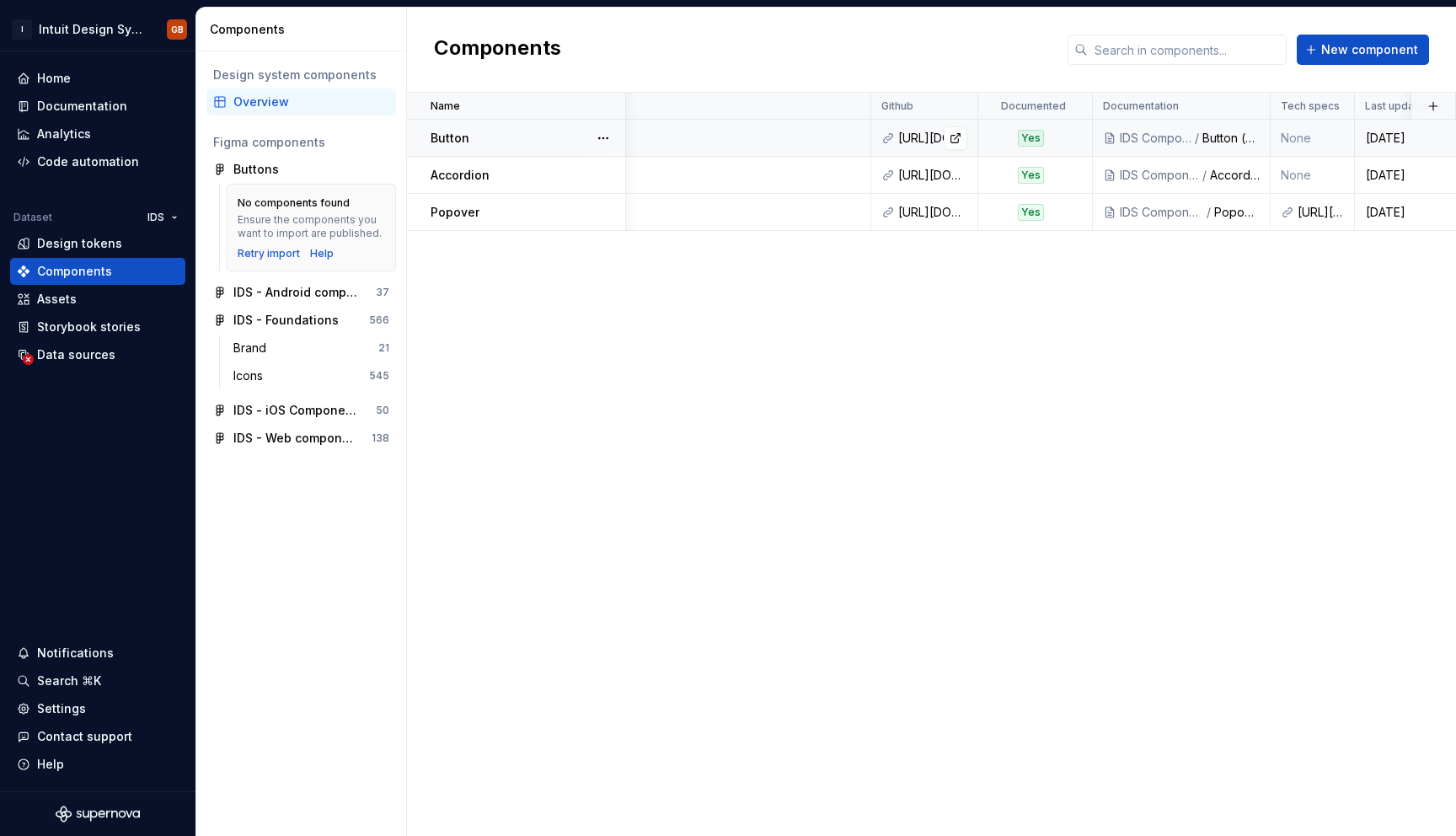
scroll to position [0, 822]
drag, startPoint x: 868, startPoint y: 100, endPoint x: 848, endPoint y: 80, distance: 28.3
click at [848, 80] on div "Components New component Name Description Status Figma Storybook Github Documen…" at bounding box center [932, 422] width 1050 height 828
click at [855, 73] on div "Components New component" at bounding box center [932, 50] width 1050 height 85
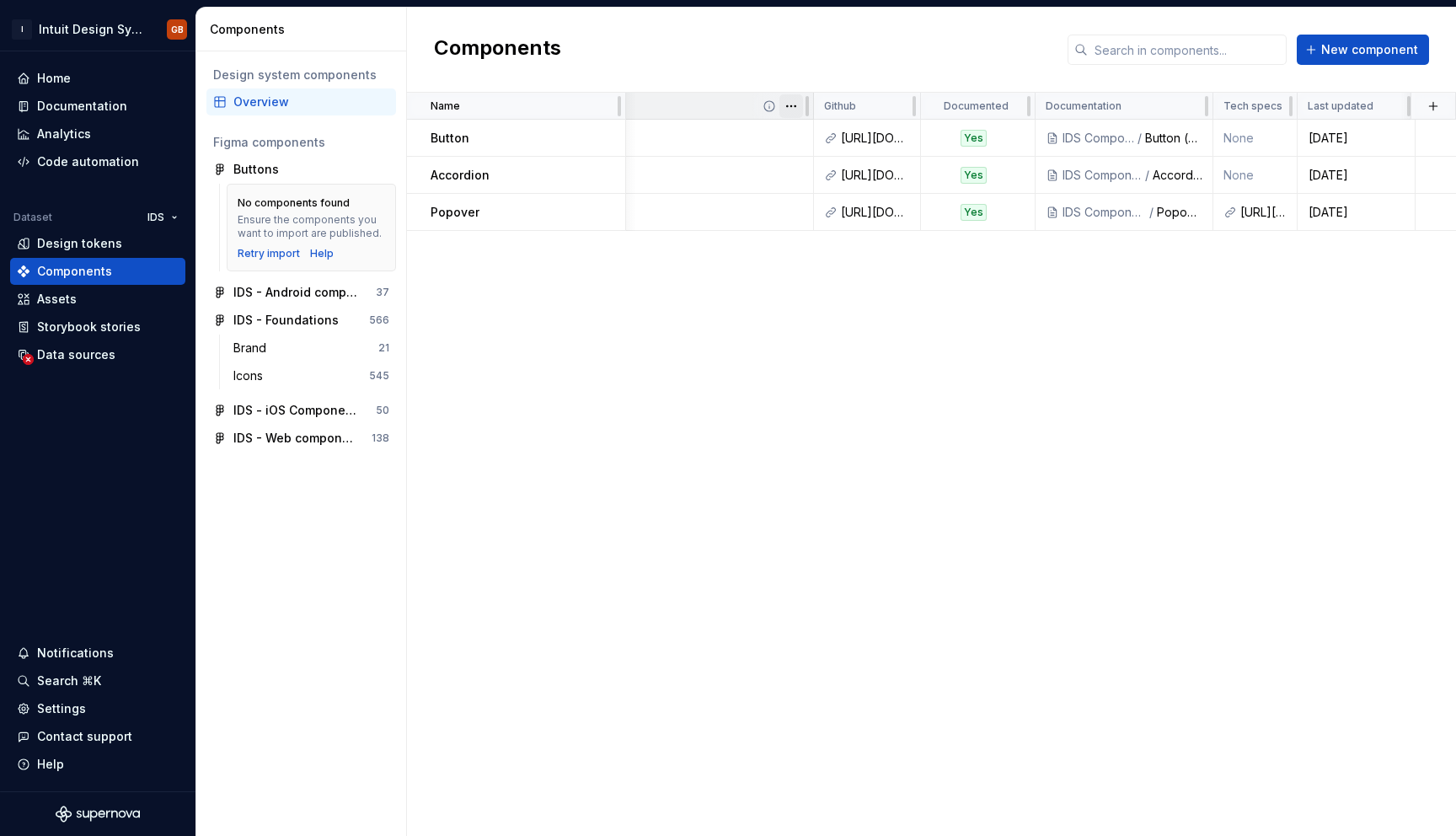
scroll to position [0, 883]
click at [1256, 109] on icon at bounding box center [1255, 106] width 13 height 13
click at [1255, 105] on icon at bounding box center [1255, 106] width 13 height 13
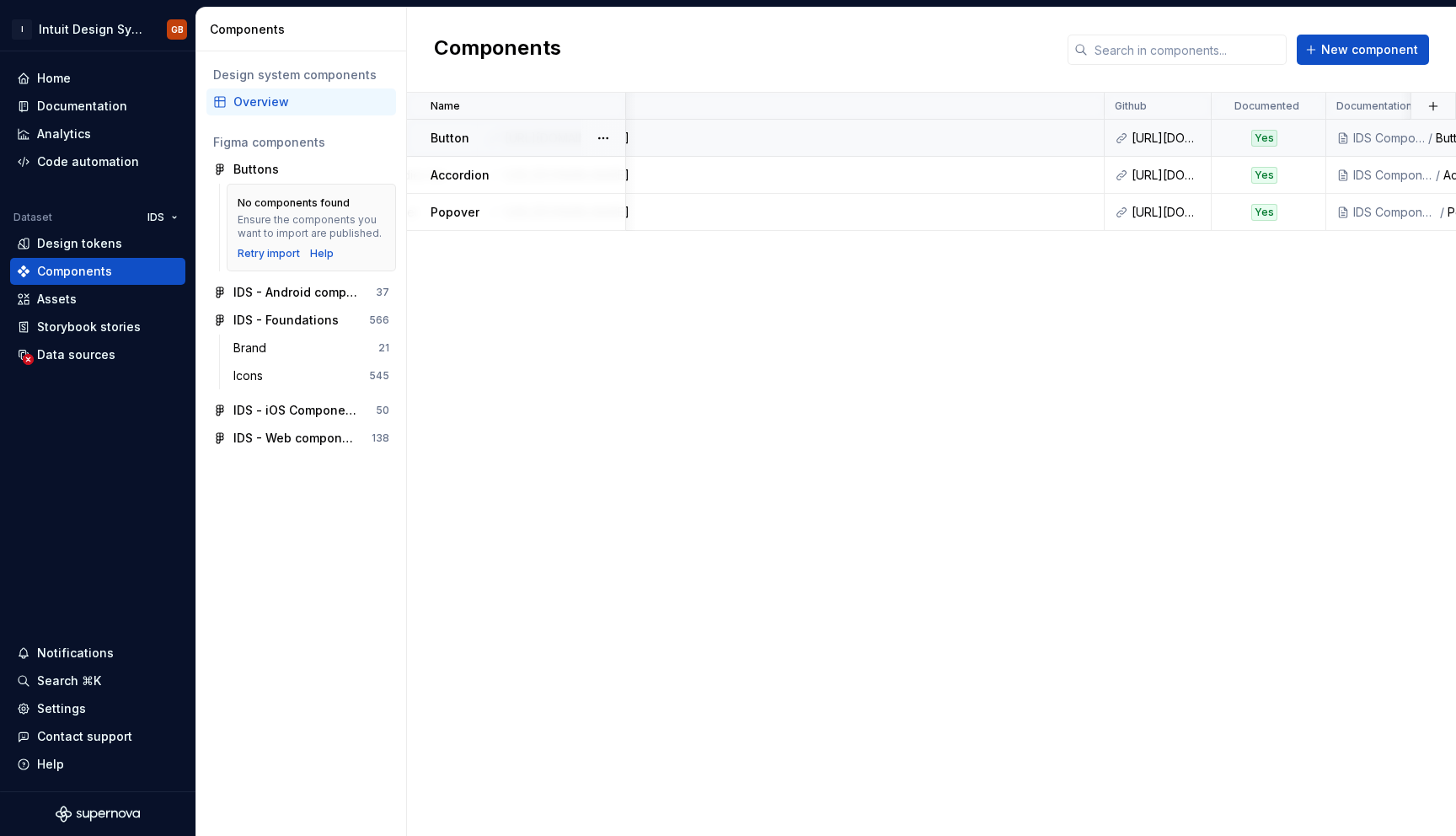
scroll to position [0, 555]
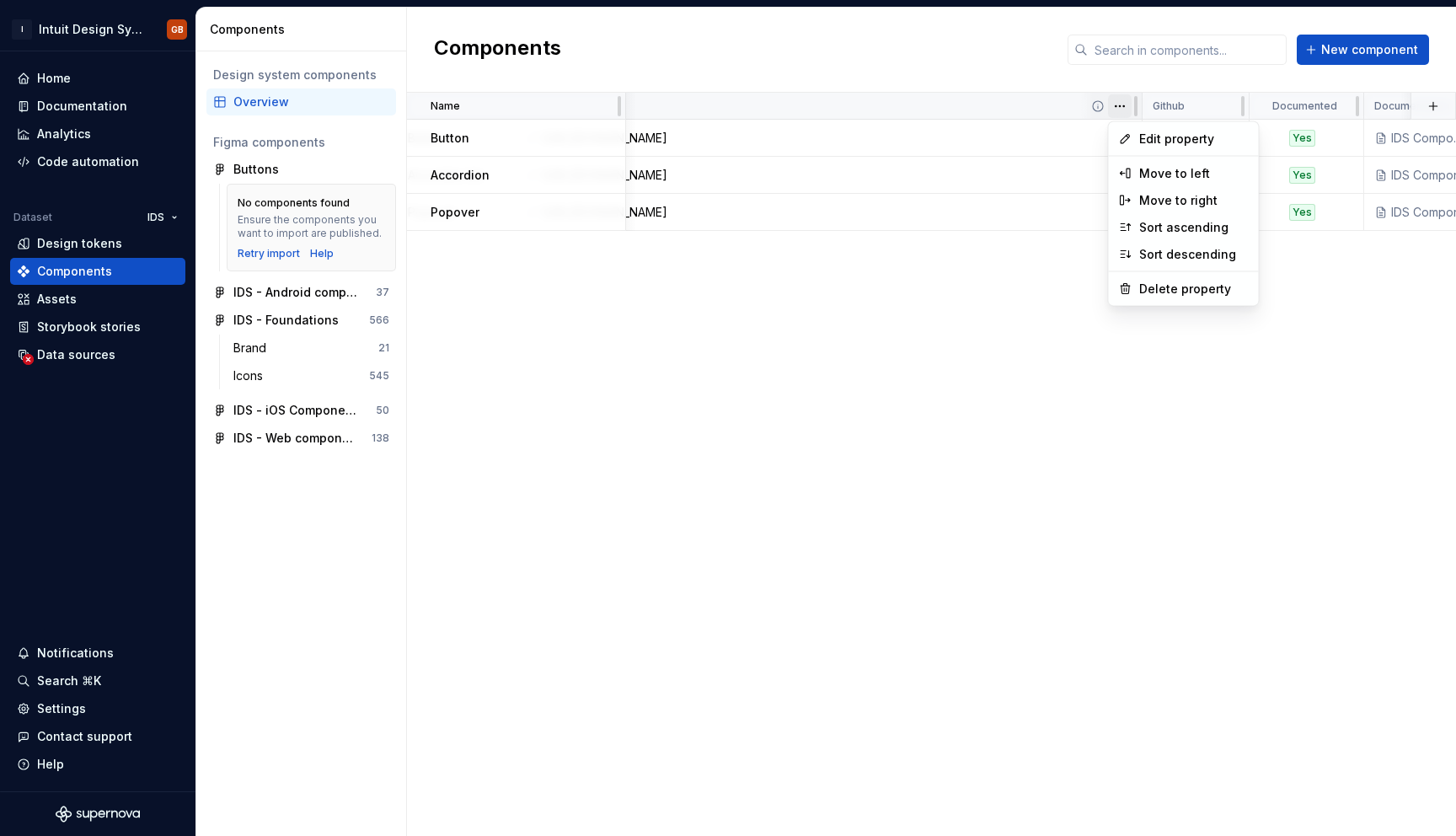
click at [1122, 107] on html "I Intuit Design System GB Home Documentation Analytics Code automation Dataset …" at bounding box center [728, 418] width 1456 height 836
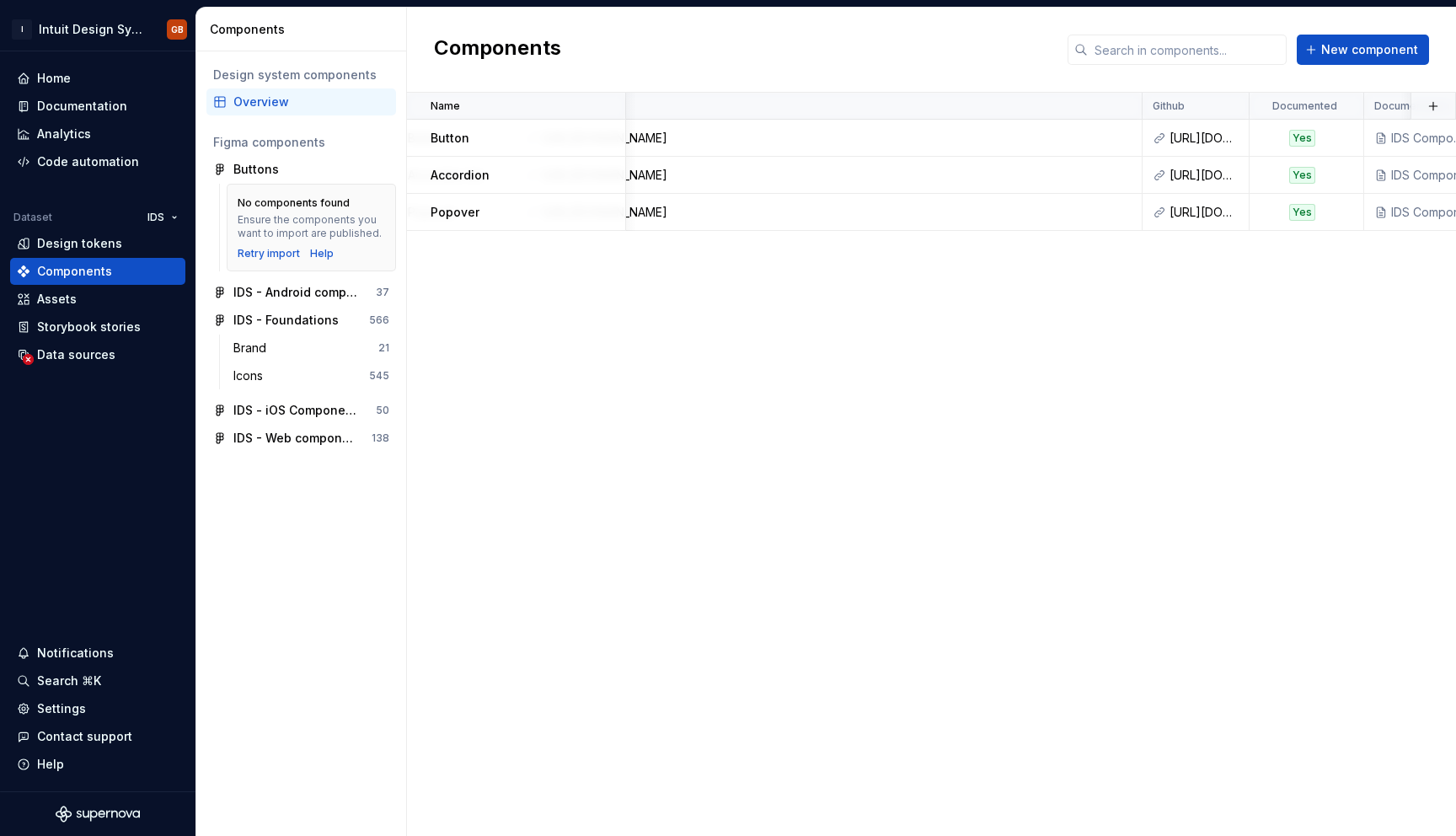
click at [1019, 328] on html "I Intuit Design System GB Home Documentation Analytics Code automation Dataset …" at bounding box center [728, 418] width 1456 height 836
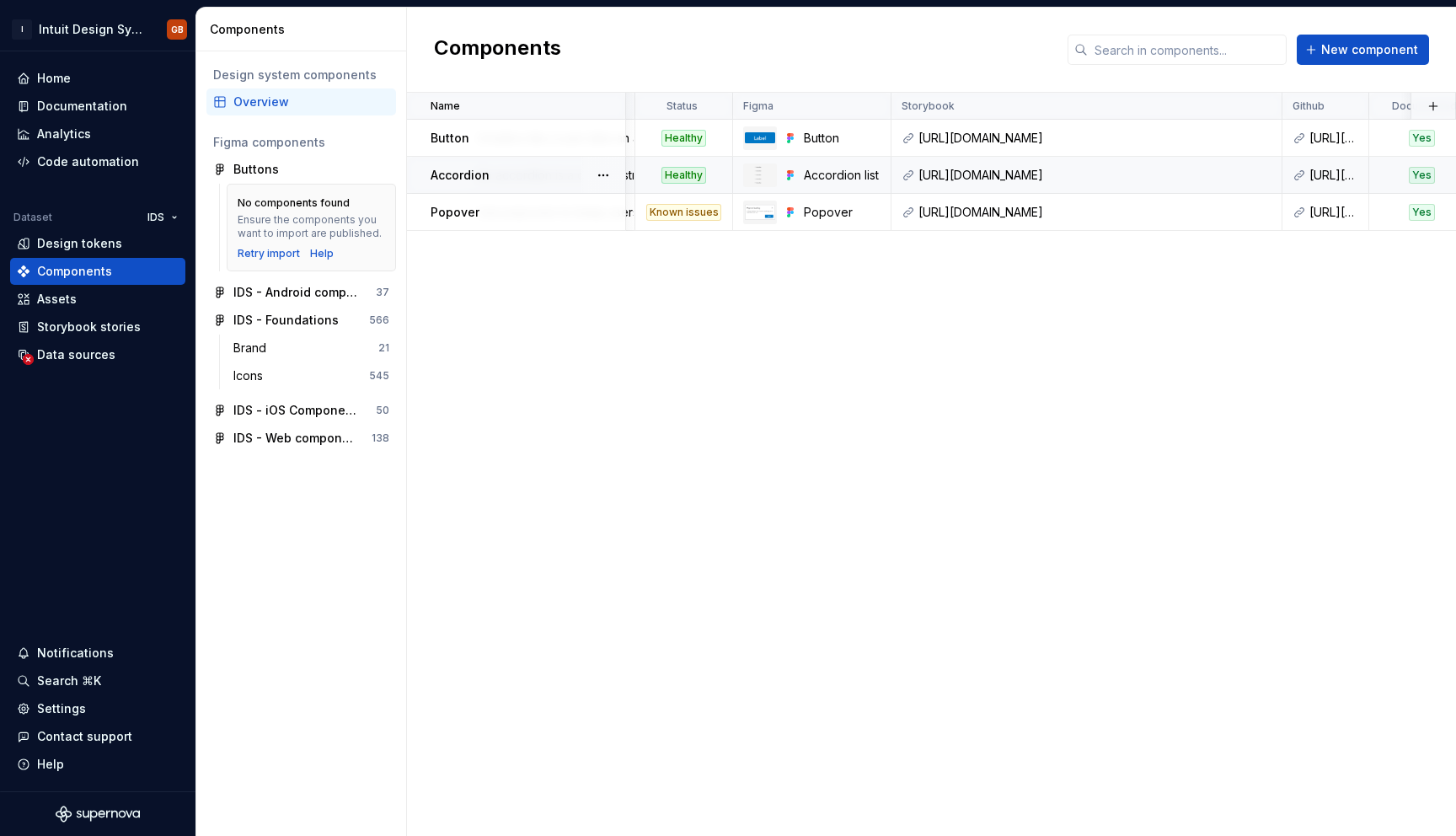
scroll to position [0, 162]
click at [1035, 107] on div "Storybook" at bounding box center [1084, 106] width 370 height 13
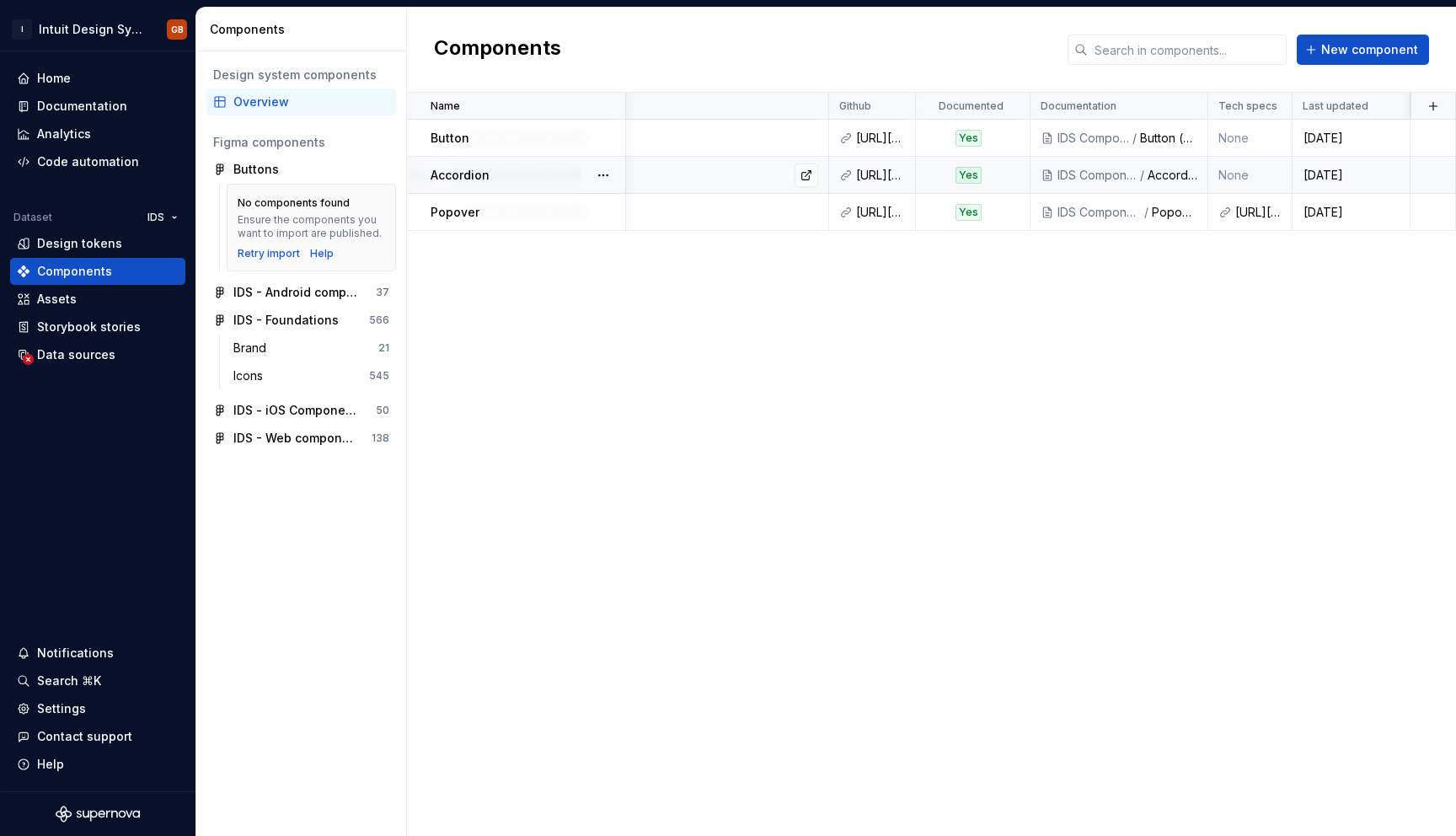
scroll to position [0, 612]
drag, startPoint x: 1288, startPoint y: 102, endPoint x: 1397, endPoint y: 103, distance: 109.0
click at [1395, 103] on div at bounding box center [1388, 106] width 13 height 27
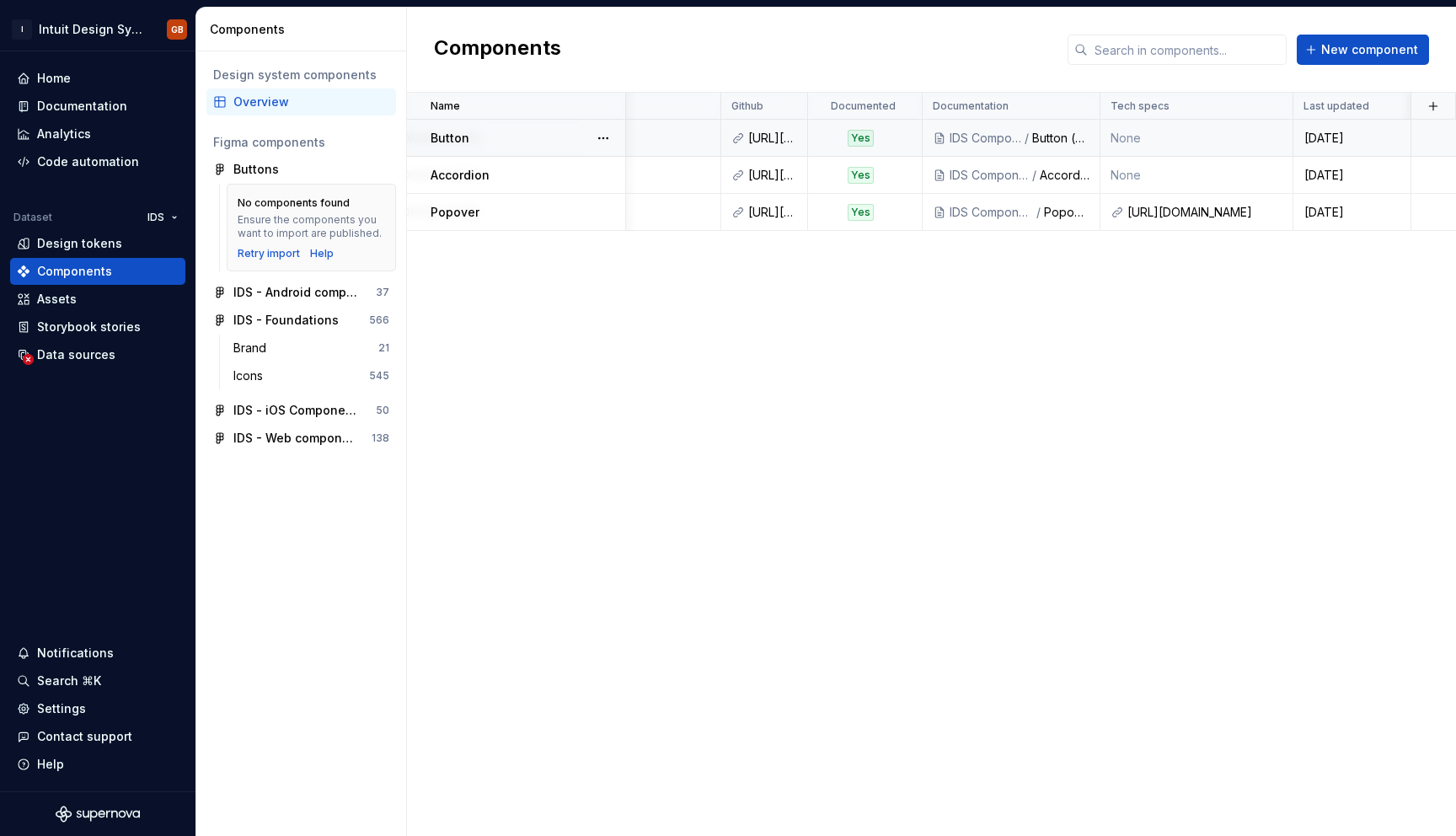
scroll to position [0, 718]
click at [1271, 211] on link at bounding box center [1272, 212] width 24 height 24
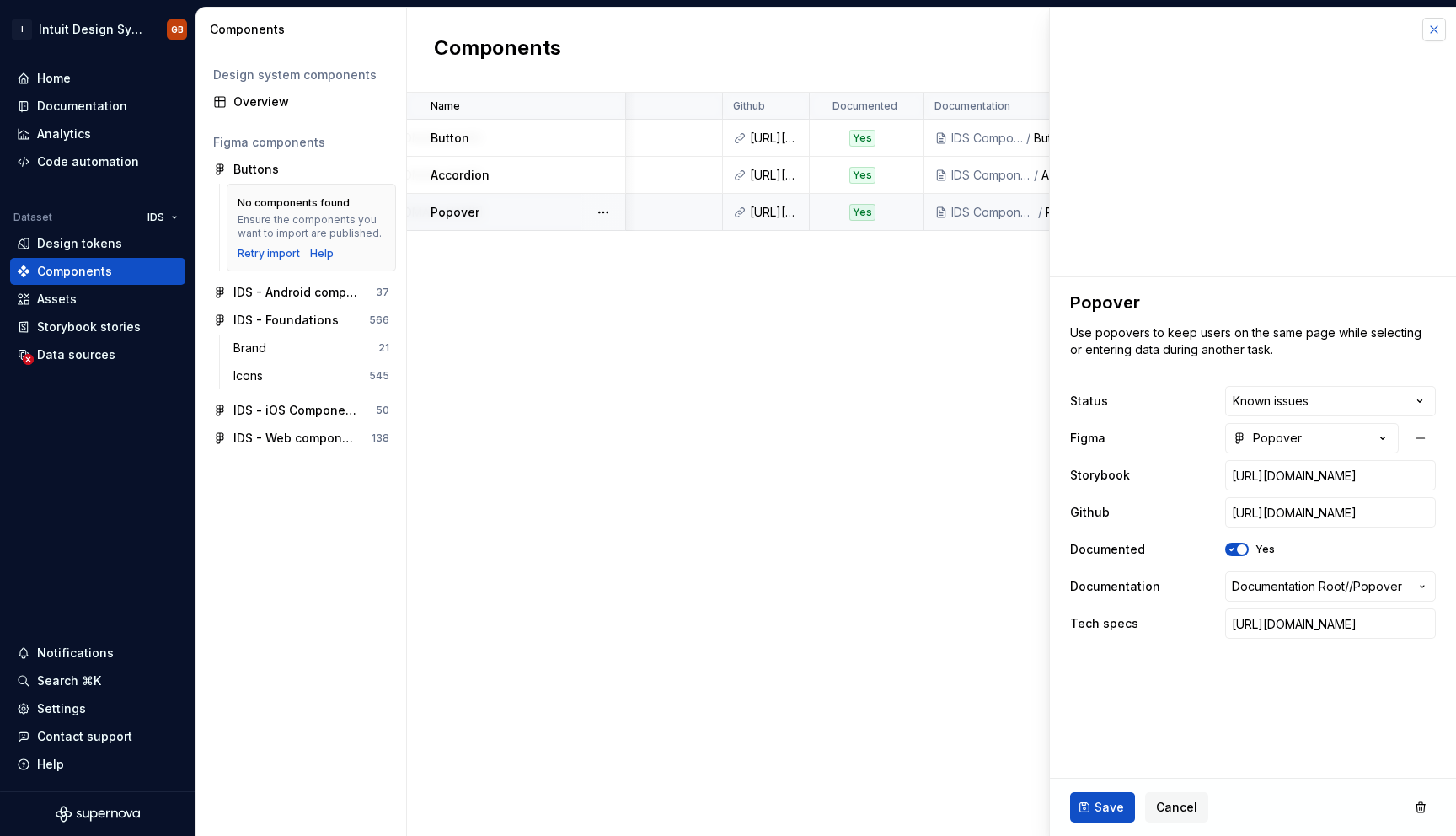
click at [1434, 36] on button "button" at bounding box center [1434, 30] width 24 height 24
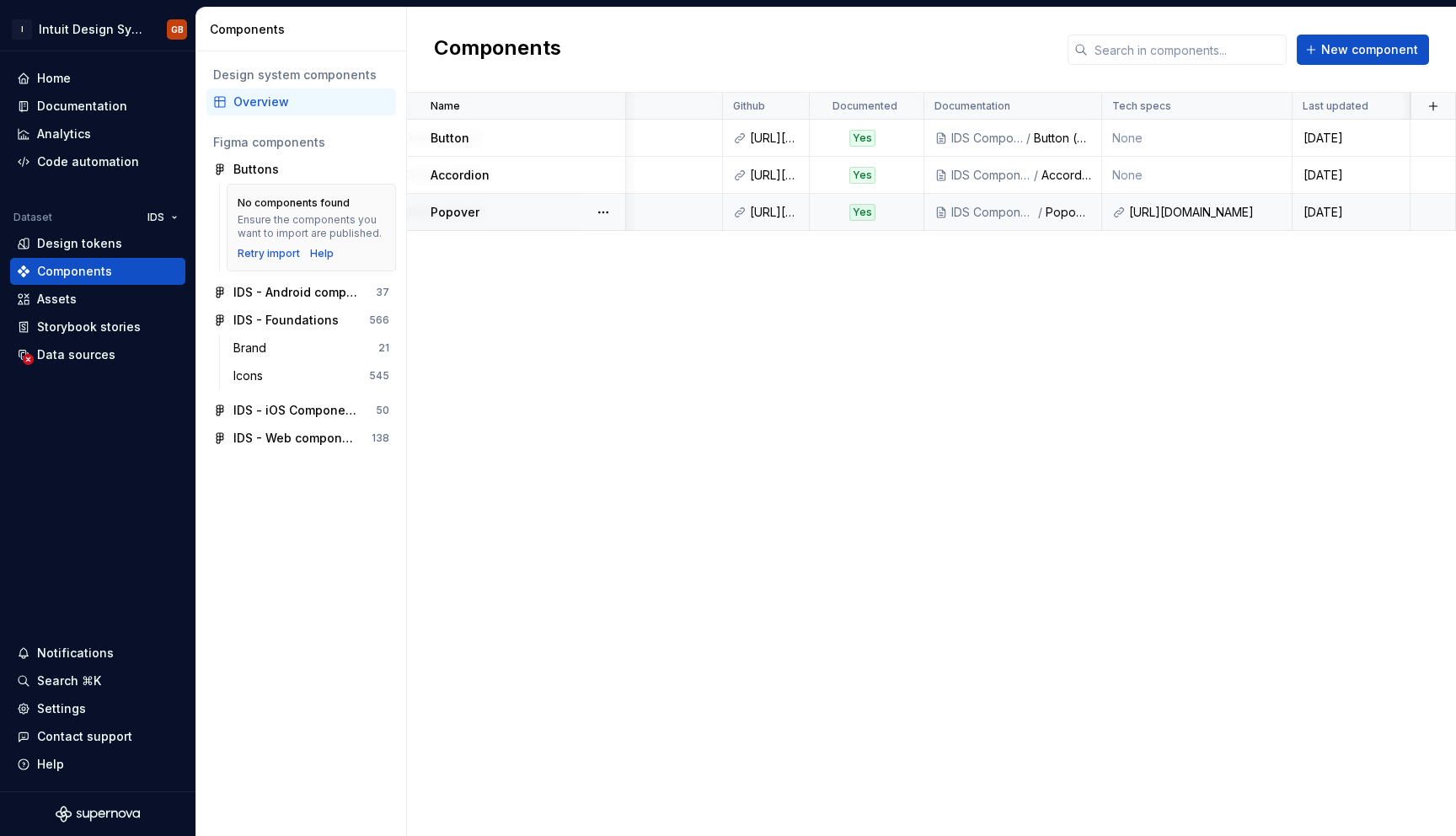
scroll to position [0, 718]
click at [1342, 137] on div "[DATE]" at bounding box center [1352, 138] width 115 height 17
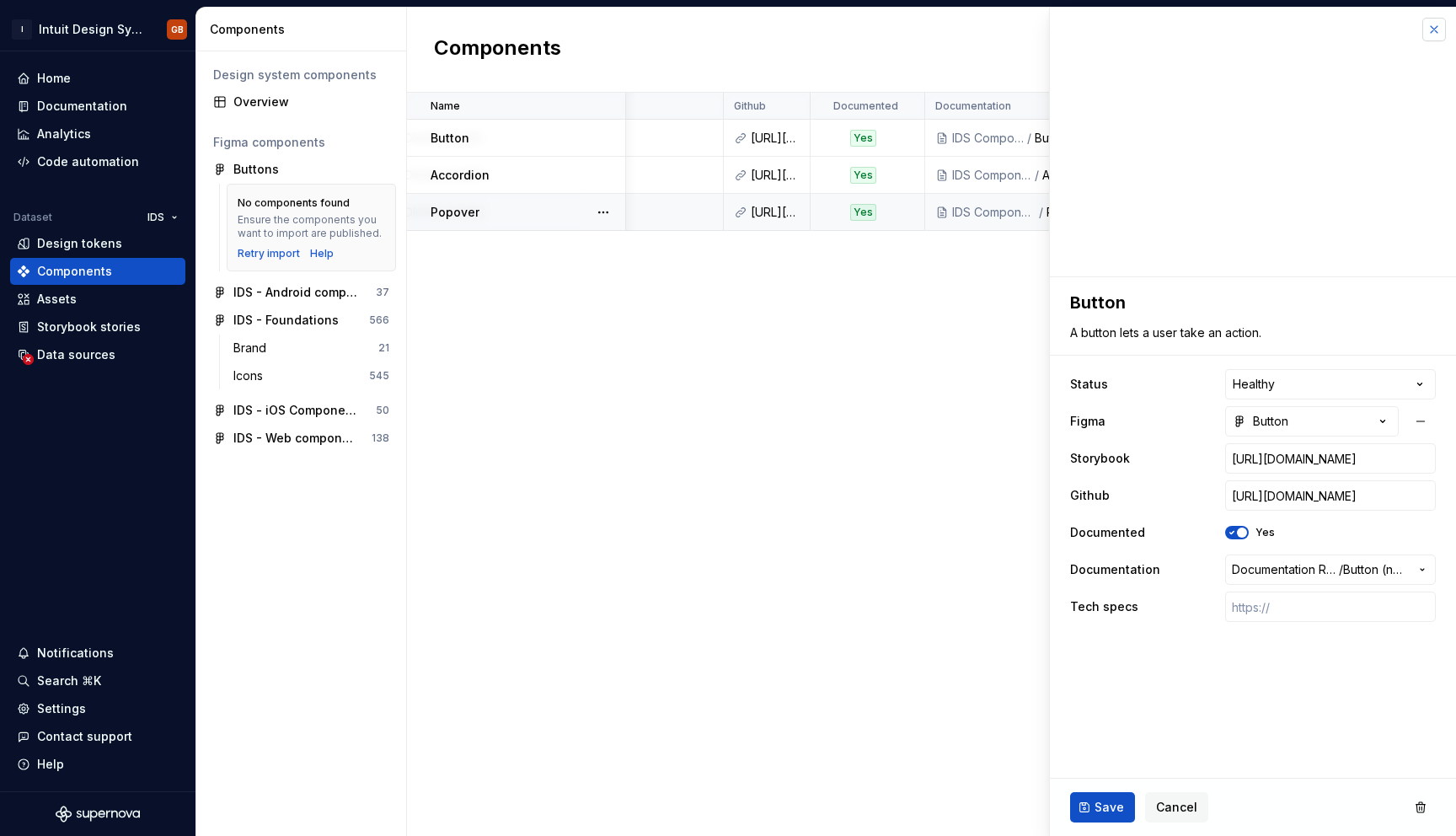
click at [1436, 30] on button "button" at bounding box center [1434, 30] width 24 height 24
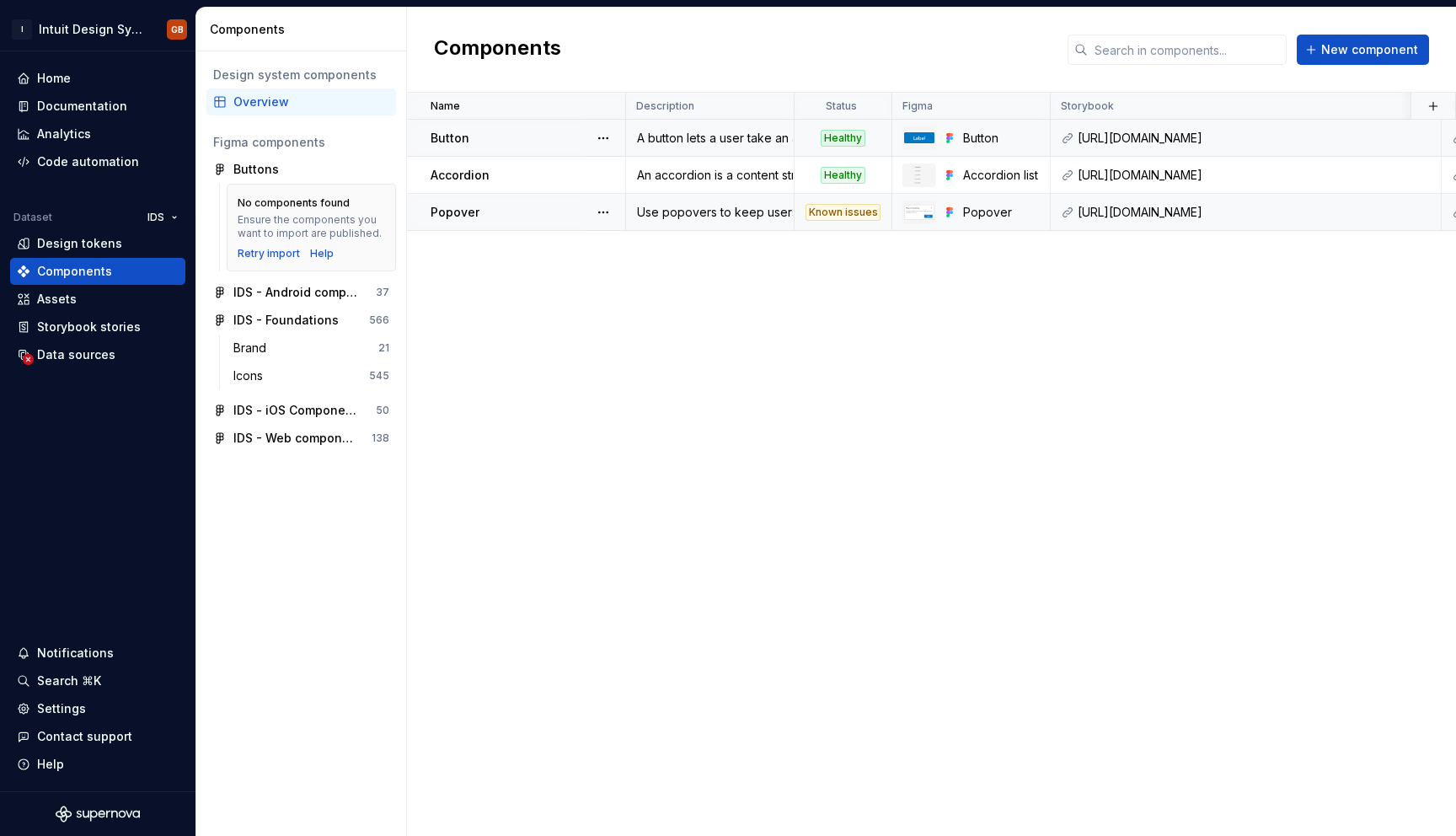
click at [843, 138] on div "Healthy" at bounding box center [842, 138] width 45 height 17
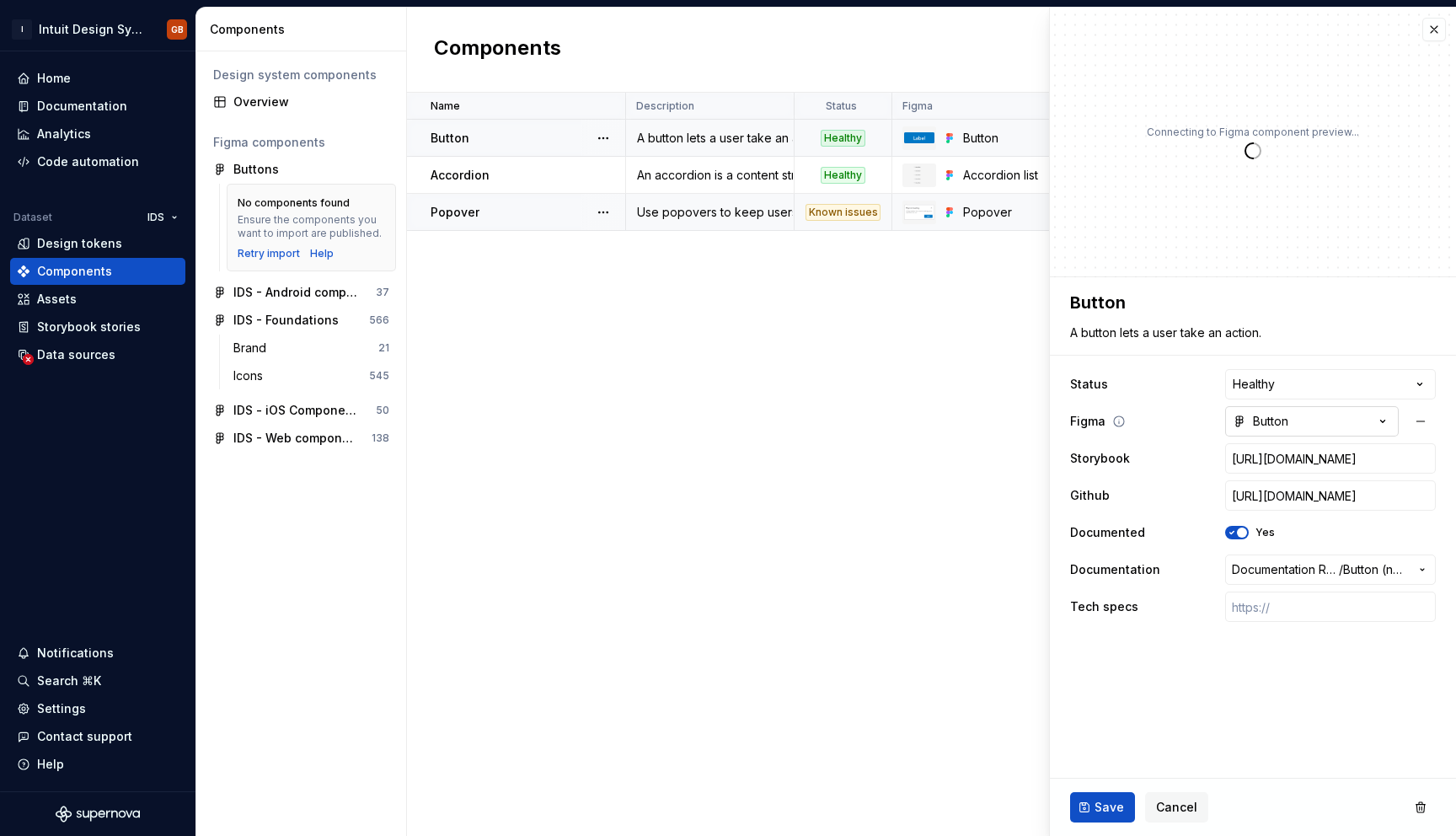
click at [1380, 422] on icon "button" at bounding box center [1383, 422] width 17 height 17
click at [1380, 422] on html "I Intuit Design System GB Home Documentation Analytics Code automation Dataset …" at bounding box center [728, 418] width 1456 height 836
click at [1178, 807] on span "Cancel" at bounding box center [1176, 807] width 41 height 17
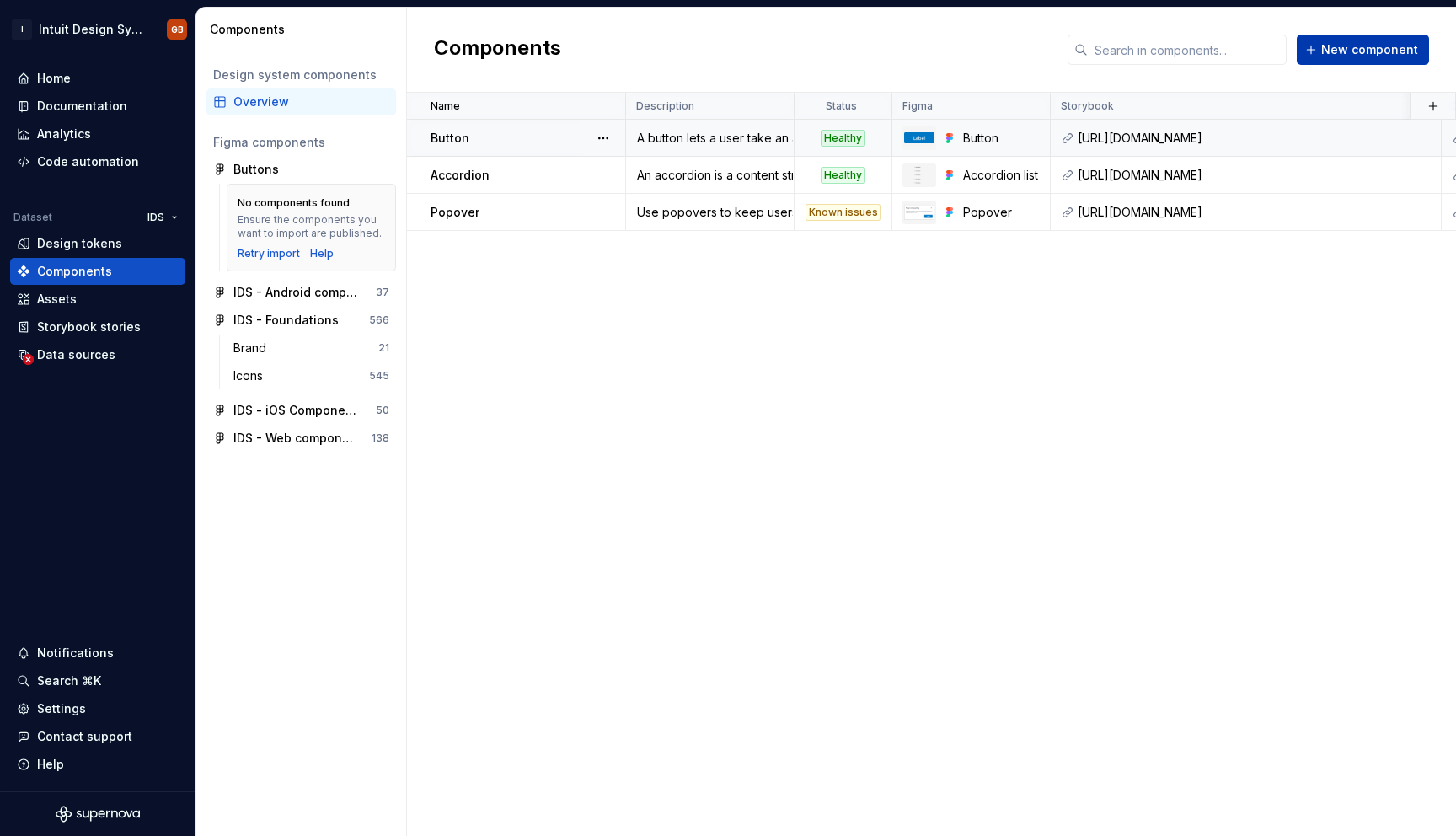
click at [1328, 45] on span "New component" at bounding box center [1370, 50] width 97 height 17
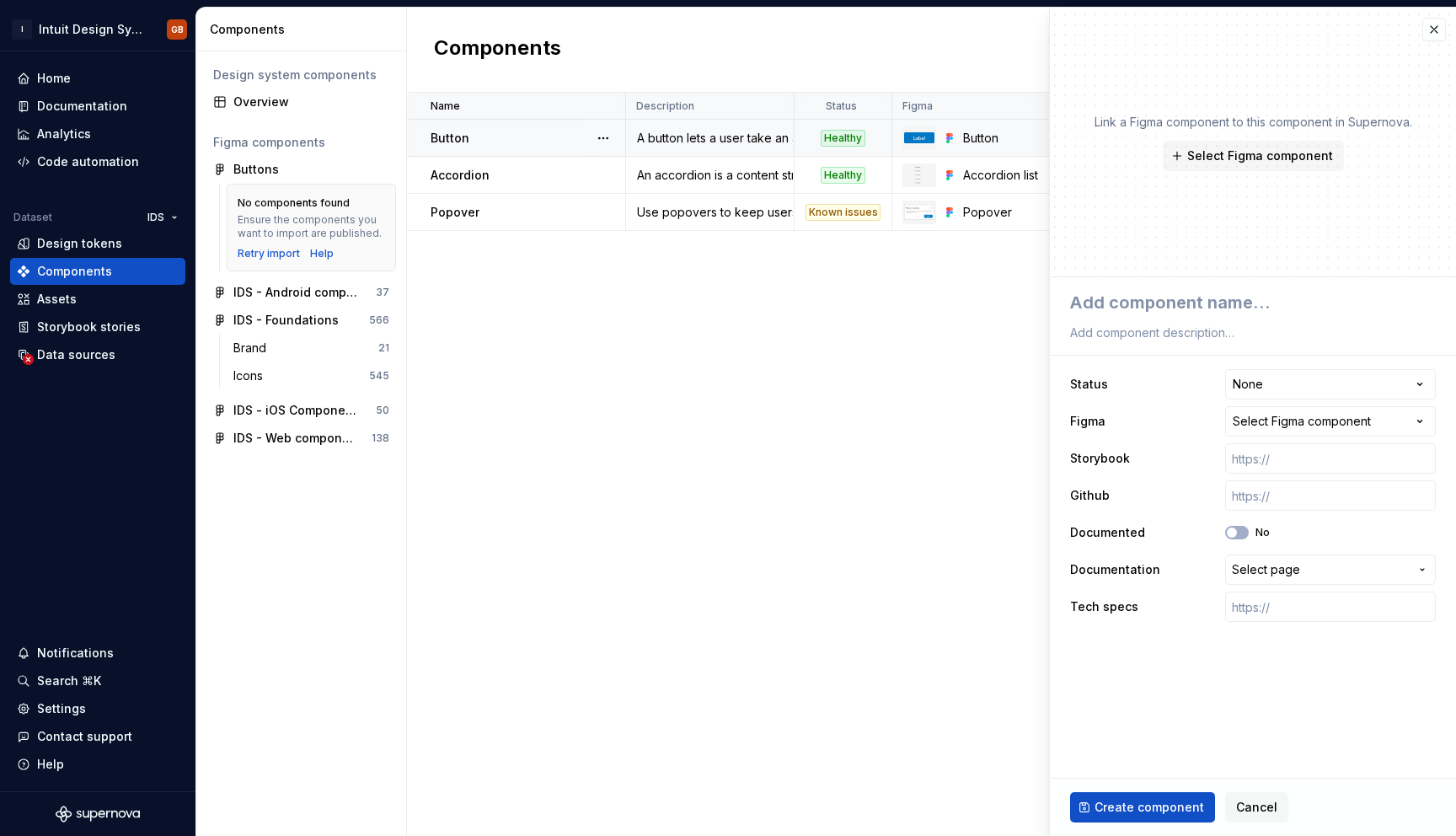
type textarea "*"
click at [1268, 392] on html "I Intuit Design System GB Home Documentation Analytics Code automation Dataset …" at bounding box center [728, 418] width 1456 height 836
select select "**********"
type textarea "*"
click at [1252, 798] on button "Cancel" at bounding box center [1257, 807] width 63 height 31
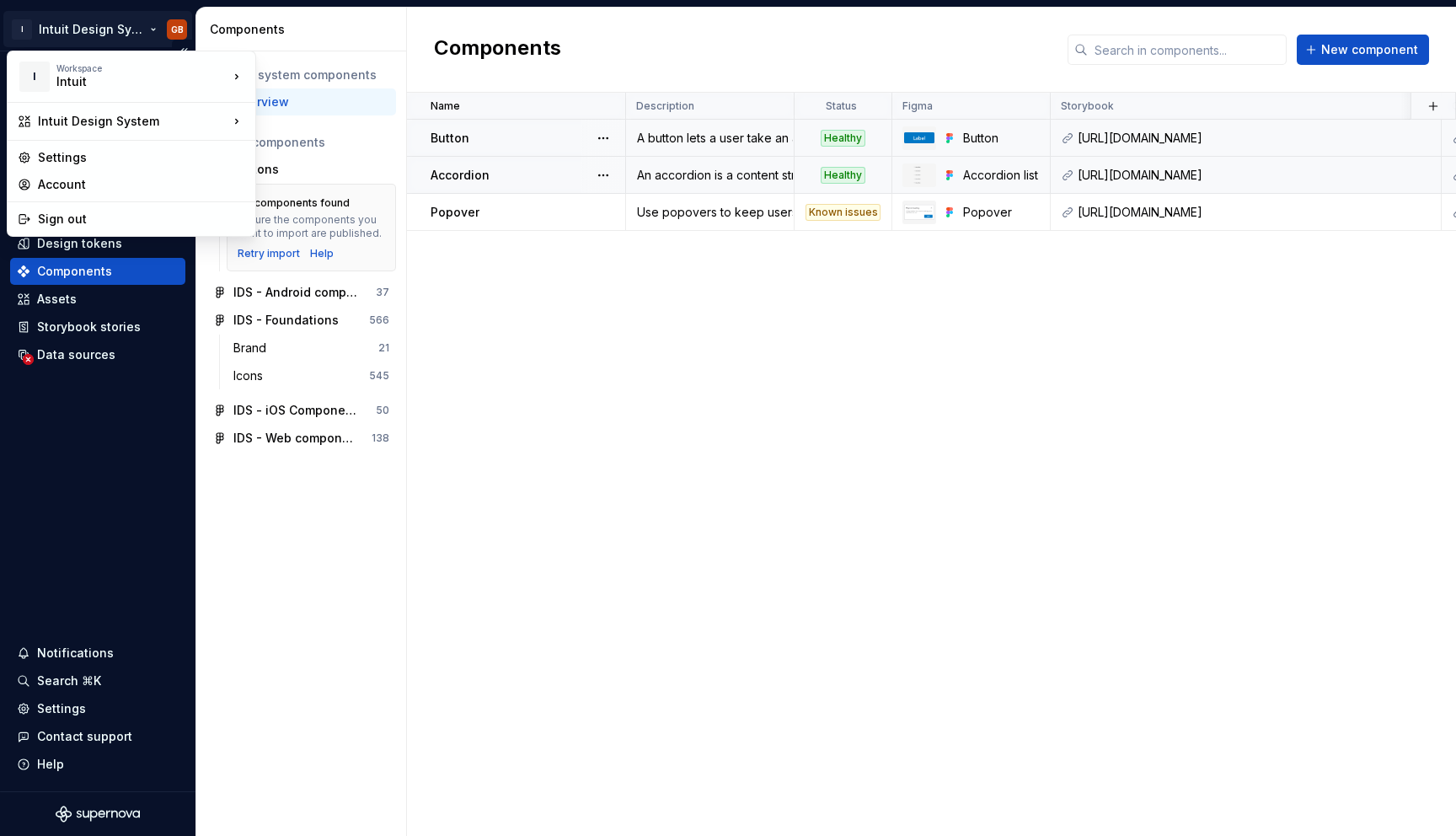
click at [143, 32] on html "I Intuit Design System GB Home Documentation Analytics Code automation Dataset …" at bounding box center [728, 418] width 1456 height 836
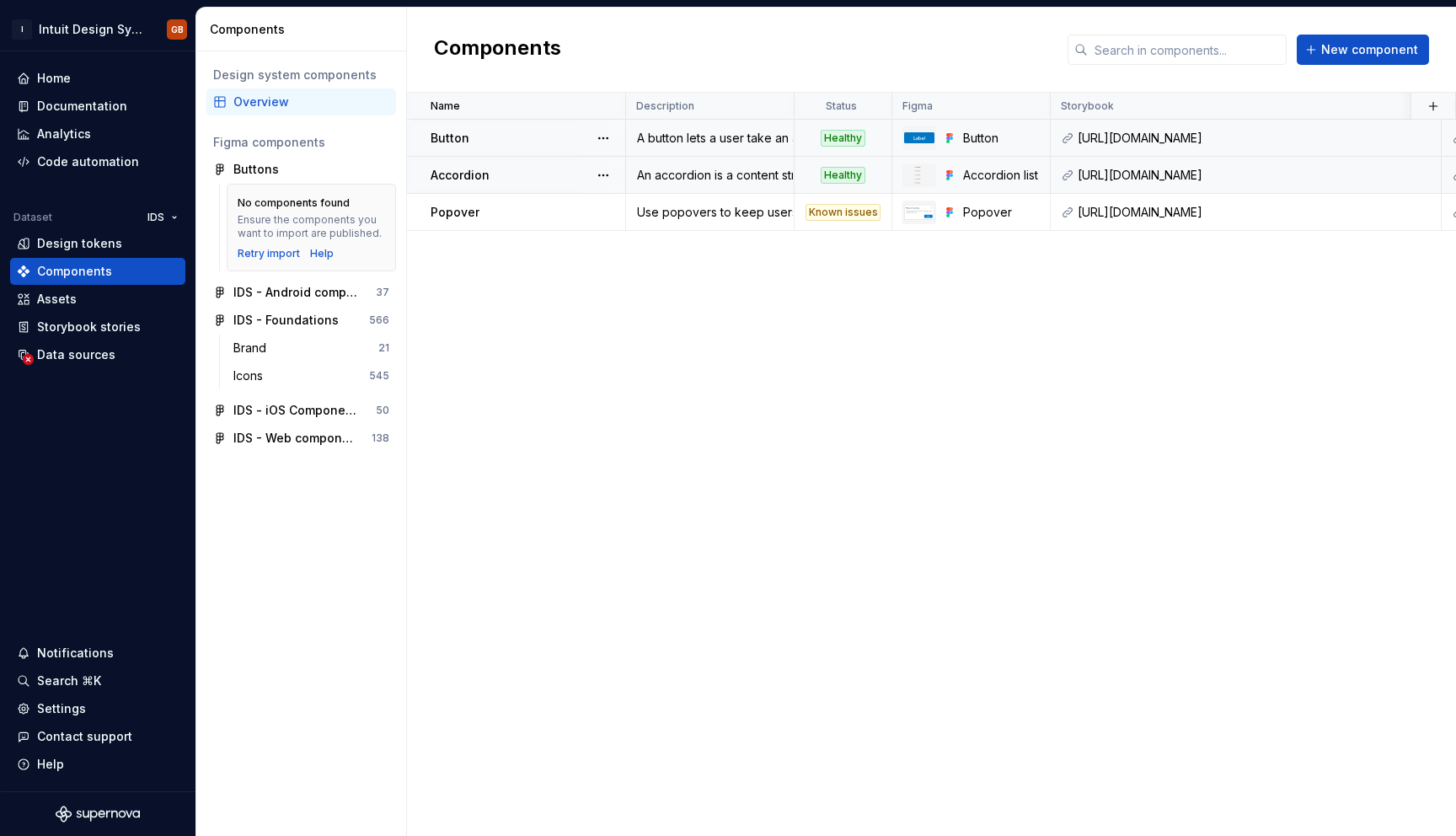
click at [562, 344] on div "Name Description Status Figma Storybook Github Documented Documentation Tech sp…" at bounding box center [932, 464] width 1050 height 743
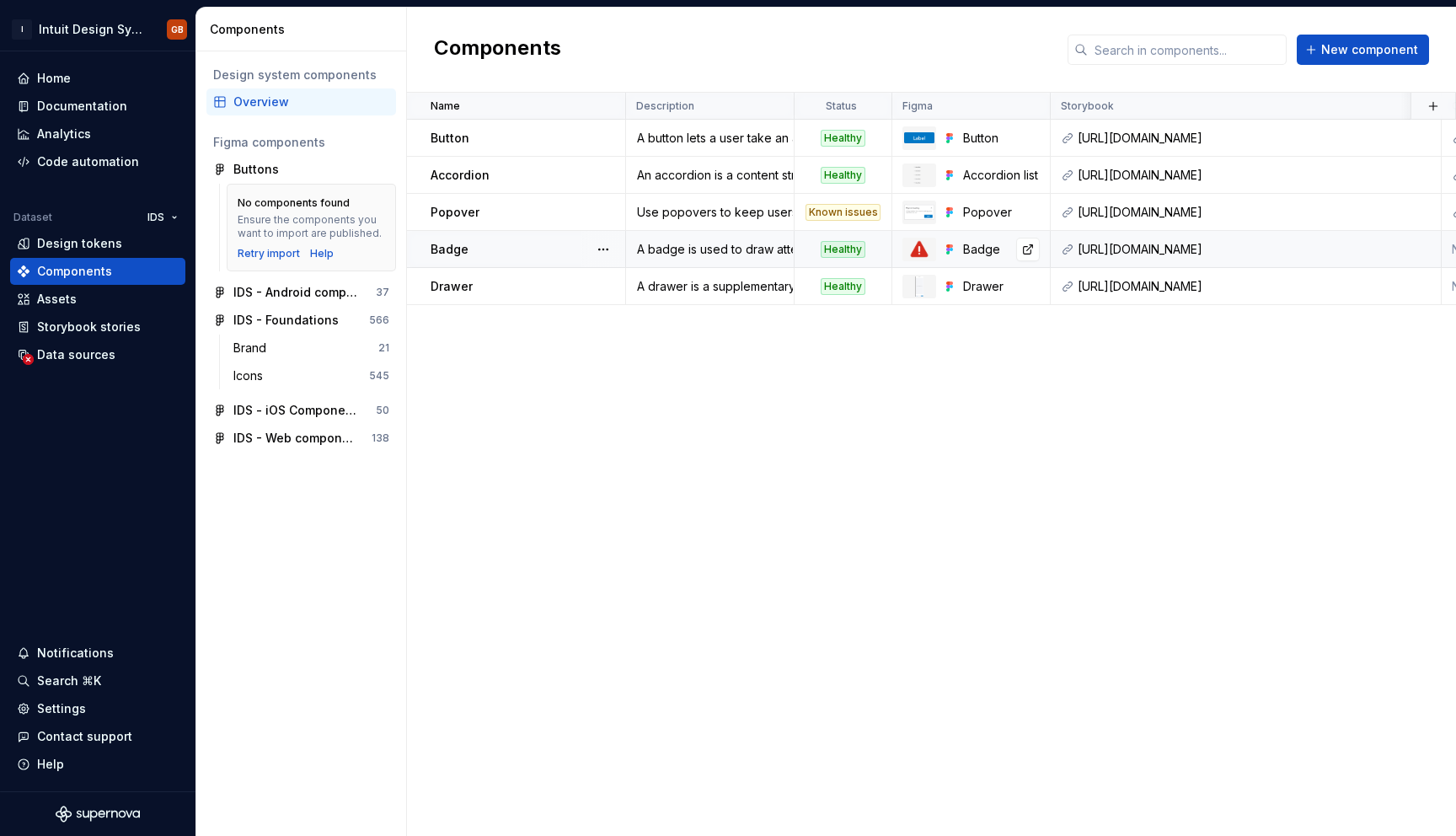
click at [967, 253] on div "Badge" at bounding box center [1002, 250] width 76 height 17
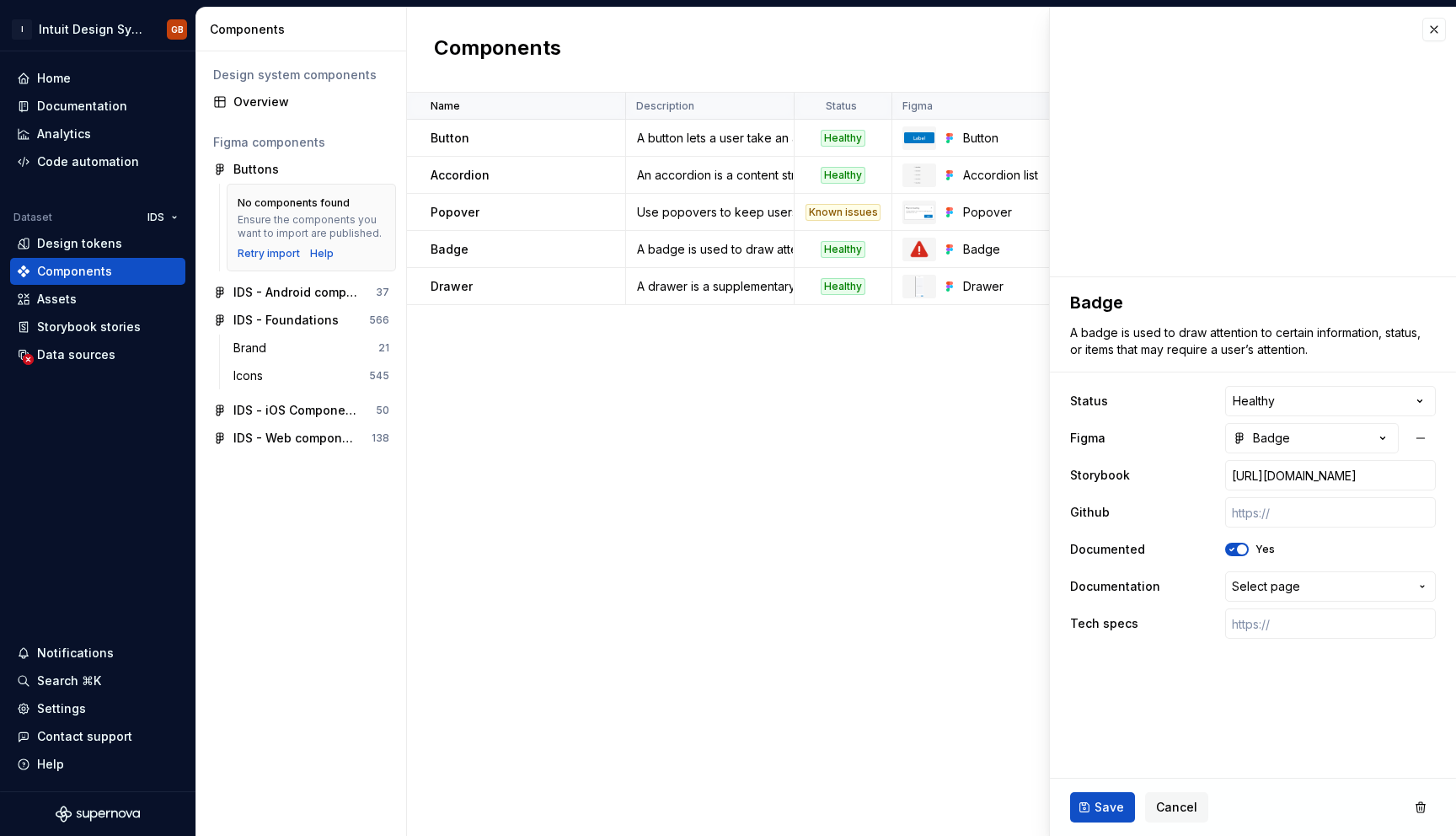
click at [934, 537] on div "Name Description Status Figma Storybook Github Documented Documentation Tech sp…" at bounding box center [932, 464] width 1050 height 743
click at [1432, 34] on button "button" at bounding box center [1434, 30] width 24 height 24
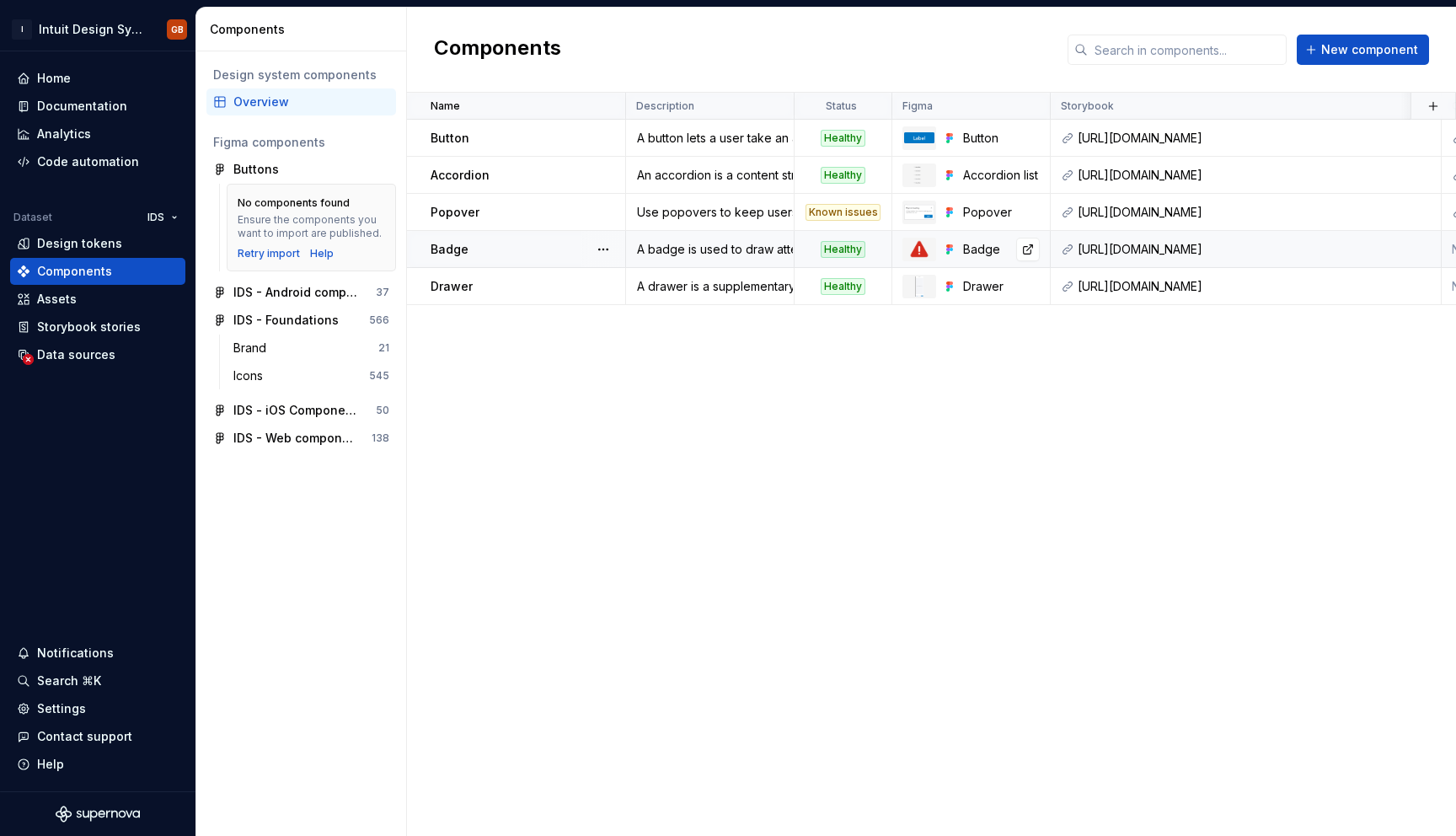
click at [925, 250] on img at bounding box center [919, 249] width 20 height 20
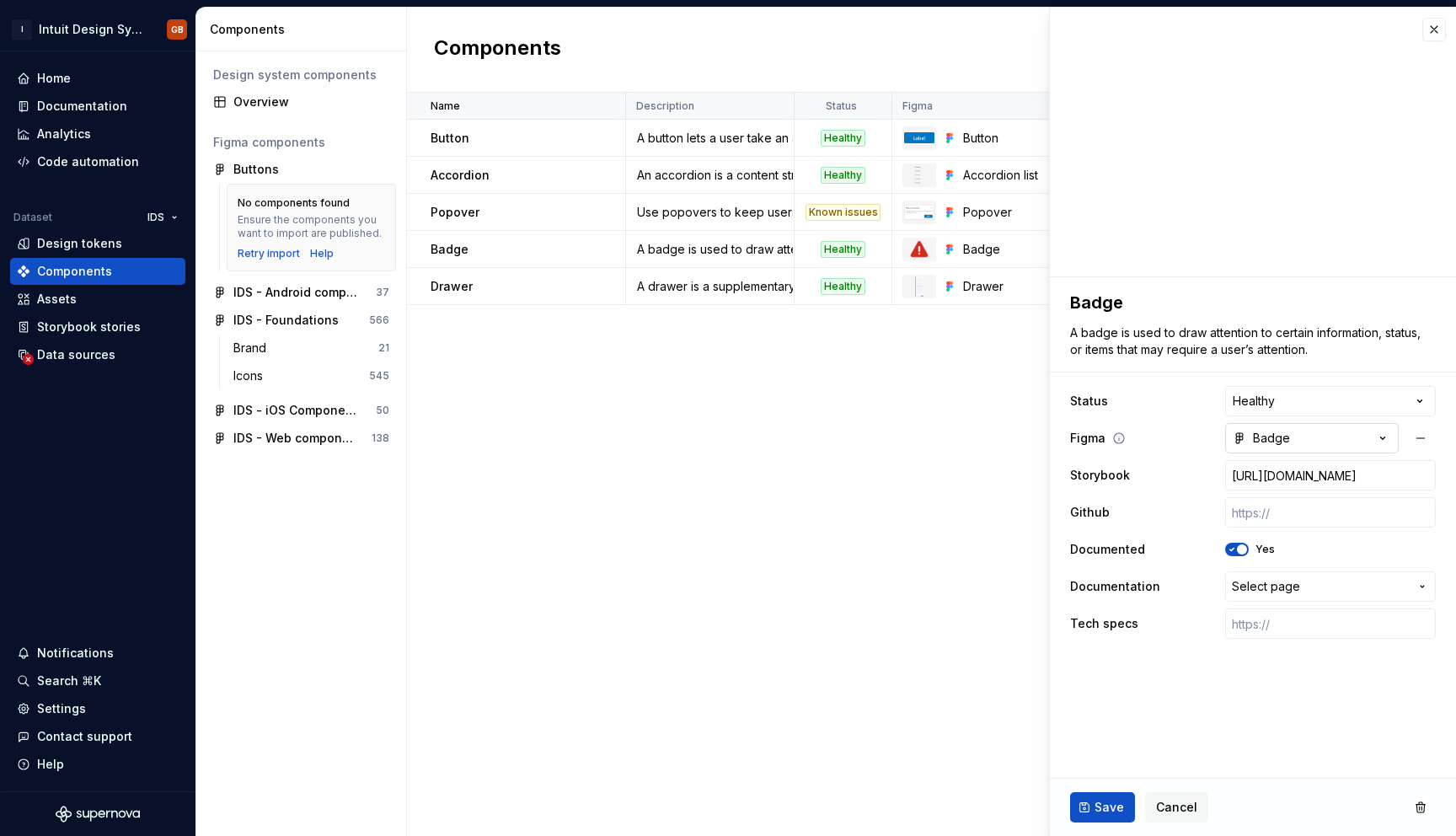
click at [1297, 437] on button "Badge" at bounding box center [1312, 438] width 174 height 31
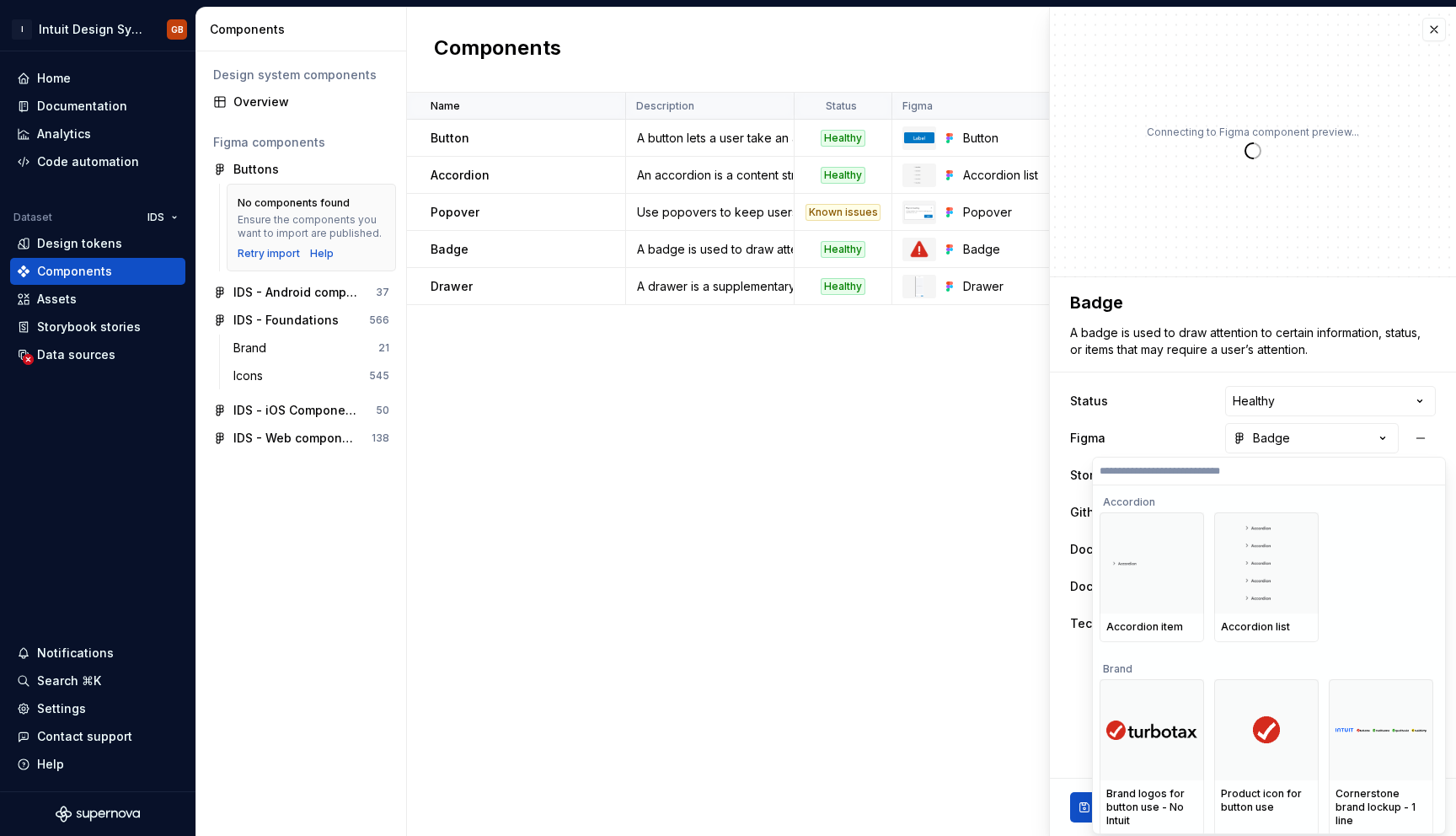
type textarea "*"
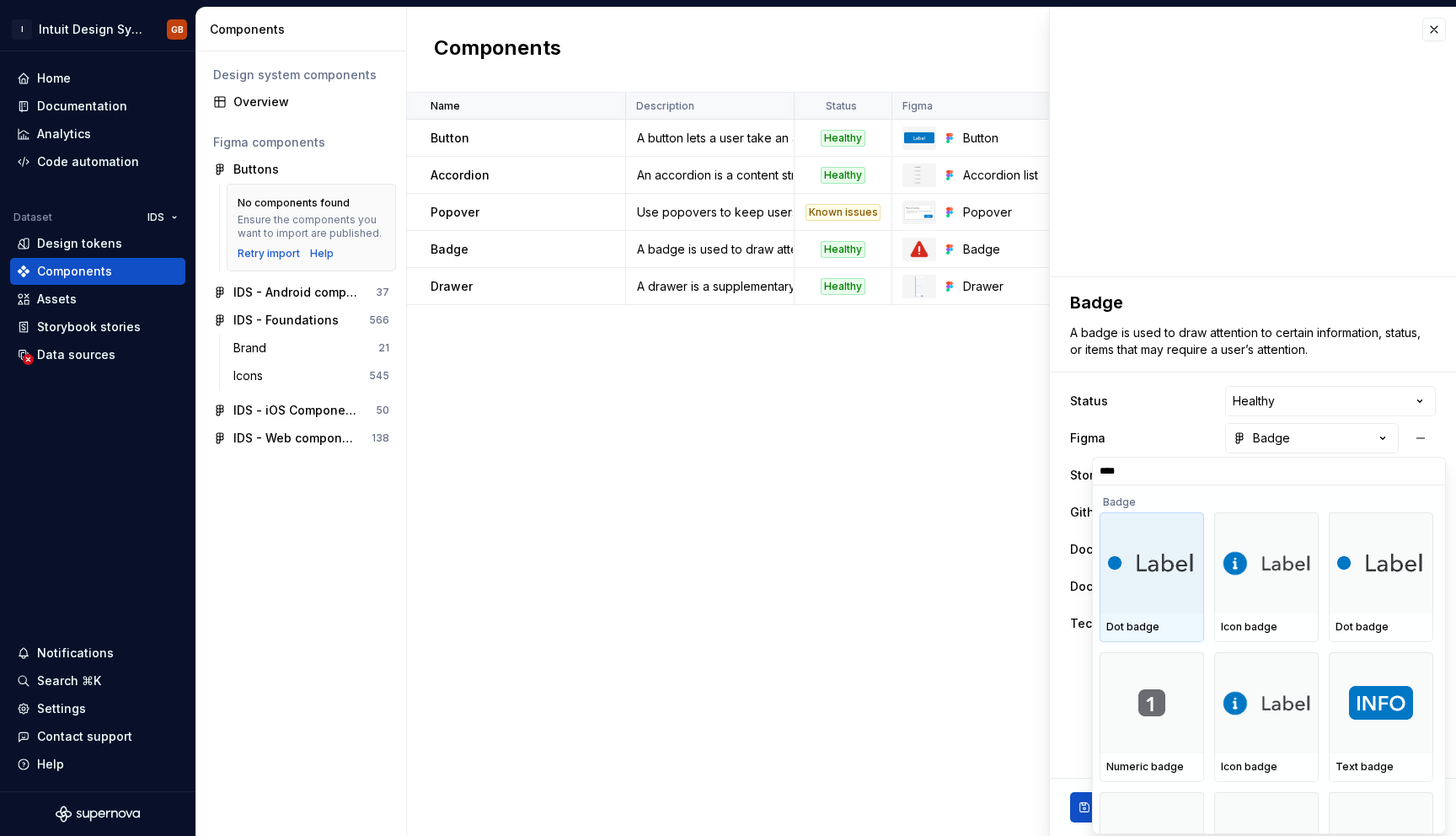
type input "*****"
click at [912, 475] on html "I Intuit Design System GB Home Documentation Analytics Code automation Dataset …" at bounding box center [728, 418] width 1456 height 836
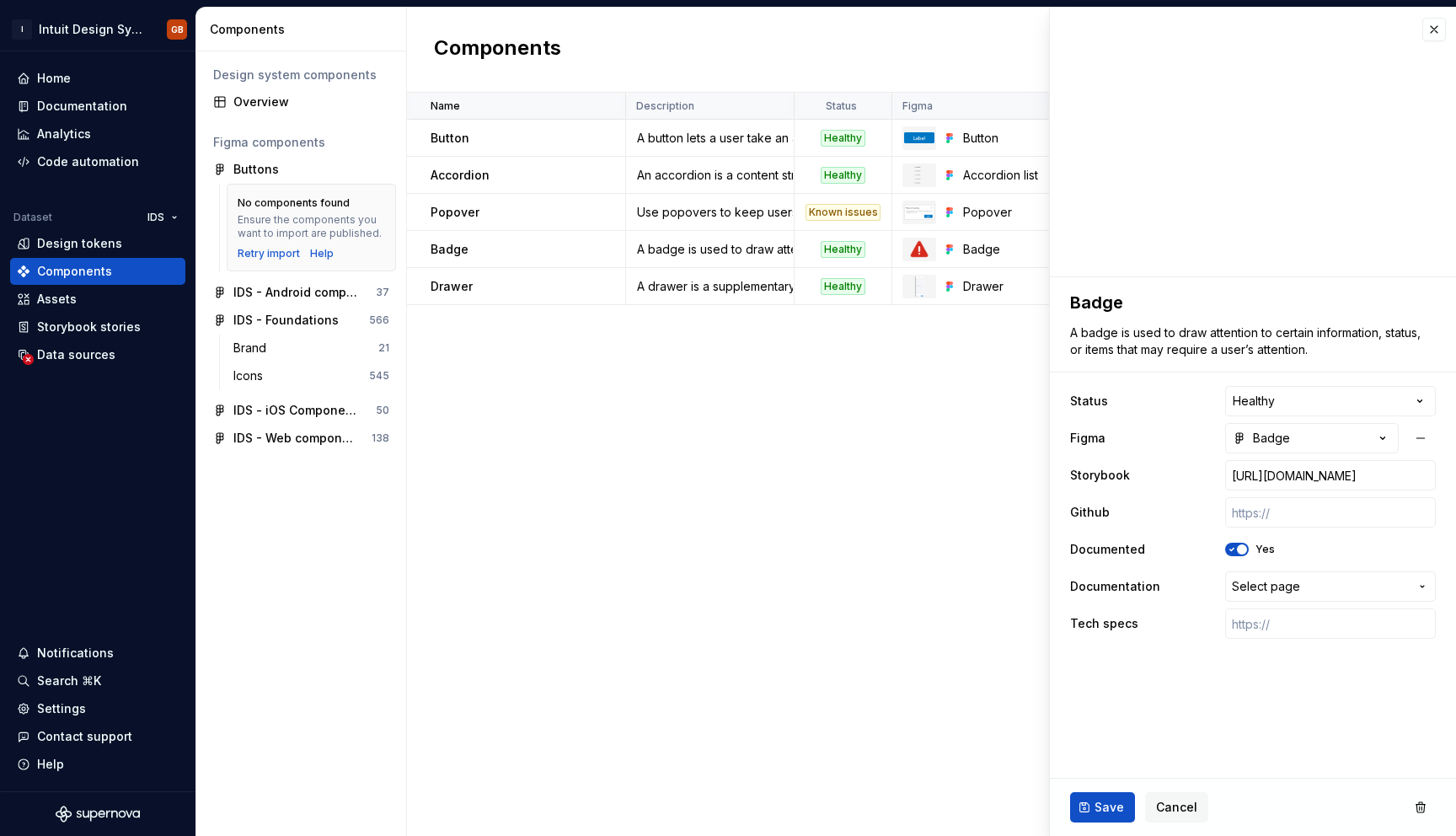
type textarea "*"
click at [1299, 434] on button "Badge" at bounding box center [1312, 438] width 174 height 31
click at [973, 500] on html "I Intuit Design System GB Home Documentation Analytics Code automation Dataset …" at bounding box center [728, 418] width 1456 height 836
click at [1342, 445] on button "Badge" at bounding box center [1312, 438] width 174 height 31
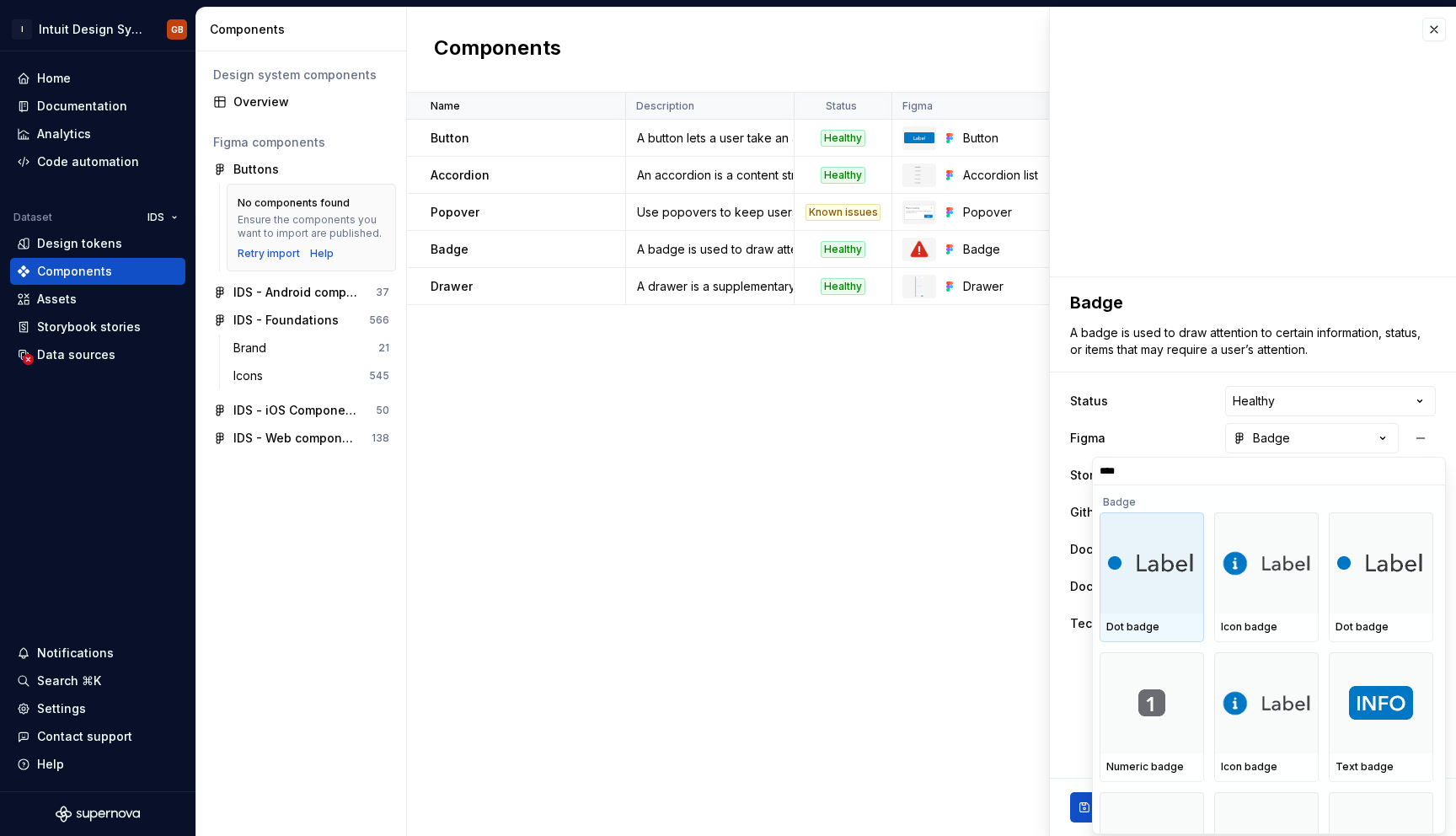
type input "*****"
click at [1165, 583] on div at bounding box center [1153, 563] width 105 height 101
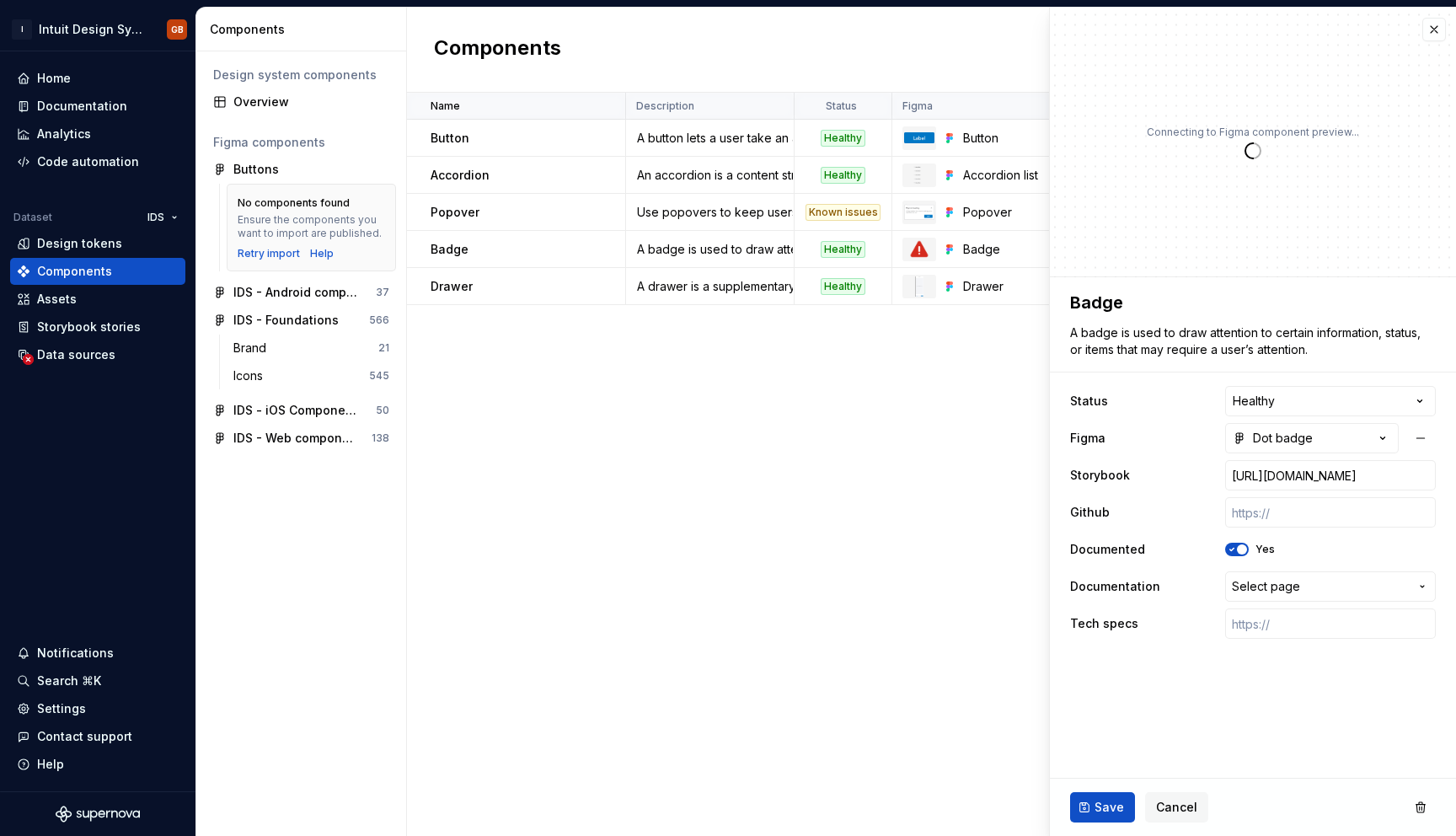
type textarea "*"
click at [1266, 444] on div "Dot badge" at bounding box center [1273, 438] width 80 height 17
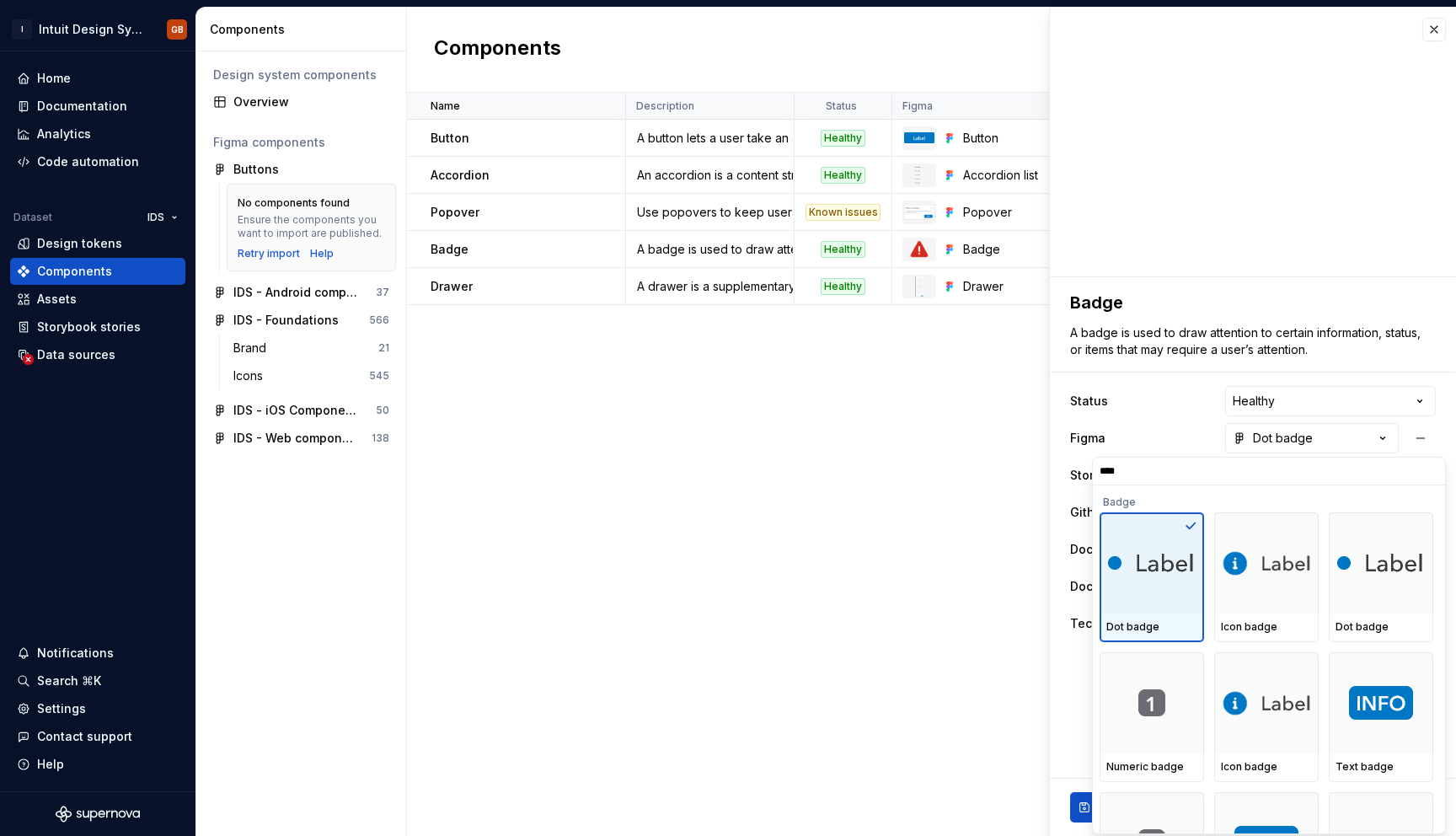
type input "*****"
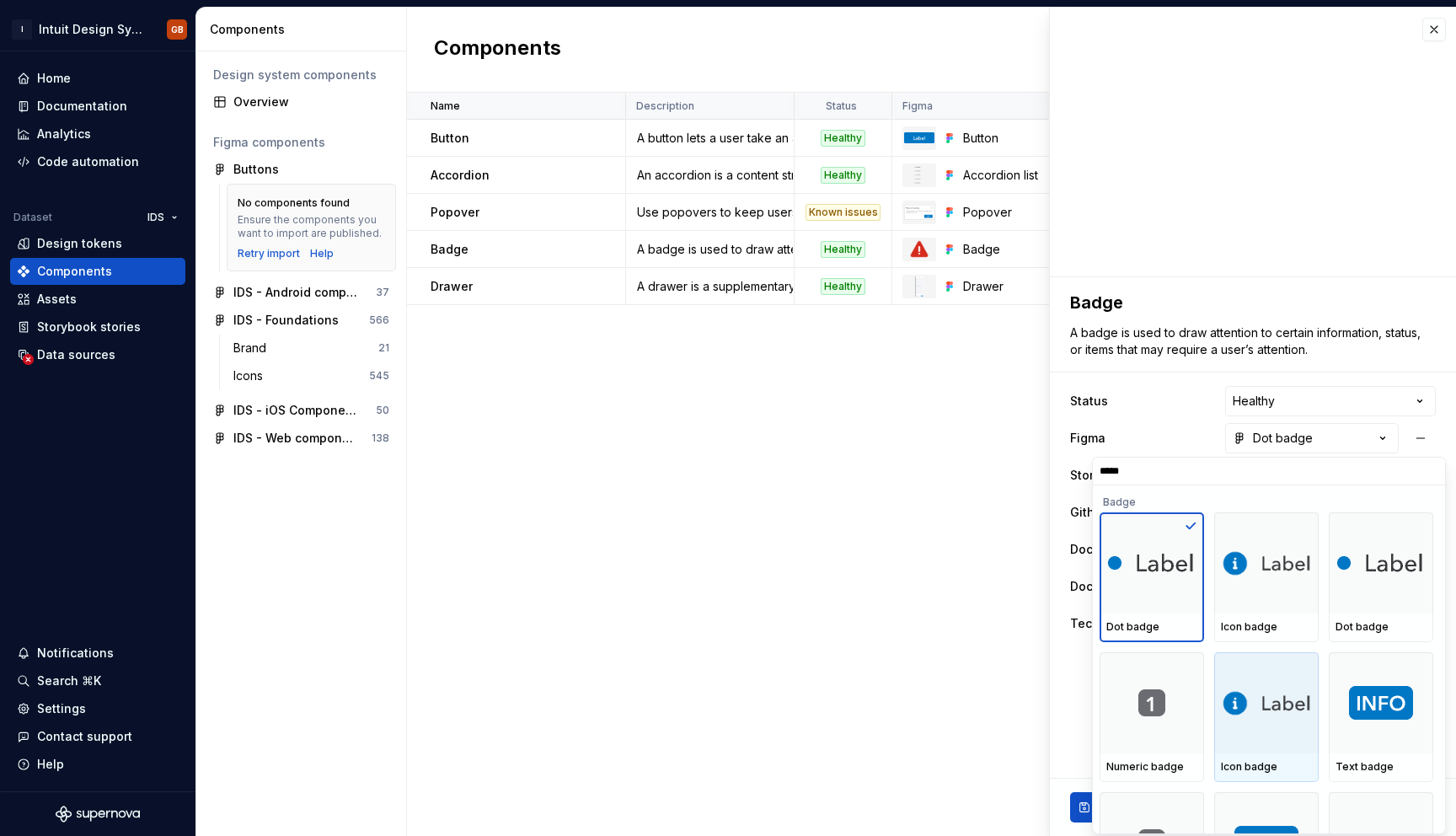
click at [1288, 767] on div "Icon badge" at bounding box center [1266, 767] width 91 height 13
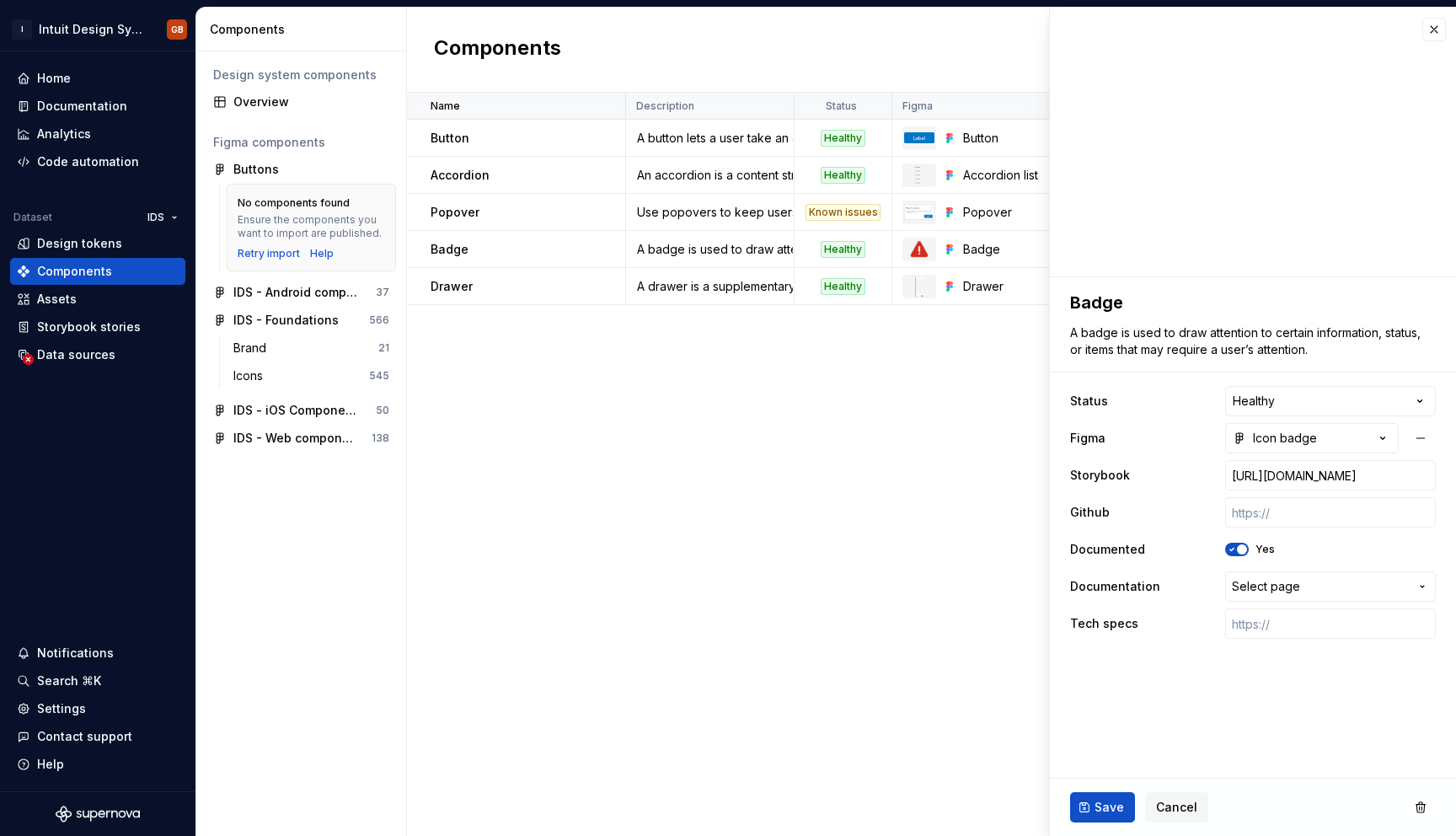
type textarea "*"
click at [1288, 430] on div "Icon badge" at bounding box center [1275, 438] width 84 height 17
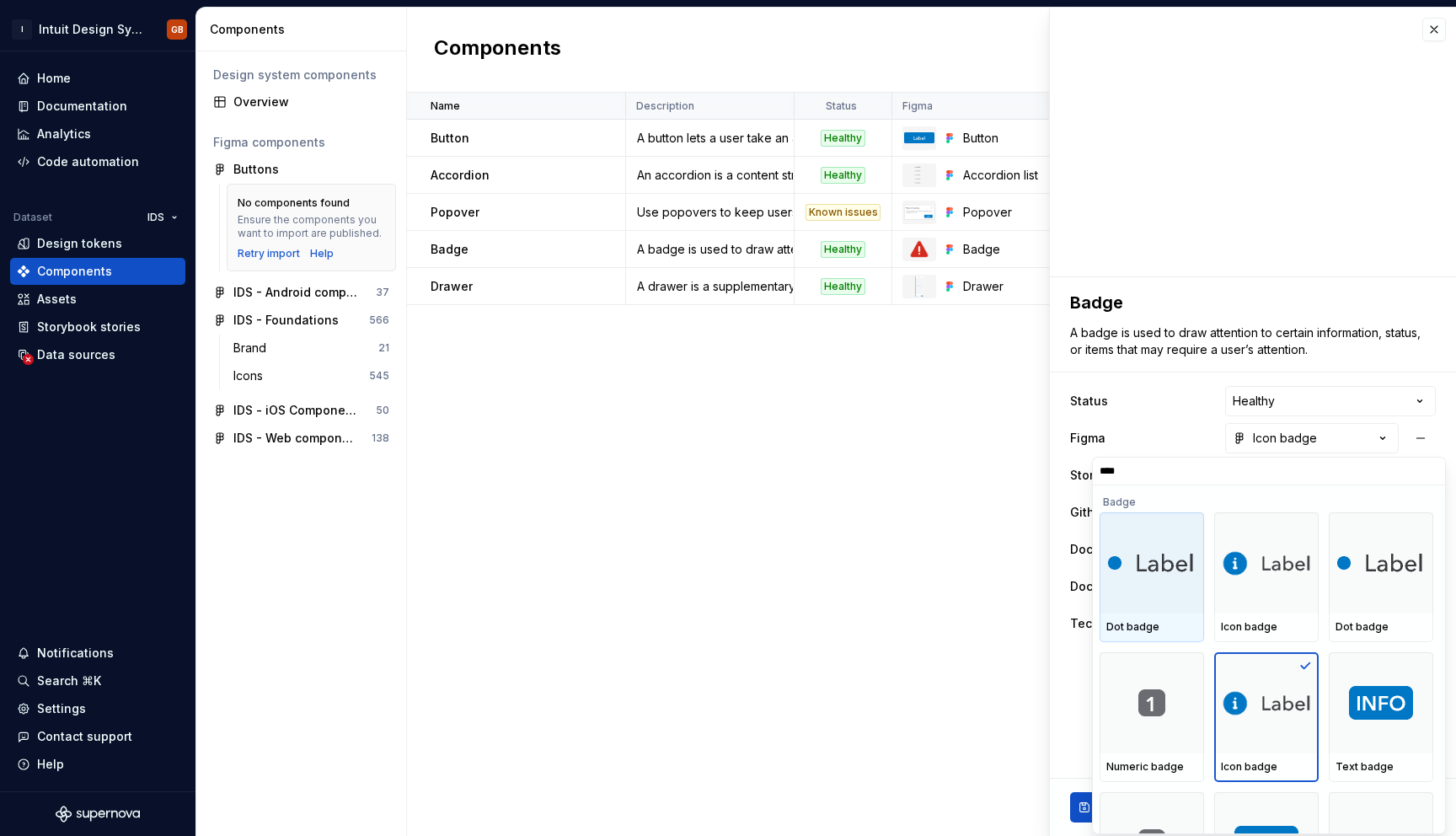
type input "*****"
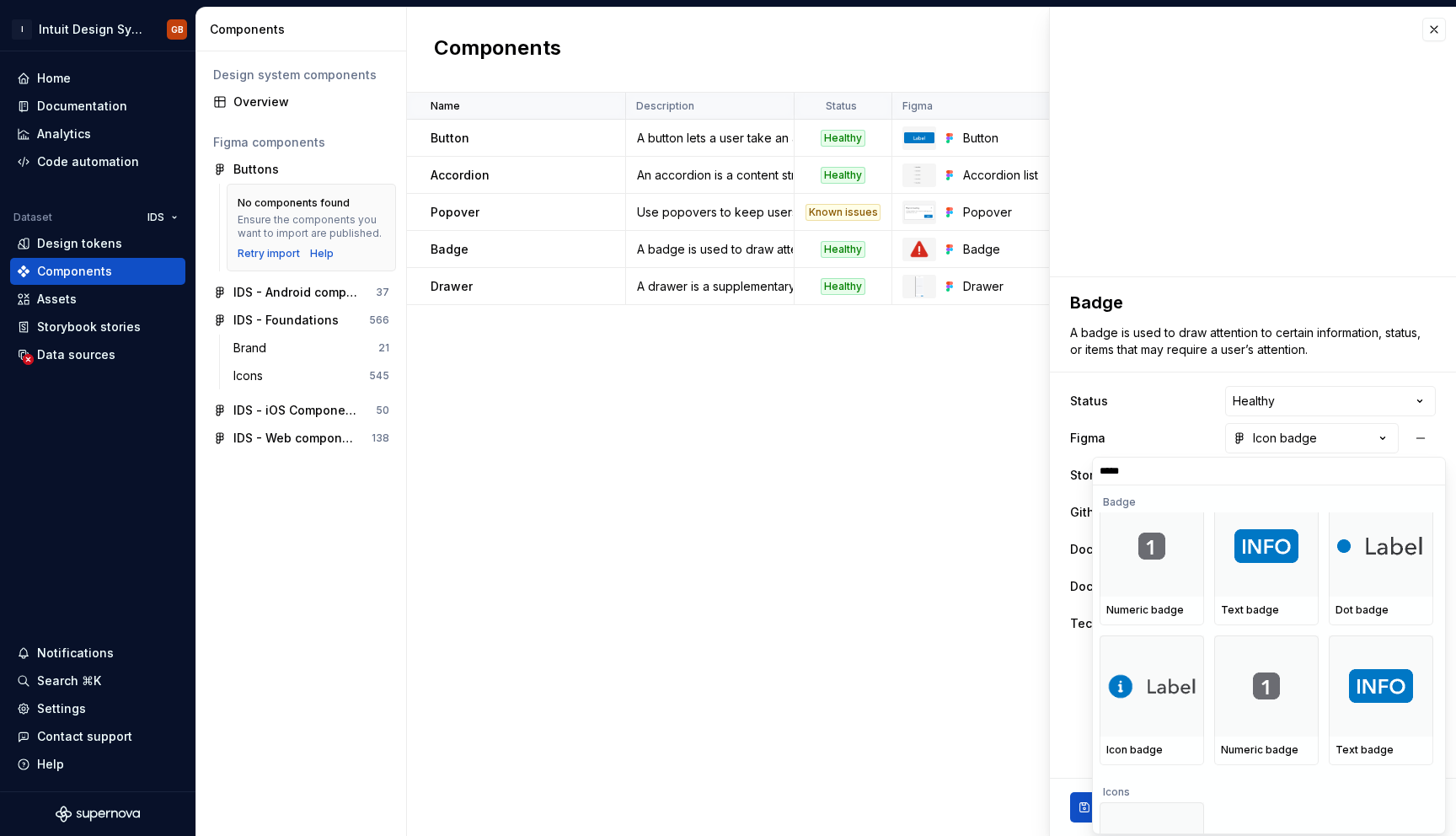
scroll to position [315, 0]
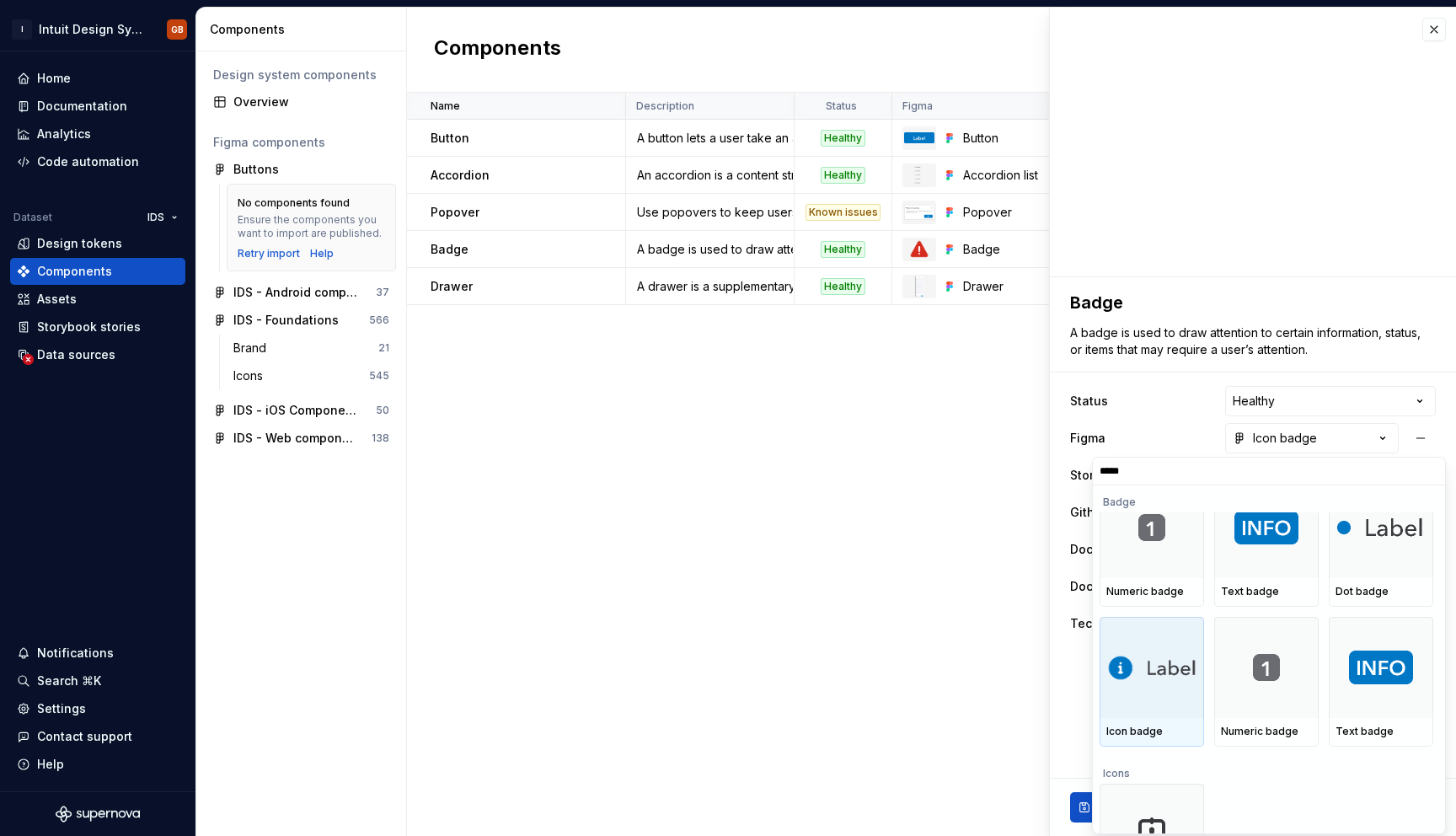
click at [1178, 709] on div at bounding box center [1153, 668] width 105 height 101
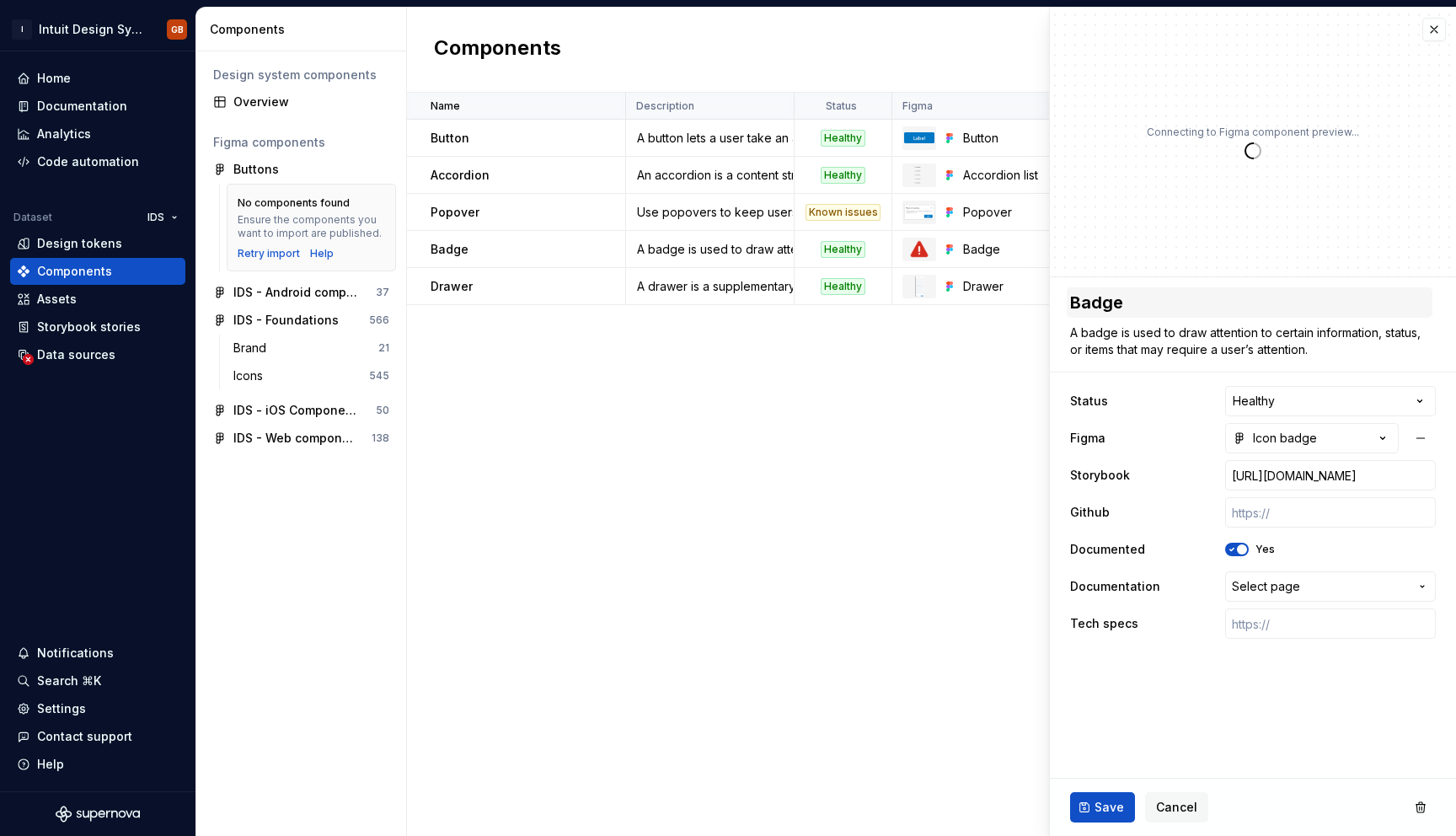
type textarea "*"
click at [1177, 804] on span "Cancel" at bounding box center [1176, 807] width 41 height 17
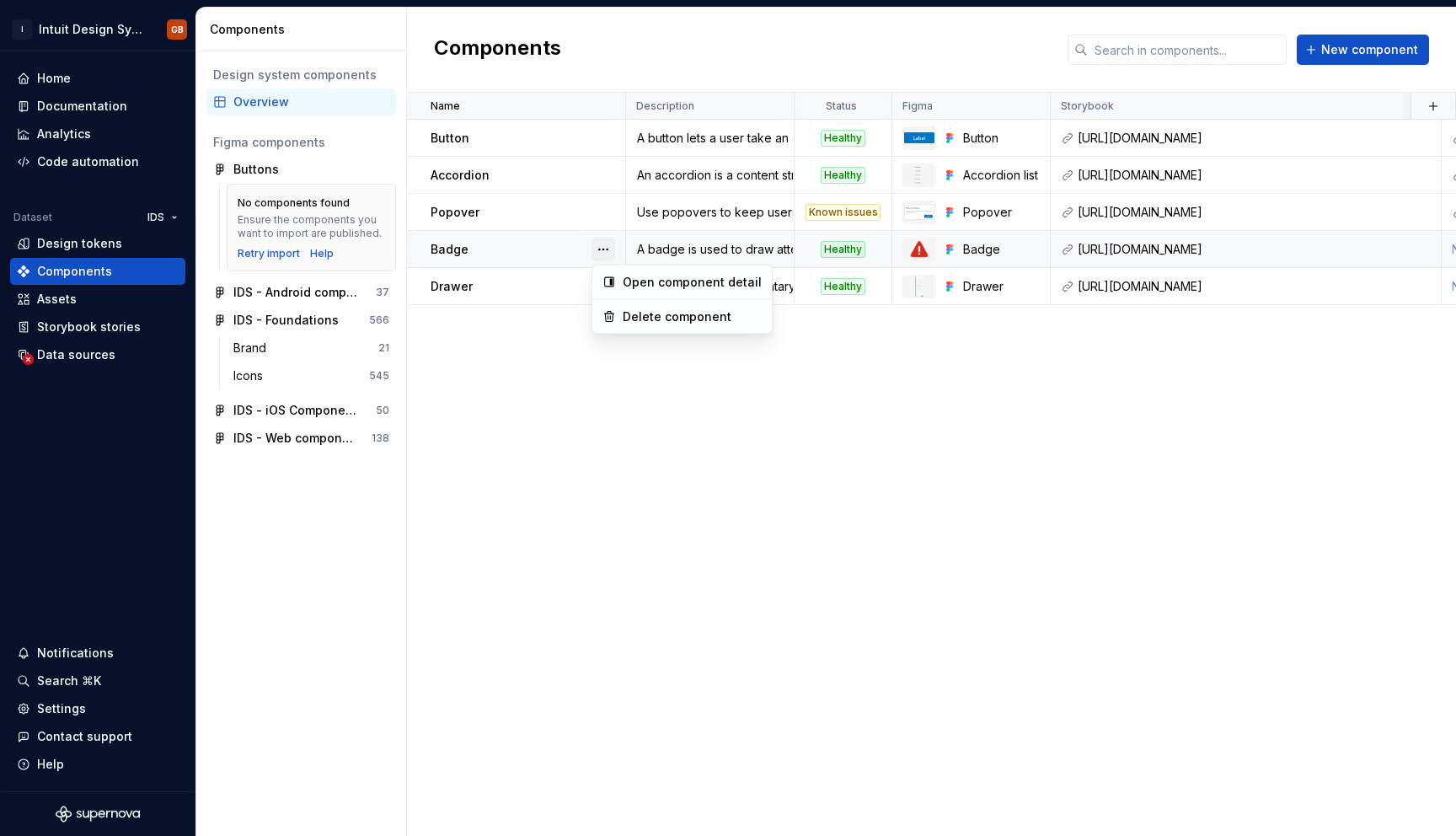
click at [610, 255] on button "button" at bounding box center [603, 249] width 24 height 24
click at [638, 324] on div "Delete component" at bounding box center [693, 317] width 139 height 17
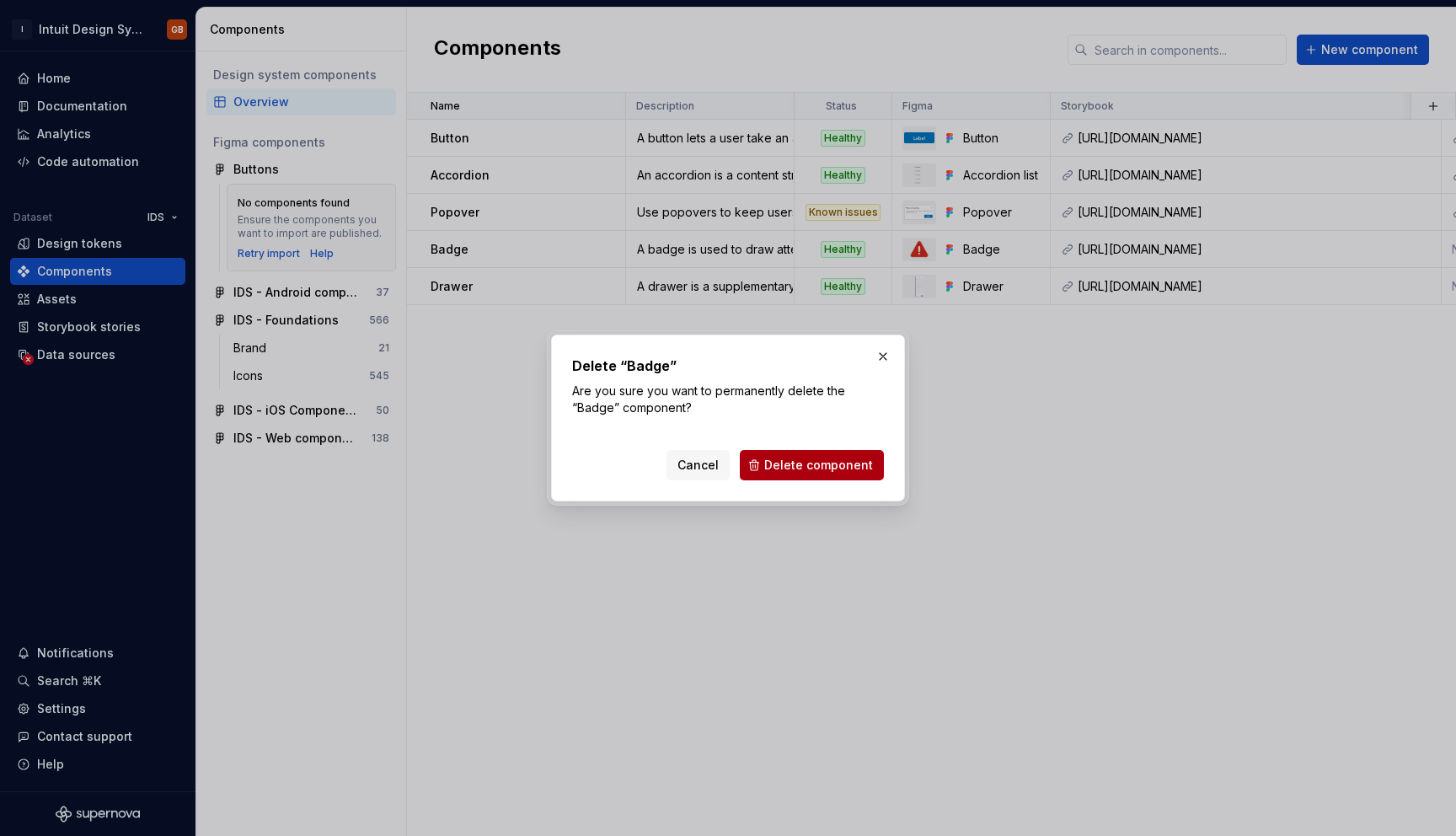
click at [804, 469] on span "Delete component" at bounding box center [819, 466] width 109 height 17
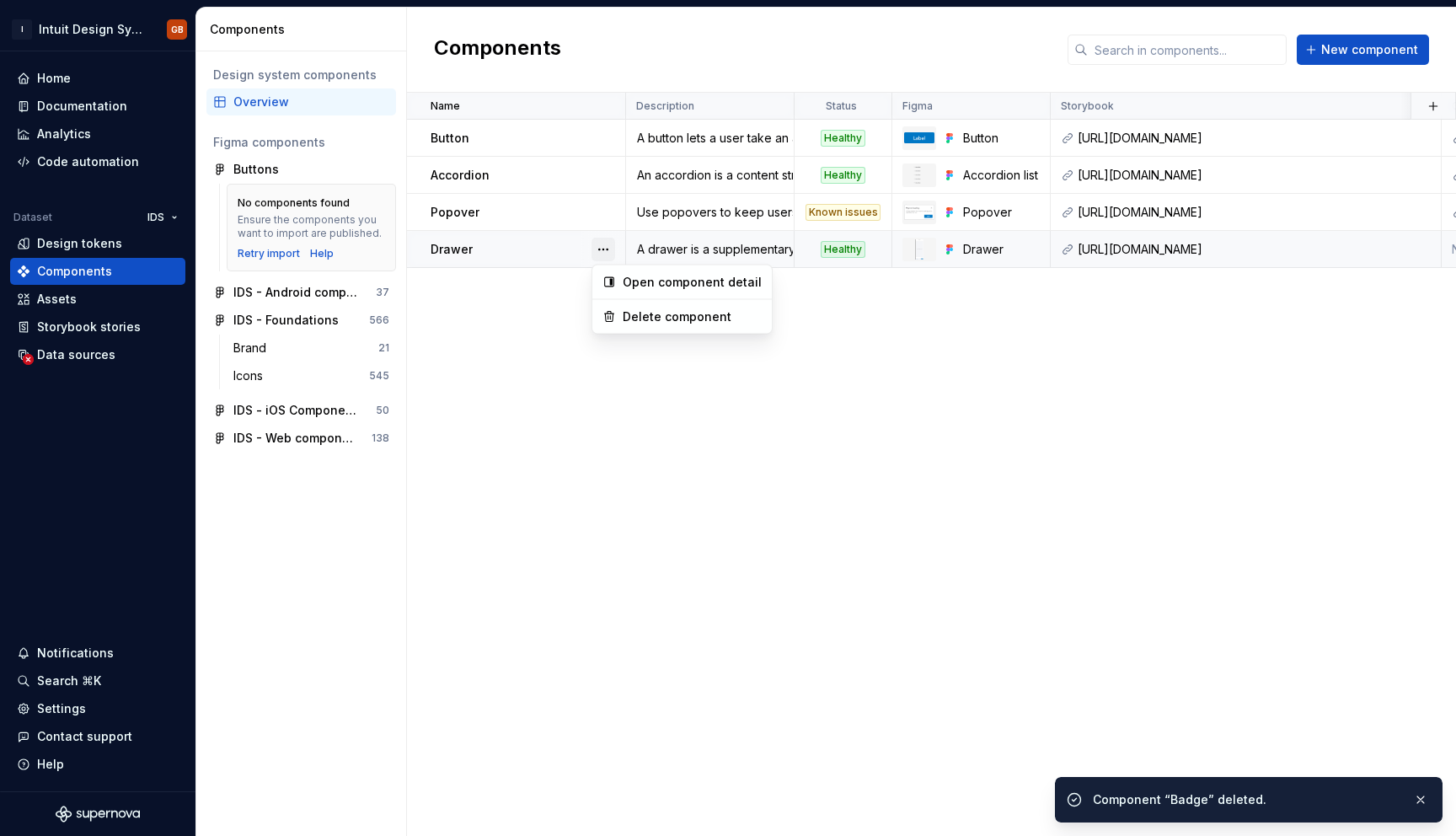
click at [608, 253] on button "button" at bounding box center [603, 249] width 24 height 24
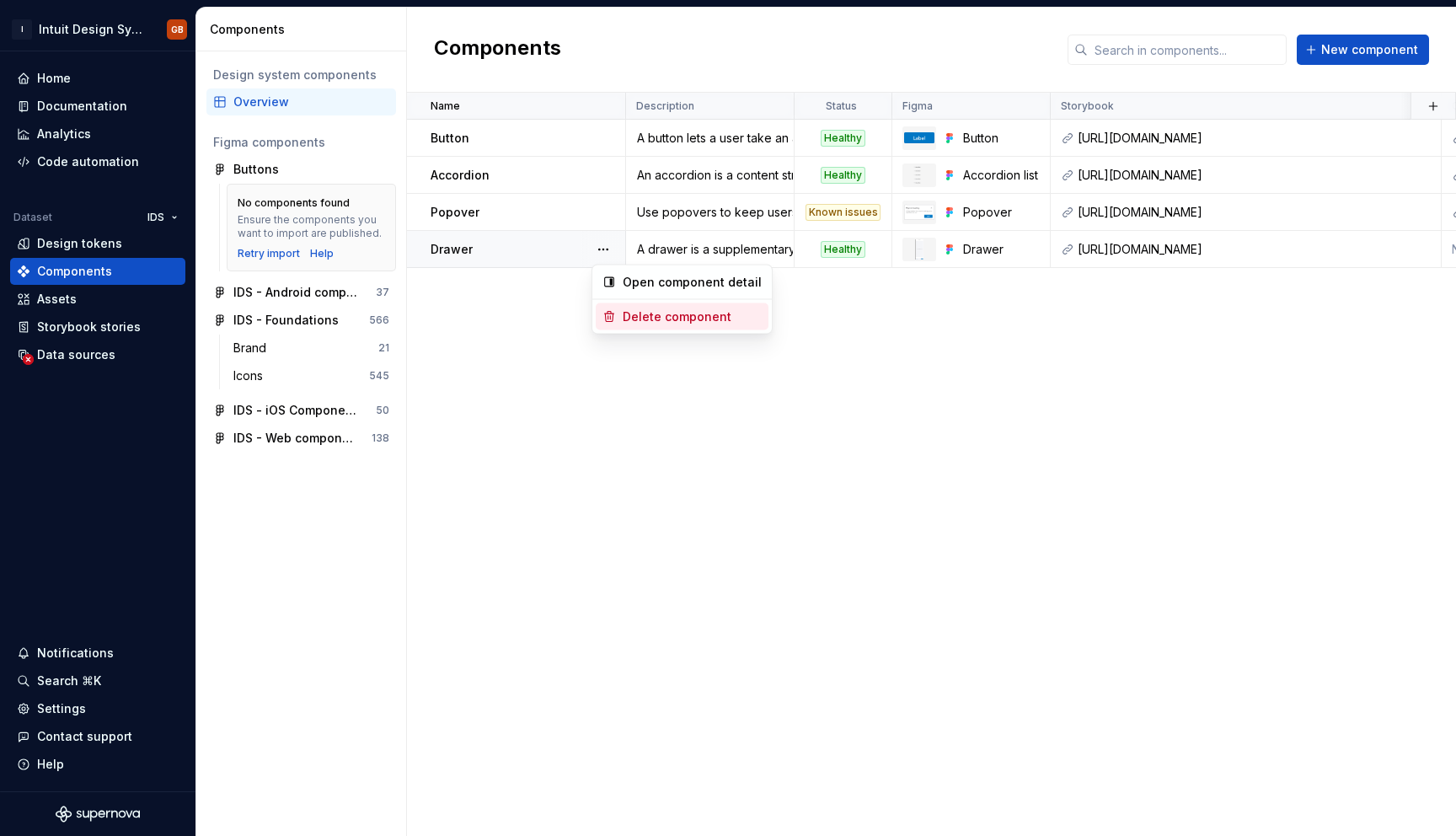
click at [666, 320] on div "Delete component" at bounding box center [693, 317] width 139 height 17
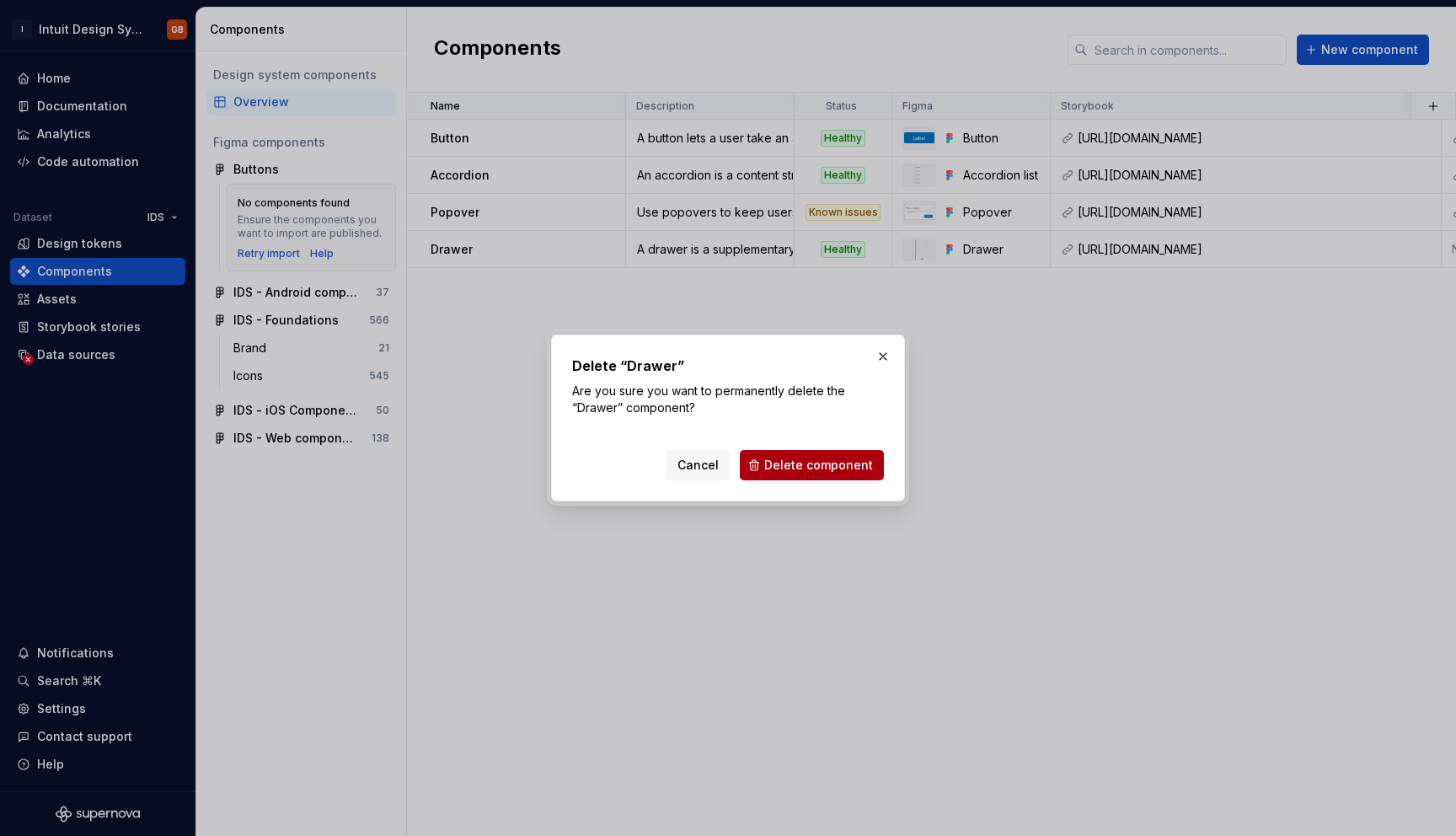
click at [800, 464] on span "Delete component" at bounding box center [819, 466] width 109 height 17
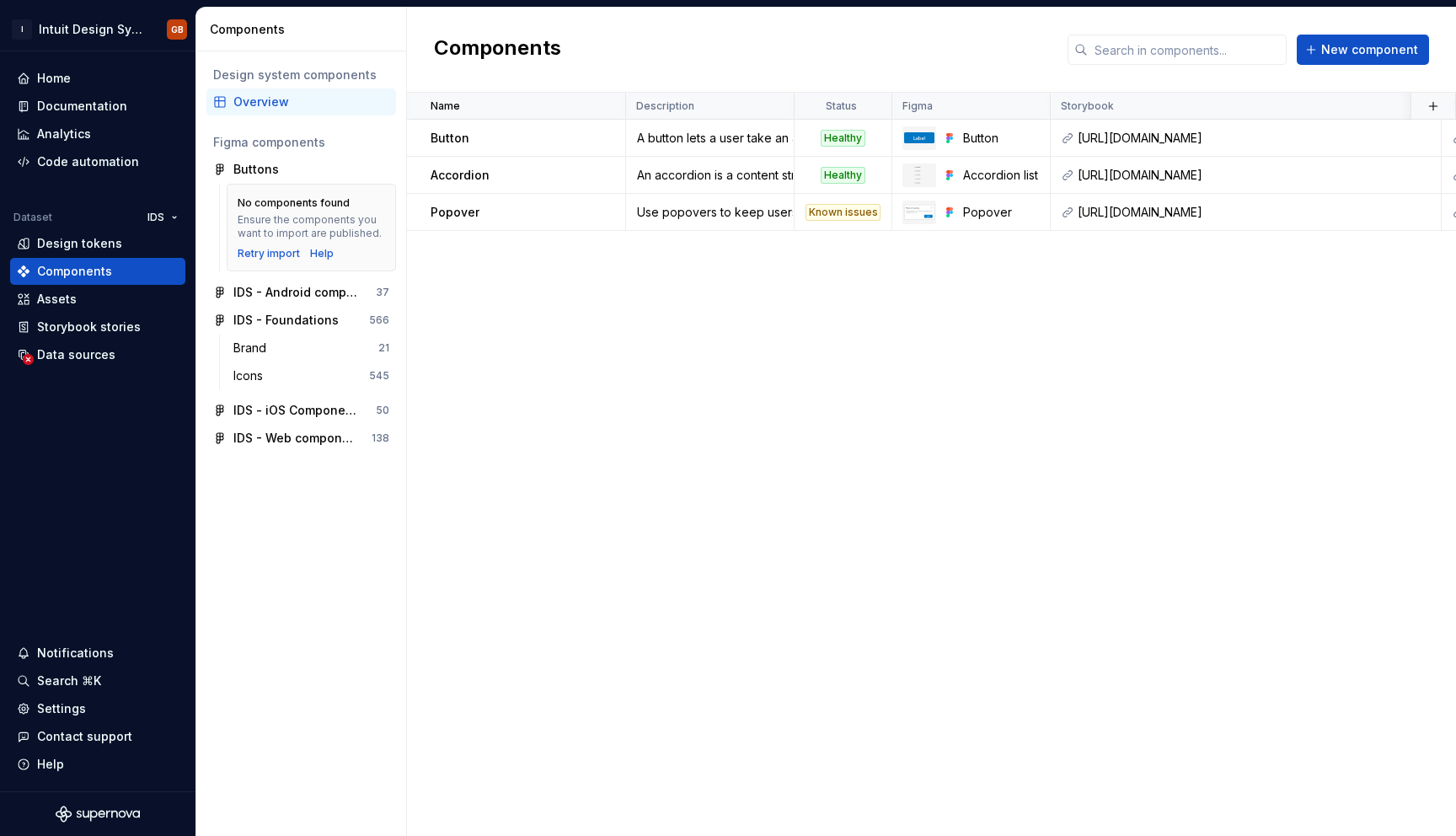
click at [1010, 531] on div "Name Description Status Figma Storybook Github Documented Documentation Tech sp…" at bounding box center [932, 464] width 1050 height 743
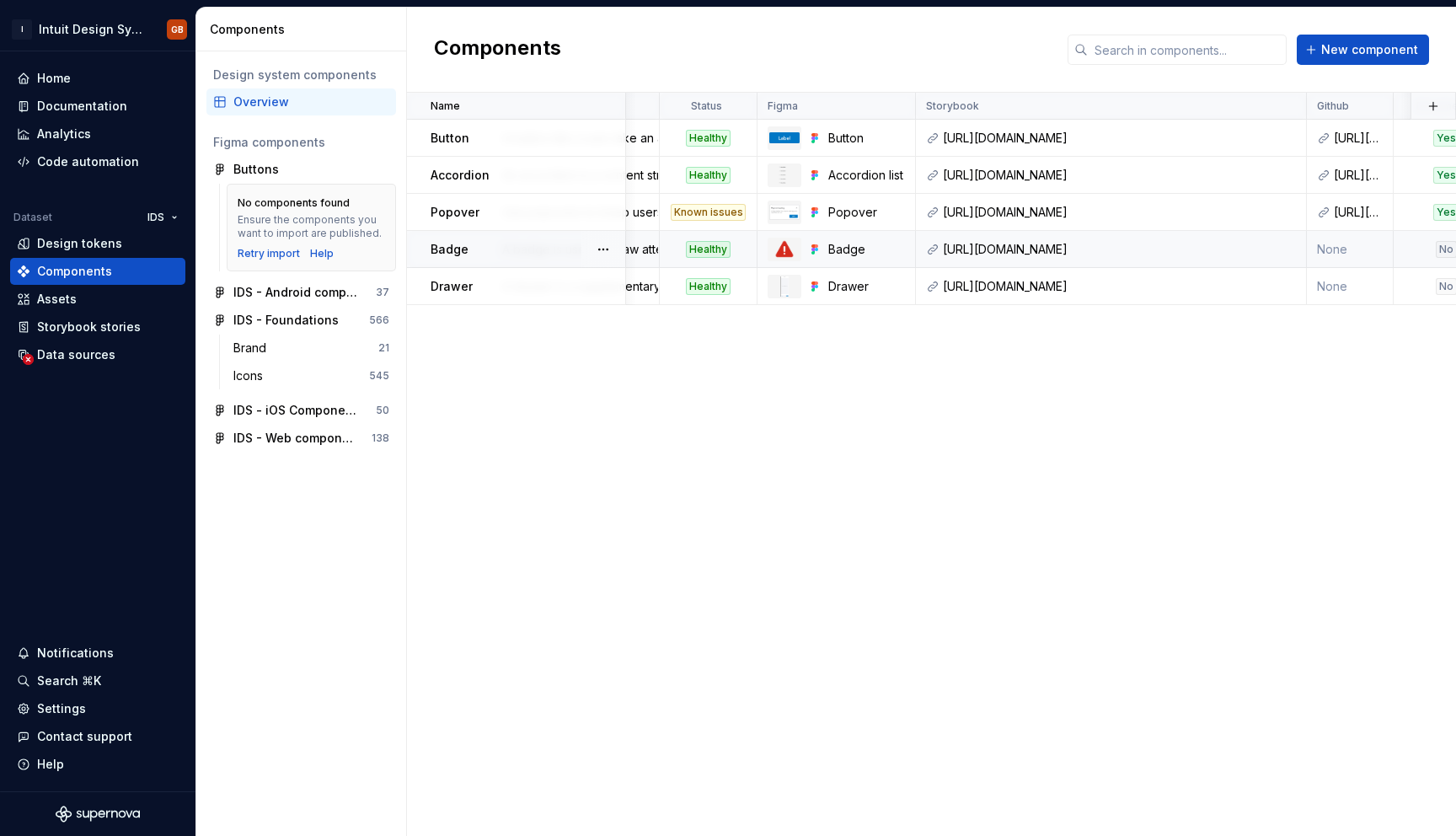
scroll to position [0, 82]
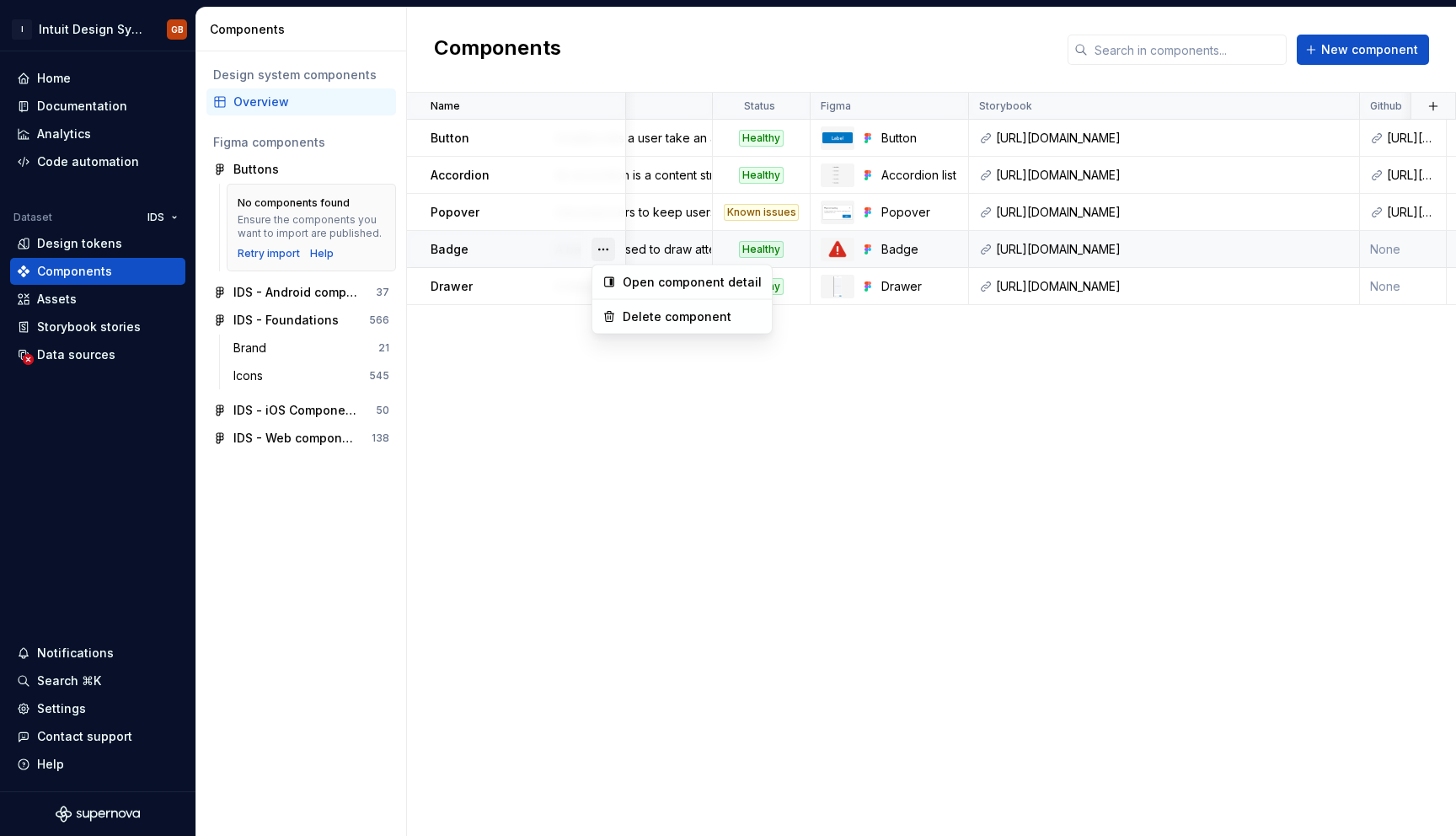
click at [607, 252] on button "button" at bounding box center [603, 249] width 24 height 24
click at [623, 318] on div "Delete component" at bounding box center [693, 317] width 139 height 17
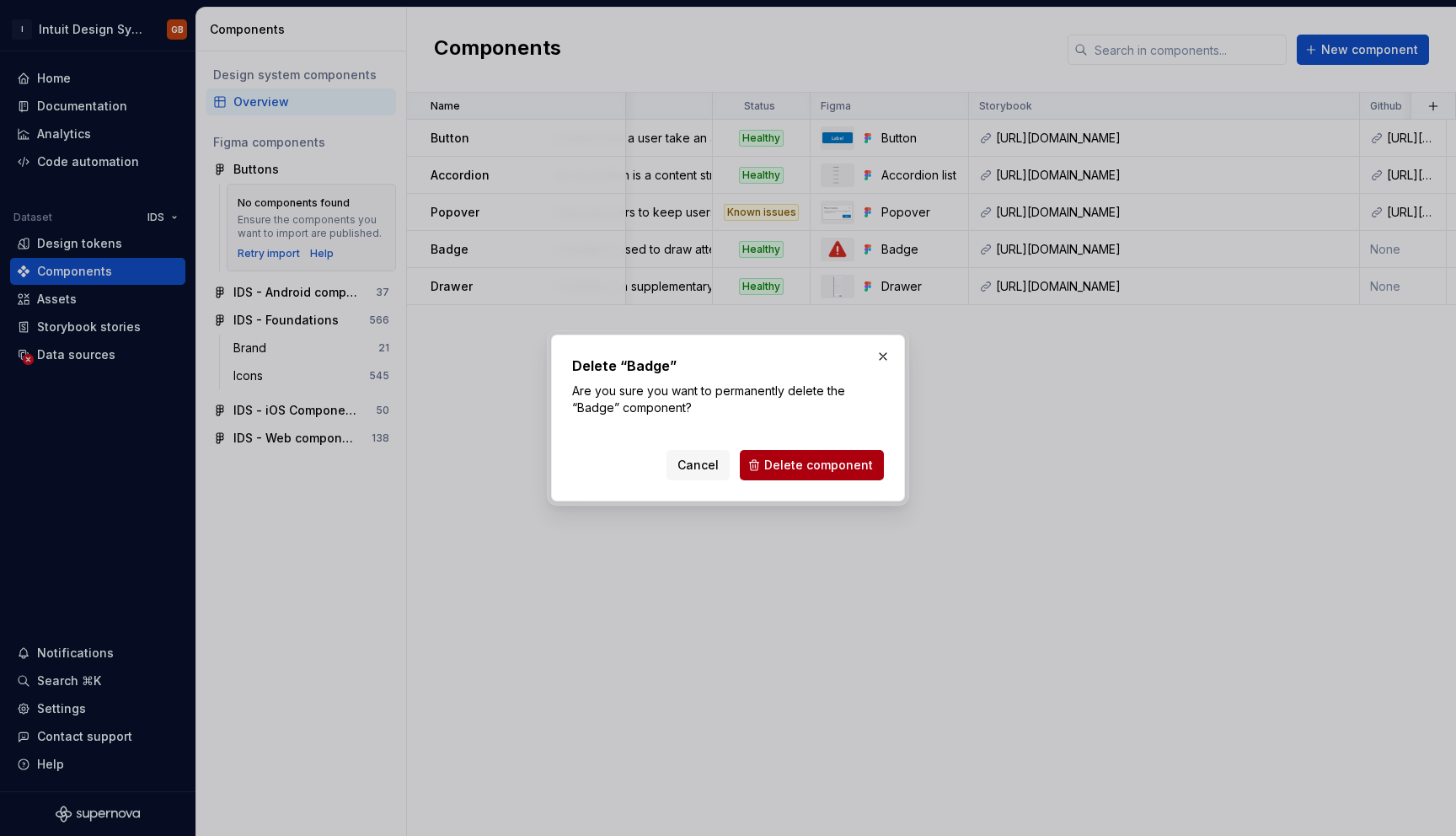
click at [781, 466] on span "Delete component" at bounding box center [819, 466] width 109 height 17
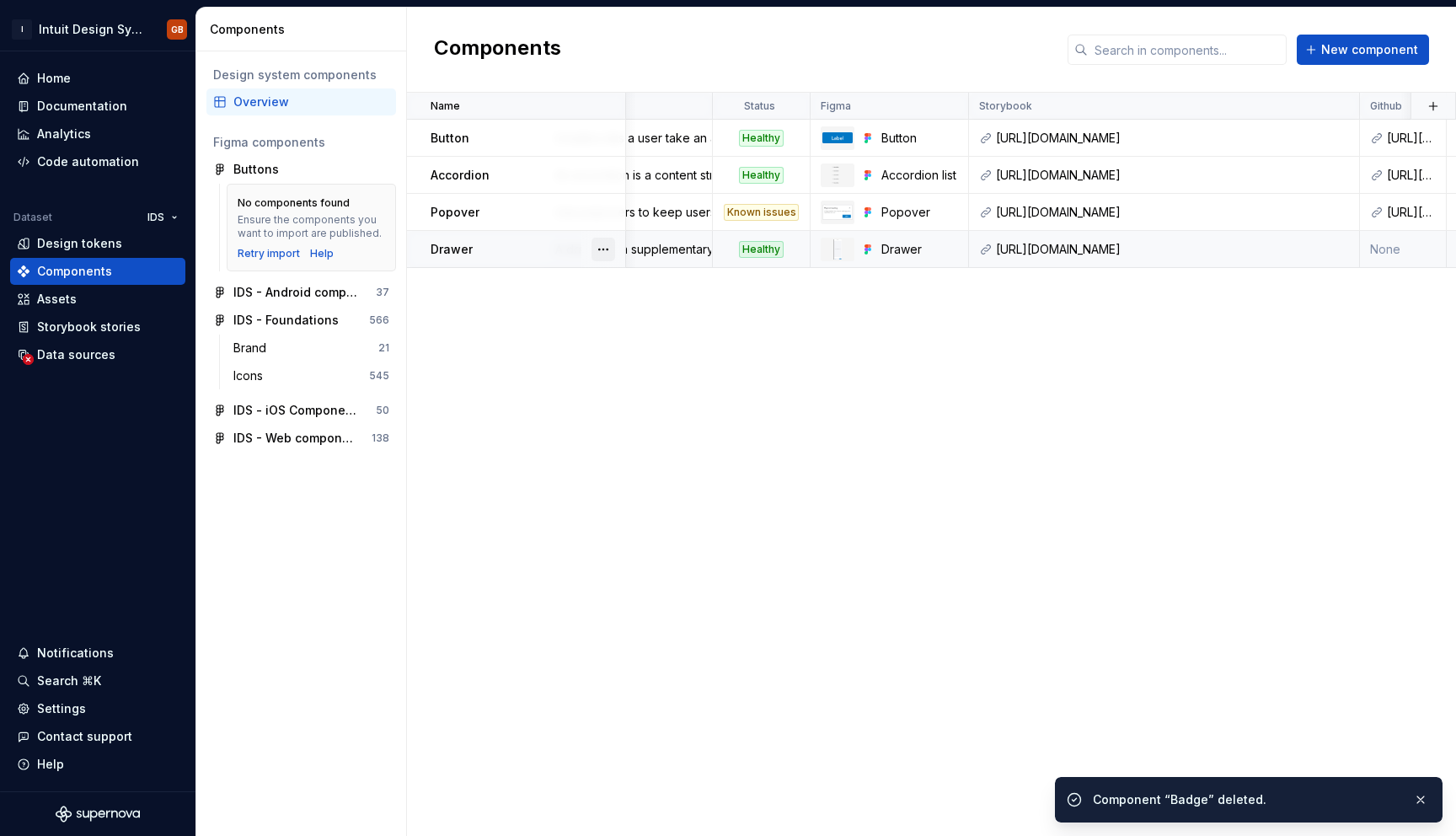
click at [600, 255] on button "button" at bounding box center [603, 249] width 24 height 24
click at [614, 315] on icon at bounding box center [609, 317] width 13 height 13
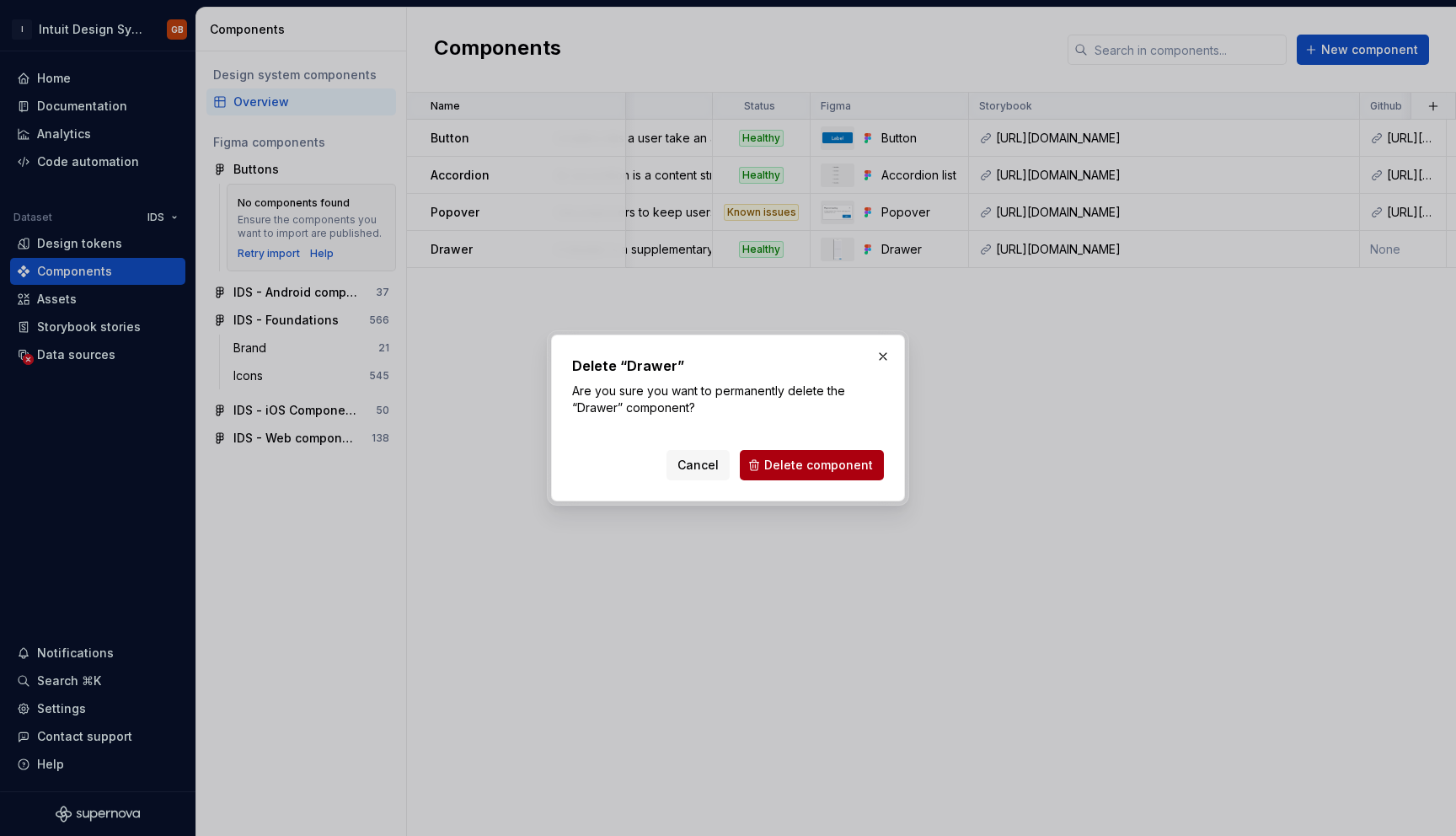
click at [823, 466] on span "Delete component" at bounding box center [819, 466] width 109 height 17
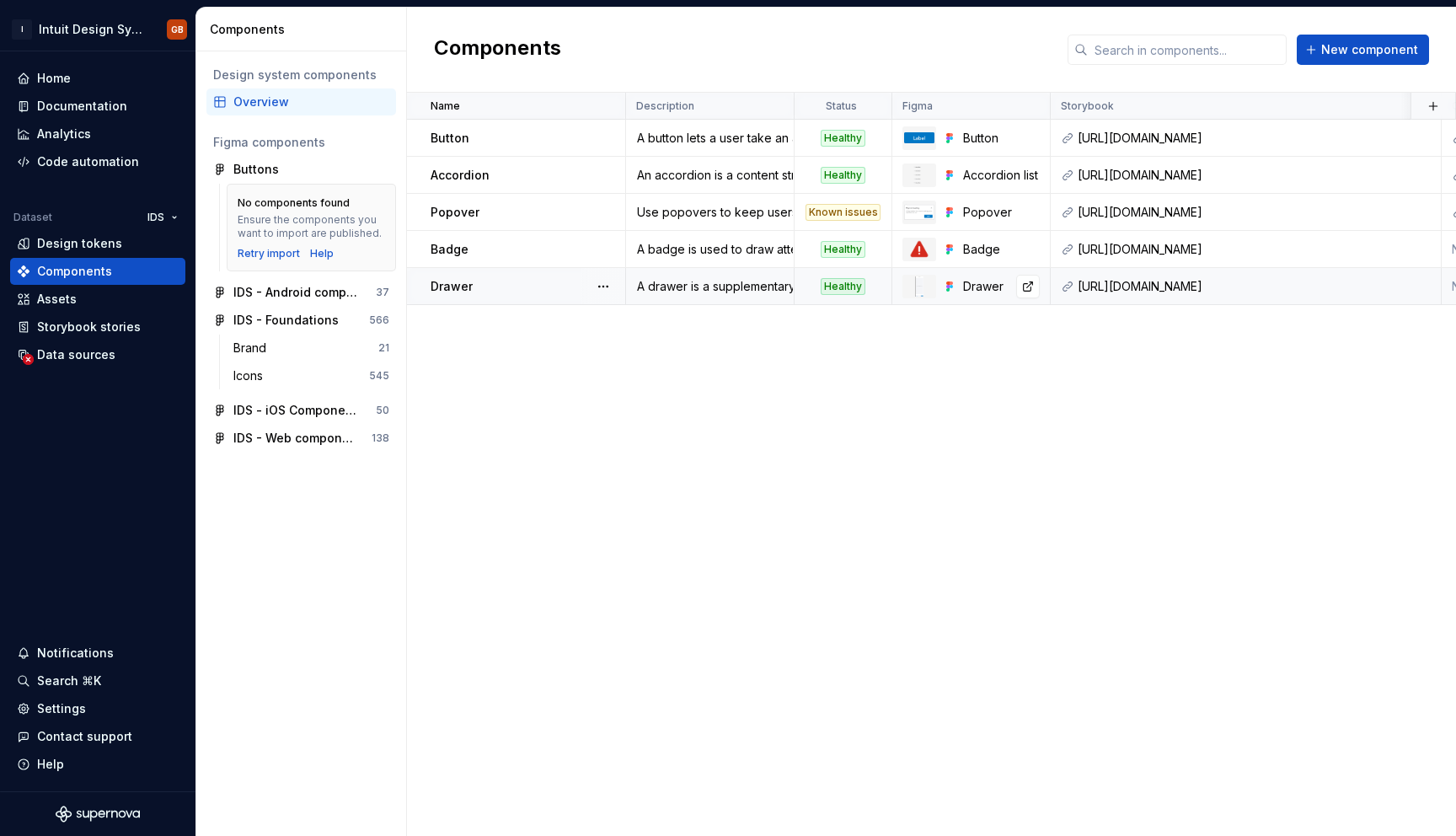
click at [920, 295] on img at bounding box center [919, 286] width 9 height 20
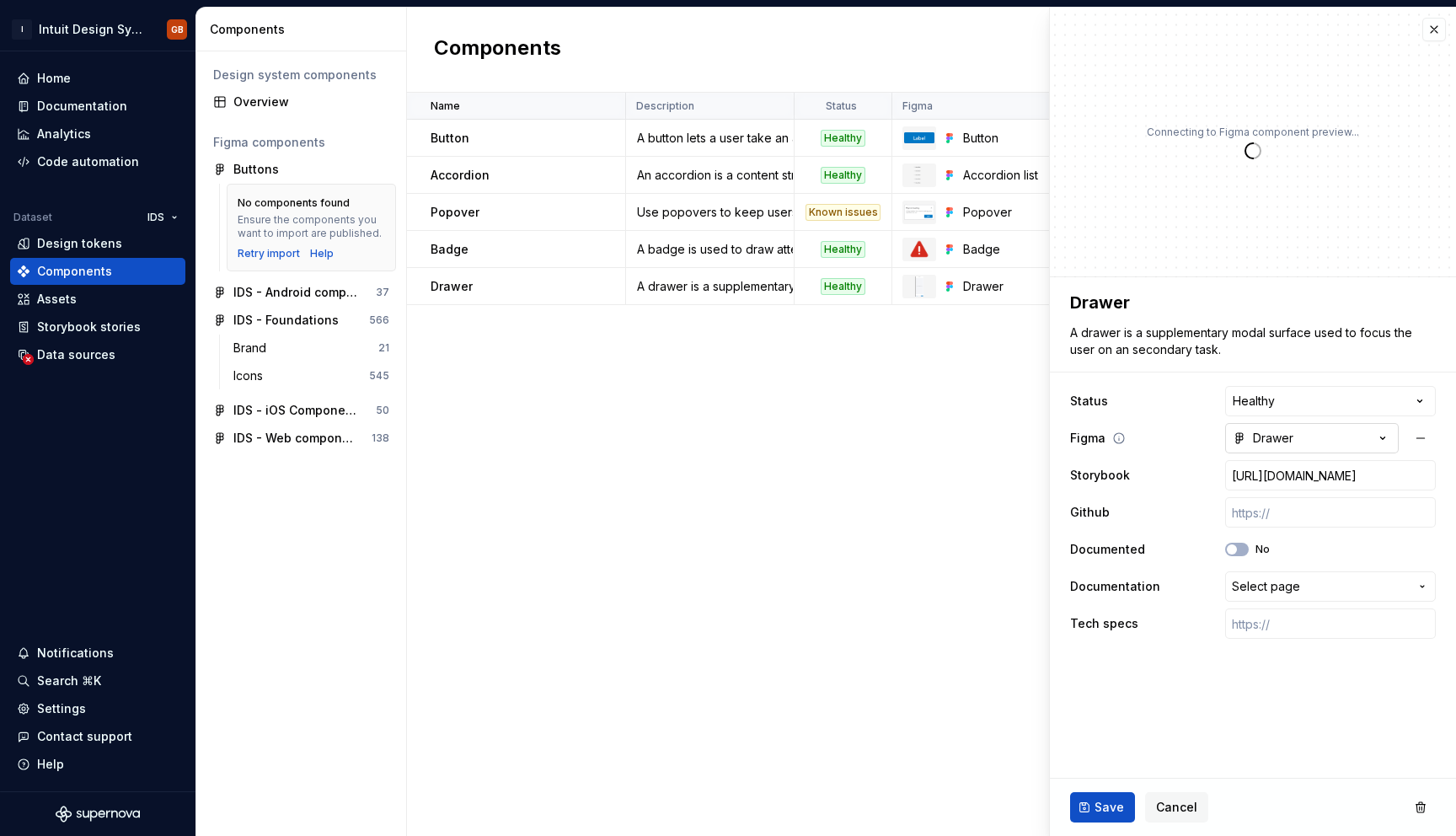
type textarea "*"
click at [1255, 441] on div "Drawer" at bounding box center [1263, 438] width 61 height 17
click at [1257, 438] on html "I Intuit Design System GB Home Documentation Analytics Code automation Dataset …" at bounding box center [728, 418] width 1456 height 836
click at [1174, 803] on span "Cancel" at bounding box center [1176, 807] width 41 height 17
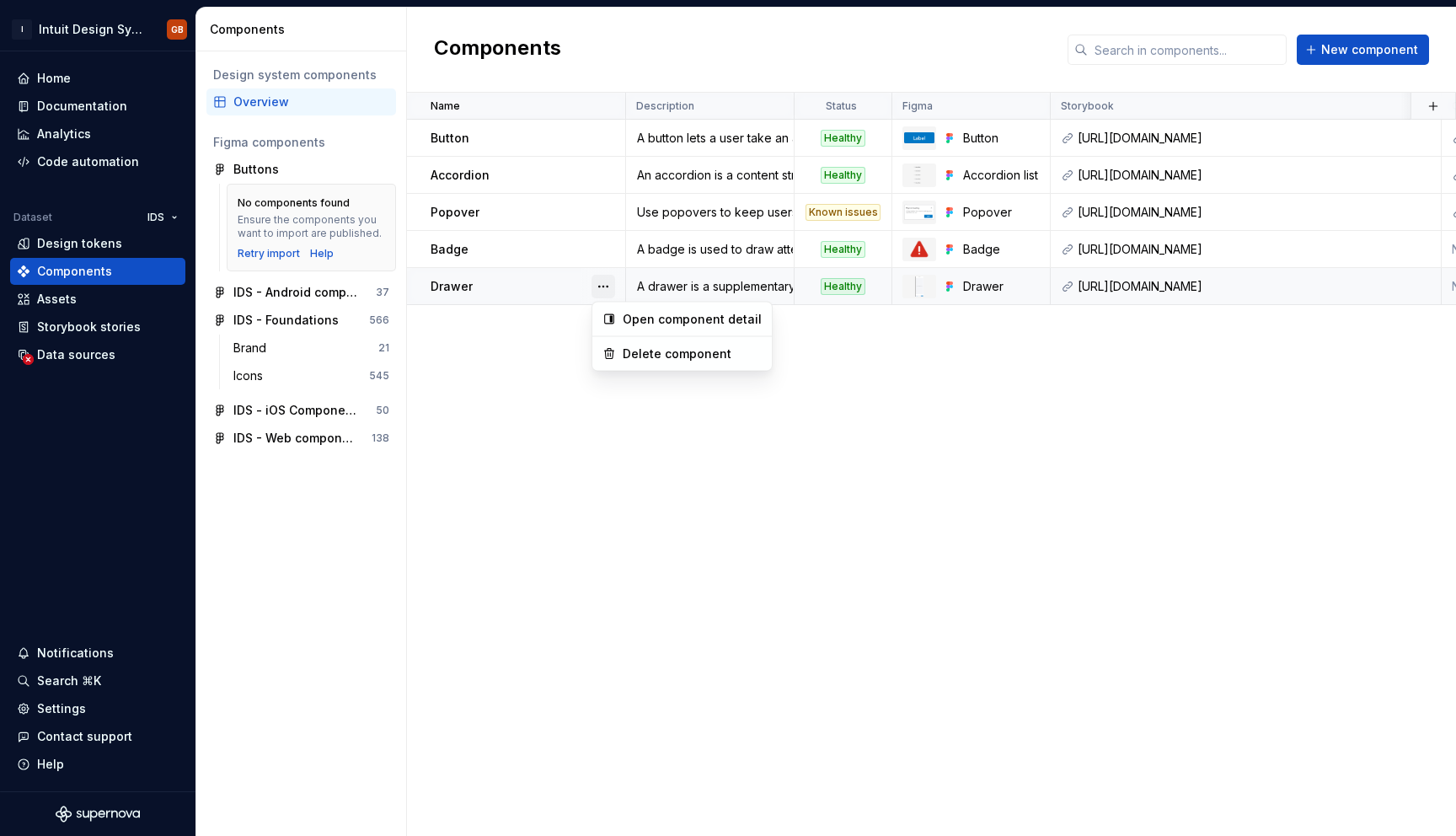
click at [601, 292] on button "button" at bounding box center [603, 286] width 24 height 24
click at [626, 358] on div "Delete component" at bounding box center [693, 354] width 139 height 17
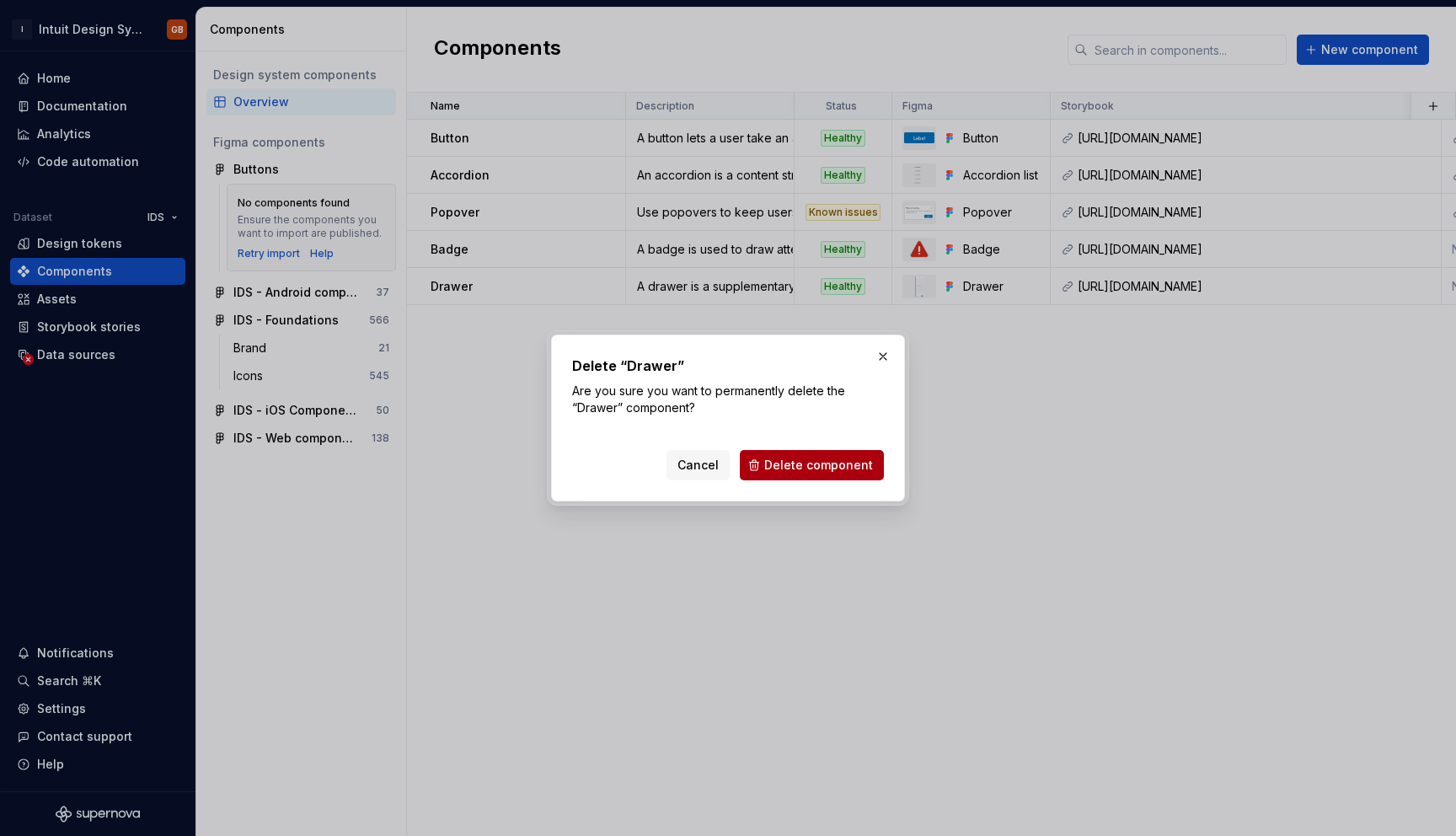
click at [780, 461] on span "Delete component" at bounding box center [819, 466] width 109 height 17
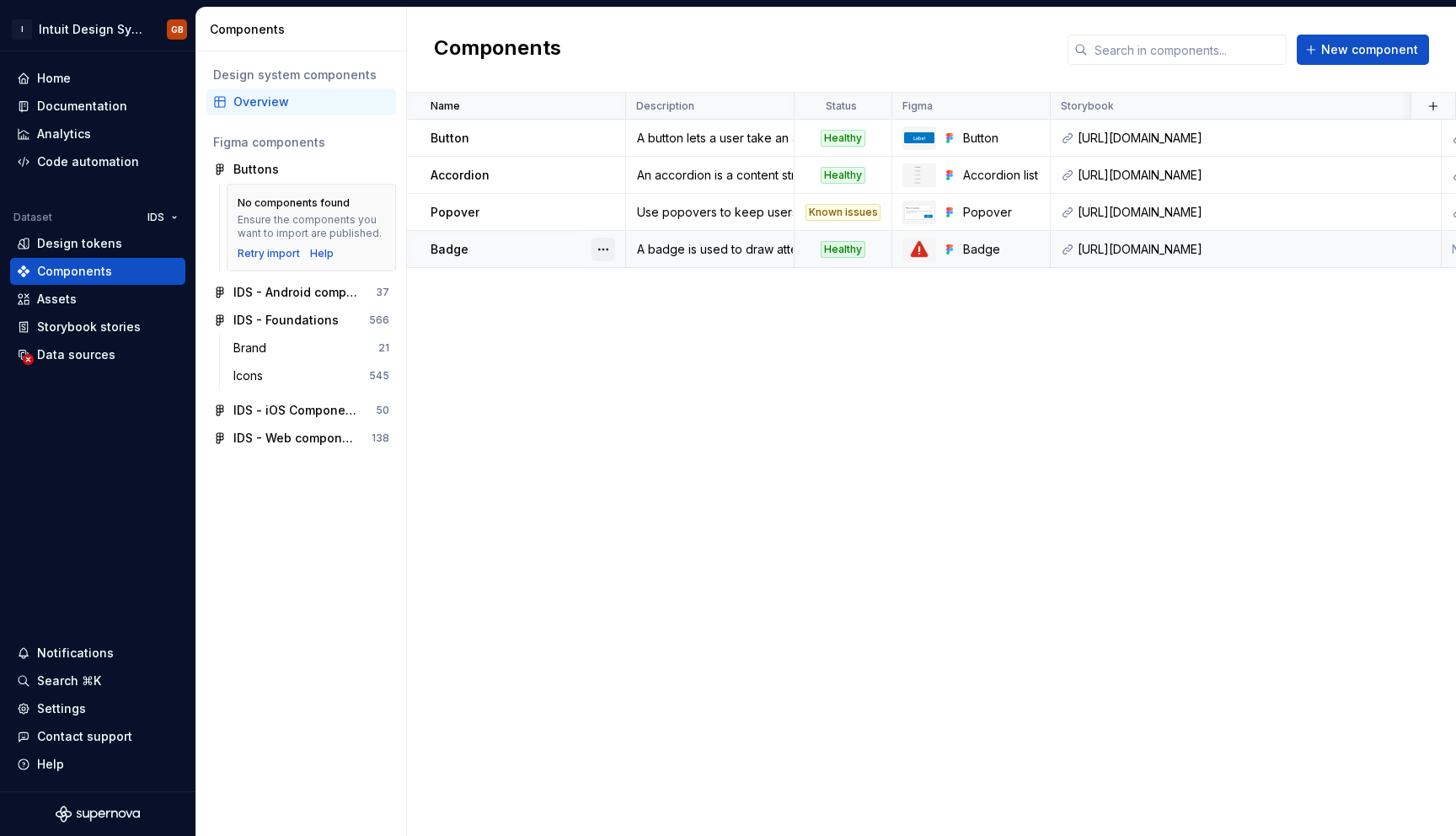
click at [605, 249] on button "button" at bounding box center [603, 249] width 24 height 24
click at [655, 321] on div "Delete component" at bounding box center [693, 317] width 139 height 17
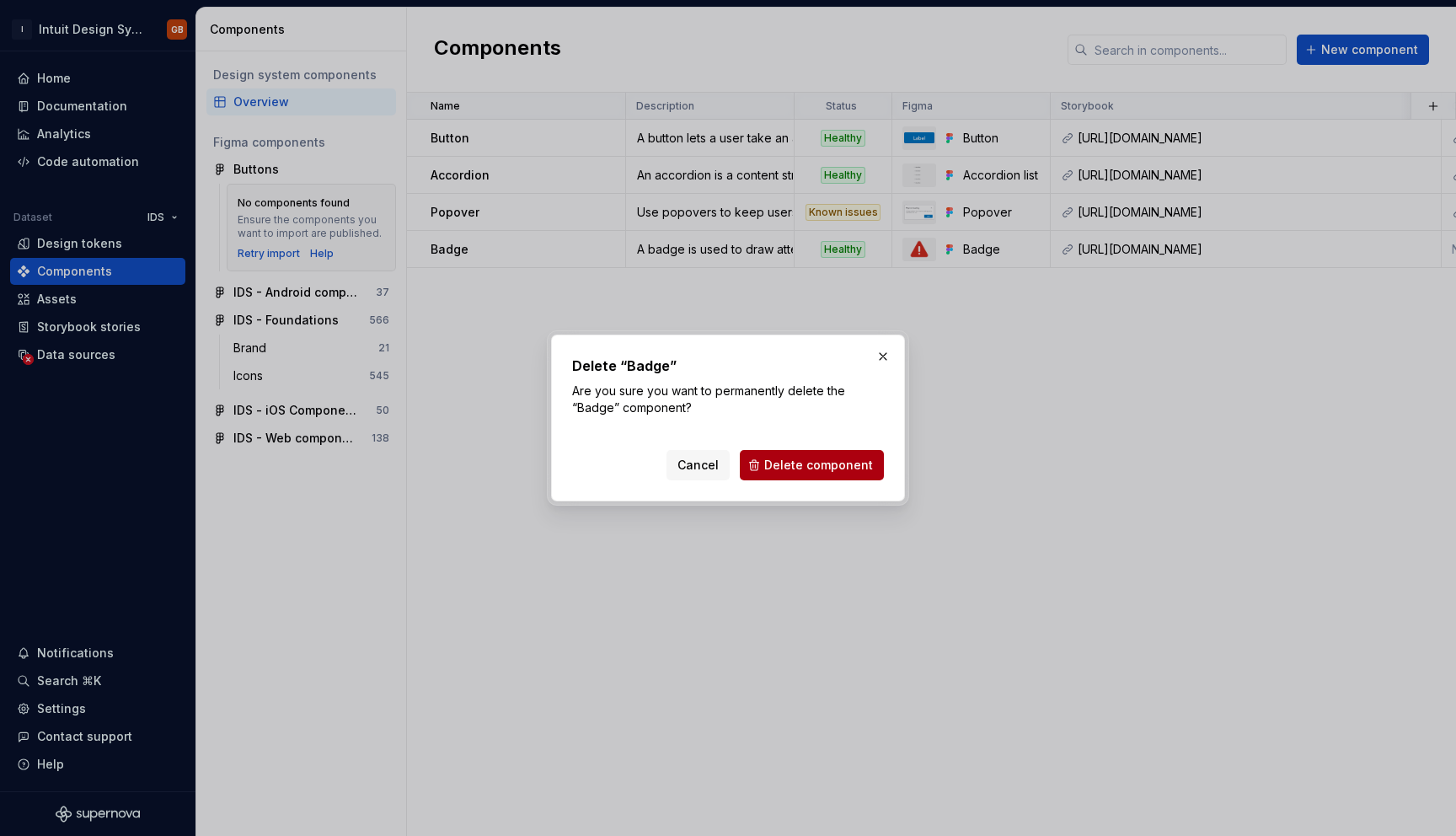
click at [818, 466] on span "Delete component" at bounding box center [819, 466] width 109 height 17
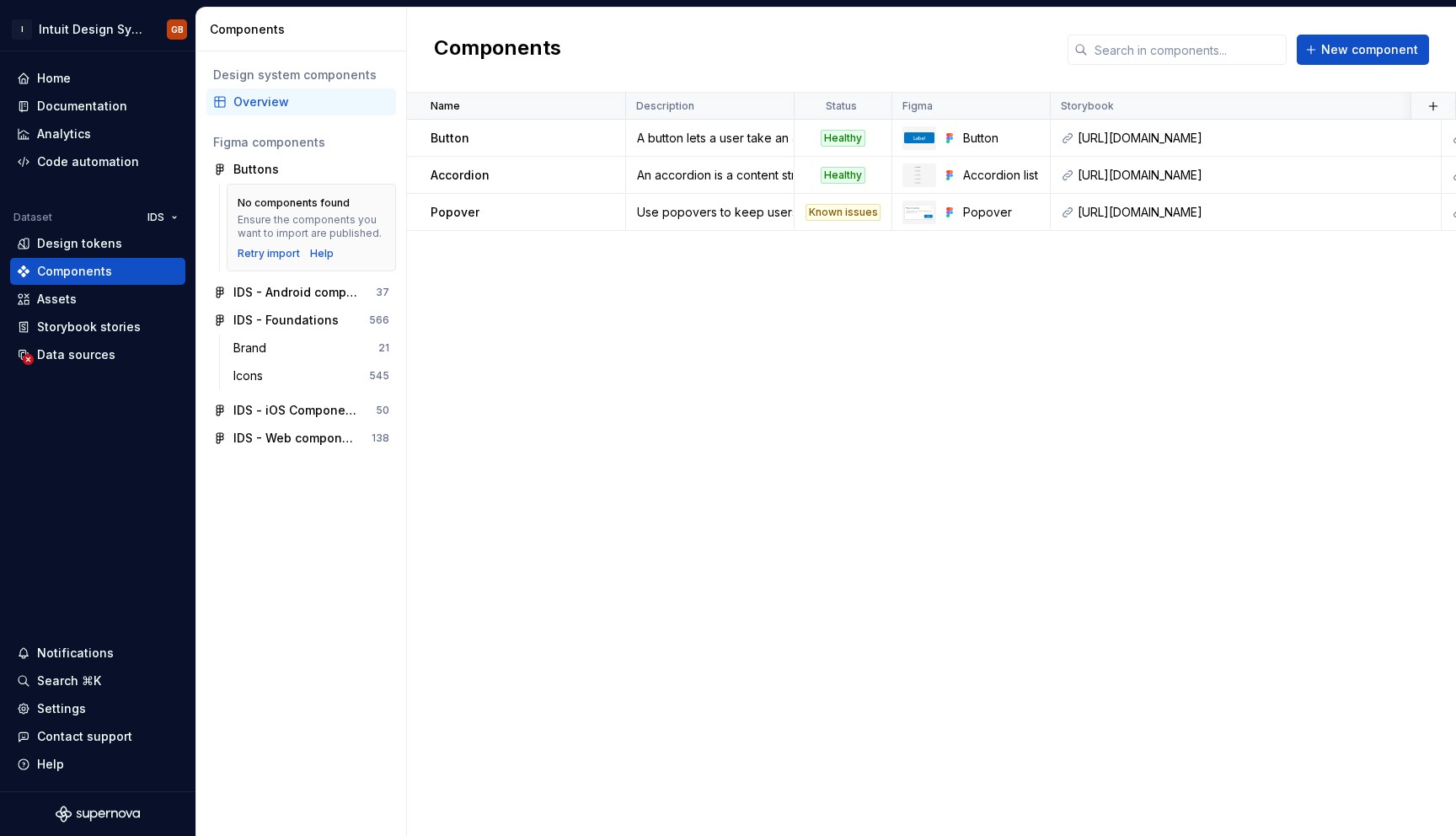
click at [828, 313] on div "Name Description Status Figma Storybook Github Documented Documentation Tech sp…" at bounding box center [932, 464] width 1050 height 743
